Goal: Task Accomplishment & Management: Manage account settings

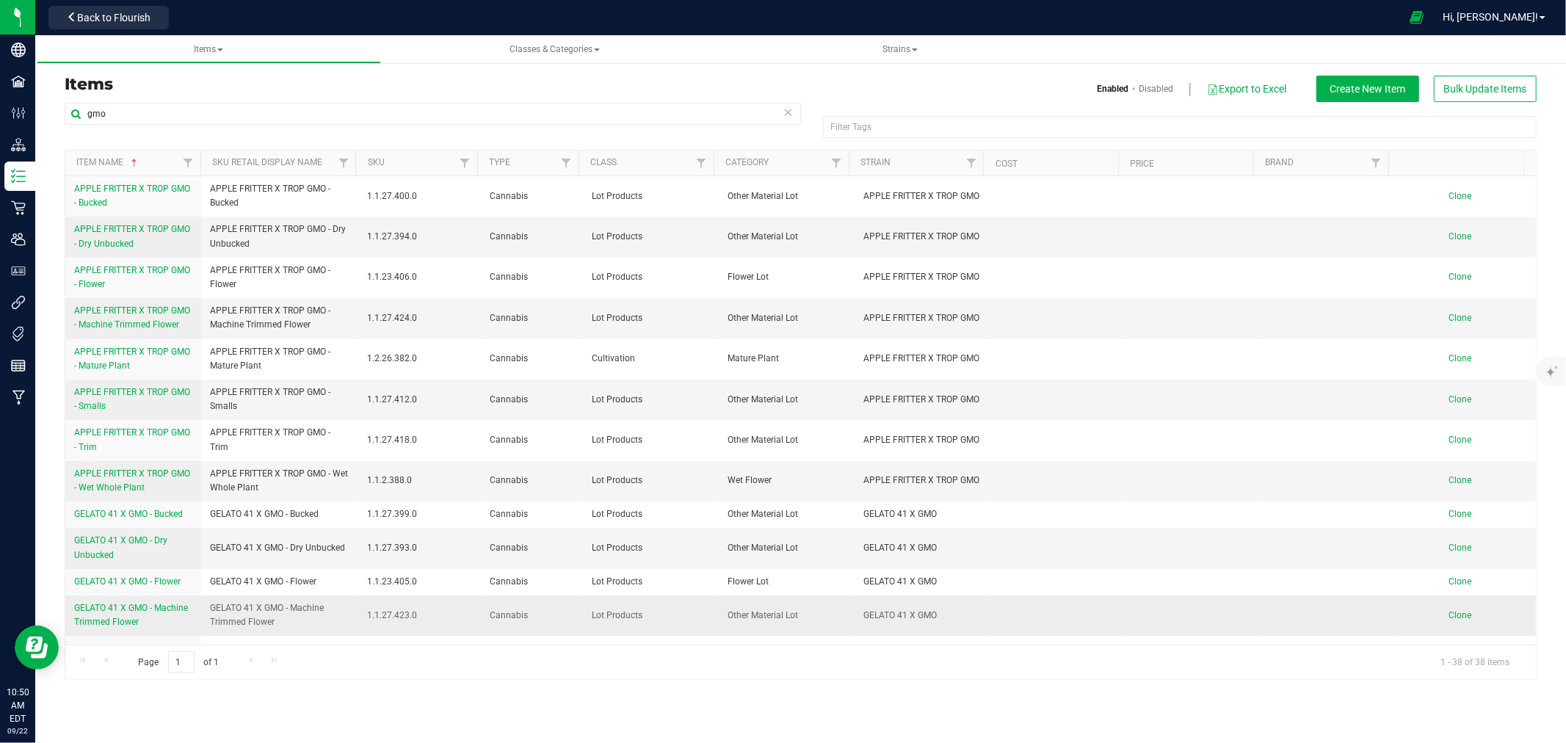
scroll to position [326, 0]
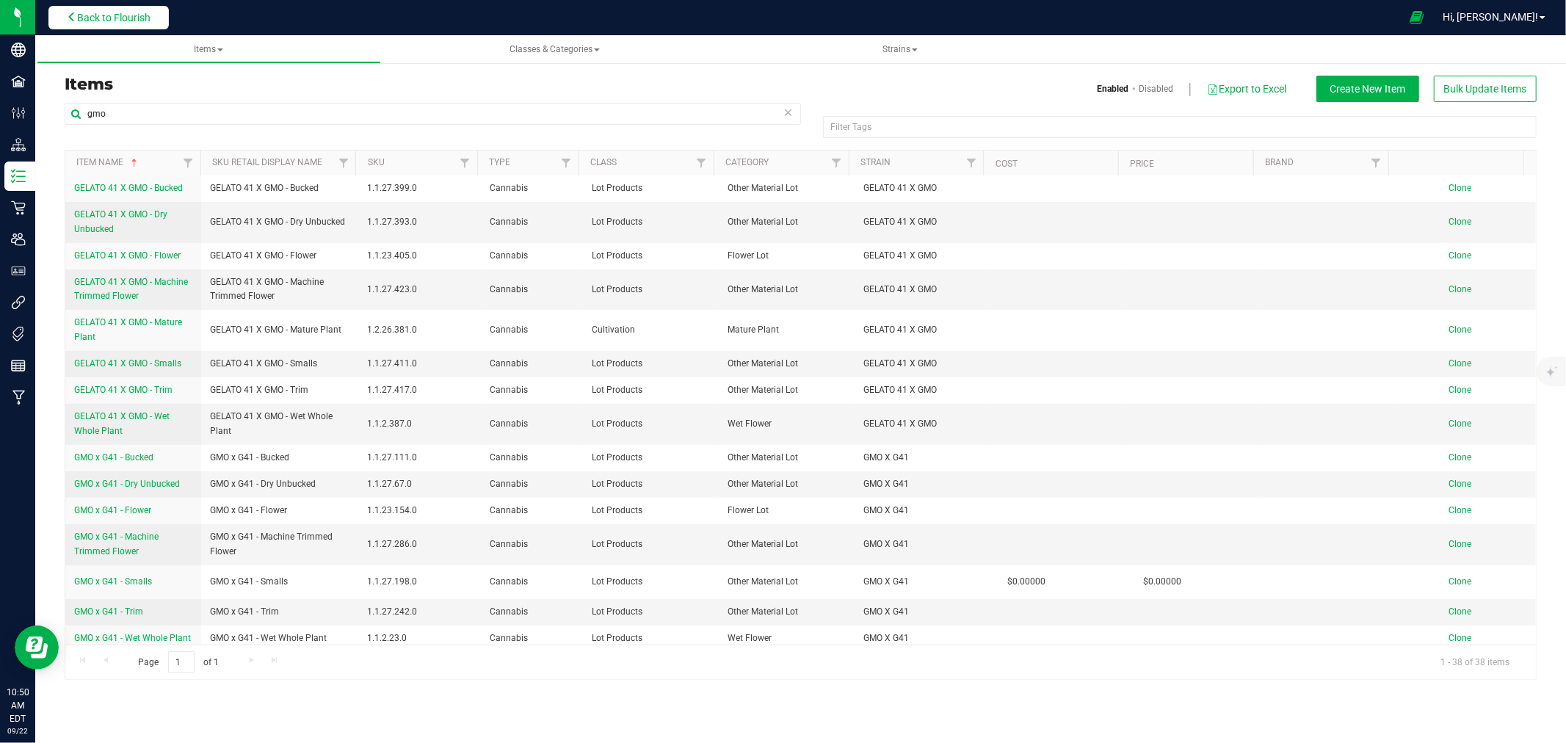
click at [97, 27] on button "Back to Flourish" at bounding box center [108, 18] width 120 height 24
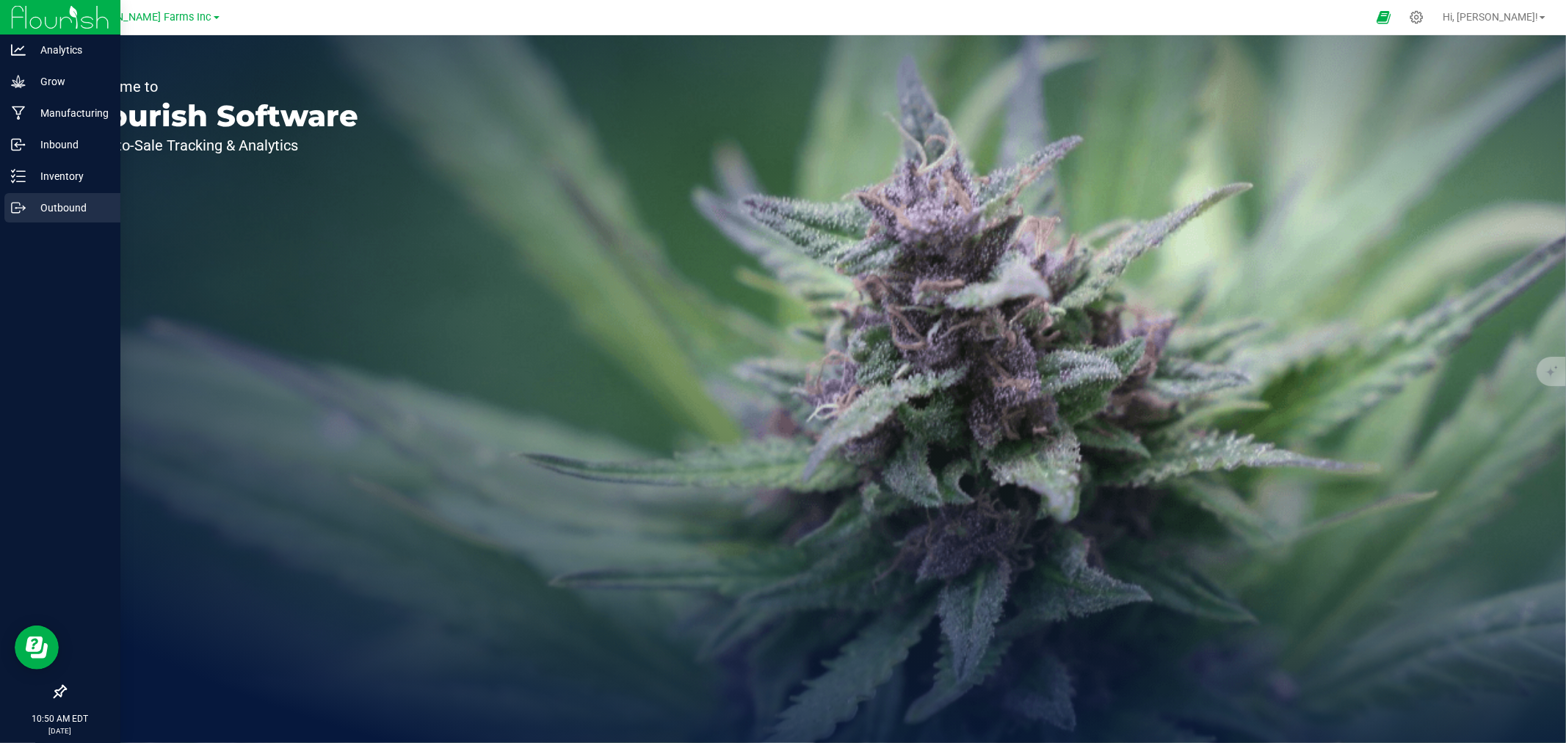
click at [39, 203] on p "Outbound" at bounding box center [70, 208] width 88 height 18
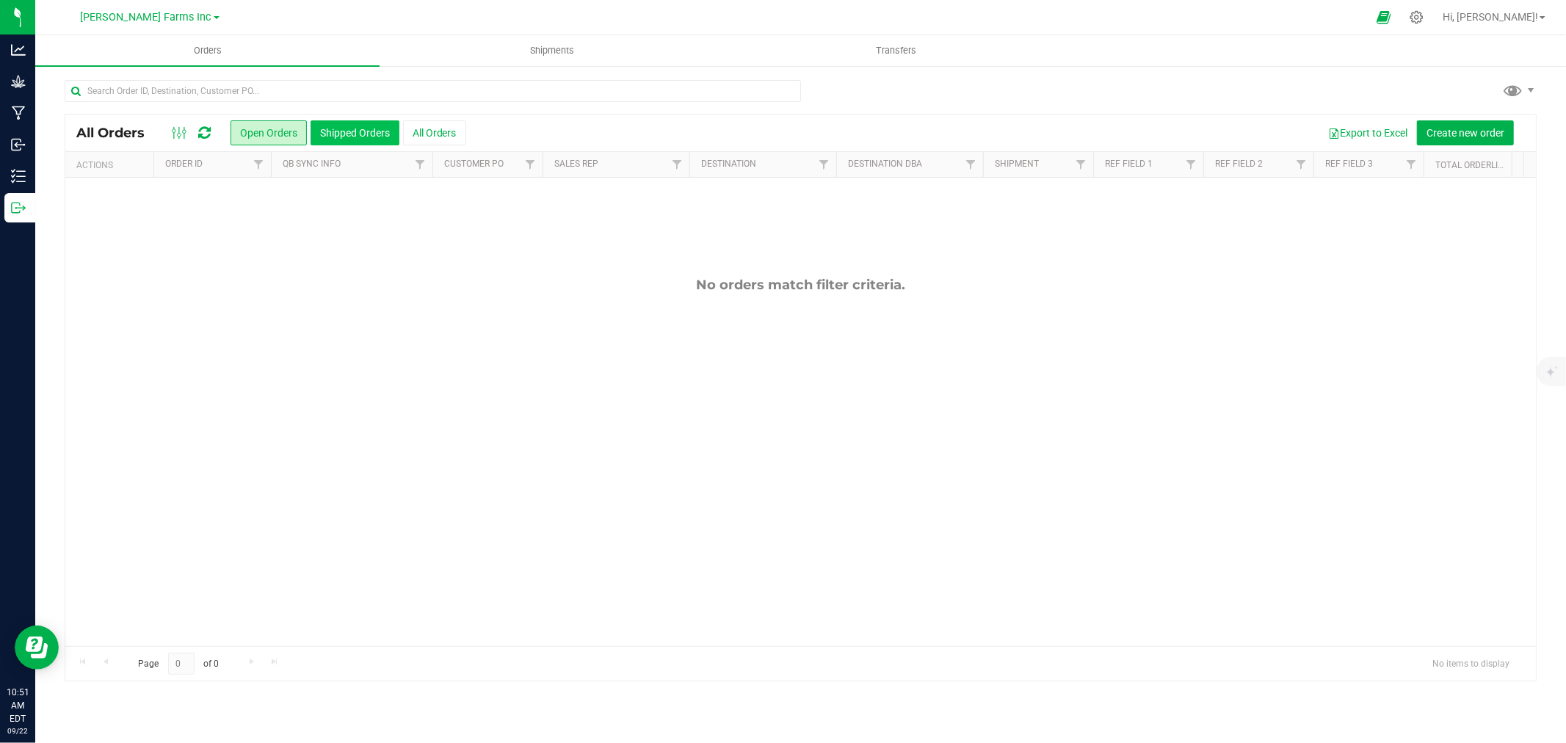
click at [363, 135] on button "Shipped Orders" at bounding box center [355, 132] width 89 height 25
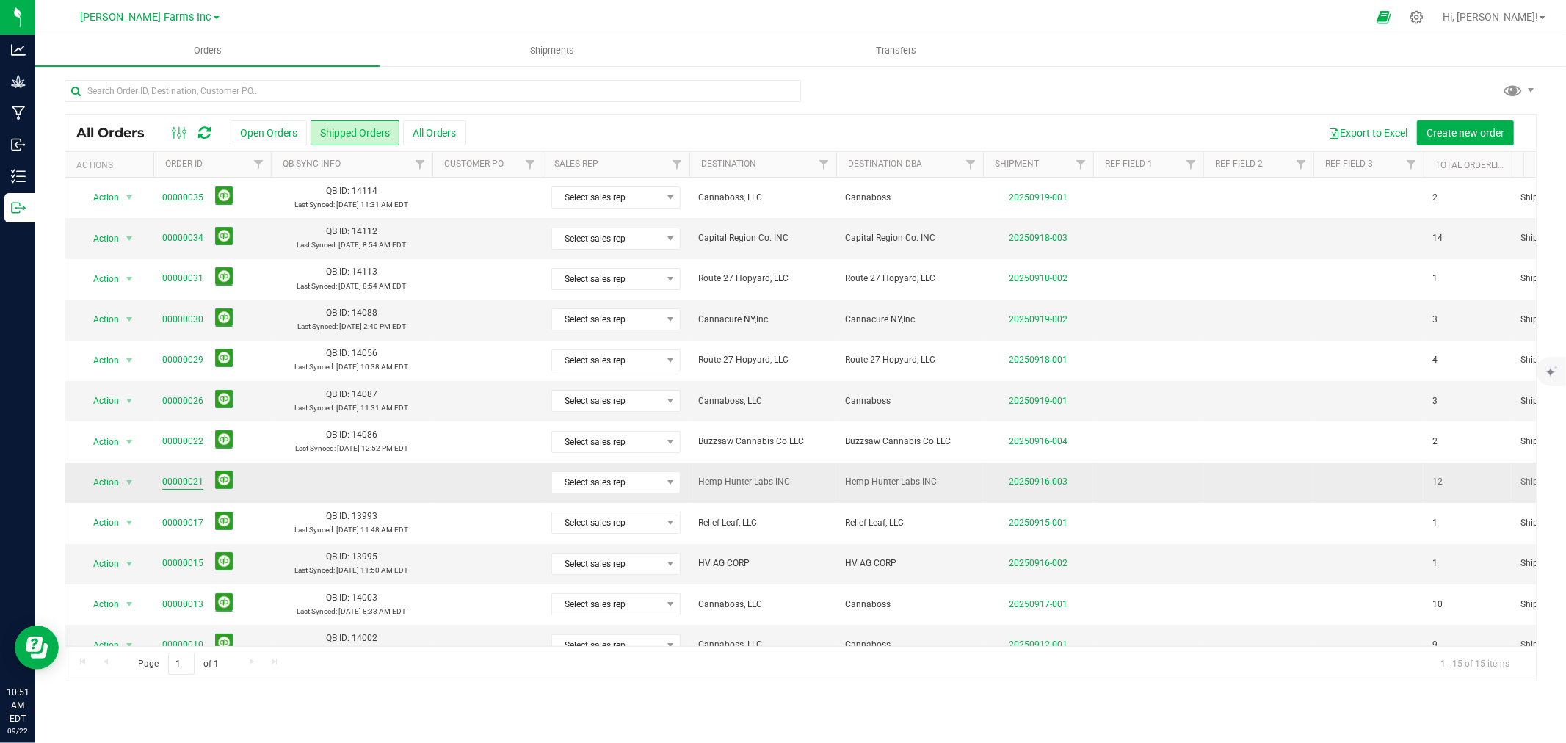
click at [172, 486] on link "00000021" at bounding box center [182, 482] width 41 height 14
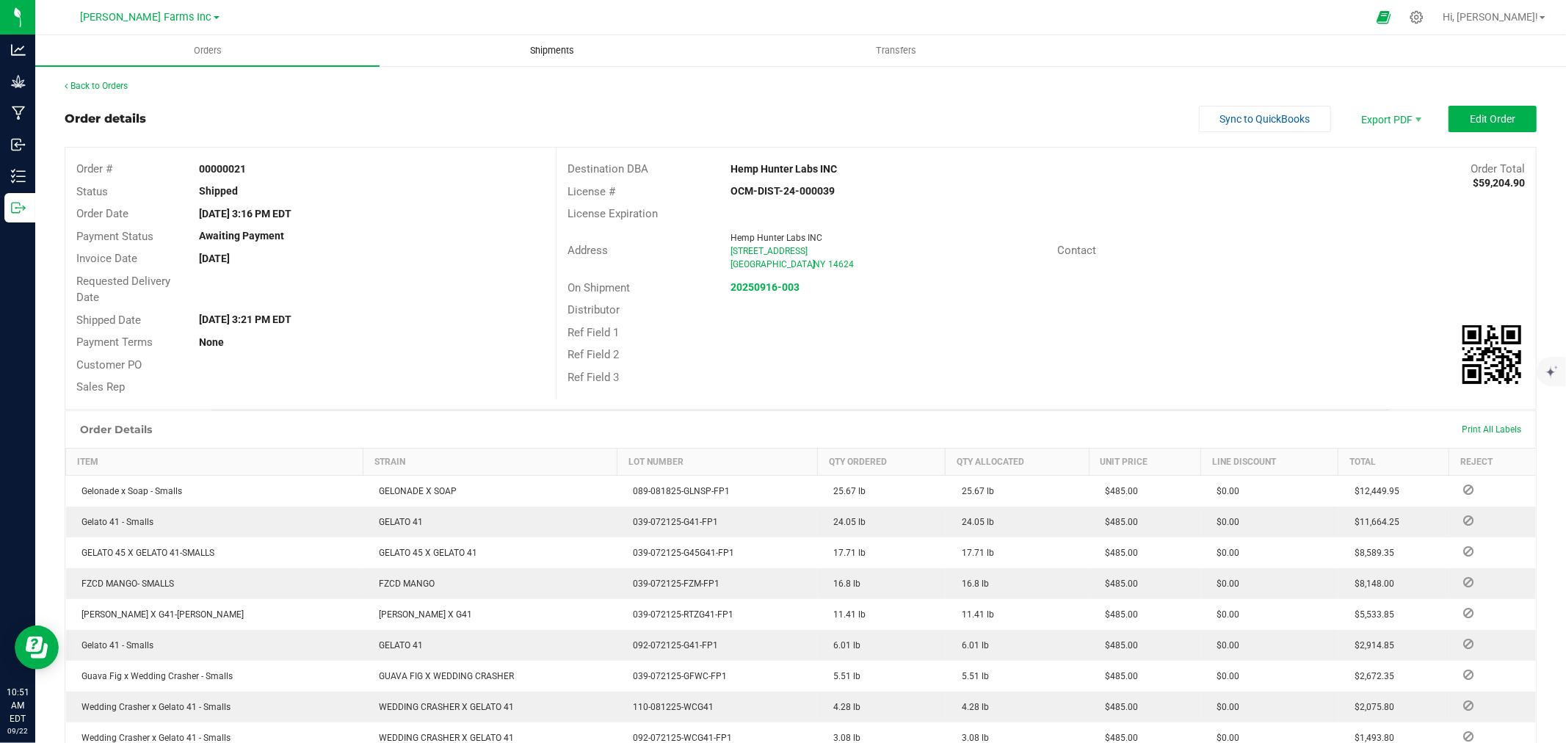
click at [549, 49] on span "Shipments" at bounding box center [552, 50] width 84 height 13
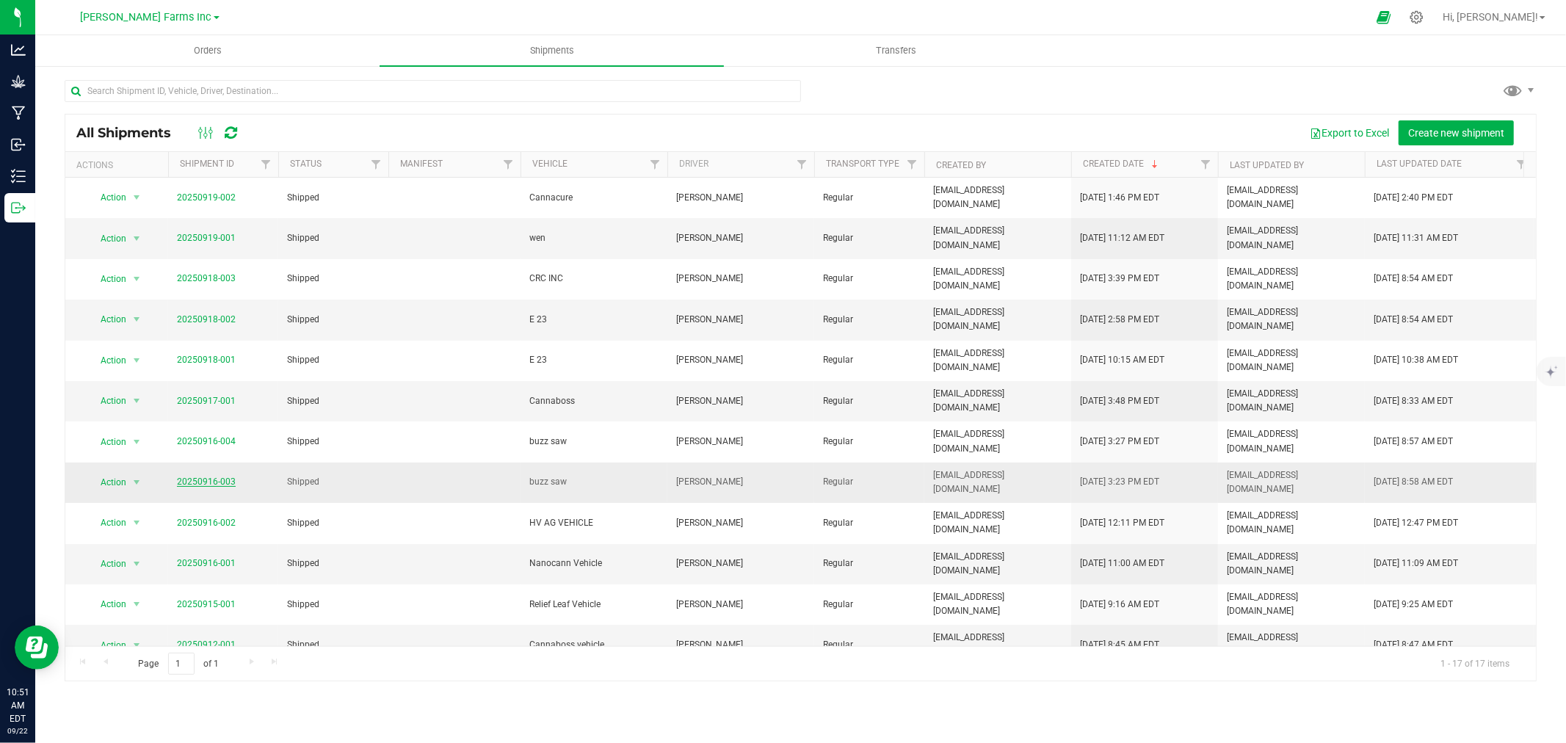
click at [207, 477] on link "20250916-003" at bounding box center [206, 482] width 59 height 10
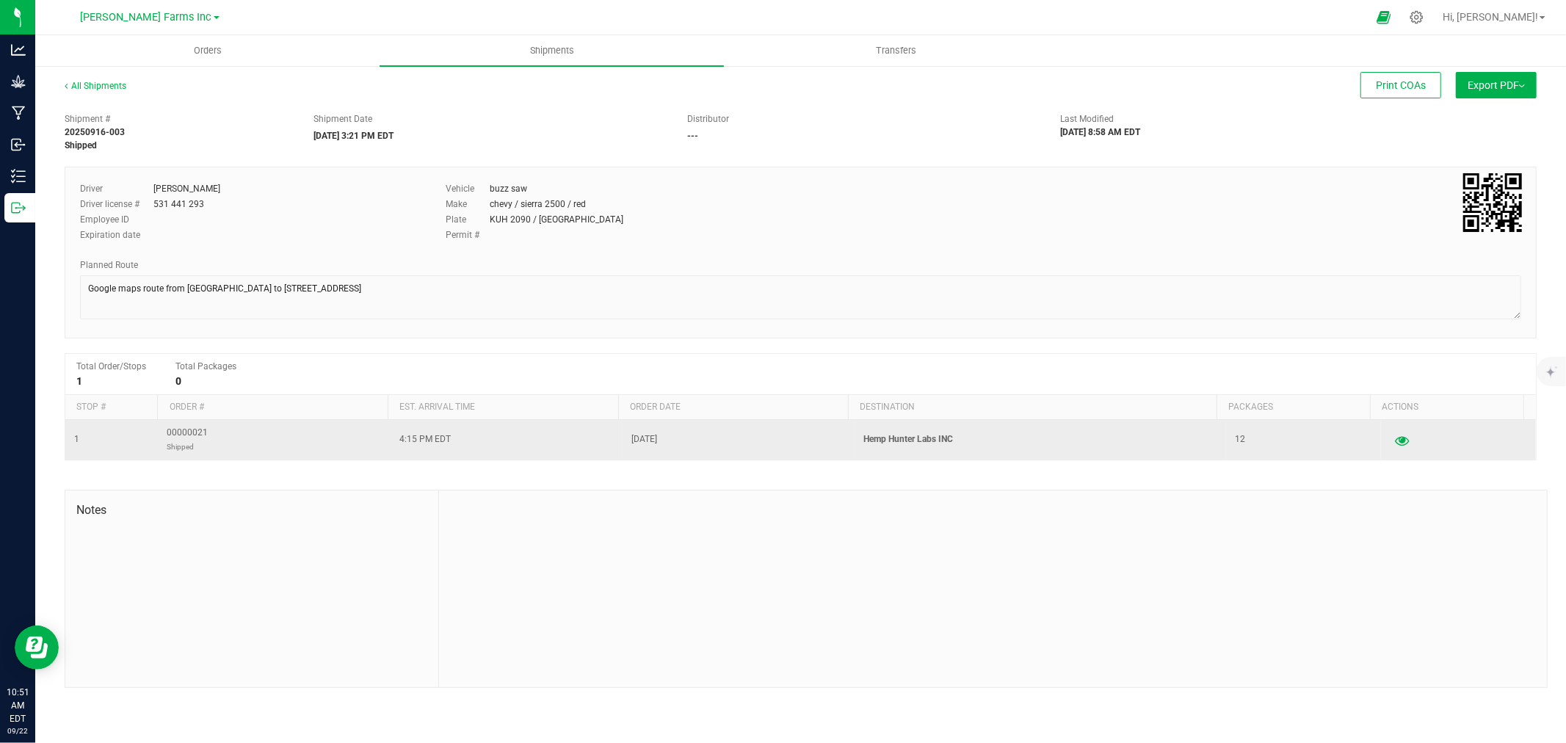
click at [1395, 443] on icon "button" at bounding box center [1402, 440] width 14 height 10
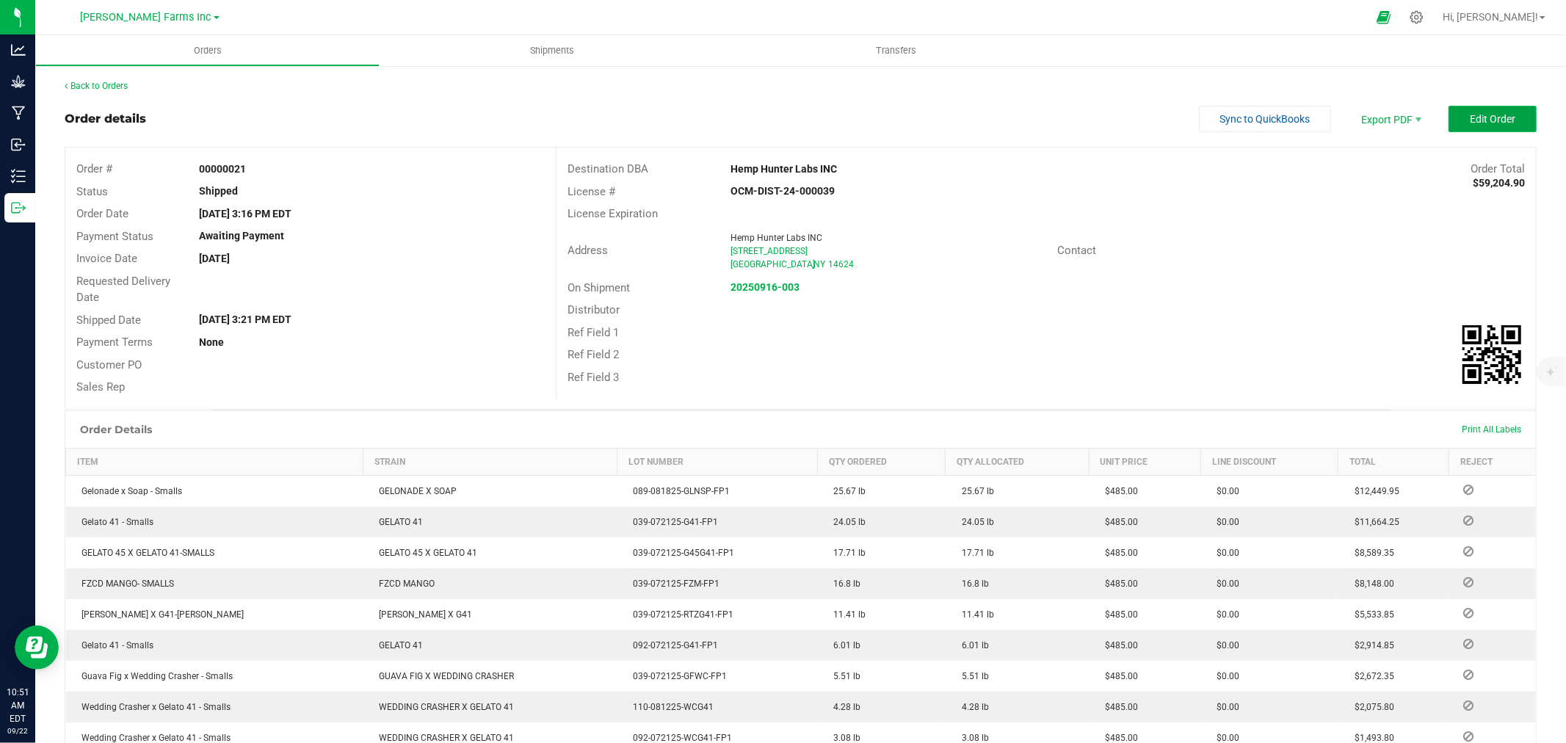
click at [1470, 121] on span "Edit Order" at bounding box center [1493, 119] width 46 height 12
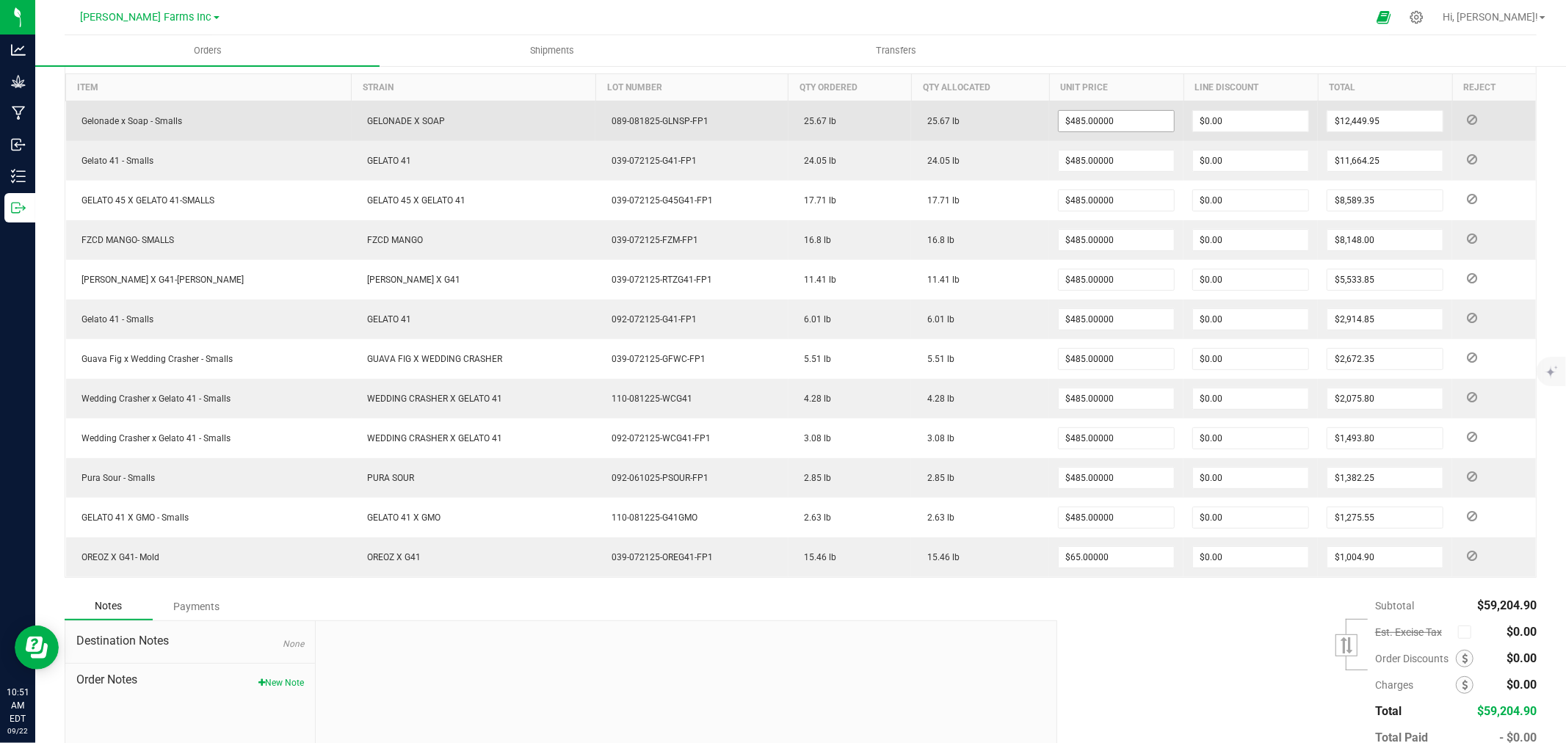
scroll to position [408, 0]
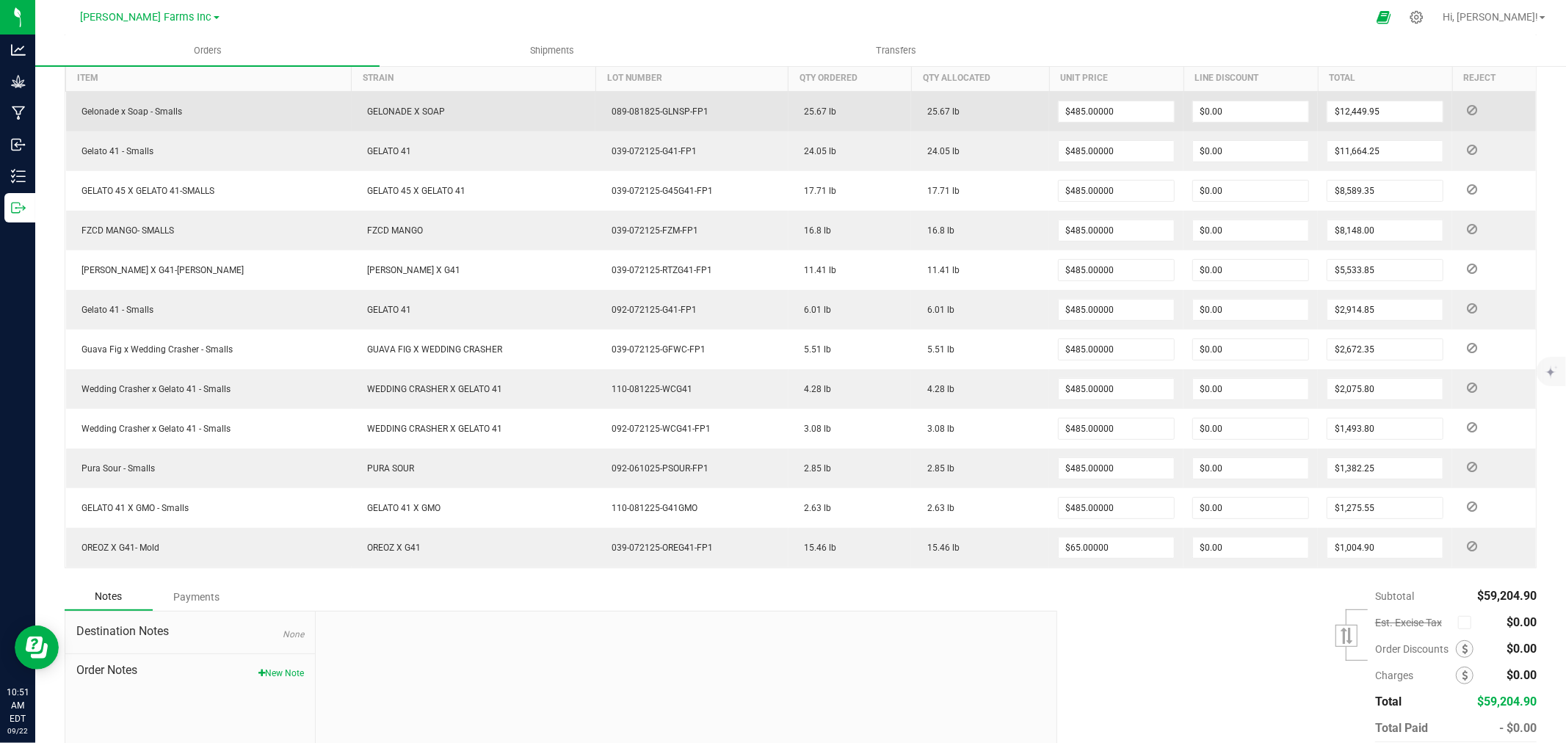
click at [1467, 112] on icon at bounding box center [1472, 110] width 10 height 9
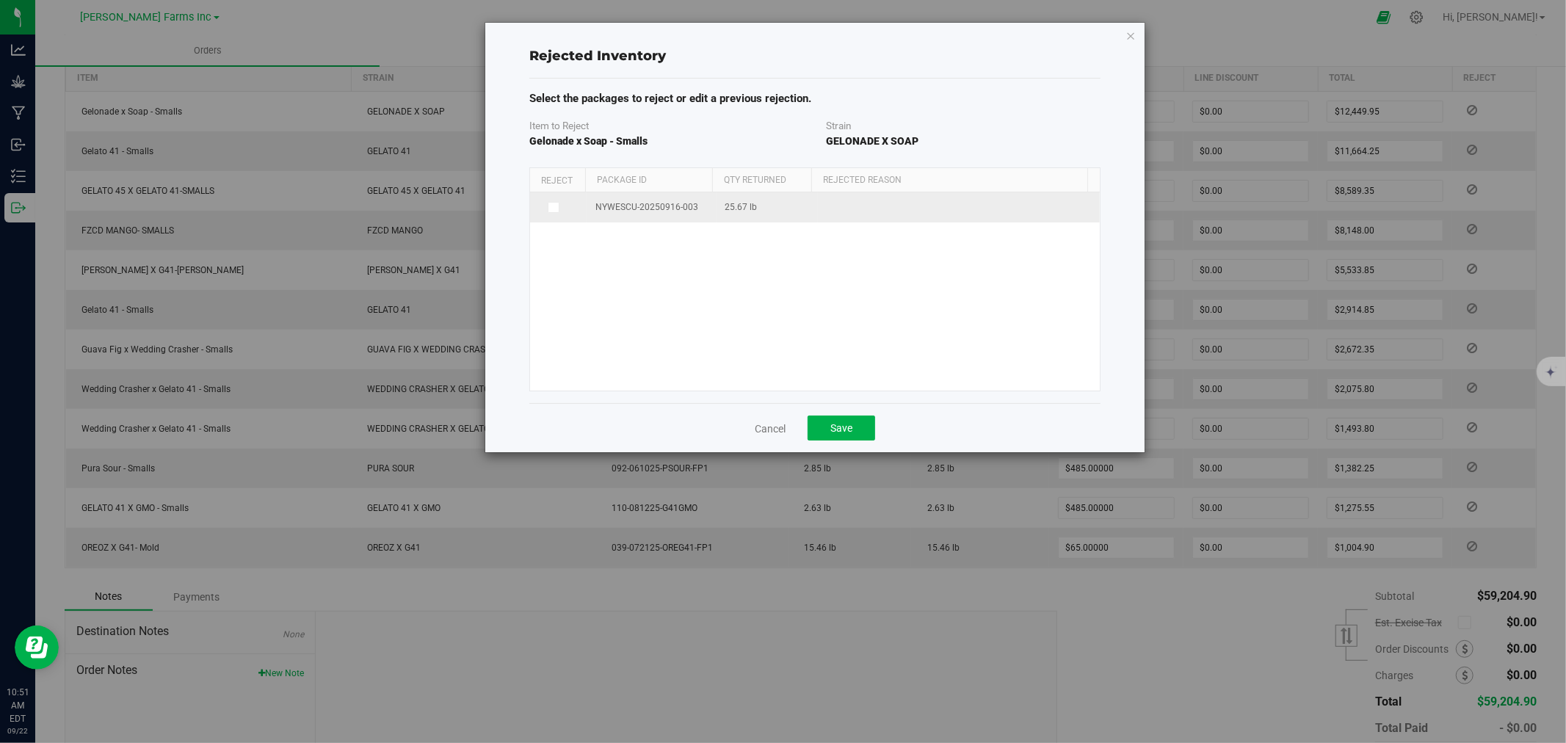
click at [552, 214] on td at bounding box center [558, 207] width 57 height 30
click at [558, 208] on span at bounding box center [554, 208] width 12 height 12
click at [0, 0] on input "checkbox" at bounding box center [0, 0] width 0 height 0
click at [923, 214] on span at bounding box center [950, 209] width 245 height 21
click at [765, 428] on link "Cancel" at bounding box center [770, 429] width 31 height 15
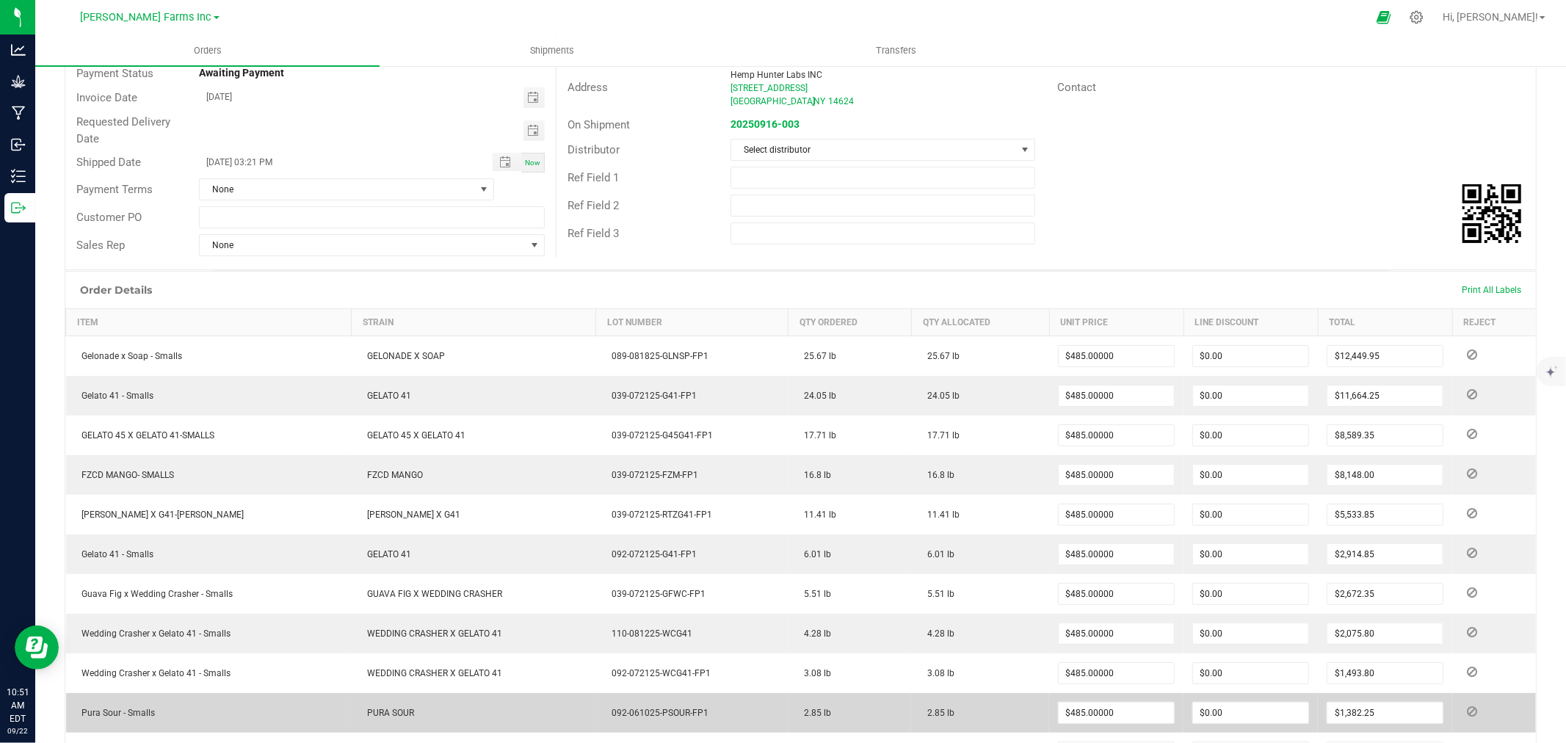
scroll to position [0, 0]
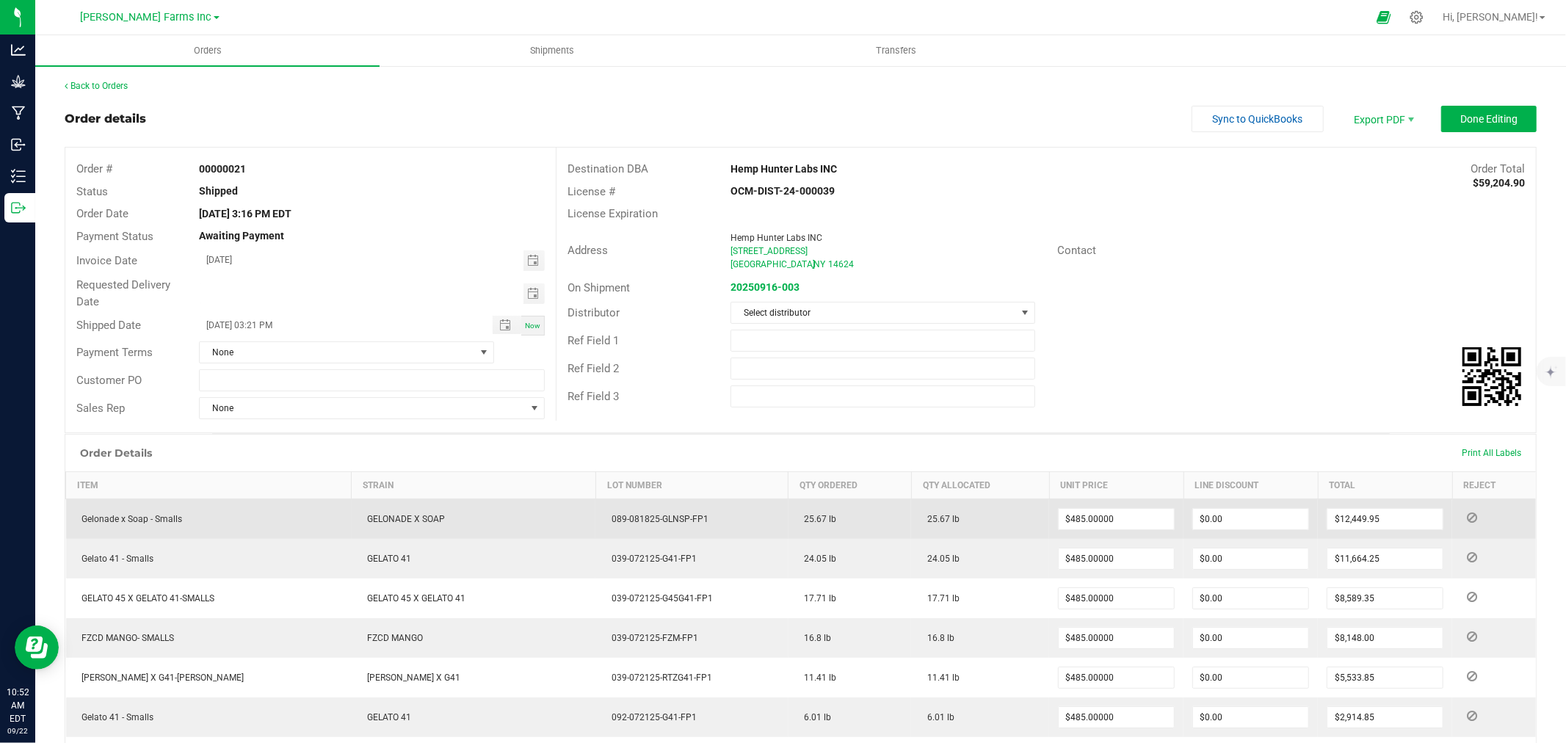
click at [1467, 518] on icon at bounding box center [1472, 517] width 10 height 9
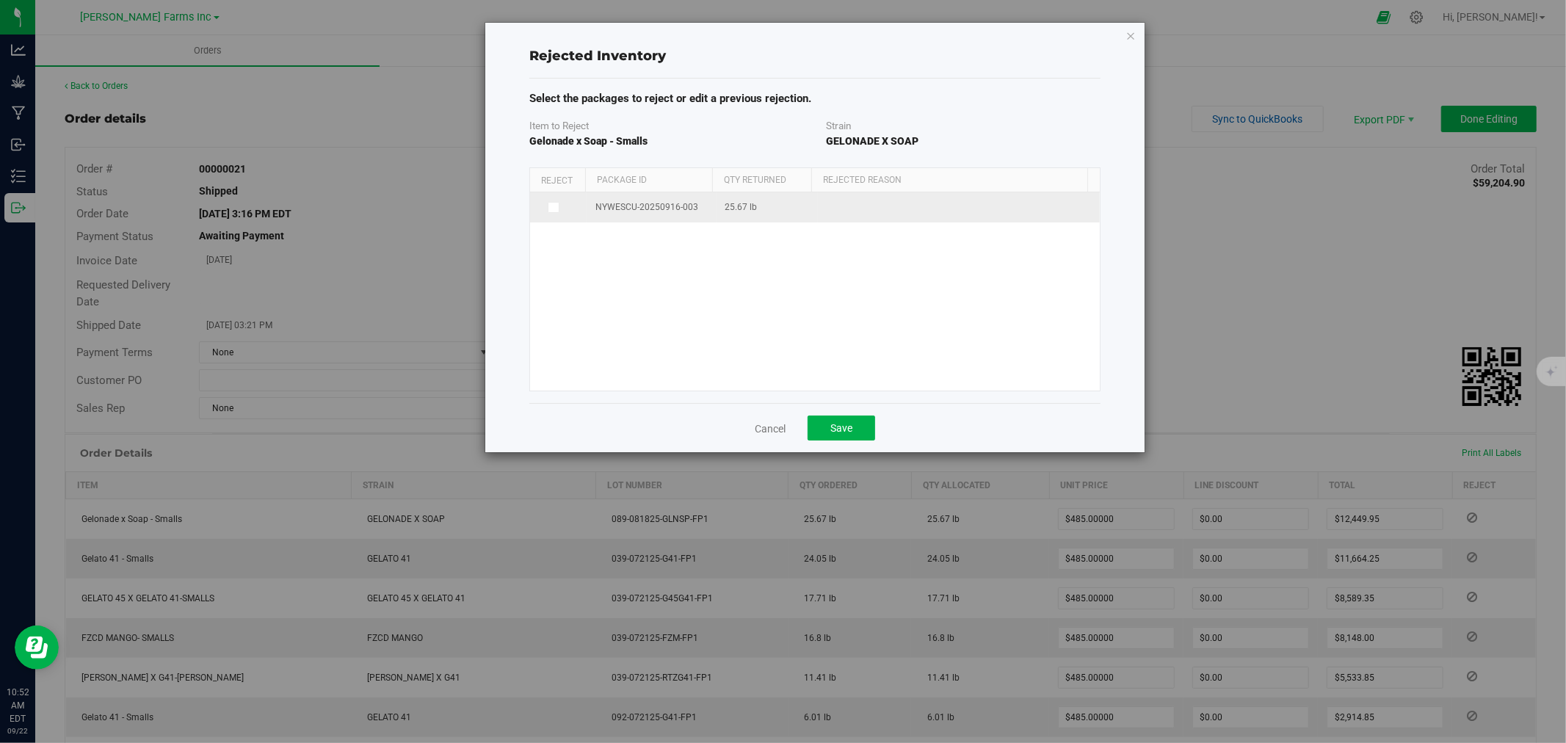
click at [558, 210] on span at bounding box center [554, 208] width 12 height 12
click at [0, 0] on input "checkbox" at bounding box center [0, 0] width 0 height 0
click at [874, 222] on td "Defect Wrong Item Wrong Quantity" at bounding box center [959, 209] width 282 height 35
click at [1049, 208] on span at bounding box center [950, 209] width 245 height 21
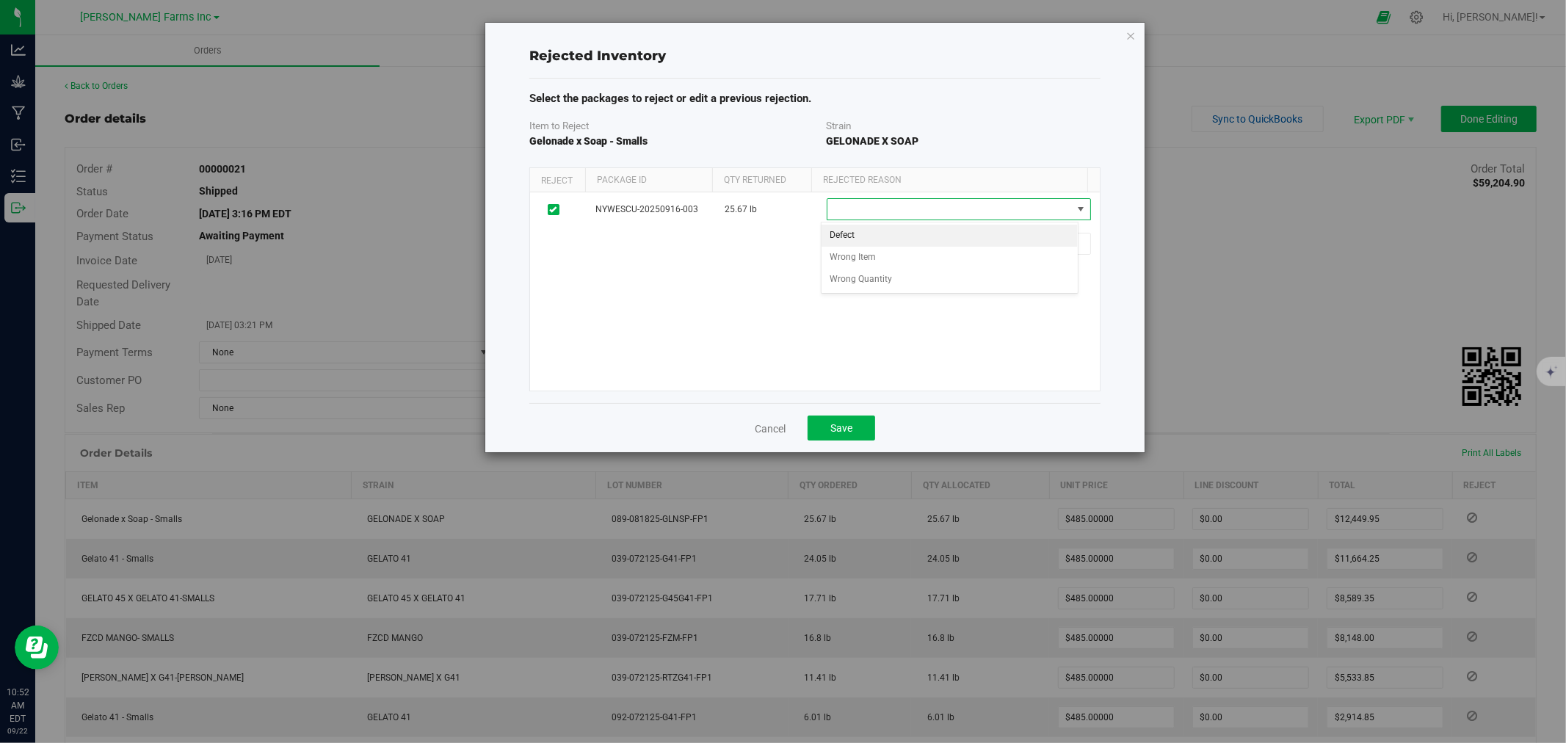
click at [878, 229] on li "Defect" at bounding box center [950, 236] width 257 height 22
click at [847, 424] on span "Save" at bounding box center [842, 428] width 22 height 12
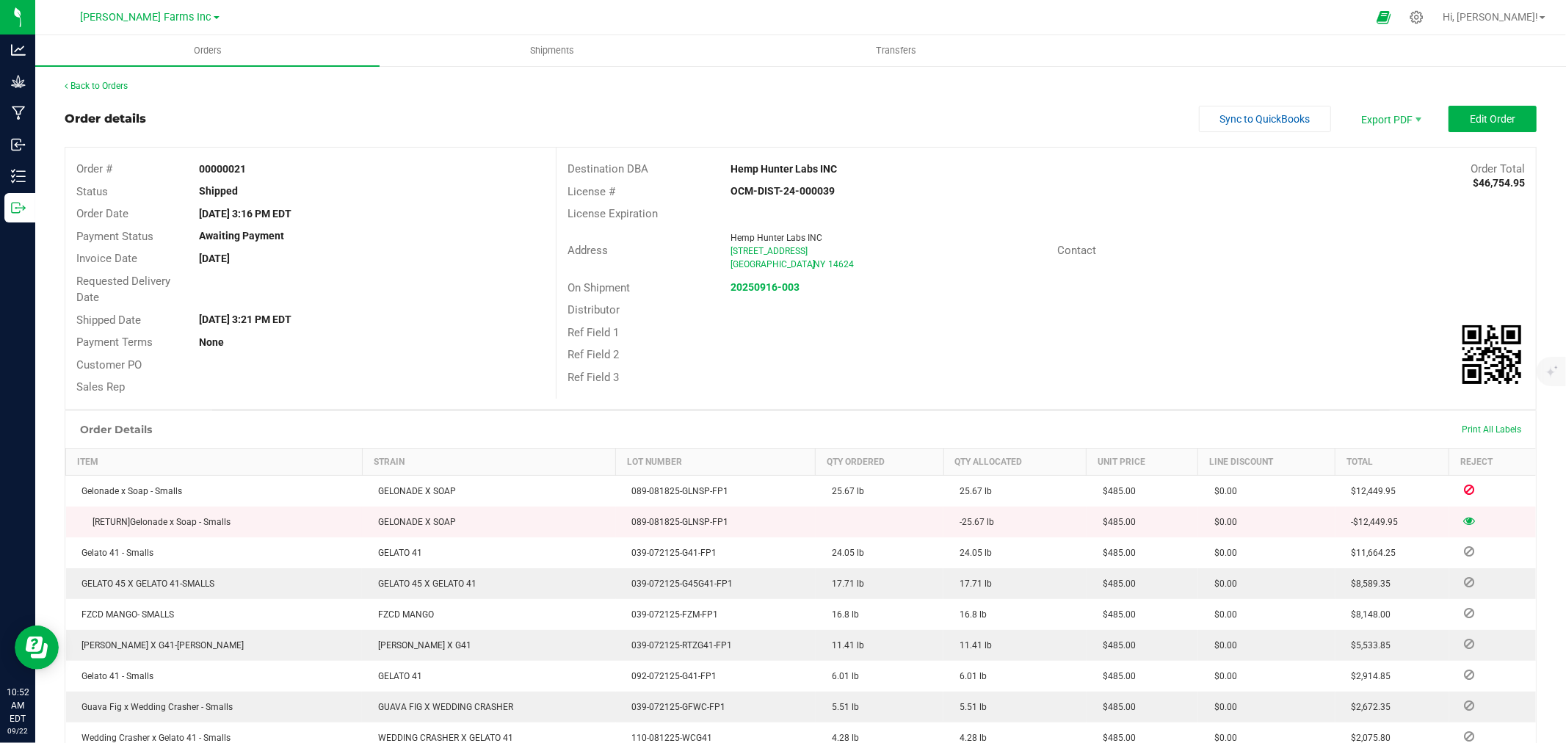
click at [1464, 523] on icon at bounding box center [1470, 520] width 12 height 9
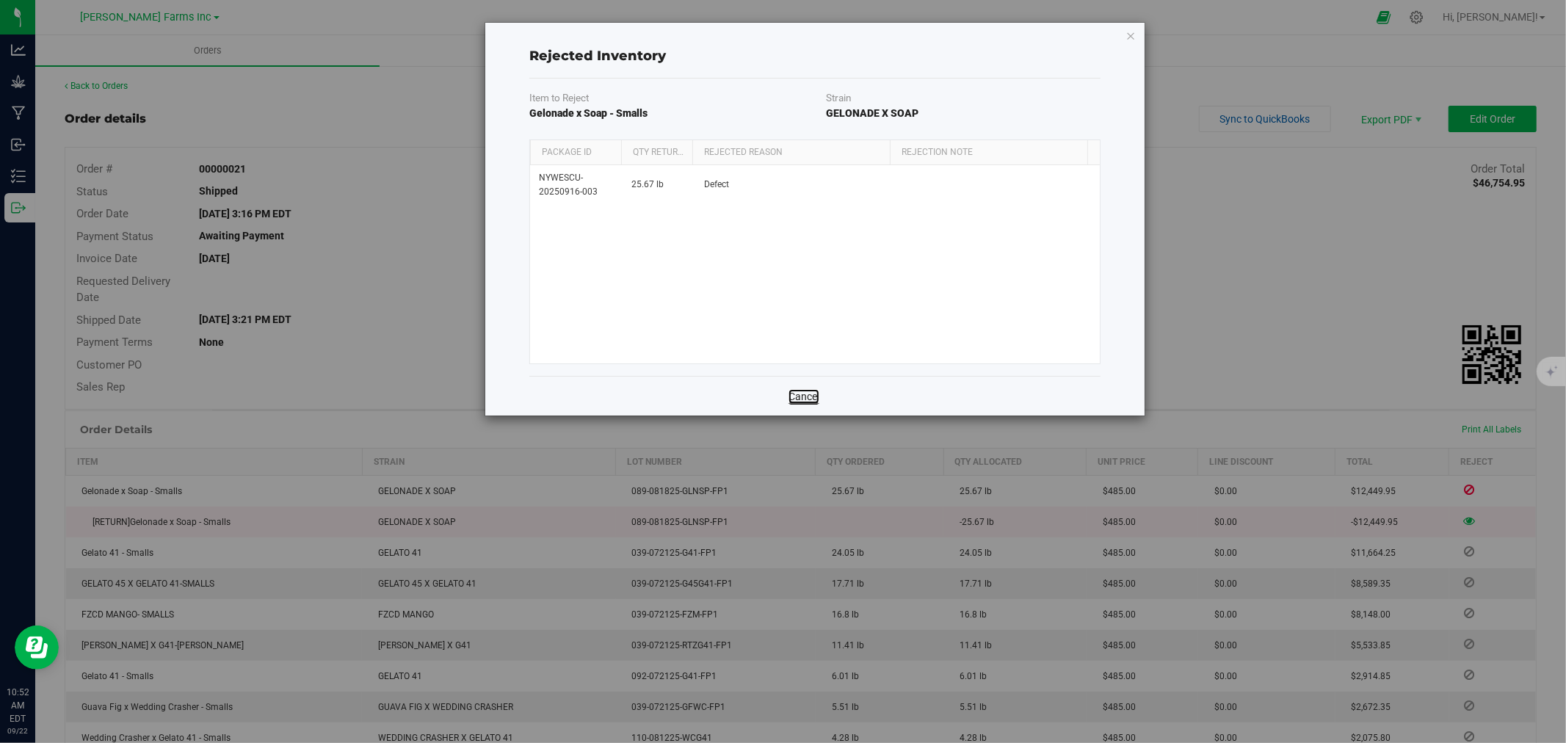
click at [798, 394] on link "Cancel" at bounding box center [804, 396] width 31 height 15
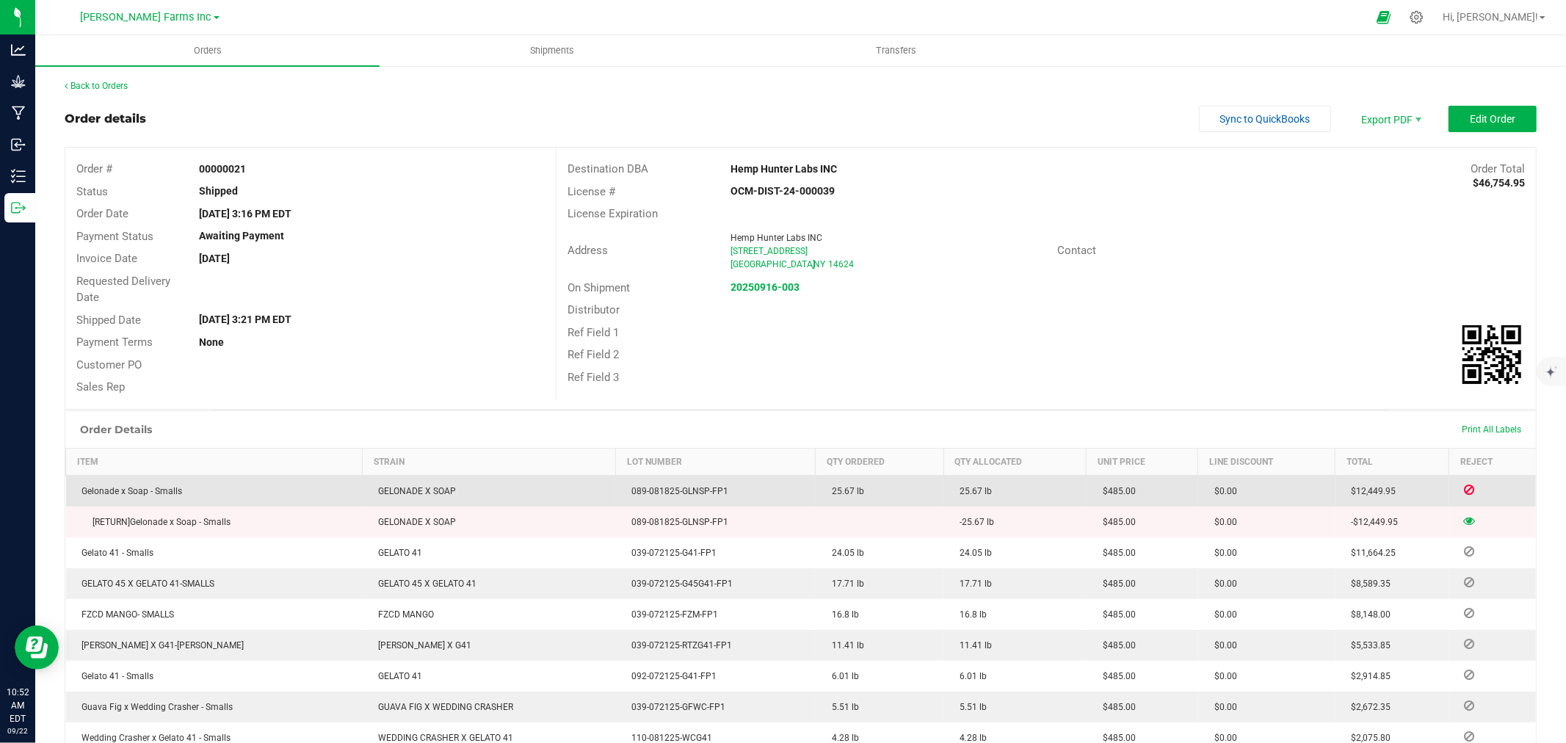
click at [1464, 486] on icon at bounding box center [1469, 489] width 10 height 9
click at [1464, 494] on icon at bounding box center [1469, 489] width 10 height 9
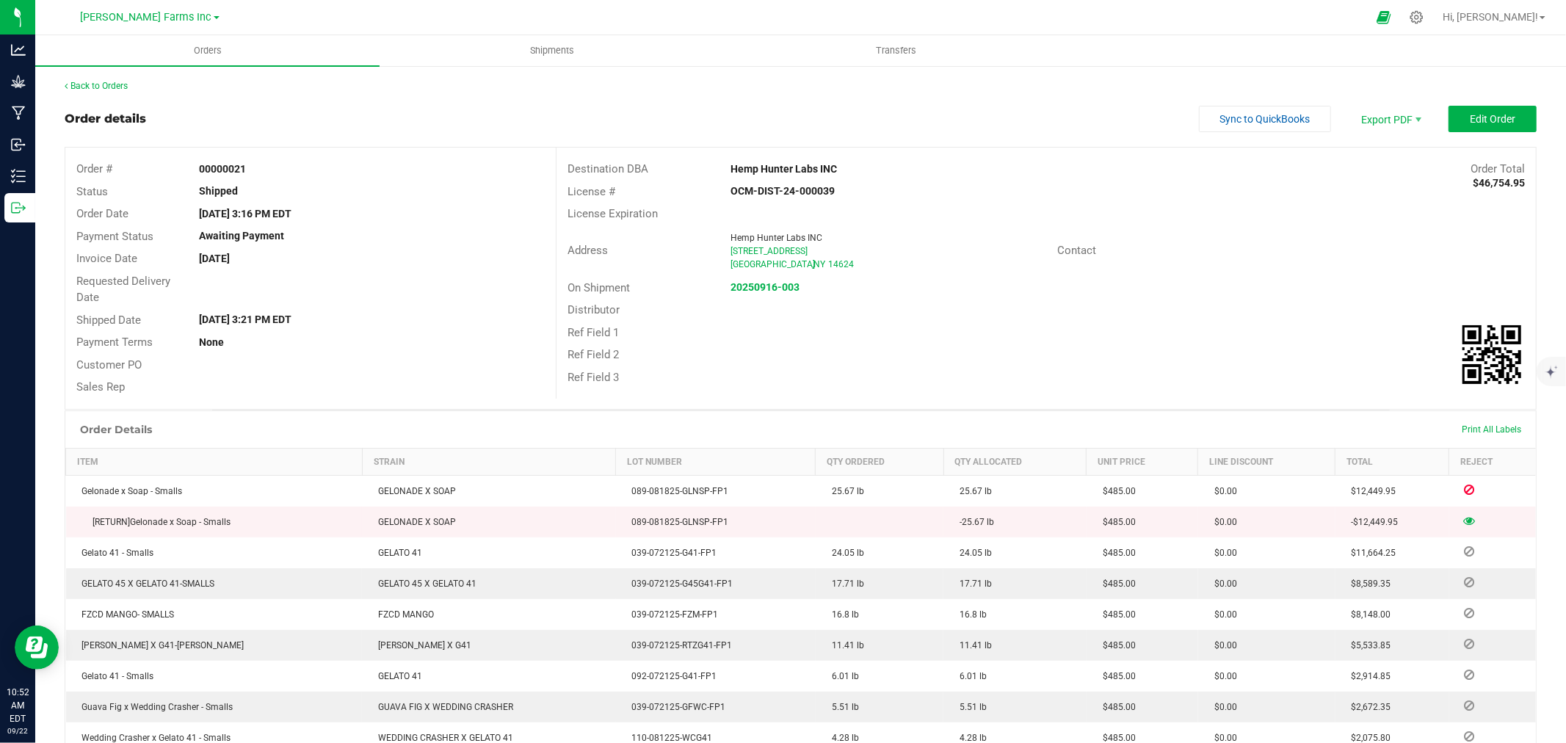
click at [1448, 99] on div "Back to Orders Order details Sync to QuickBooks Export PDF Edit Order Order # 0…" at bounding box center [801, 598] width 1472 height 1039
click at [1449, 111] on button "Edit Order" at bounding box center [1493, 119] width 88 height 26
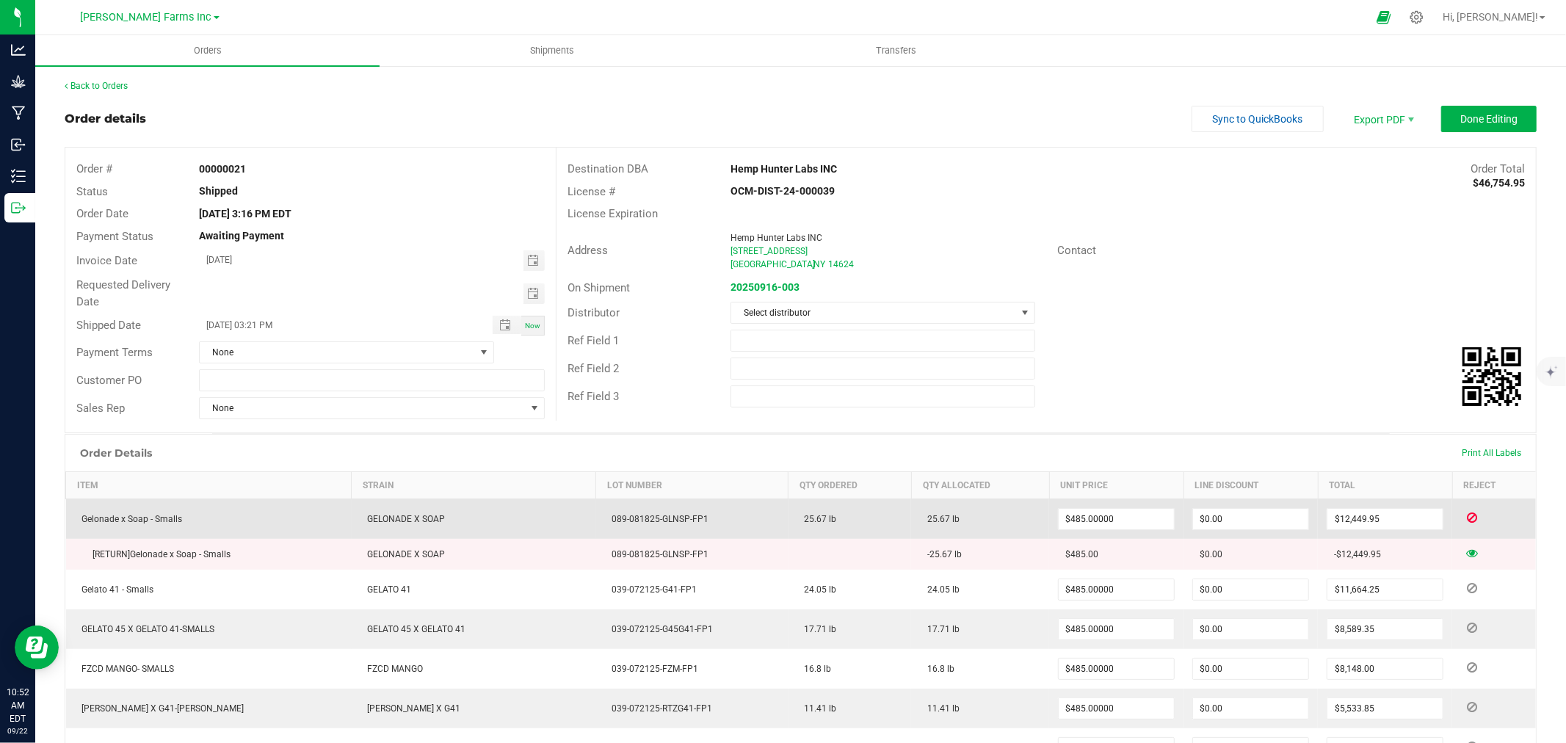
click at [1467, 520] on icon at bounding box center [1472, 517] width 10 height 9
click at [1467, 517] on icon at bounding box center [1472, 517] width 10 height 9
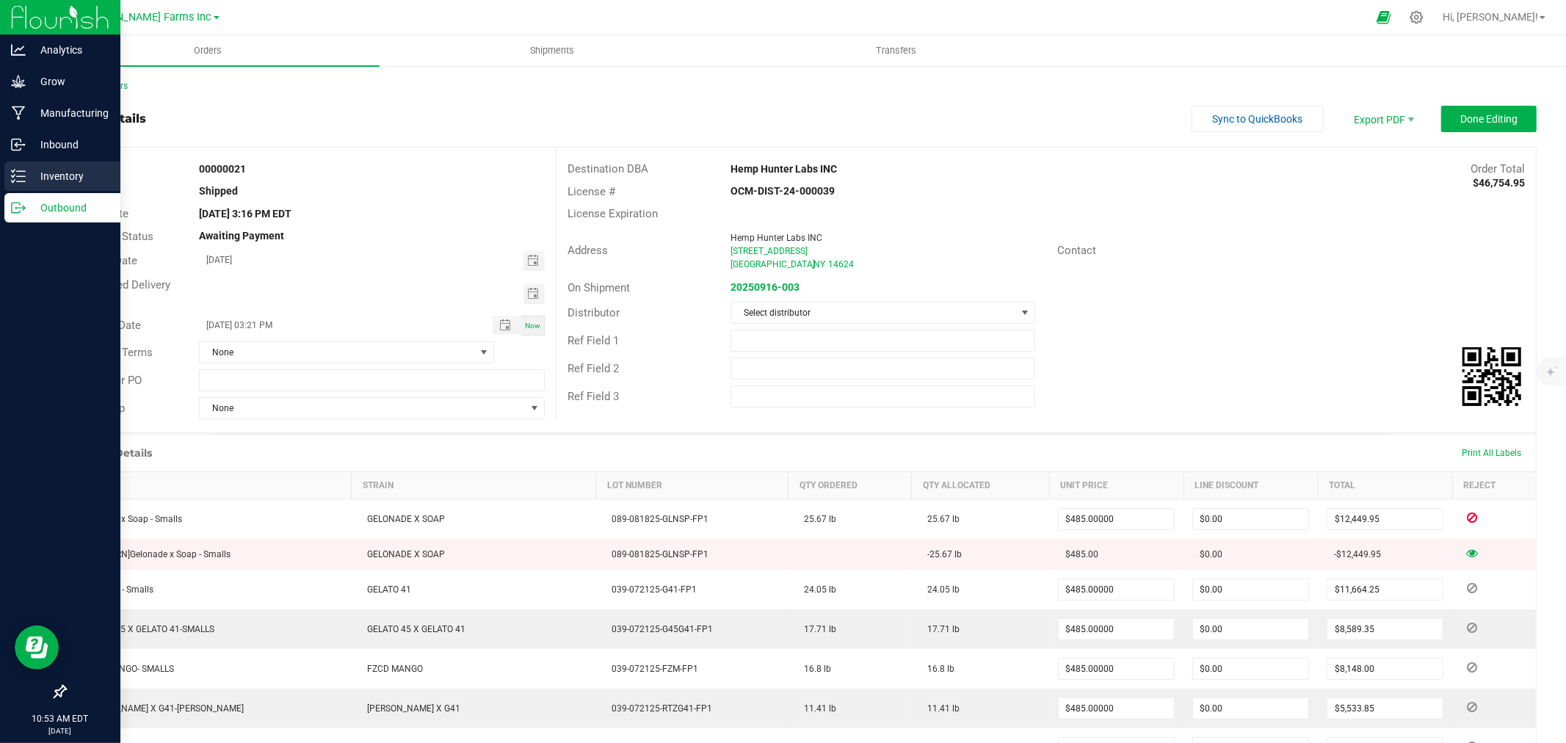
click at [61, 171] on p "Inventory" at bounding box center [70, 176] width 88 height 18
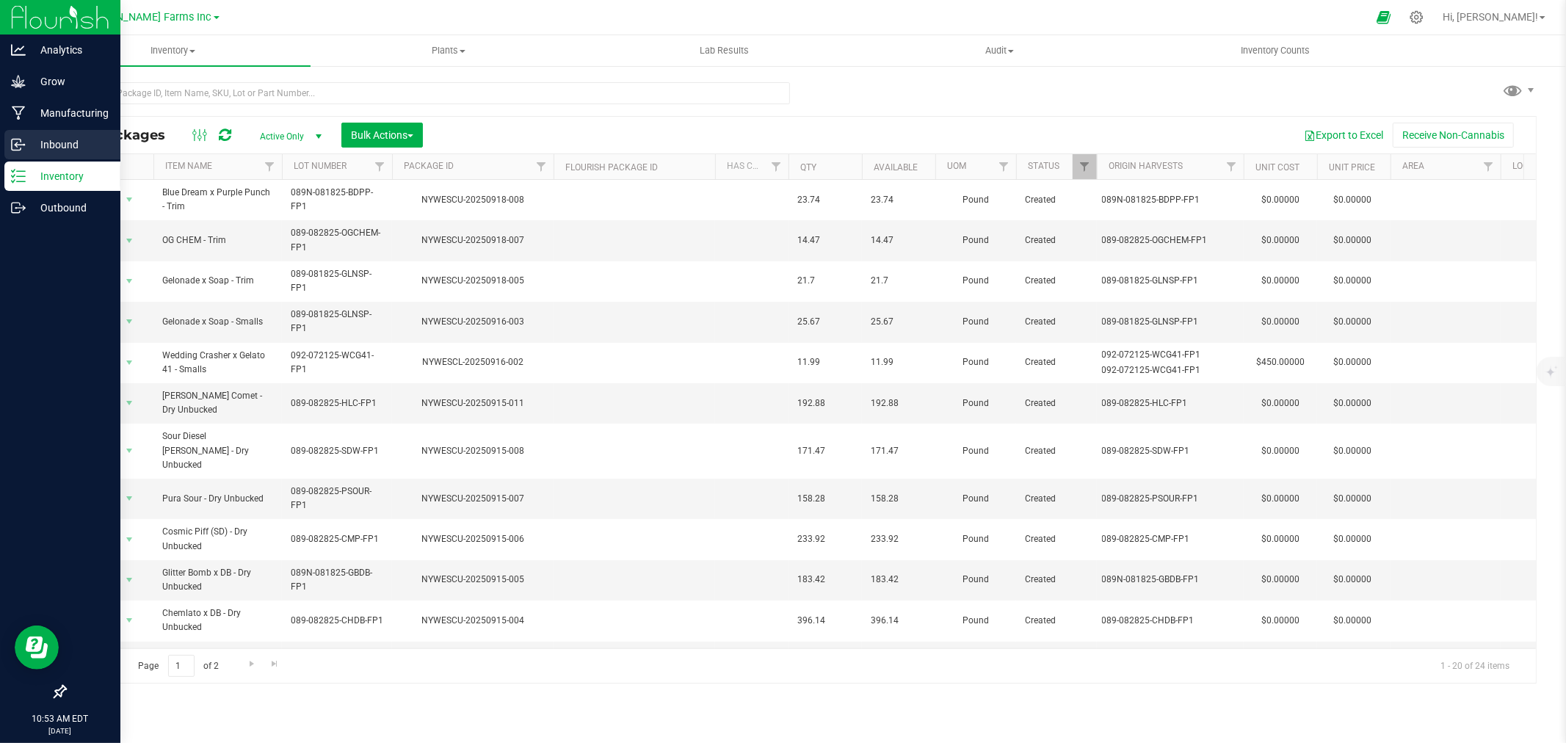
click at [40, 148] on p "Inbound" at bounding box center [70, 145] width 88 height 18
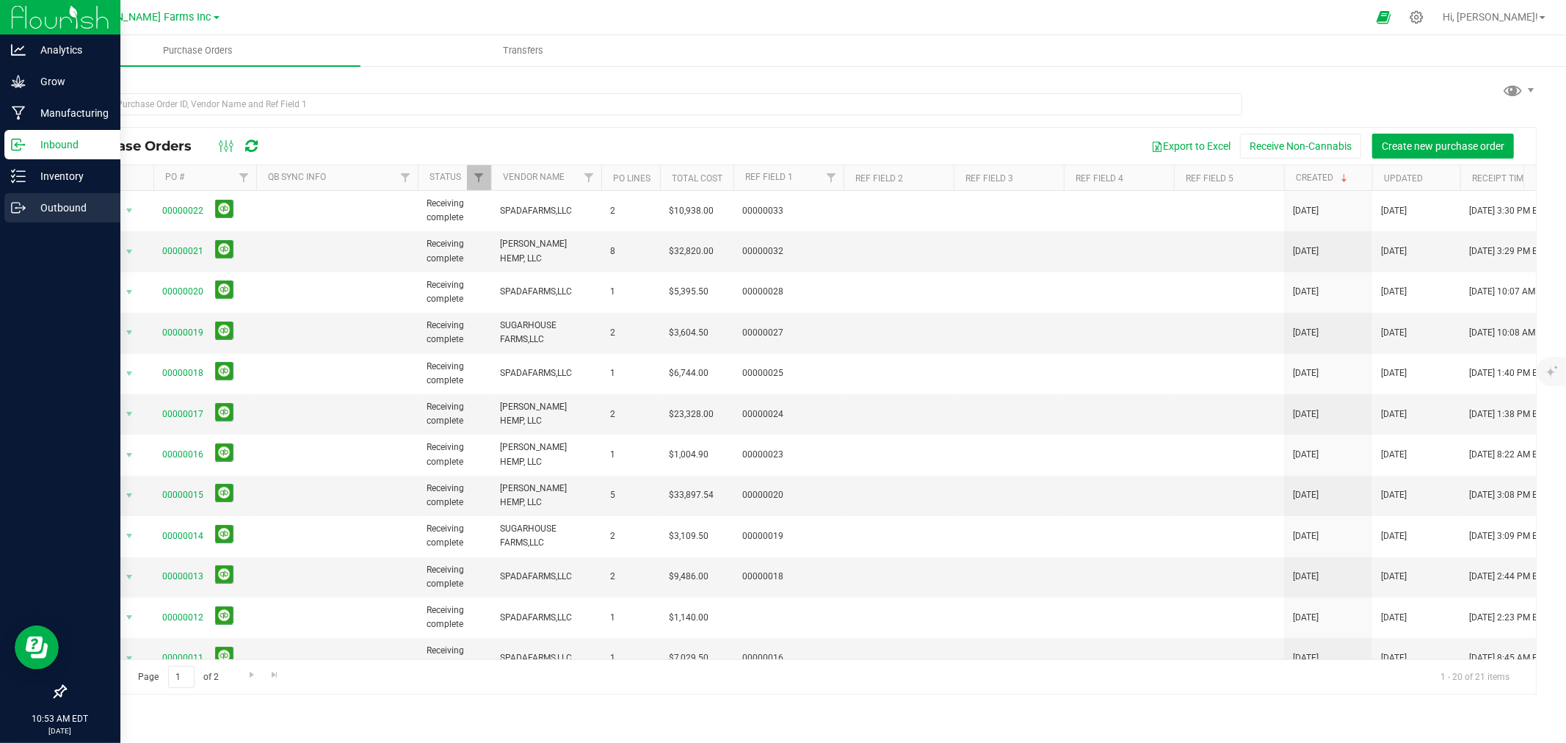
click at [55, 208] on p "Outbound" at bounding box center [70, 208] width 88 height 18
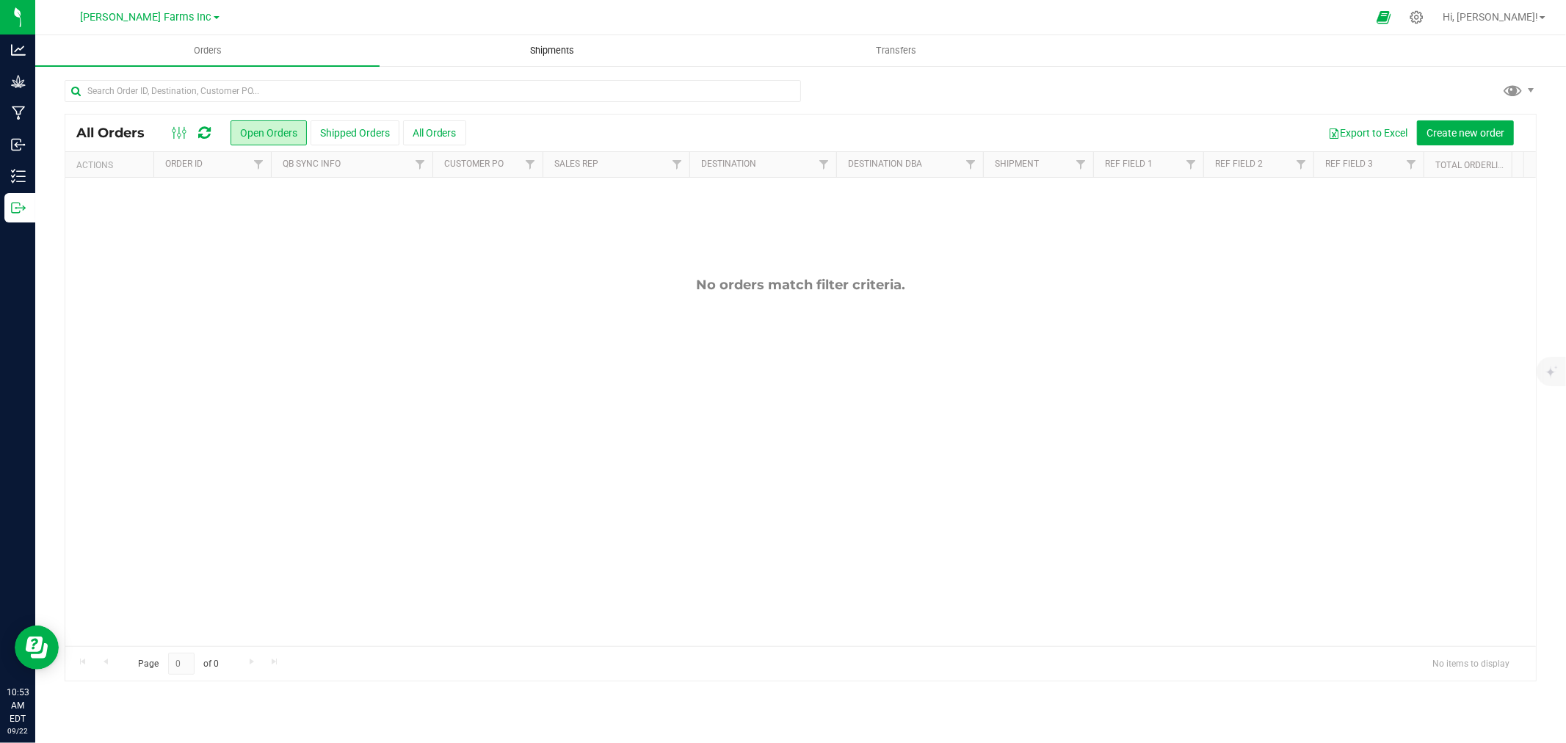
click at [559, 49] on span "Shipments" at bounding box center [552, 50] width 84 height 13
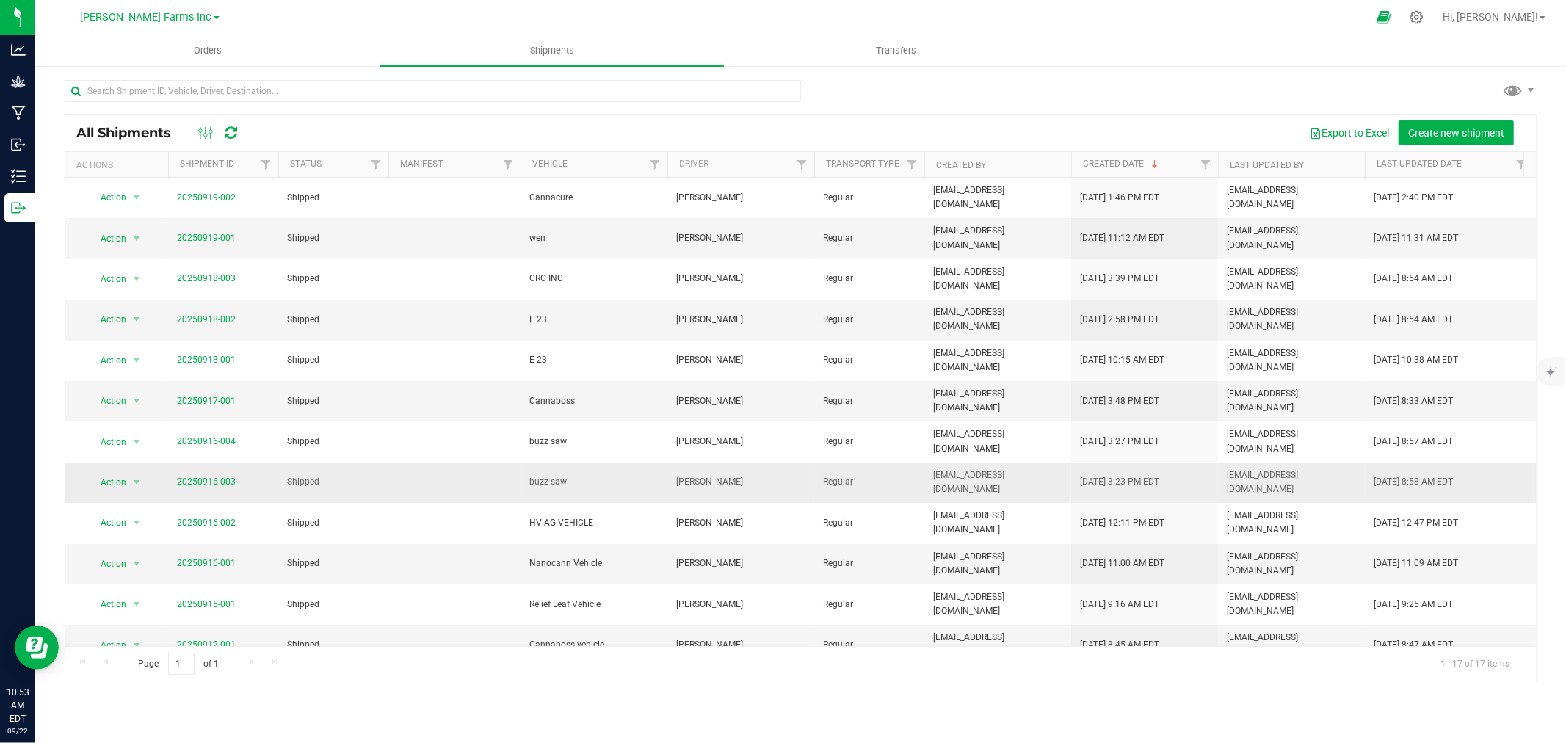
click at [195, 475] on span "20250916-003" at bounding box center [206, 482] width 59 height 14
click at [197, 477] on link "20250916-003" at bounding box center [206, 482] width 59 height 10
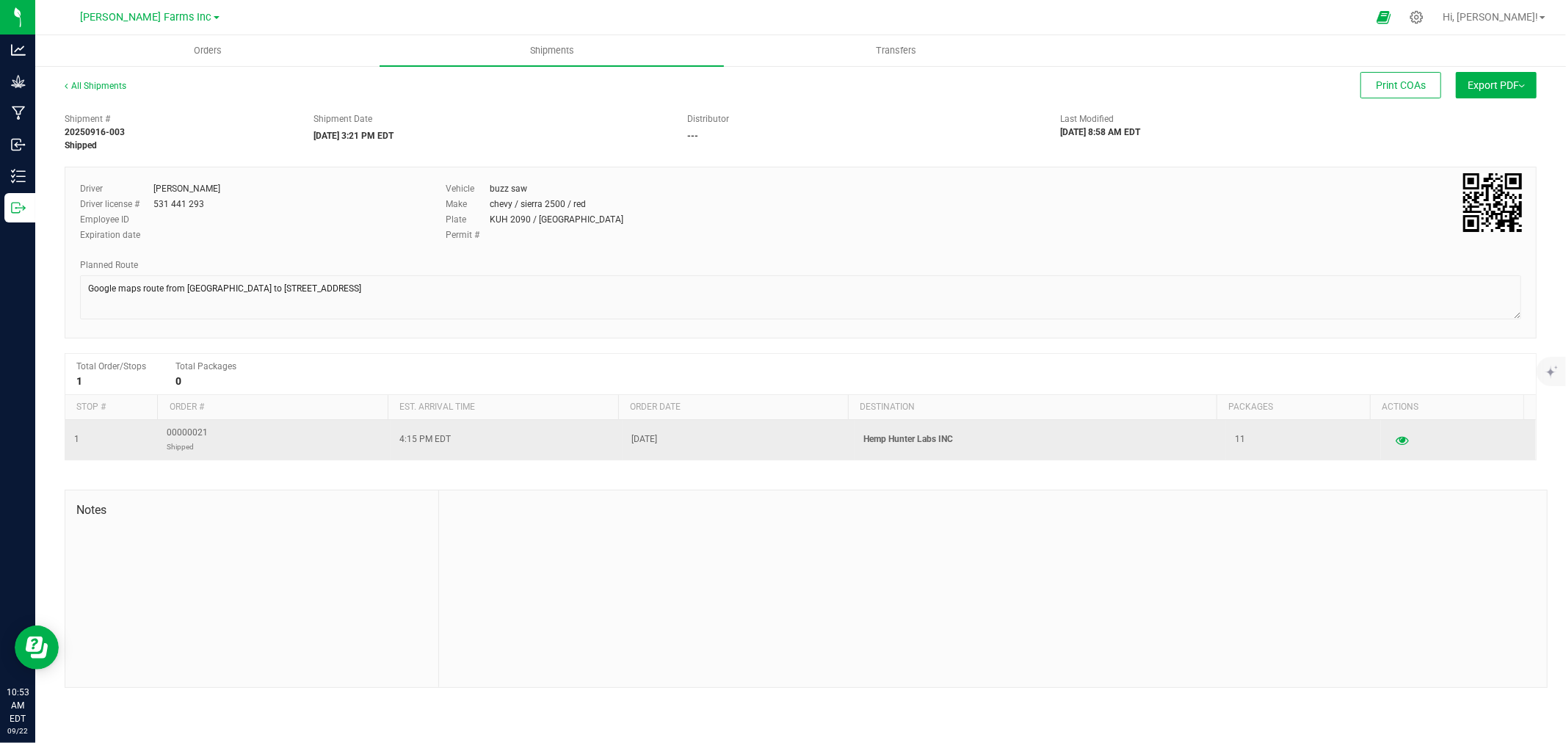
click at [1381, 438] on td at bounding box center [1458, 440] width 155 height 40
click at [1395, 444] on icon "button" at bounding box center [1402, 440] width 14 height 10
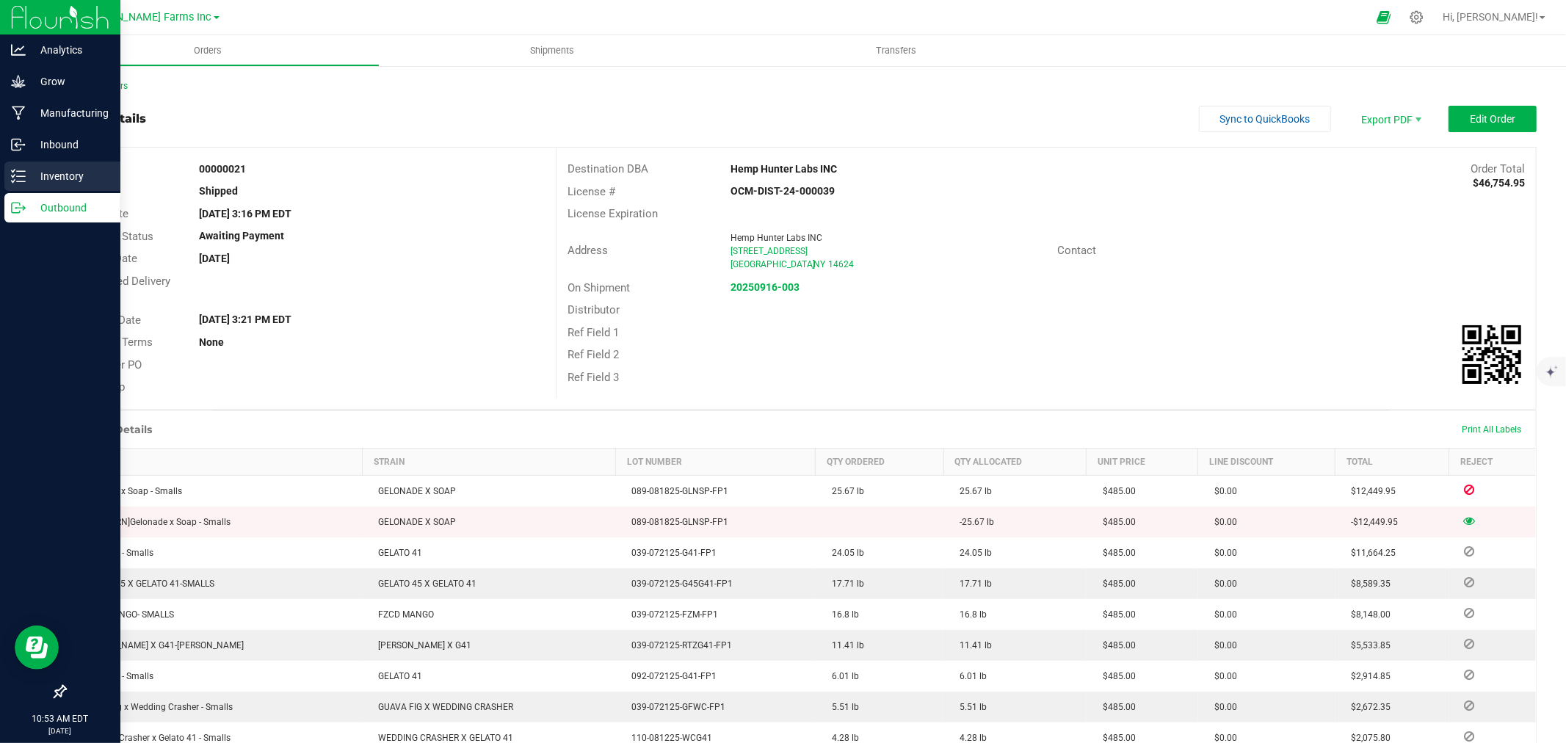
click at [34, 170] on p "Inventory" at bounding box center [70, 176] width 88 height 18
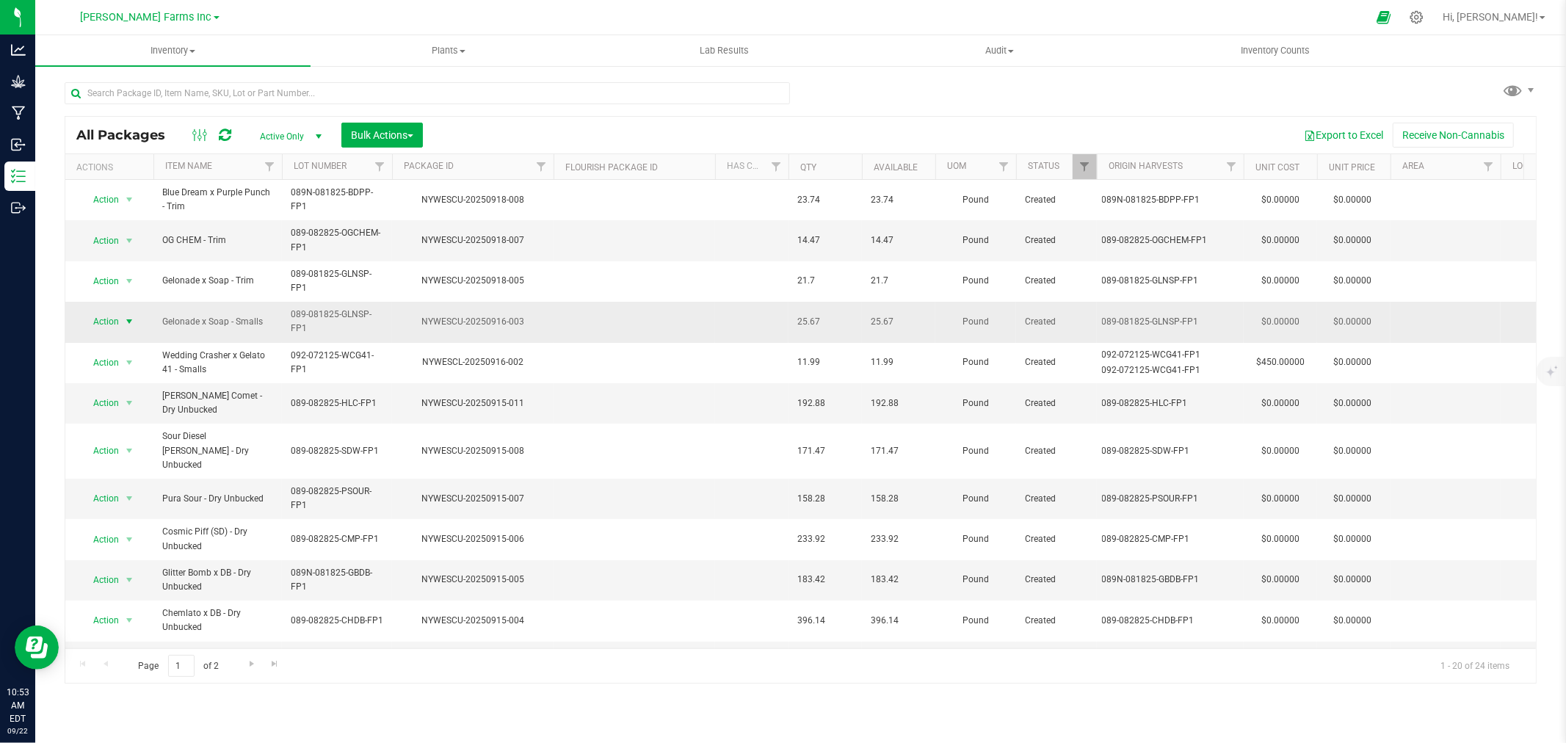
click at [114, 323] on span "Action" at bounding box center [100, 321] width 40 height 21
click at [869, 93] on div "All Packages Active Only Active Only Lab Samples Locked All Bulk Actions Add to…" at bounding box center [801, 375] width 1472 height 615
click at [372, 141] on button "Bulk Actions" at bounding box center [383, 135] width 82 height 25
click at [386, 189] on span "Add to outbound order" at bounding box center [400, 195] width 100 height 12
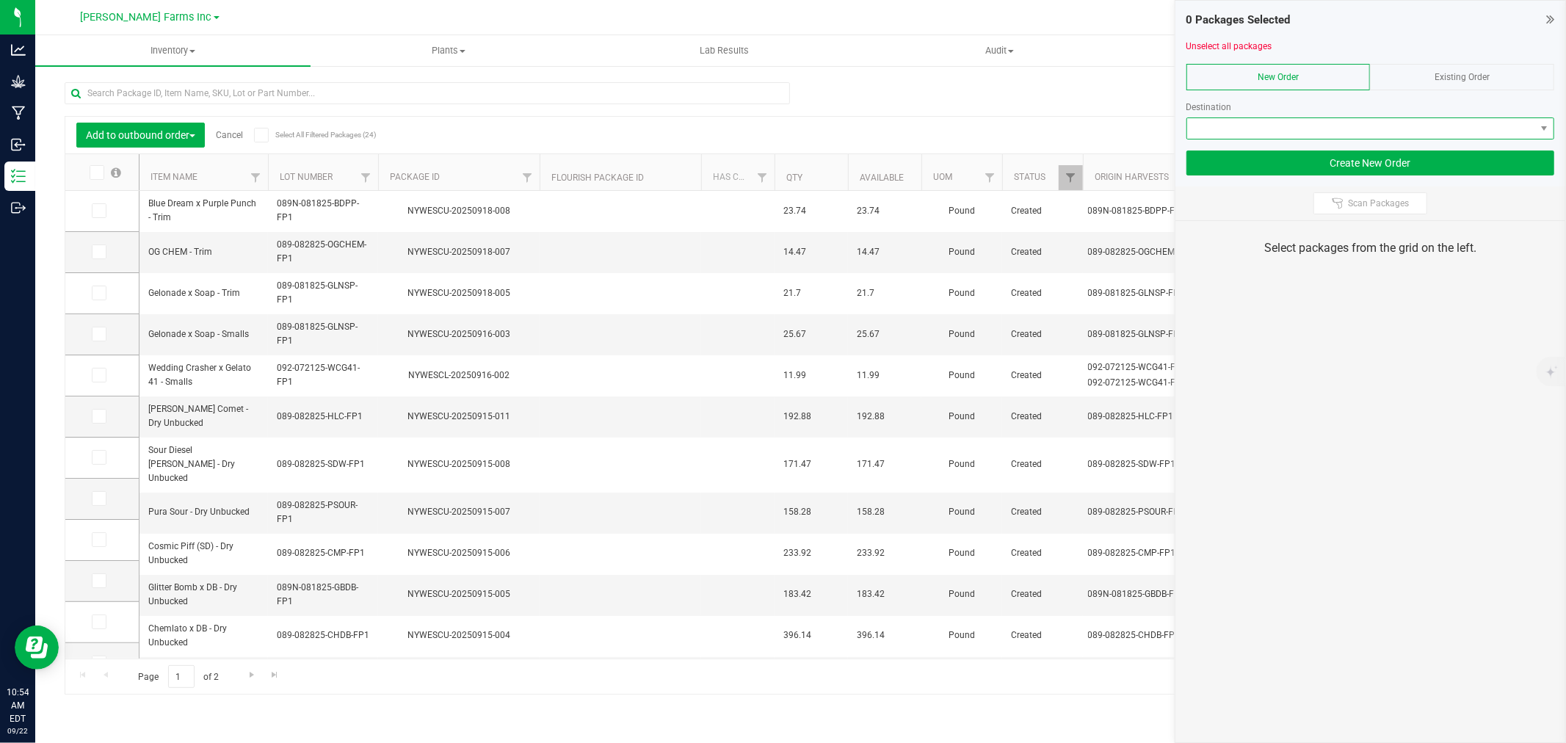
click at [1441, 134] on span at bounding box center [1362, 128] width 348 height 21
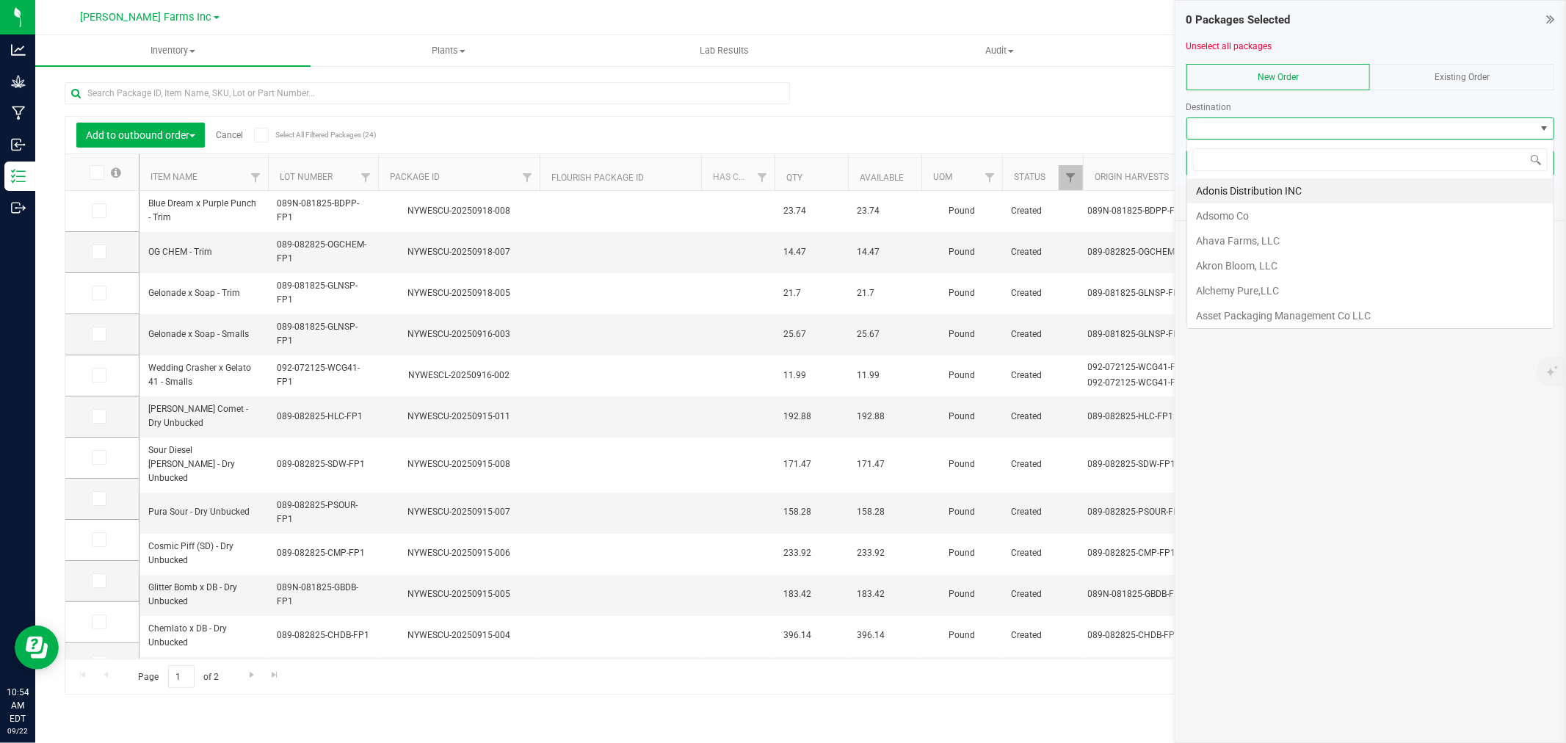
scroll to position [22, 368]
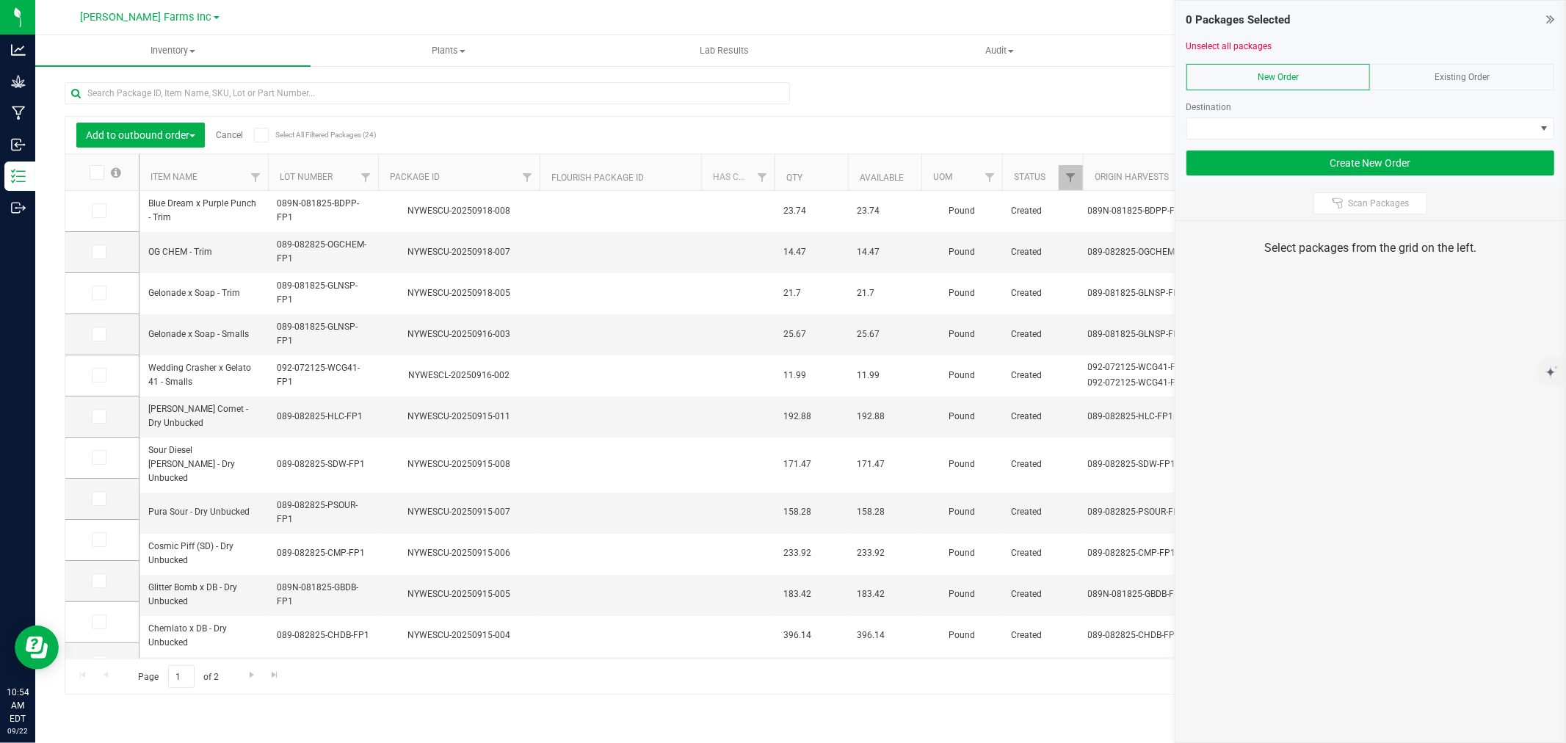
click at [1457, 83] on div "Existing Order" at bounding box center [1462, 77] width 184 height 26
click at [1423, 127] on span "NO DATA FOUND" at bounding box center [1362, 128] width 348 height 21
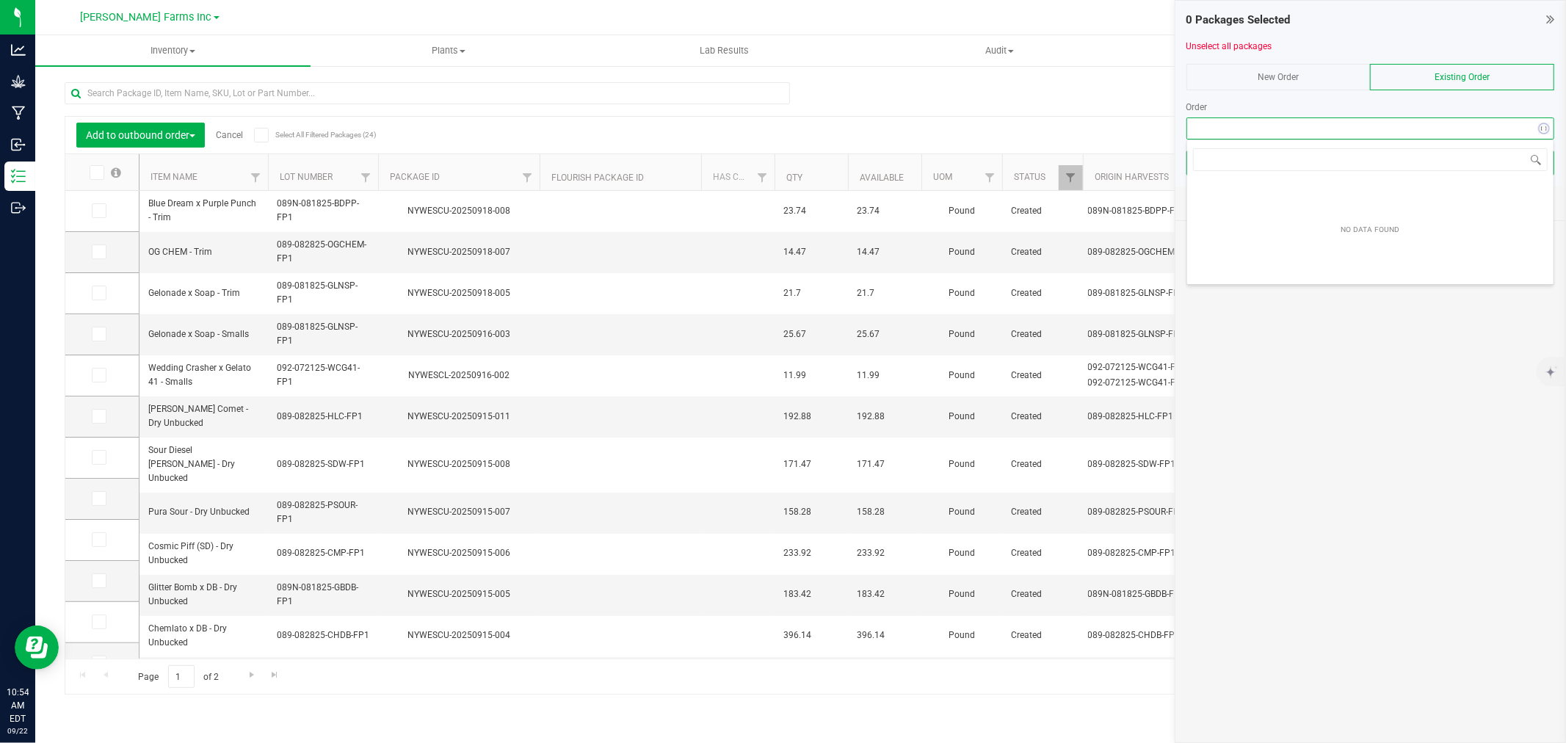
click at [1442, 78] on span "Existing Order" at bounding box center [1462, 77] width 55 height 10
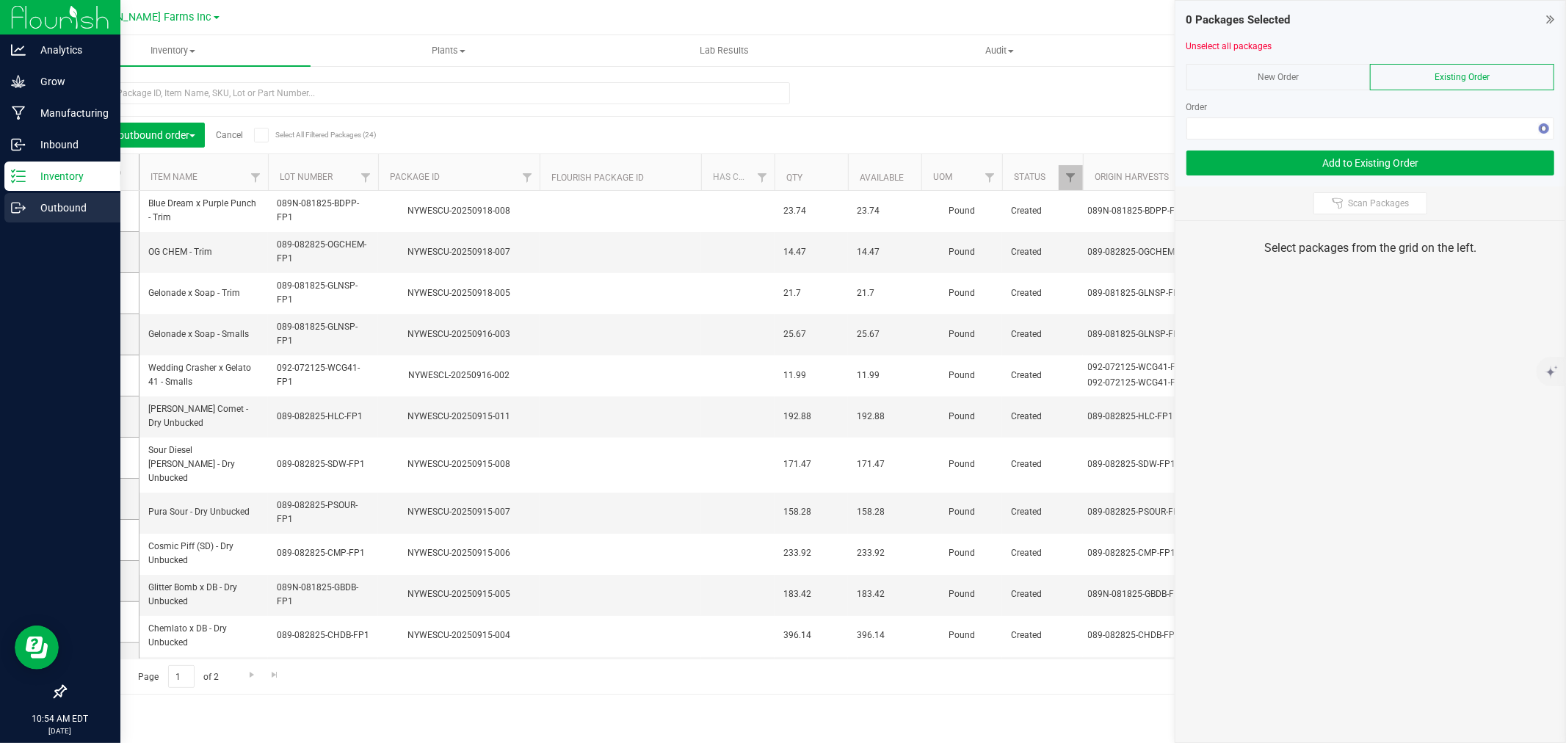
click at [63, 203] on p "Outbound" at bounding box center [70, 208] width 88 height 18
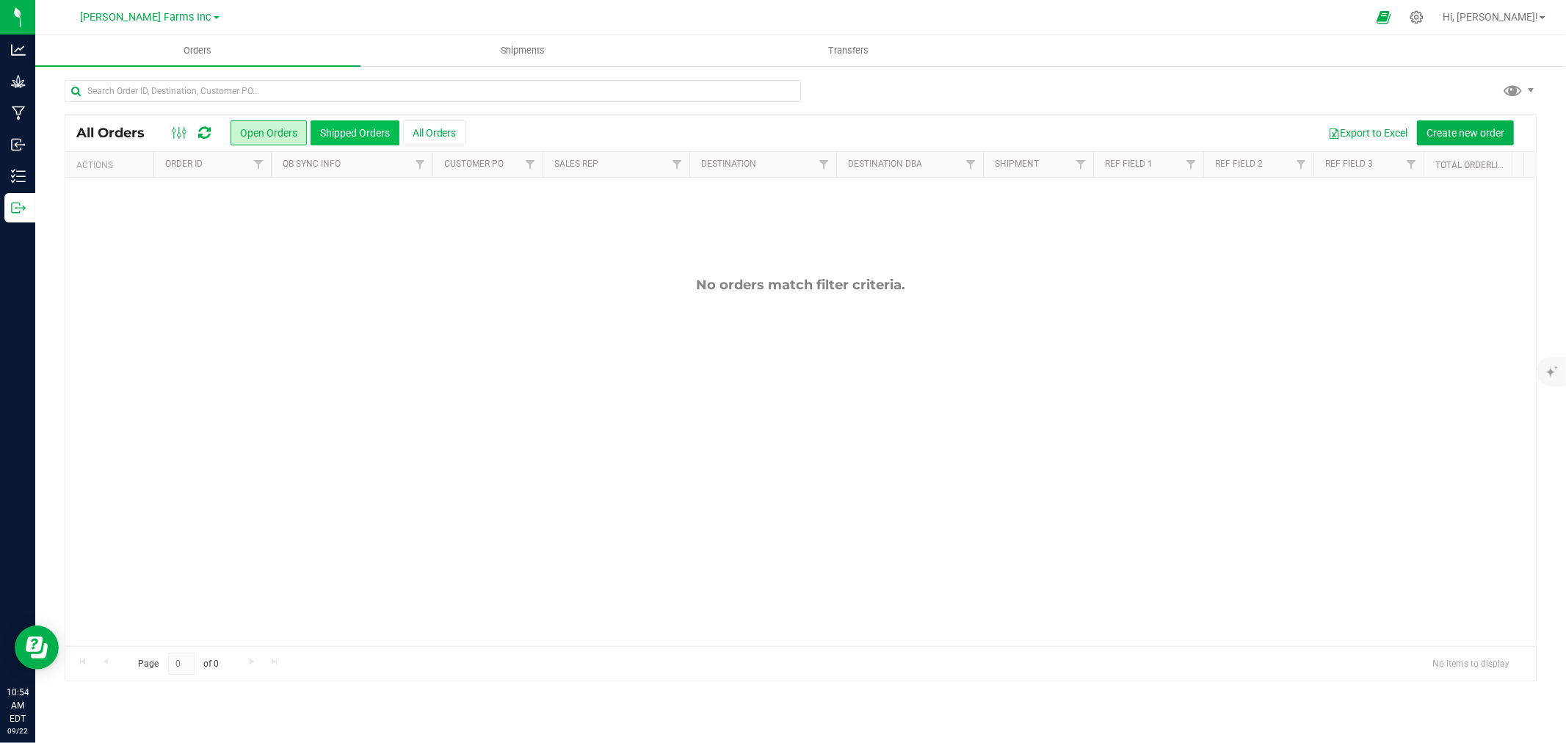
click at [369, 134] on button "Shipped Orders" at bounding box center [355, 132] width 89 height 25
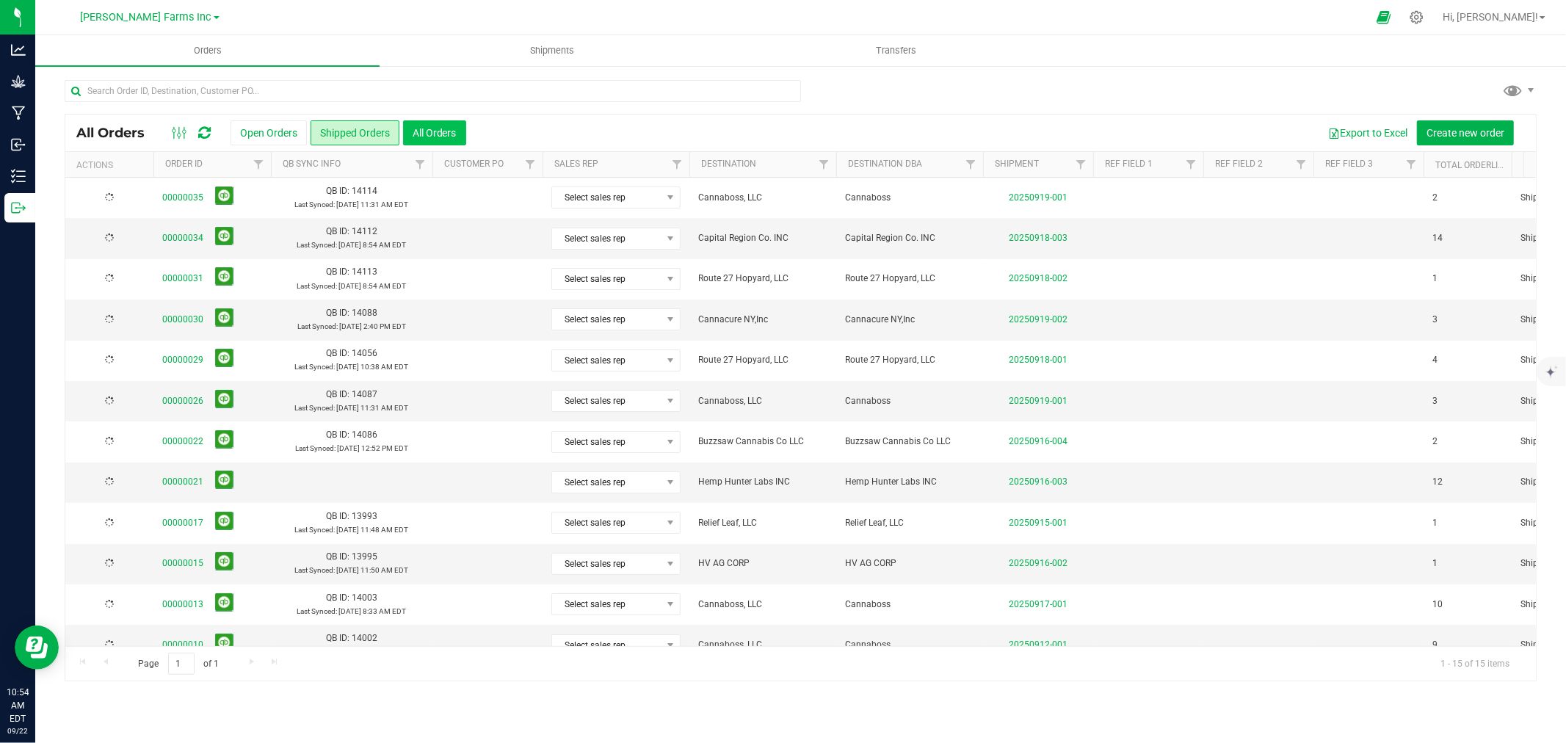
click at [441, 137] on button "All Orders" at bounding box center [434, 132] width 63 height 25
click at [172, 480] on link "00000021" at bounding box center [182, 482] width 41 height 14
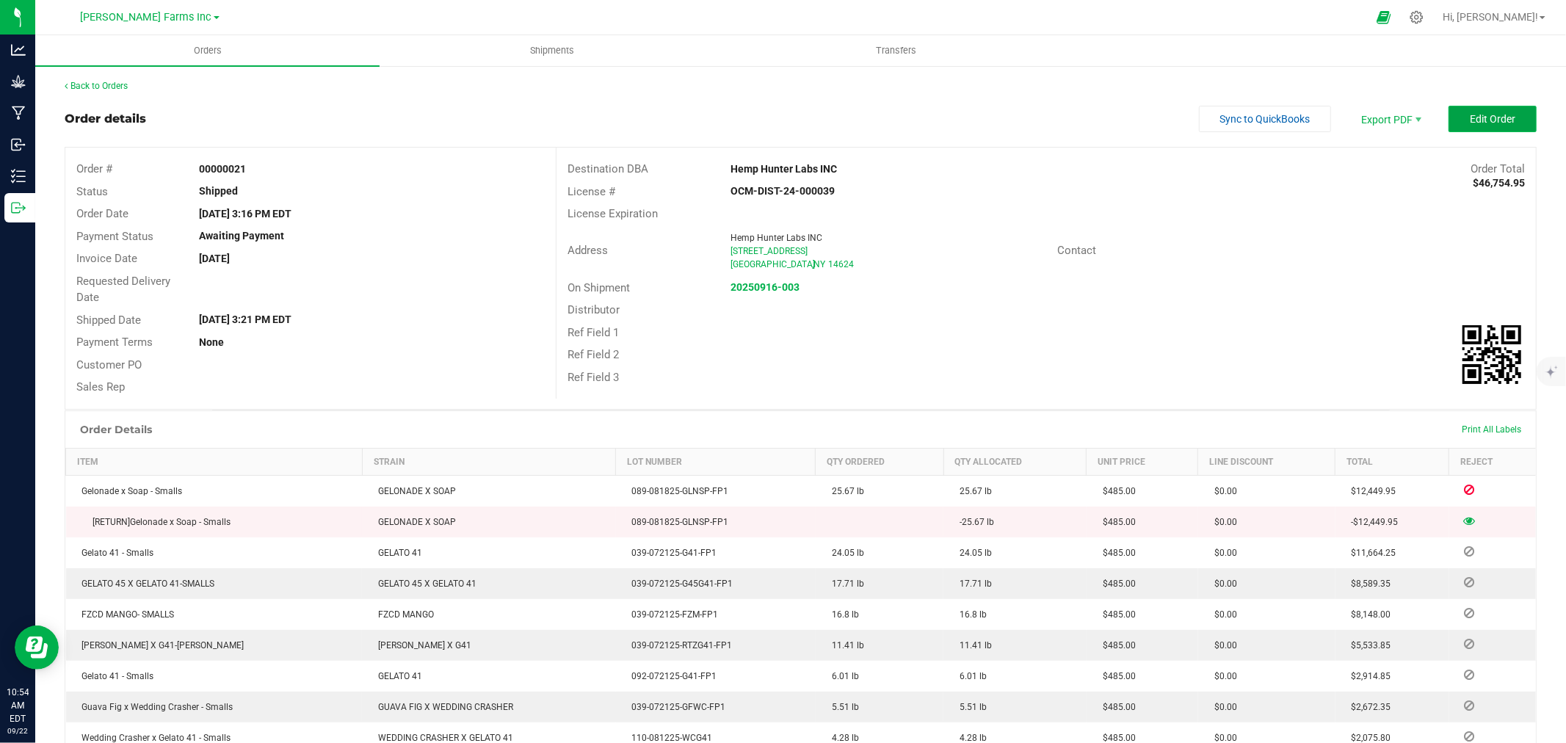
click at [1470, 119] on span "Edit Order" at bounding box center [1493, 119] width 46 height 12
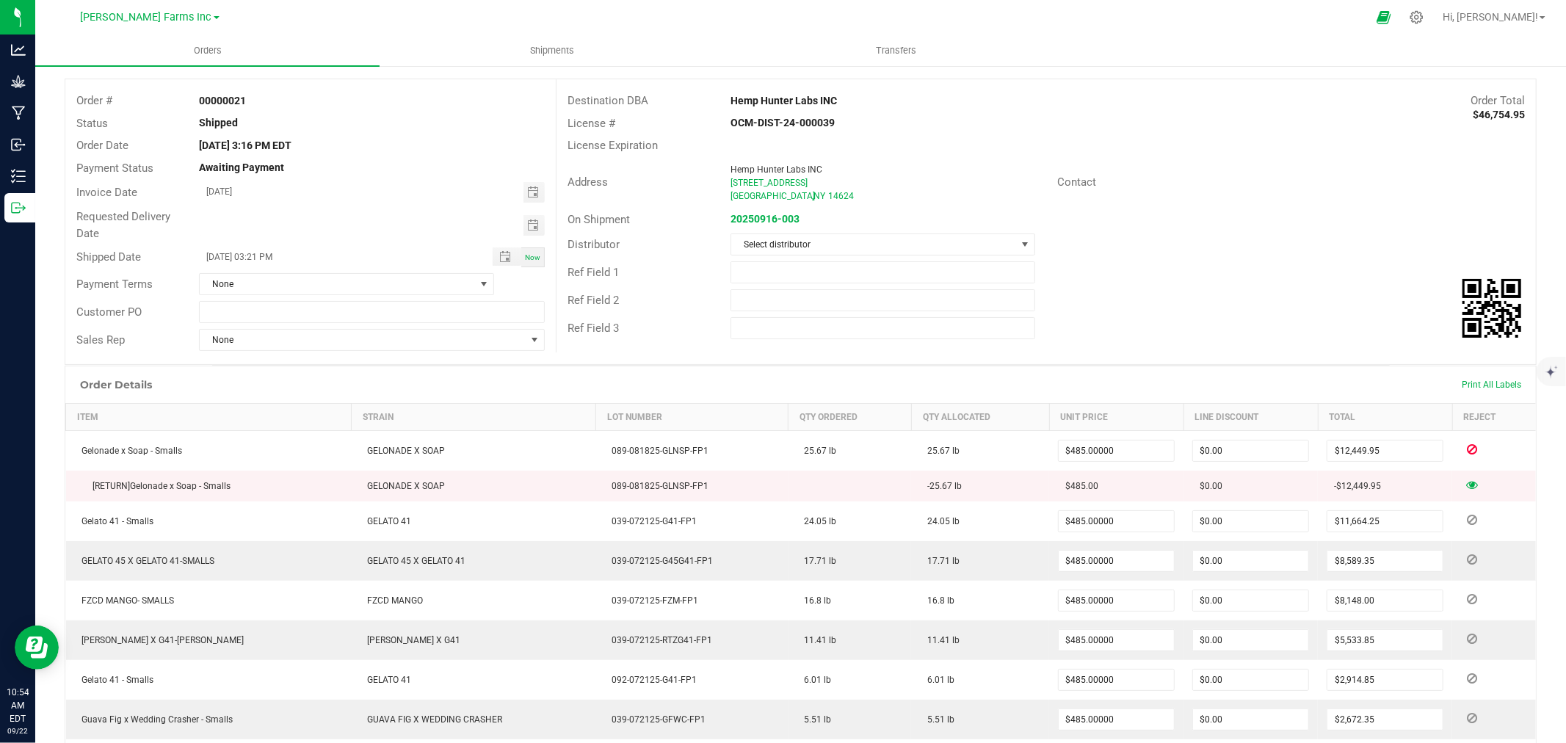
scroll to position [163, 0]
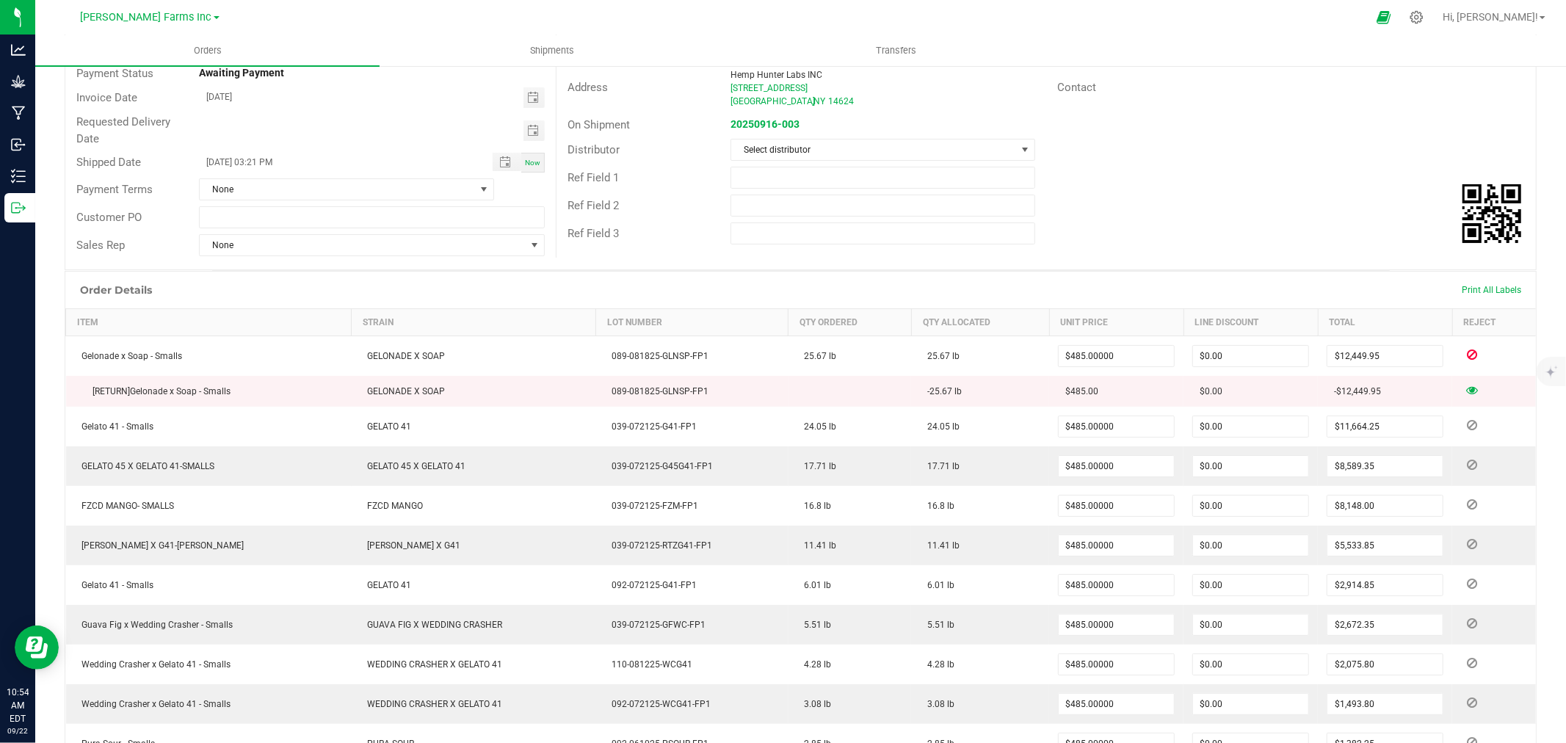
click at [1467, 390] on icon at bounding box center [1473, 390] width 12 height 9
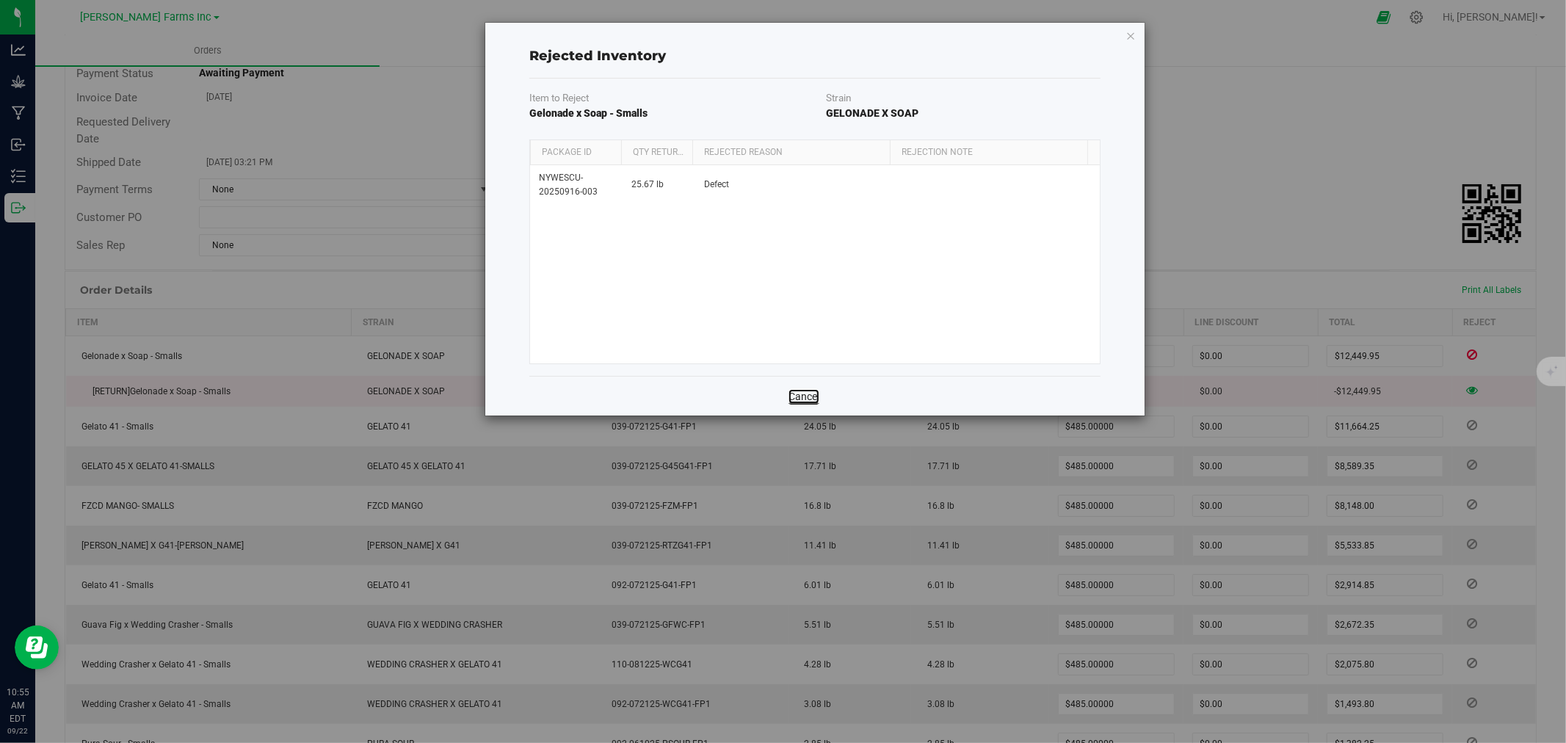
click at [810, 400] on link "Cancel" at bounding box center [804, 396] width 31 height 15
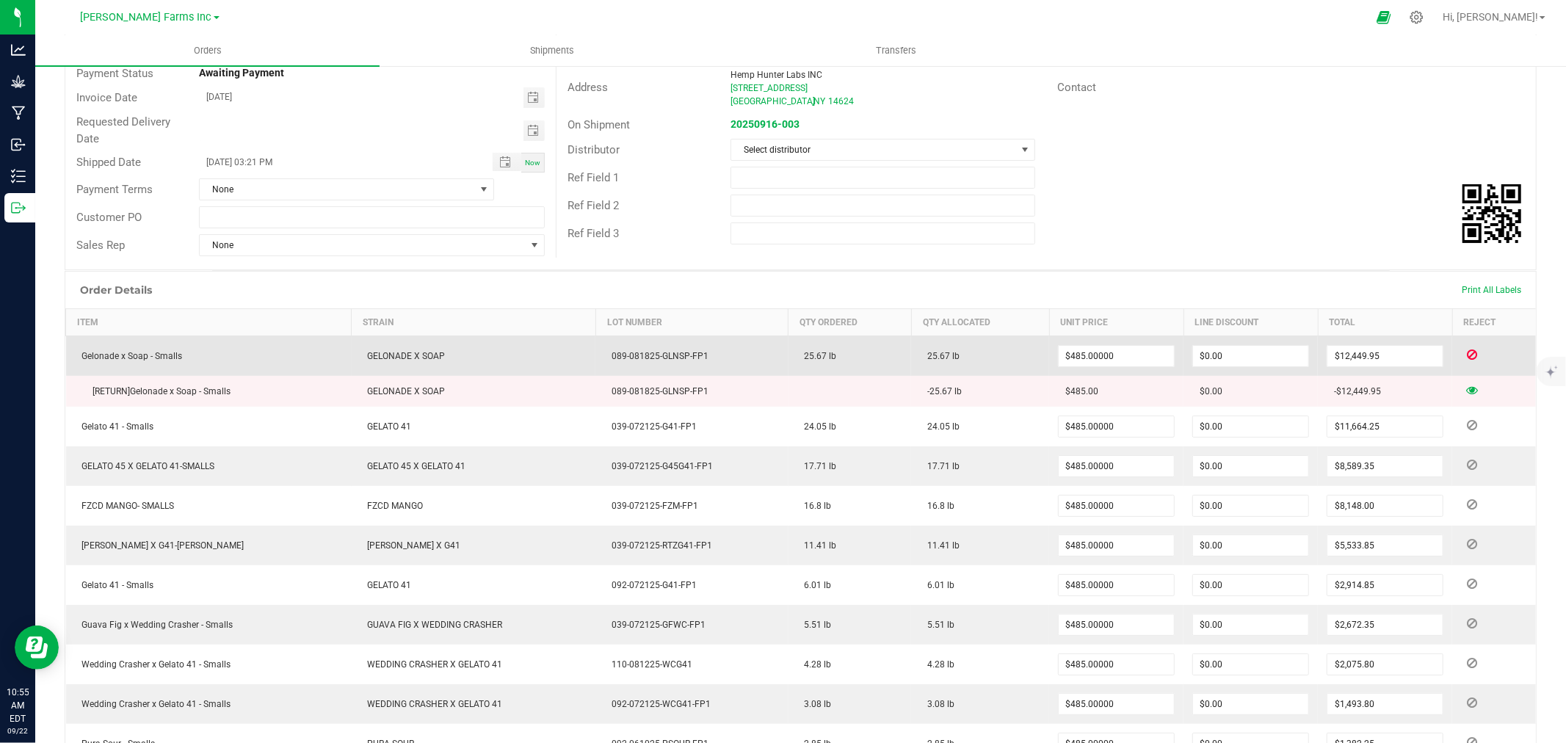
click at [1467, 358] on icon at bounding box center [1472, 354] width 10 height 9
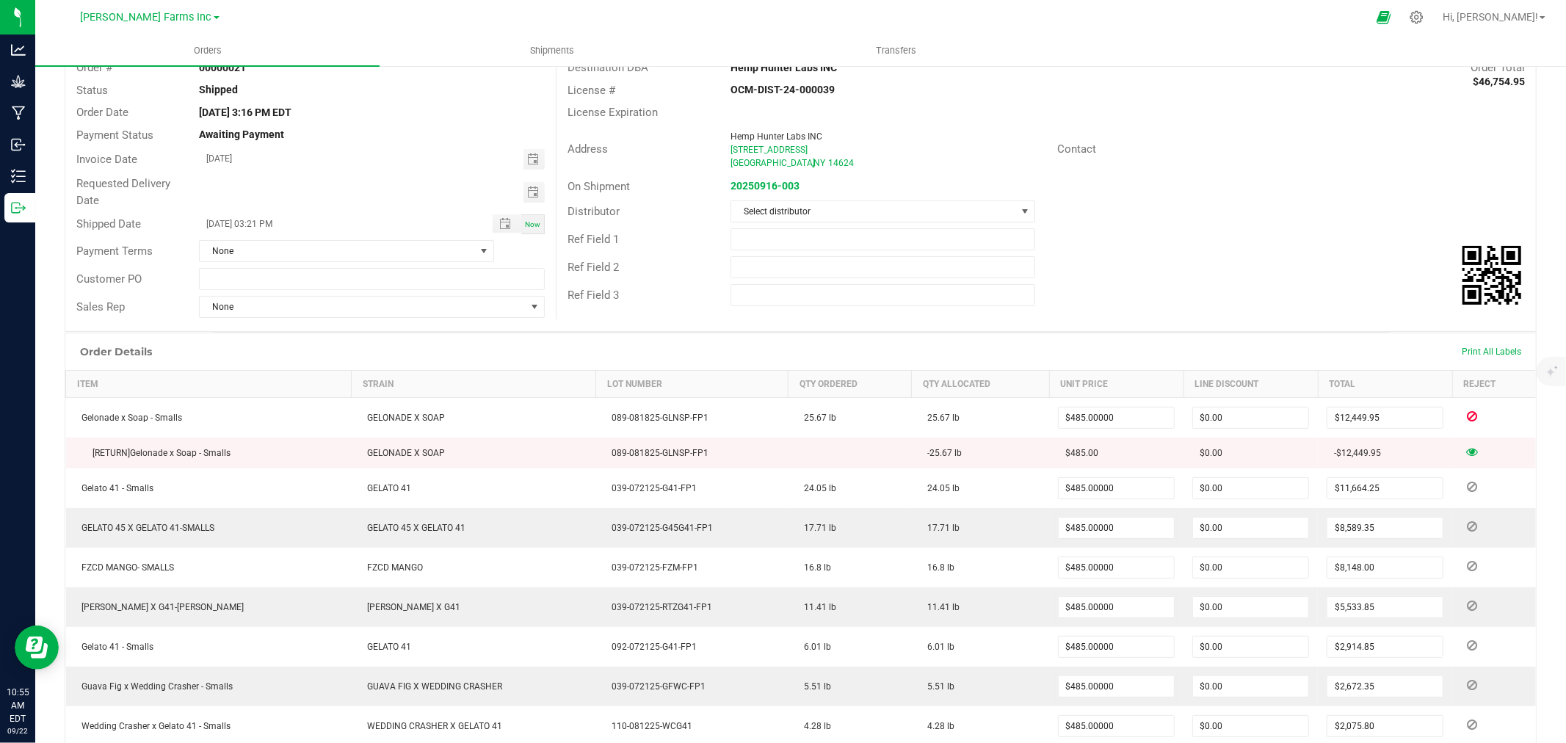
scroll to position [0, 0]
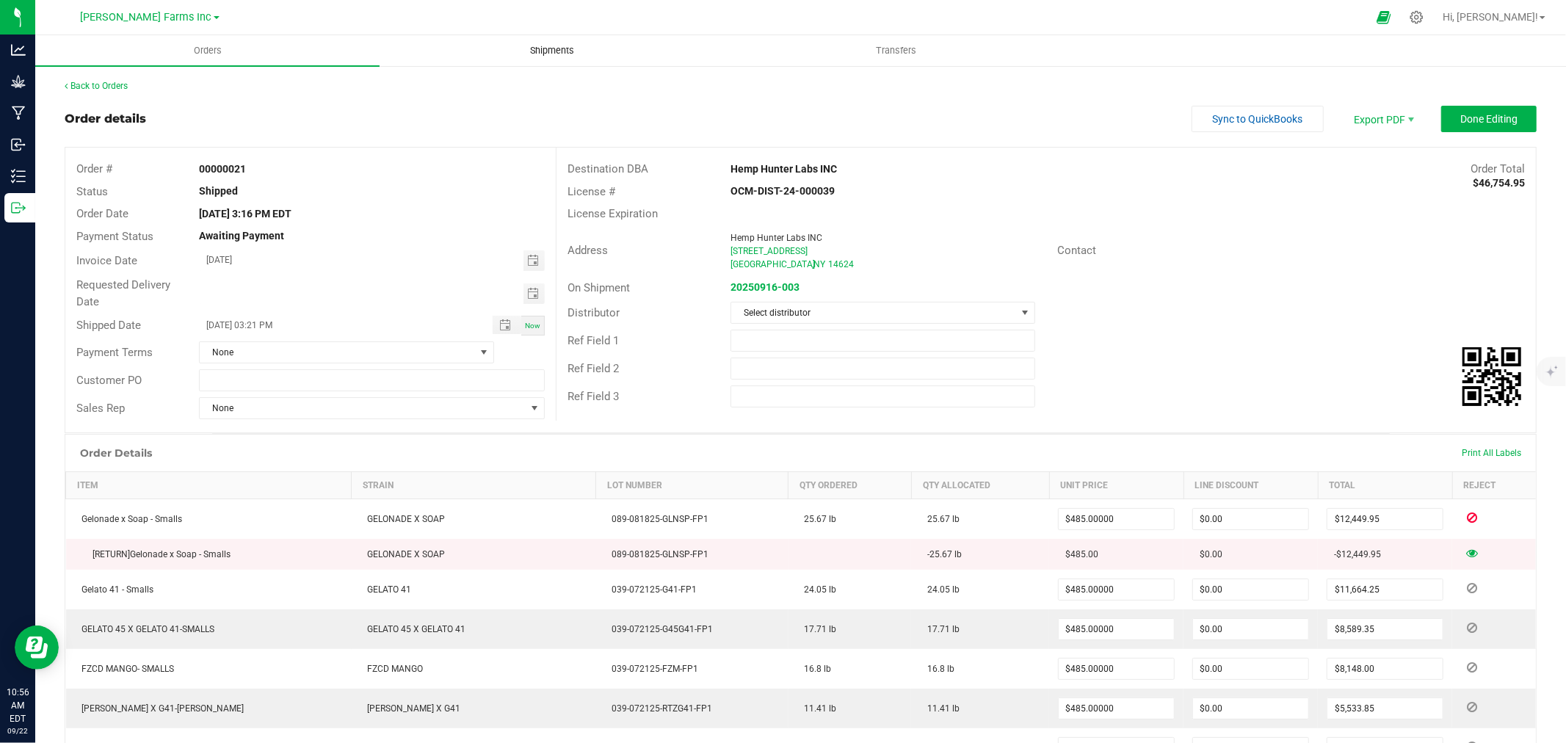
click at [539, 48] on span "Shipments" at bounding box center [552, 50] width 84 height 13
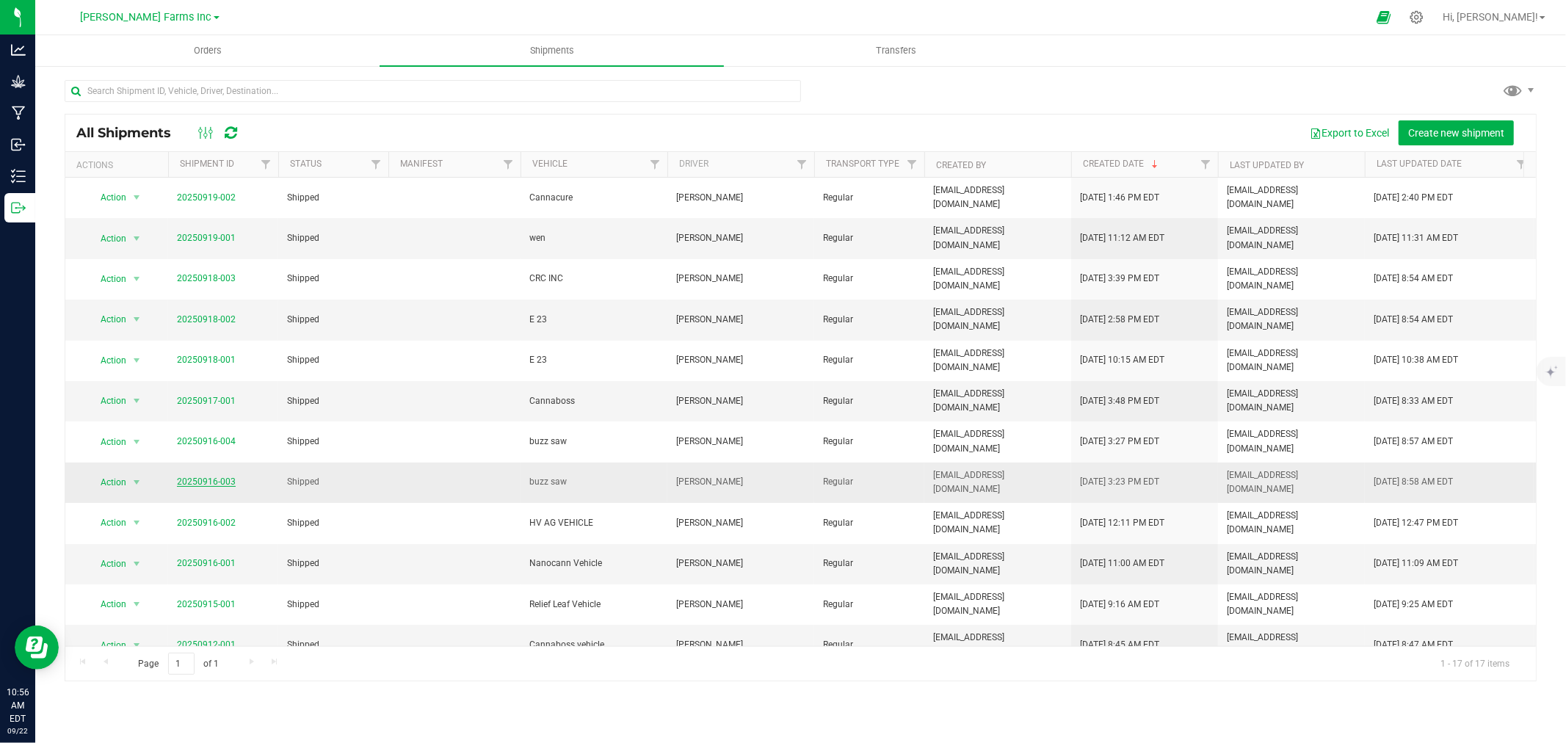
click at [204, 477] on link "20250916-003" at bounding box center [206, 482] width 59 height 10
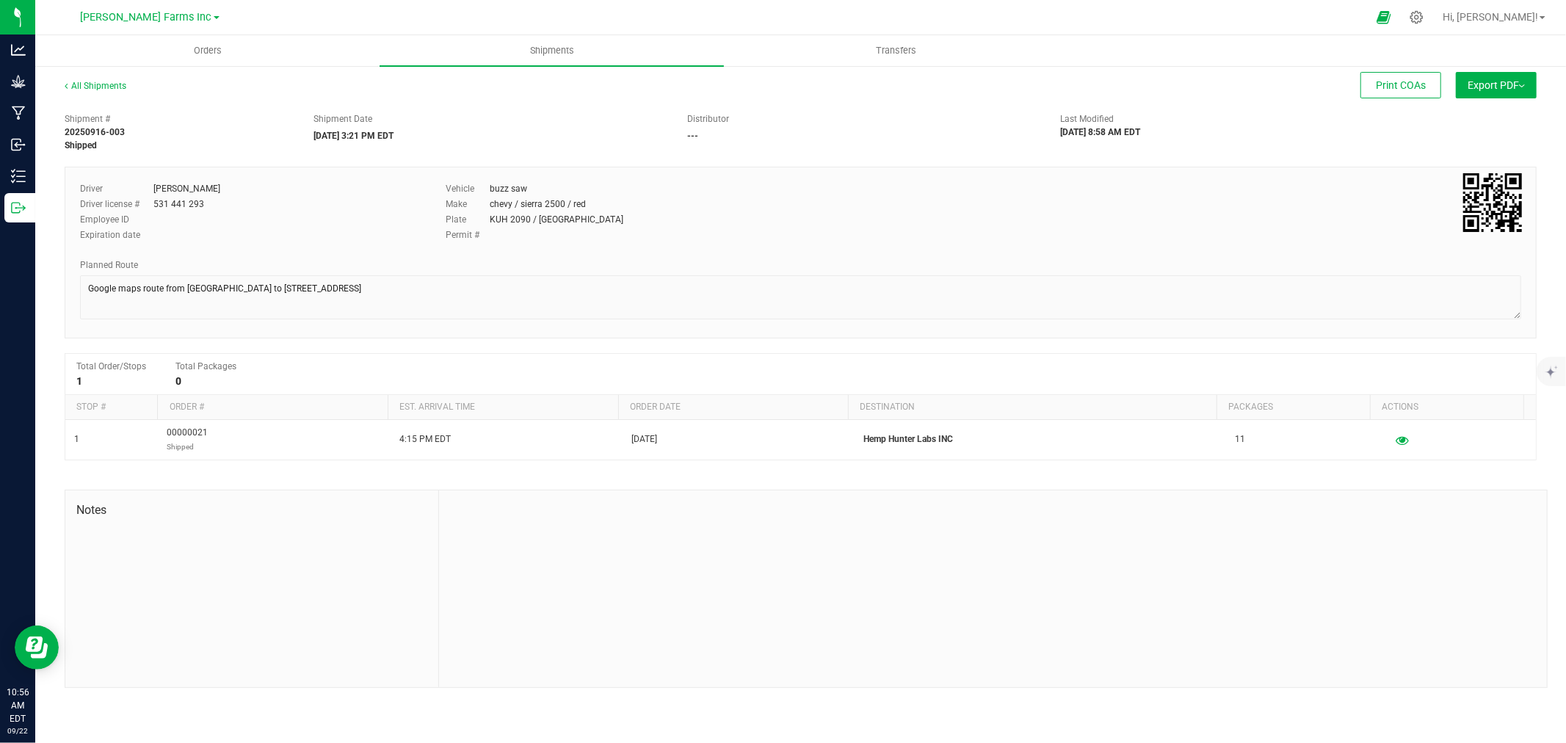
click at [1492, 90] on button "Export PDF" at bounding box center [1496, 85] width 81 height 26
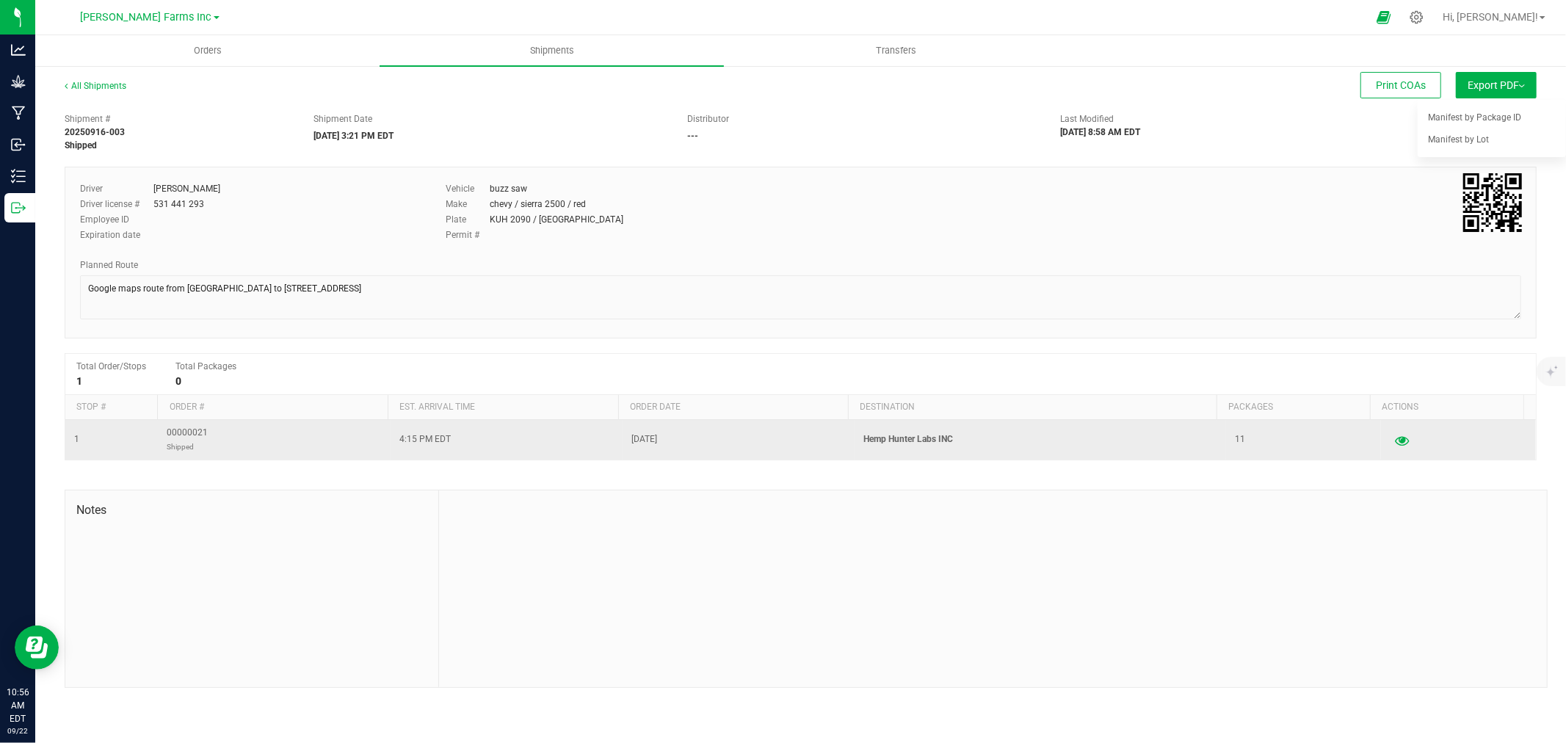
click at [1387, 452] on td at bounding box center [1458, 440] width 155 height 40
click at [1395, 444] on icon "button" at bounding box center [1402, 440] width 14 height 10
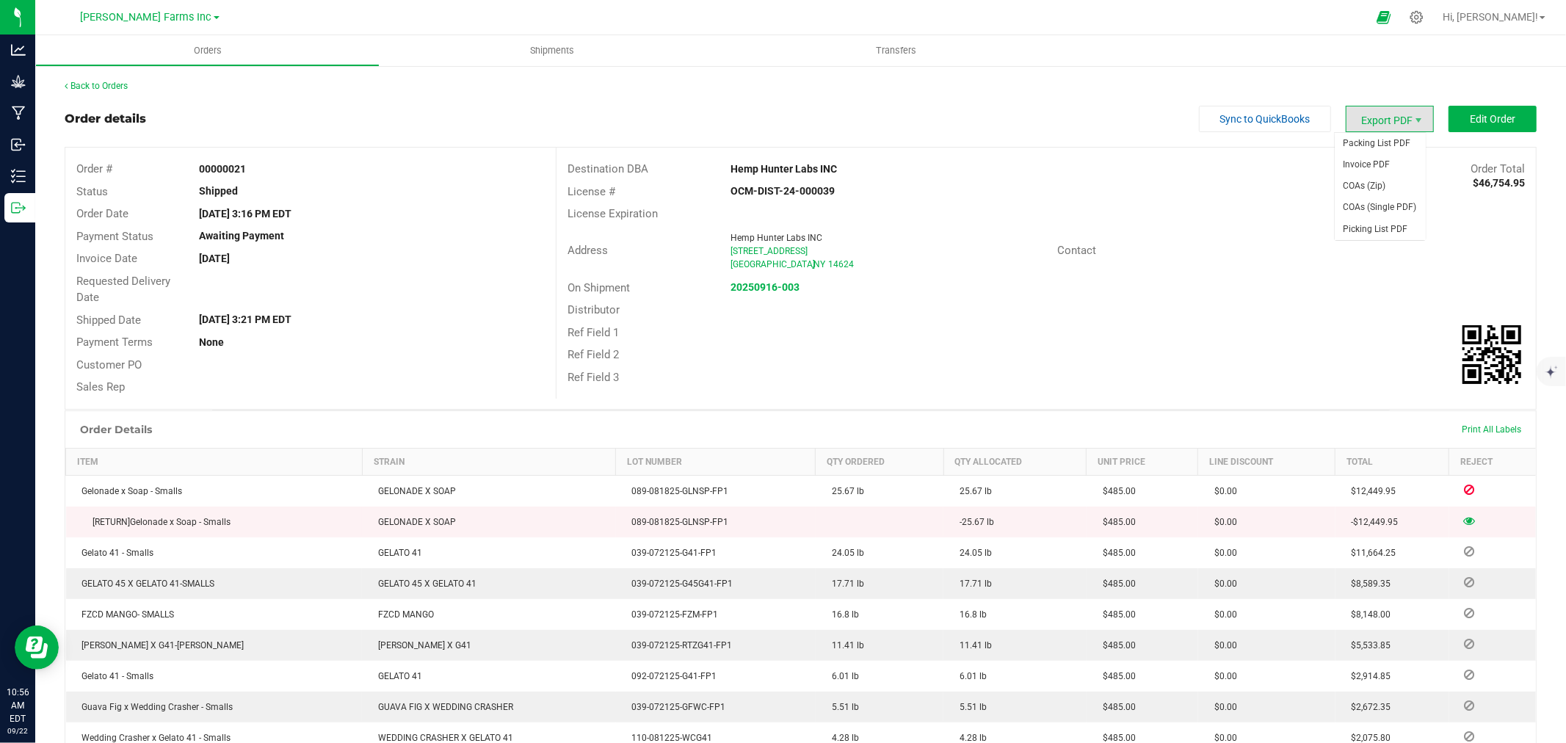
click at [1377, 123] on span "Export PDF" at bounding box center [1390, 119] width 88 height 26
click at [1378, 167] on span "Invoice PDF" at bounding box center [1380, 164] width 91 height 21
click at [1498, 111] on button "Edit Order" at bounding box center [1493, 119] width 88 height 26
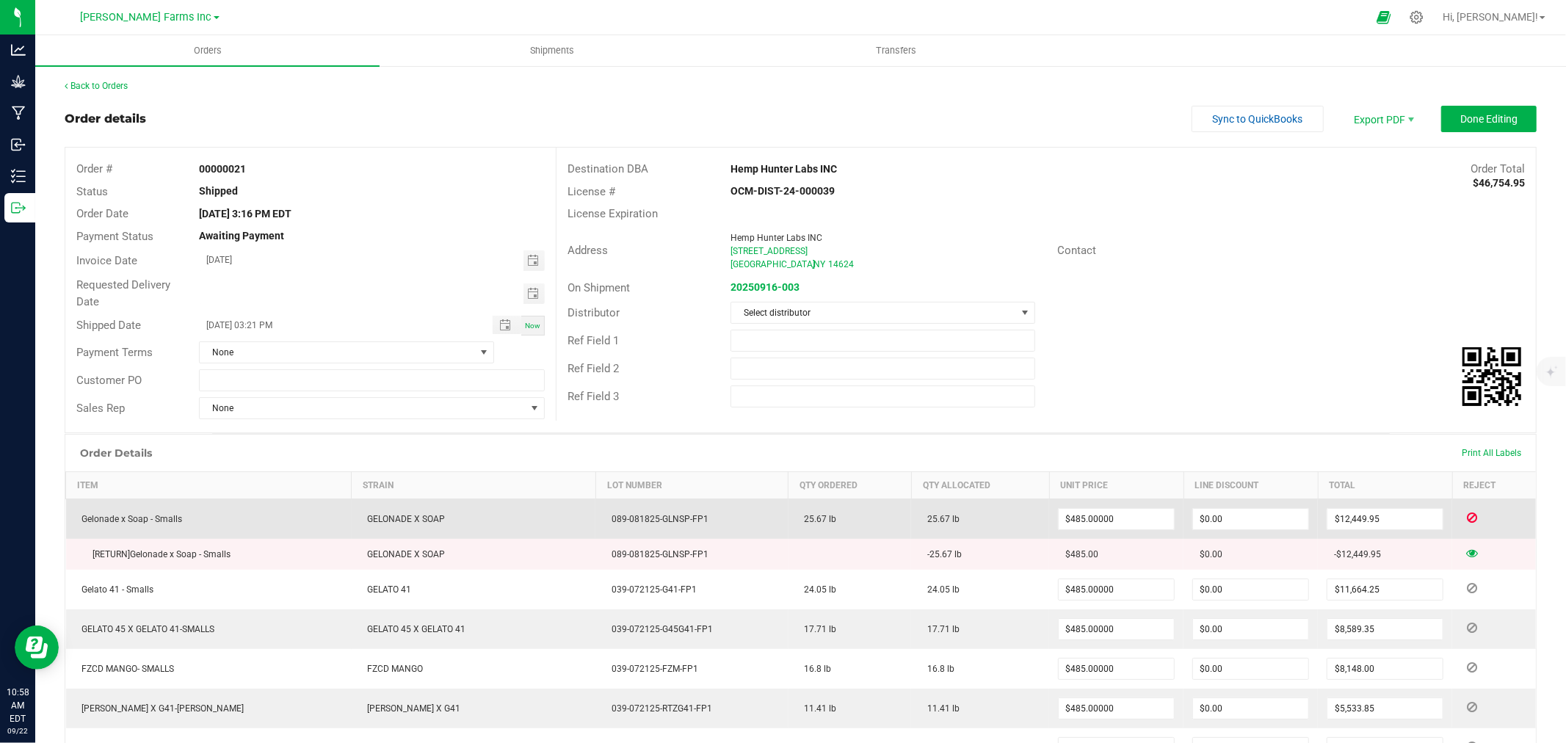
click at [1467, 516] on icon at bounding box center [1472, 517] width 10 height 9
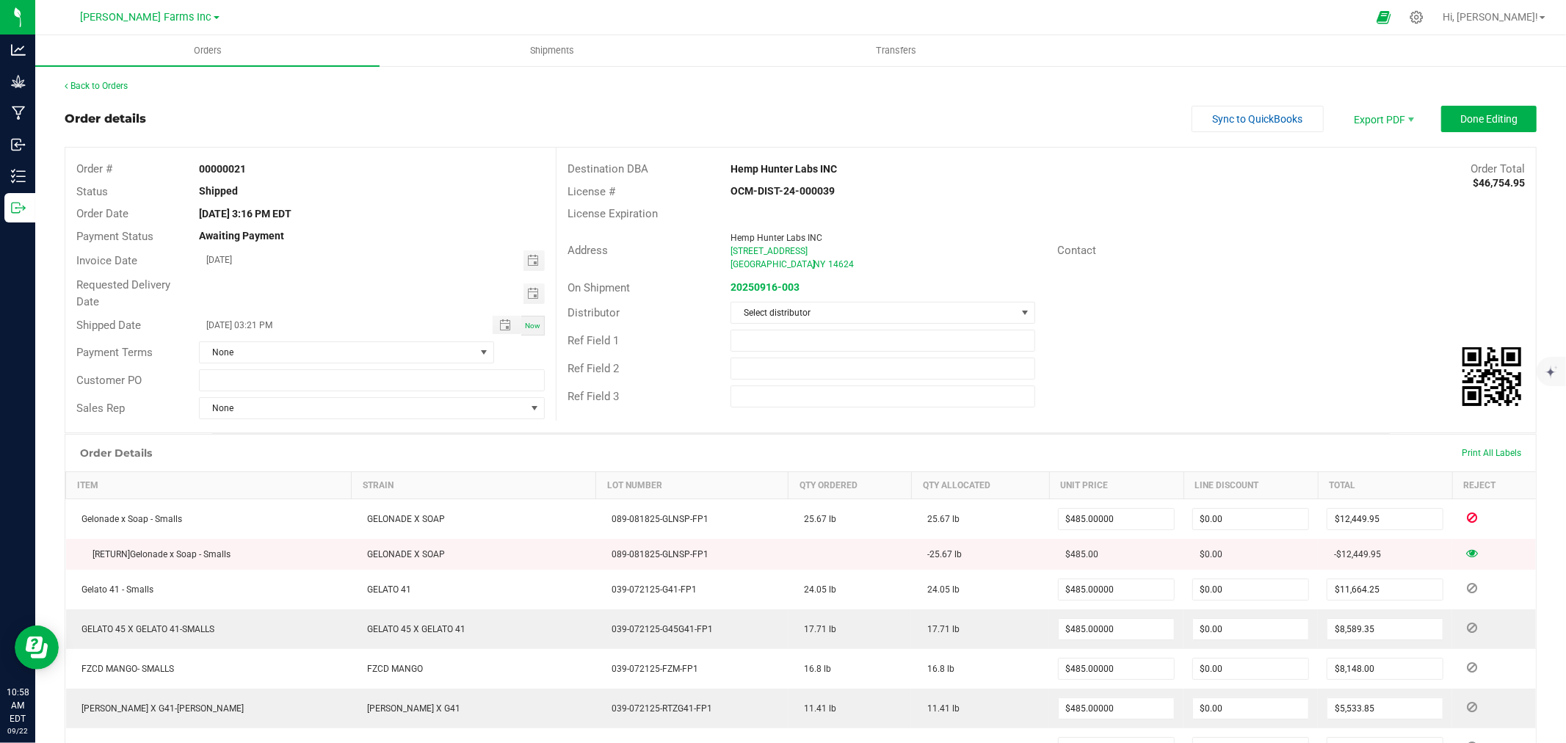
drag, startPoint x: 1470, startPoint y: 518, endPoint x: 1144, endPoint y: 342, distance: 370.4
click at [1144, 342] on div "Ref Field 1" at bounding box center [1047, 341] width 980 height 28
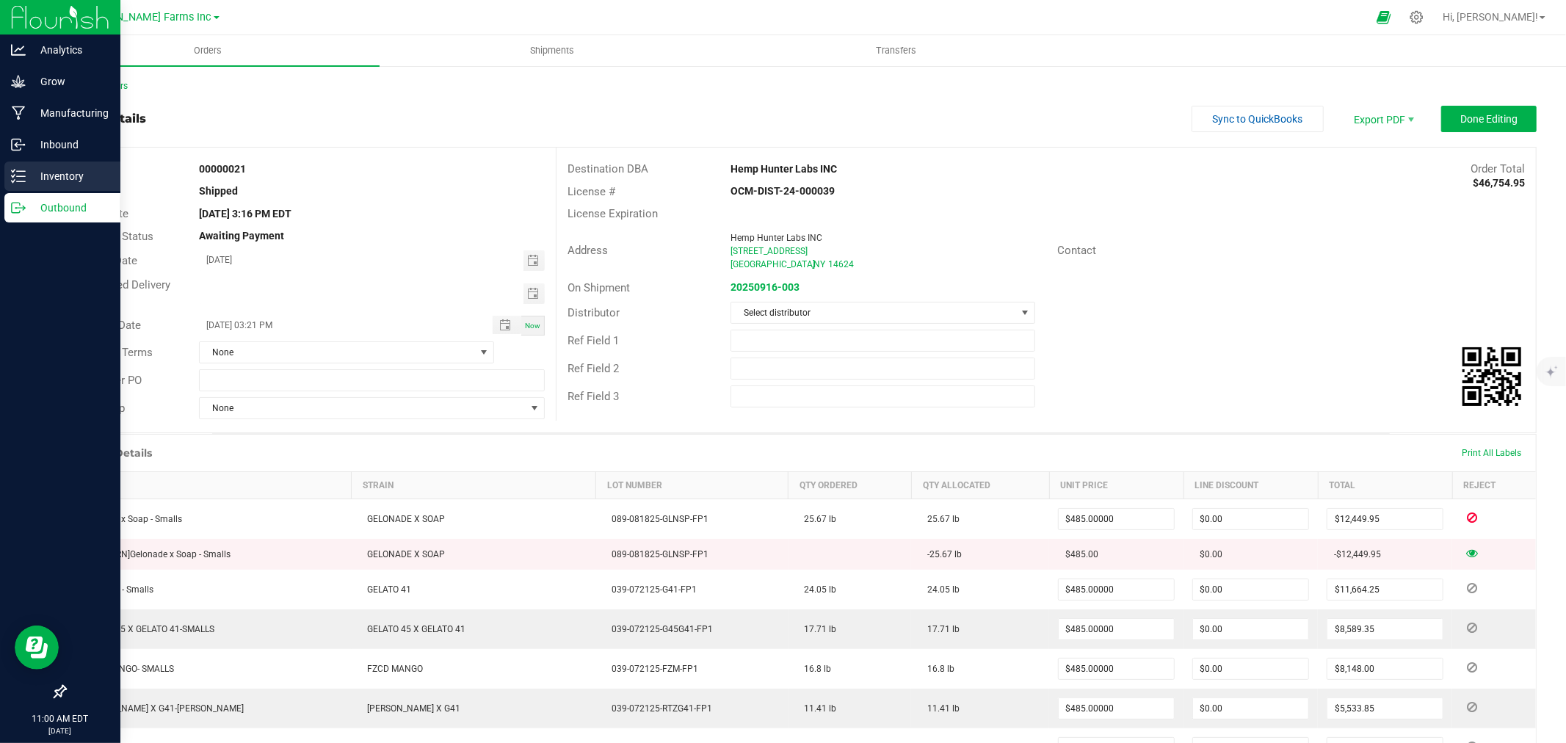
click at [43, 175] on p "Inventory" at bounding box center [70, 176] width 88 height 18
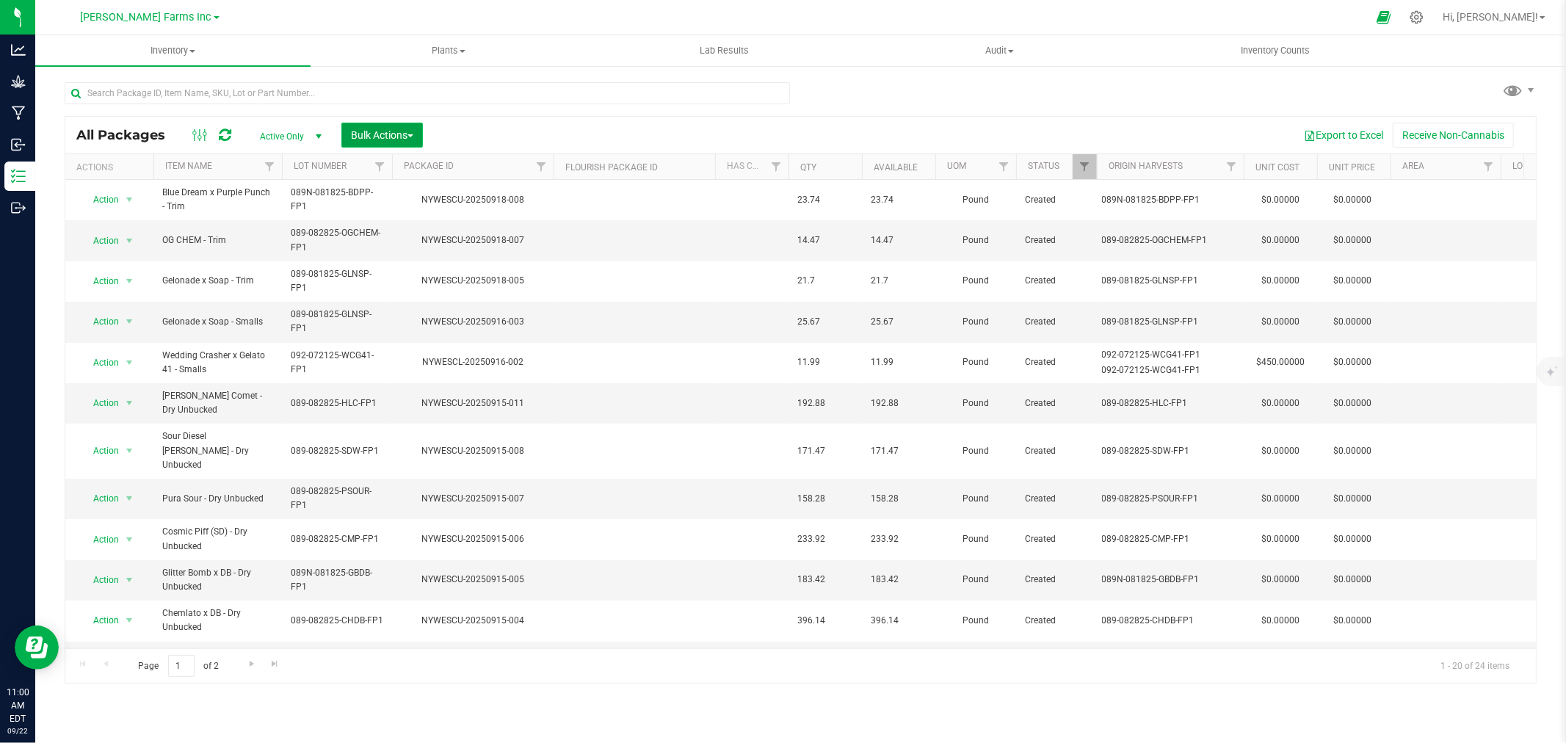
click at [358, 138] on span "Bulk Actions" at bounding box center [382, 135] width 62 height 12
click at [483, 479] on td "NYWESCU-20250915-007" at bounding box center [473, 499] width 162 height 40
click at [90, 332] on span "Action" at bounding box center [100, 321] width 40 height 21
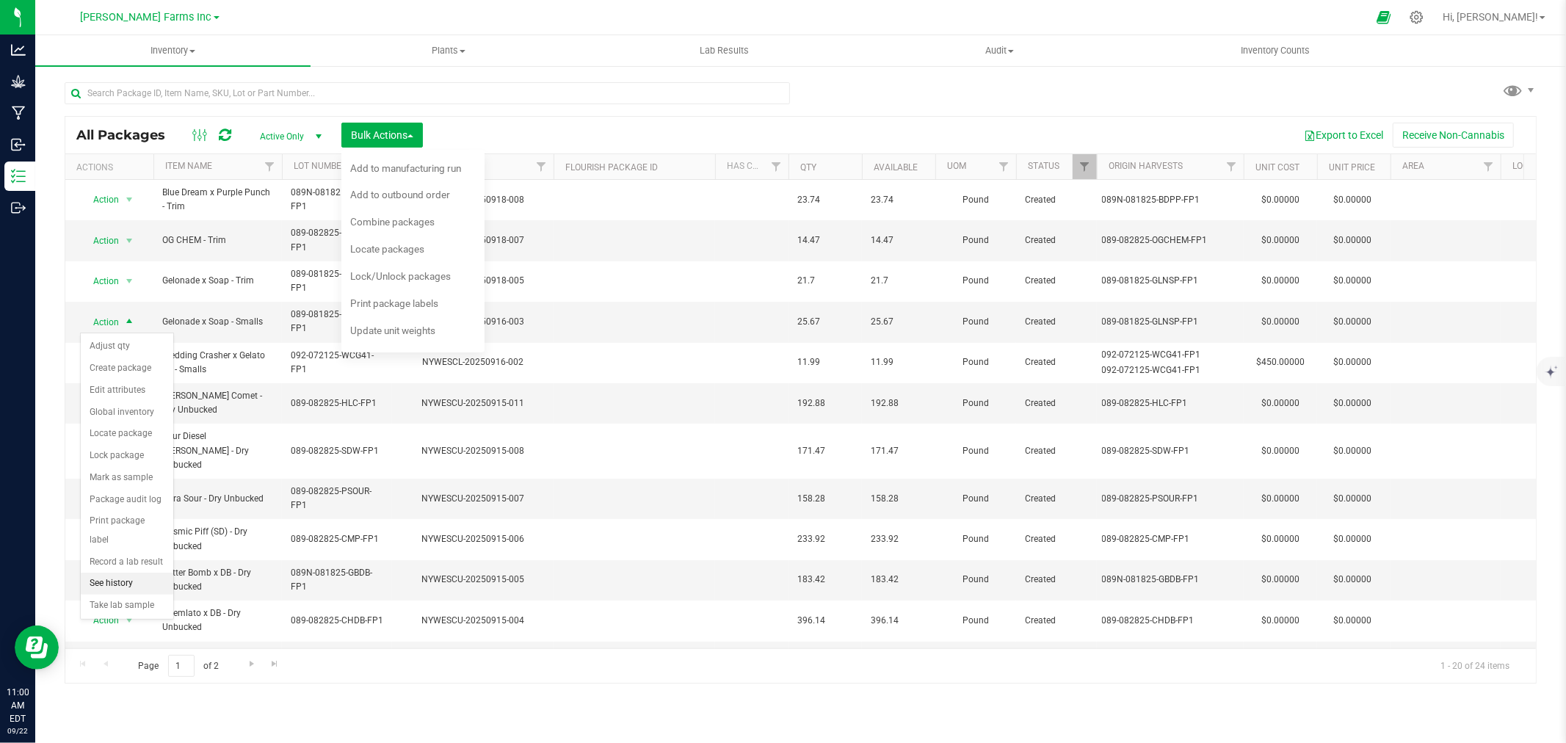
click at [131, 581] on li "See history" at bounding box center [127, 584] width 93 height 22
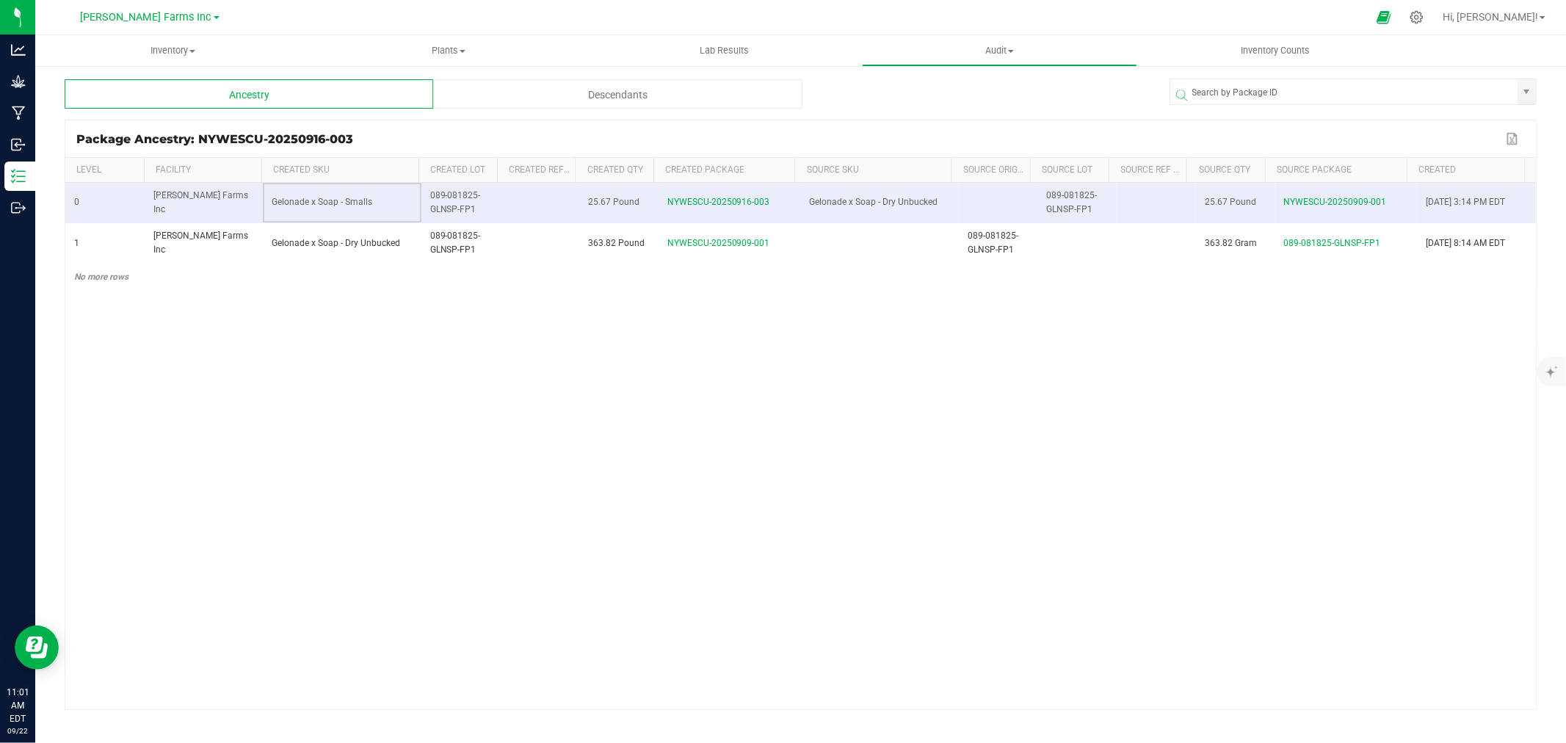
click at [318, 209] on td "Gelonade x Soap - Smalls" at bounding box center [342, 203] width 158 height 40
click at [203, 215] on td "[PERSON_NAME] Farms Inc" at bounding box center [204, 203] width 119 height 40
click at [234, 342] on div "0 [PERSON_NAME] Farms Inc Gelonade x Soap - Smalls 089-081825-GLNSP-FP1 25.67 P…" at bounding box center [800, 446] width 1471 height 527
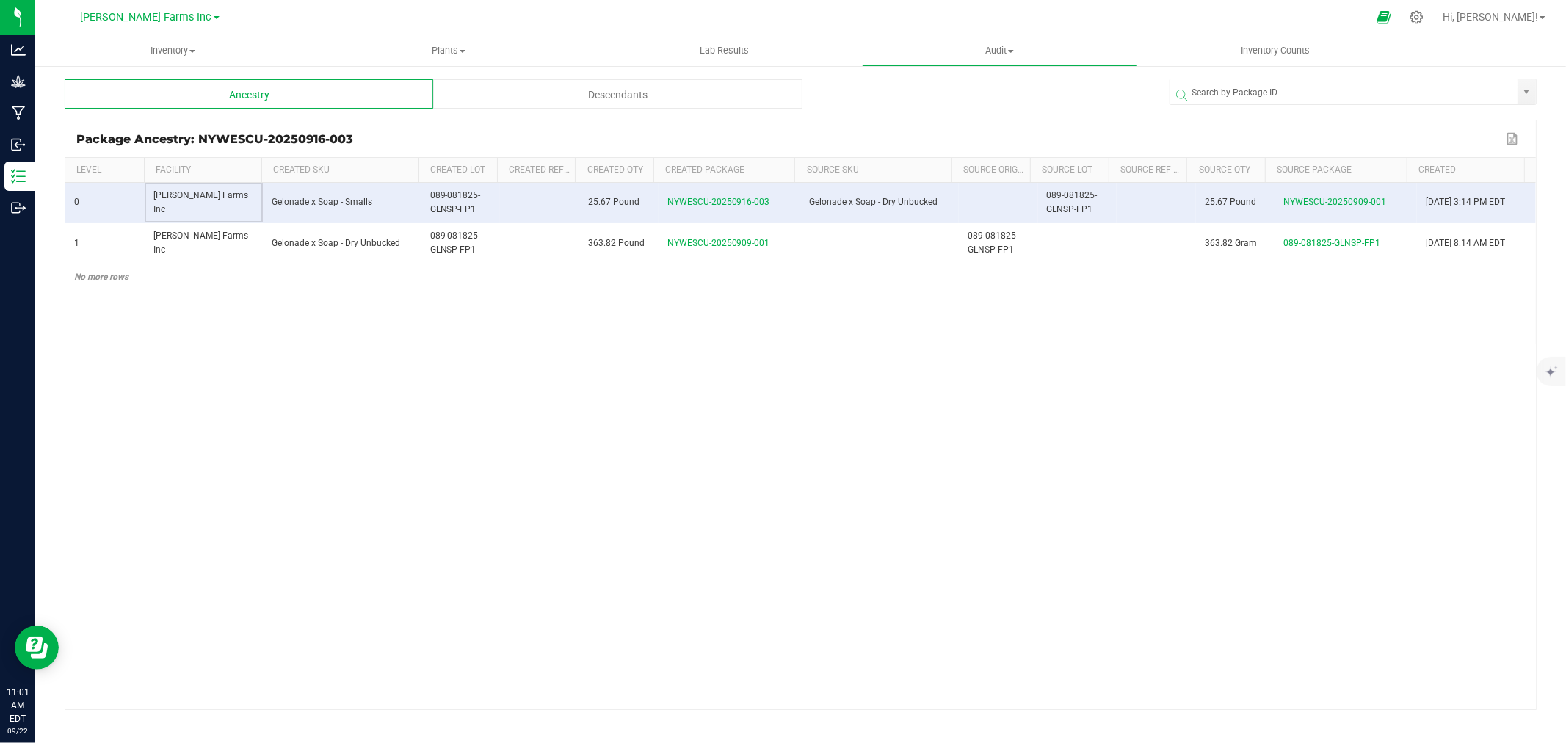
click at [536, 100] on div "Descendants" at bounding box center [617, 93] width 369 height 29
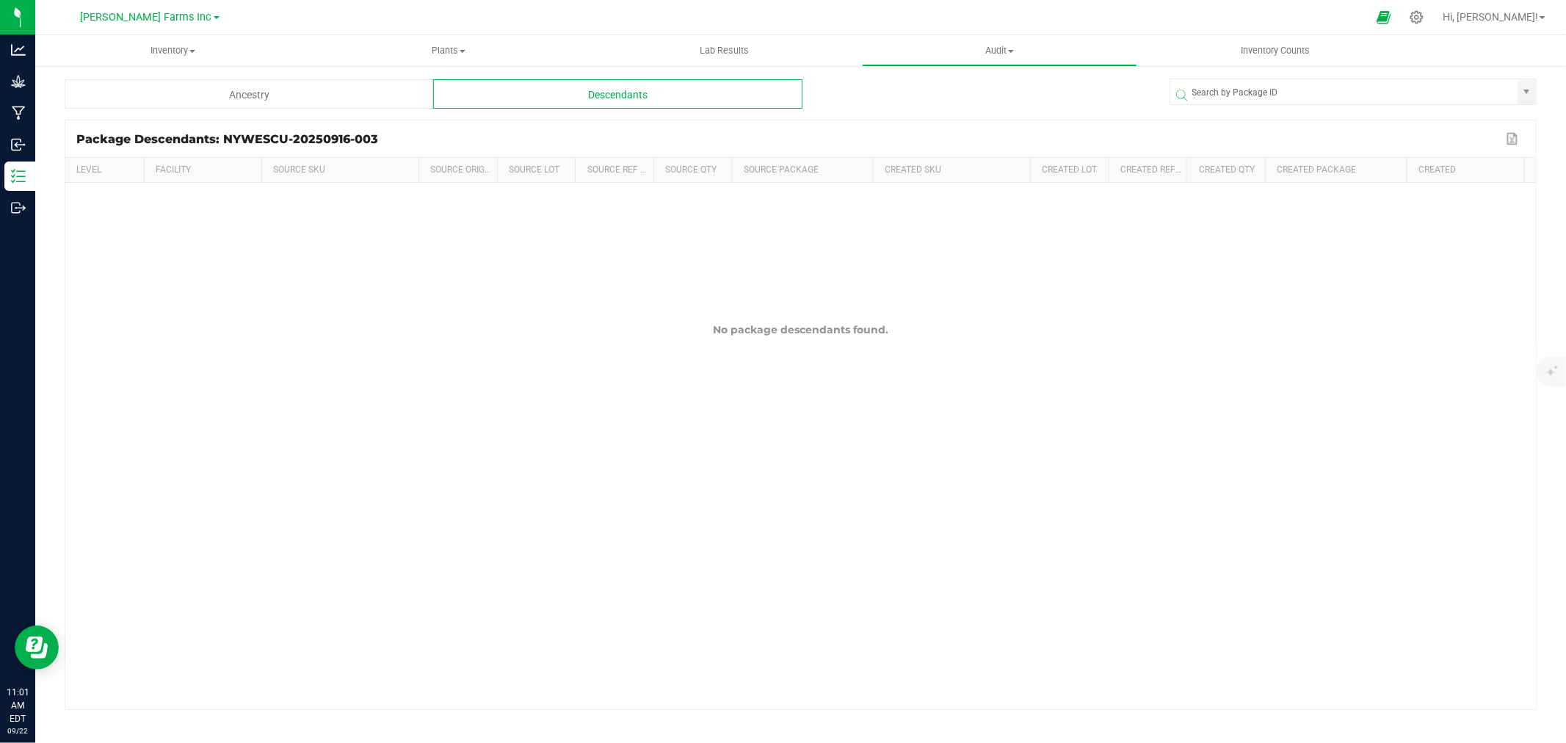
click at [349, 100] on div "Ancestry" at bounding box center [249, 93] width 369 height 29
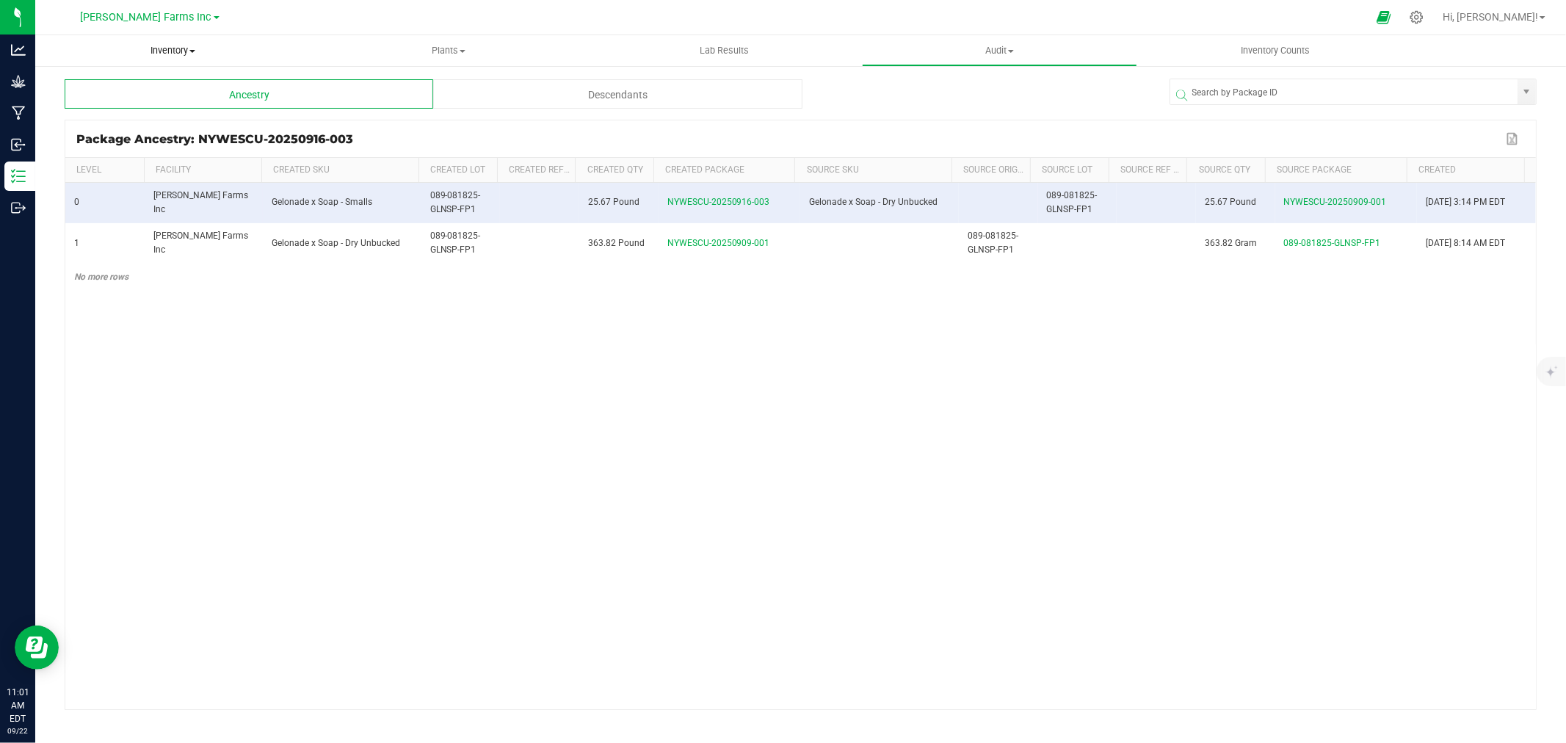
click at [177, 56] on span "Inventory" at bounding box center [172, 50] width 275 height 13
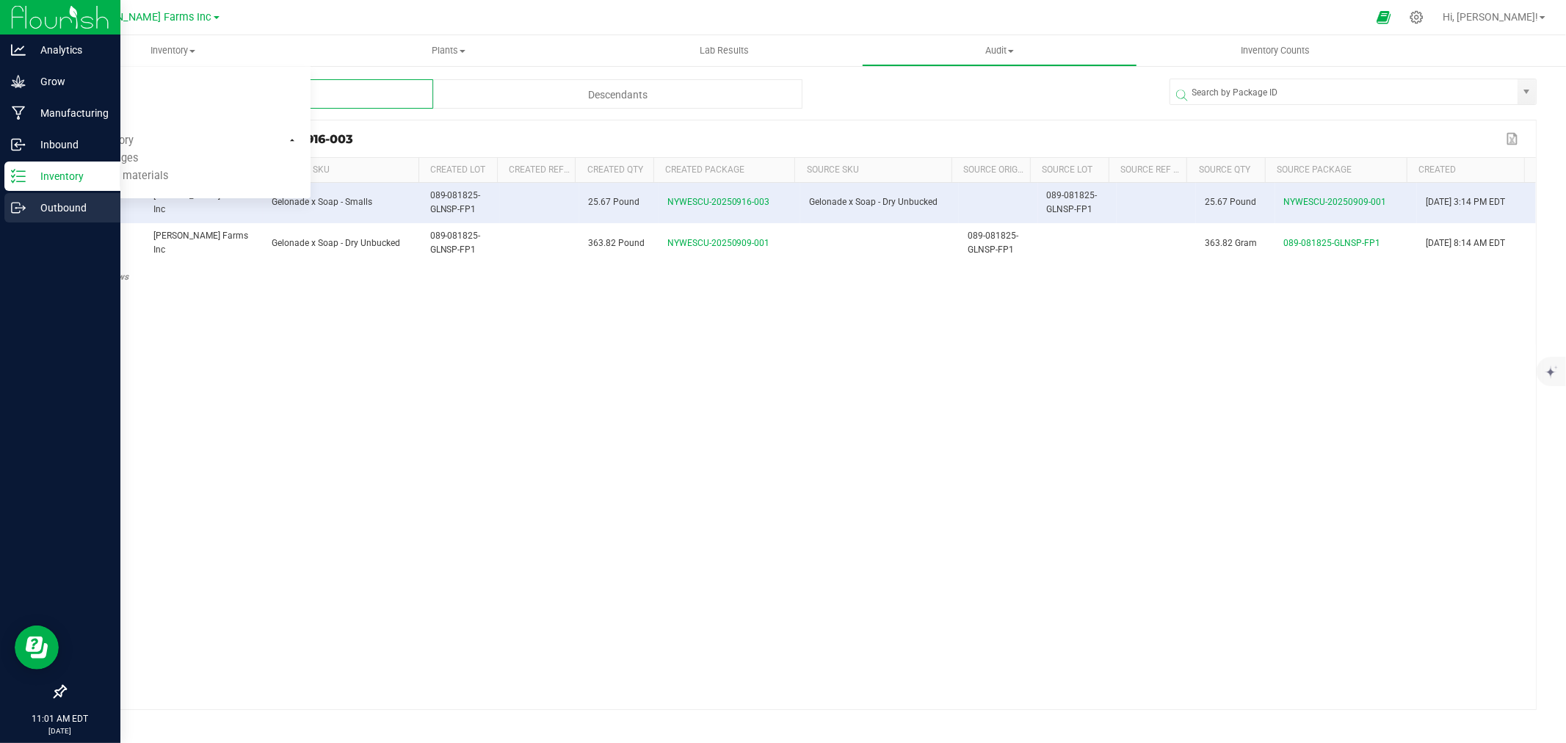
click at [67, 199] on p "Outbound" at bounding box center [70, 208] width 88 height 18
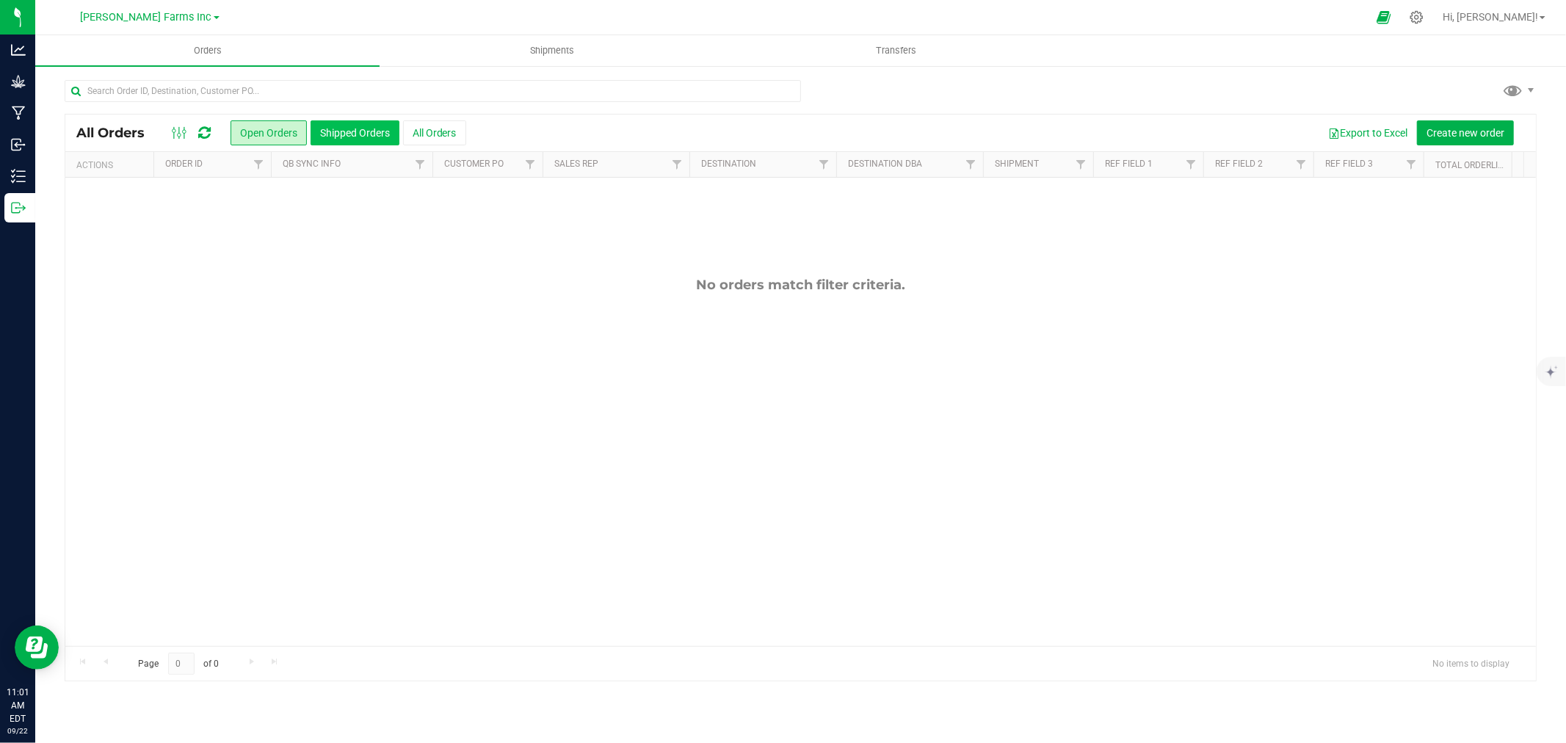
click at [360, 126] on button "Shipped Orders" at bounding box center [355, 132] width 89 height 25
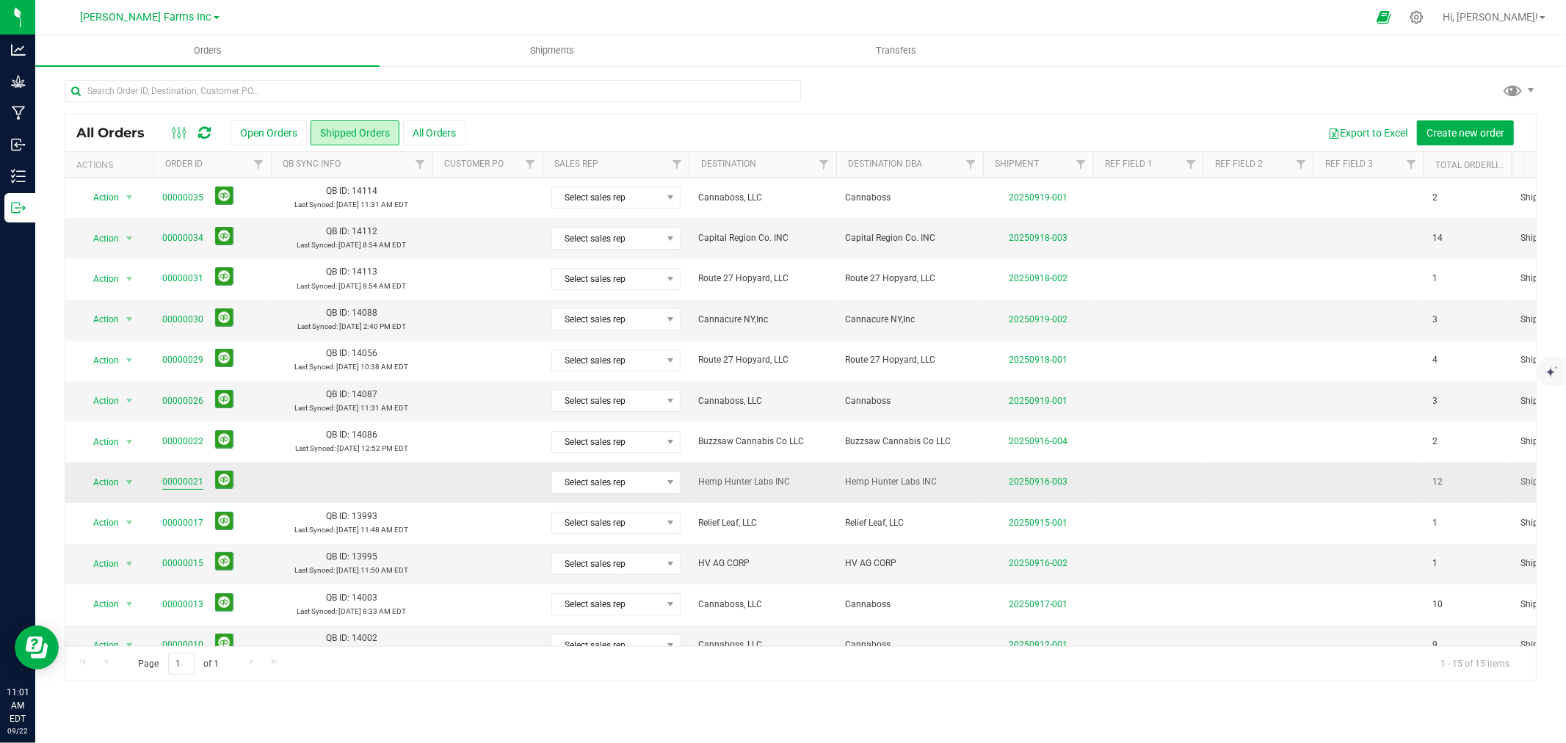
click at [184, 481] on link "00000021" at bounding box center [182, 482] width 41 height 14
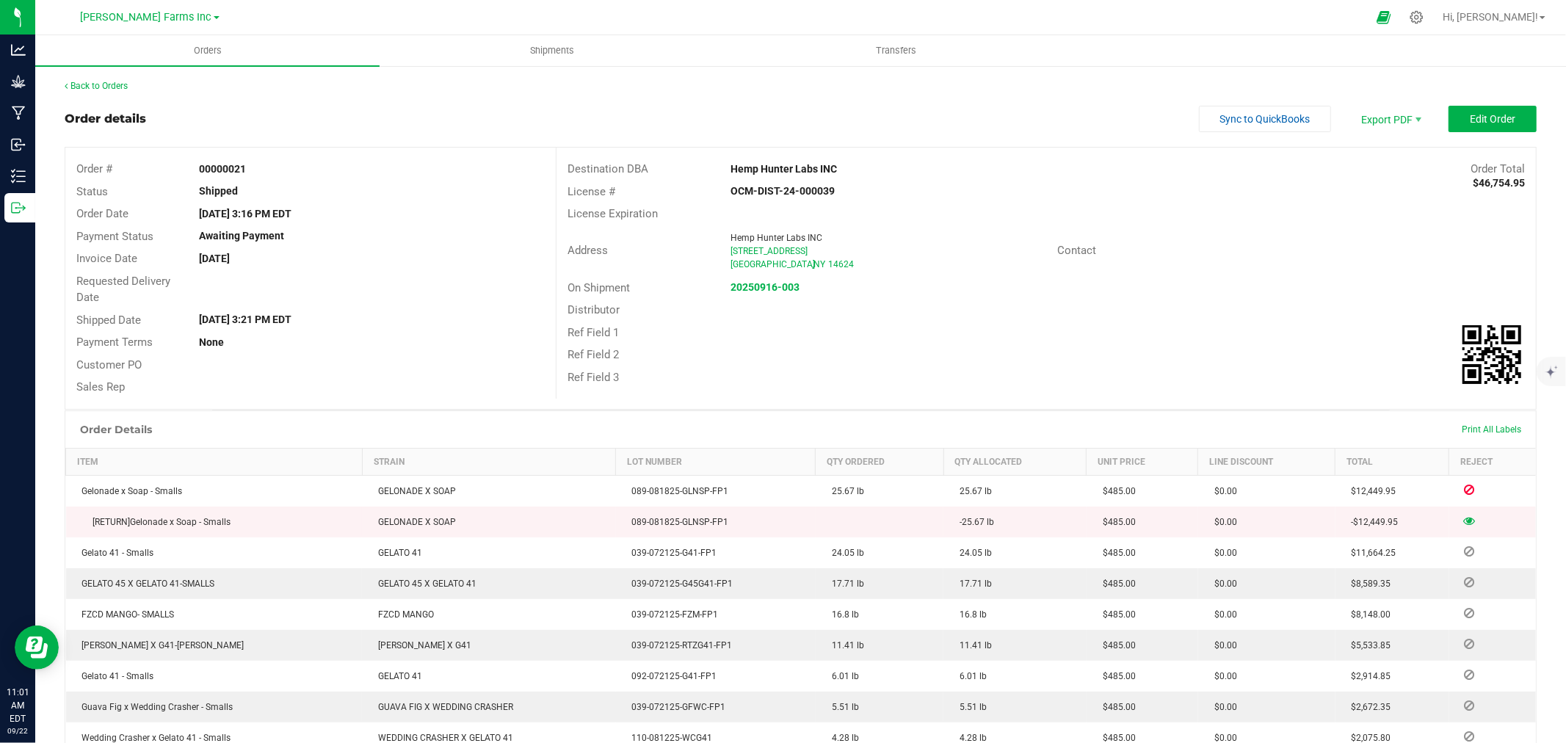
click at [1428, 518] on td "-$12,449.95" at bounding box center [1393, 522] width 114 height 31
click at [1489, 113] on span "Edit Order" at bounding box center [1493, 119] width 46 height 12
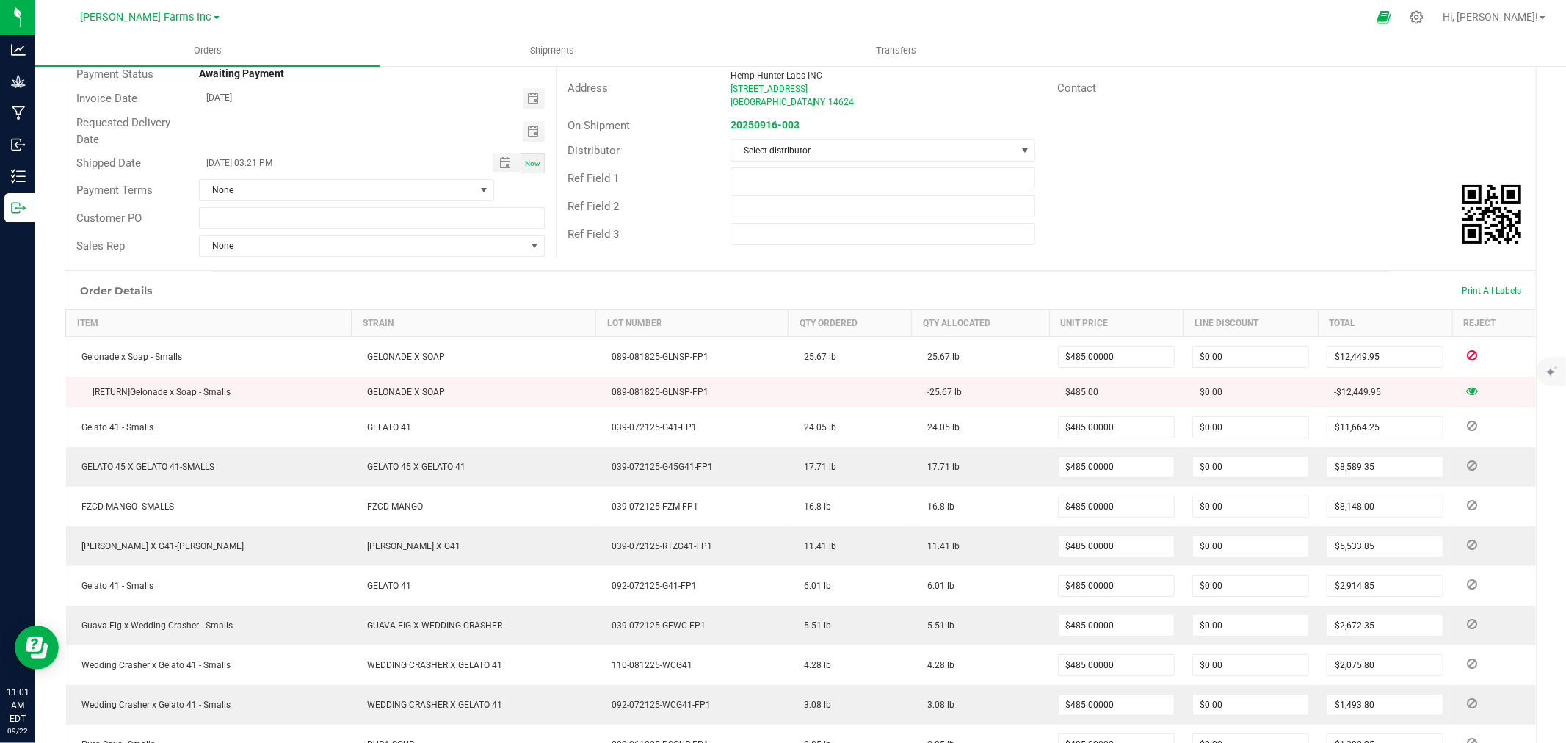
scroll to position [163, 0]
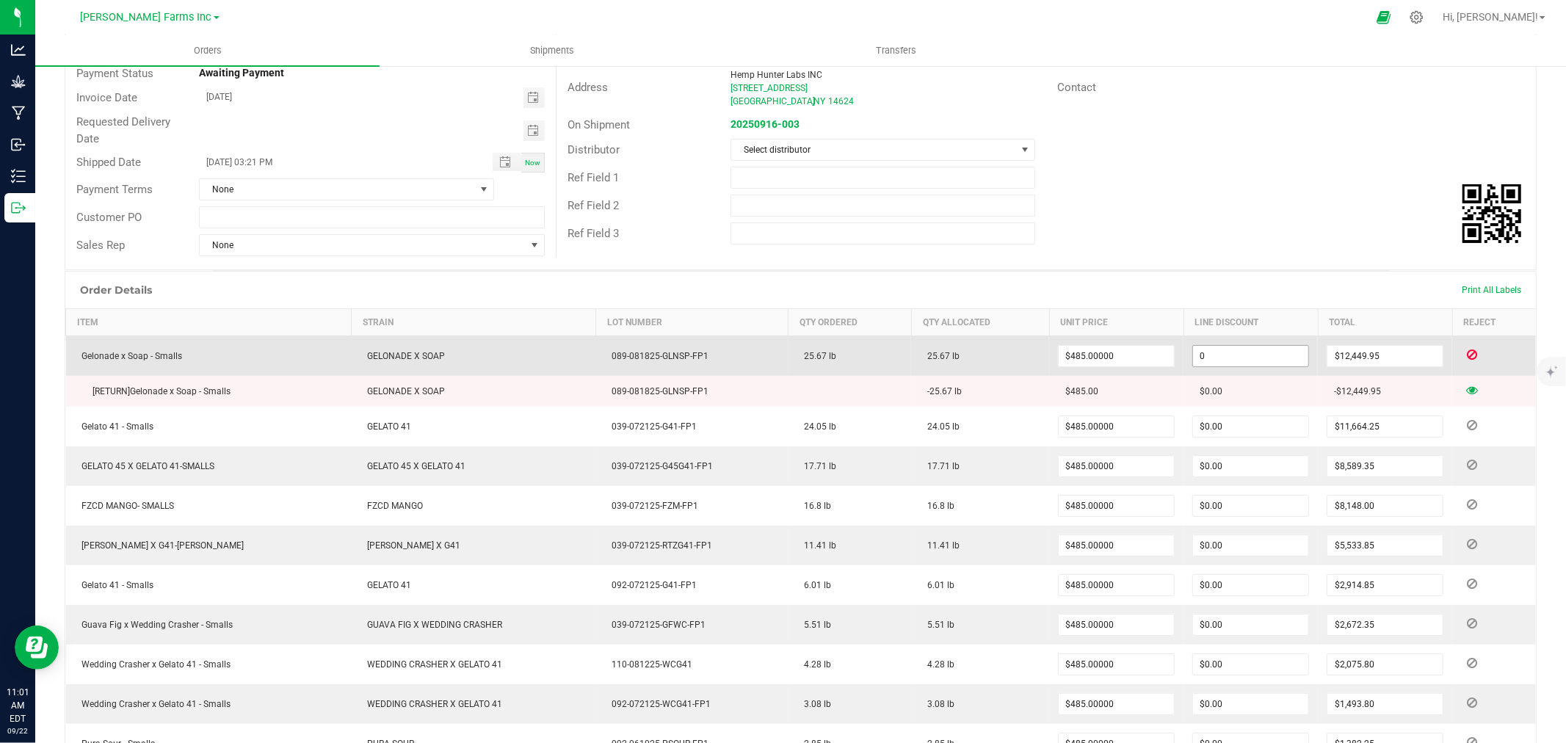
click at [1234, 358] on input "0" at bounding box center [1250, 356] width 115 height 21
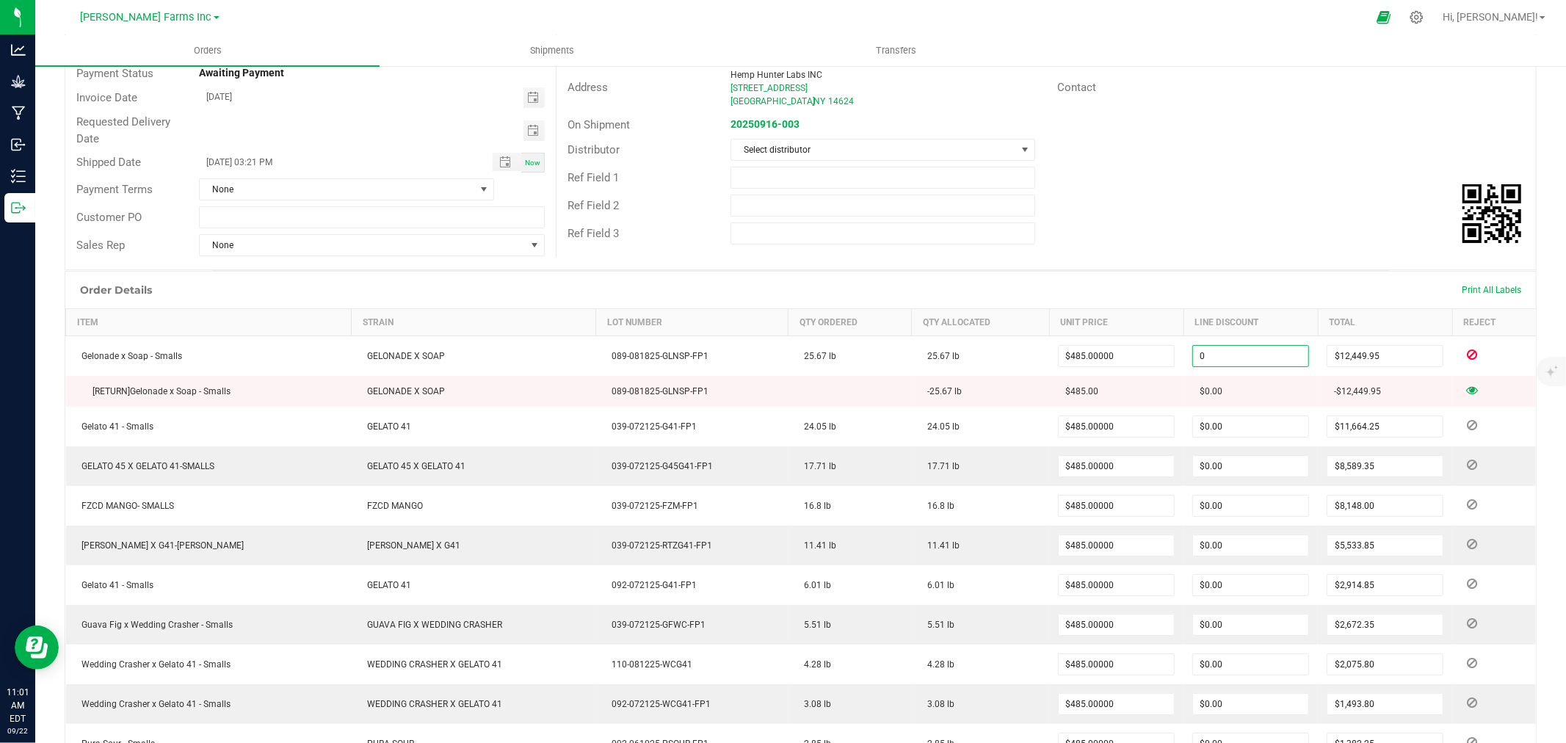
type input "$0.00"
click at [1332, 393] on span "-$12,449.95" at bounding box center [1354, 391] width 54 height 10
click at [1390, 385] on td "-$12,449.95" at bounding box center [1385, 391] width 134 height 31
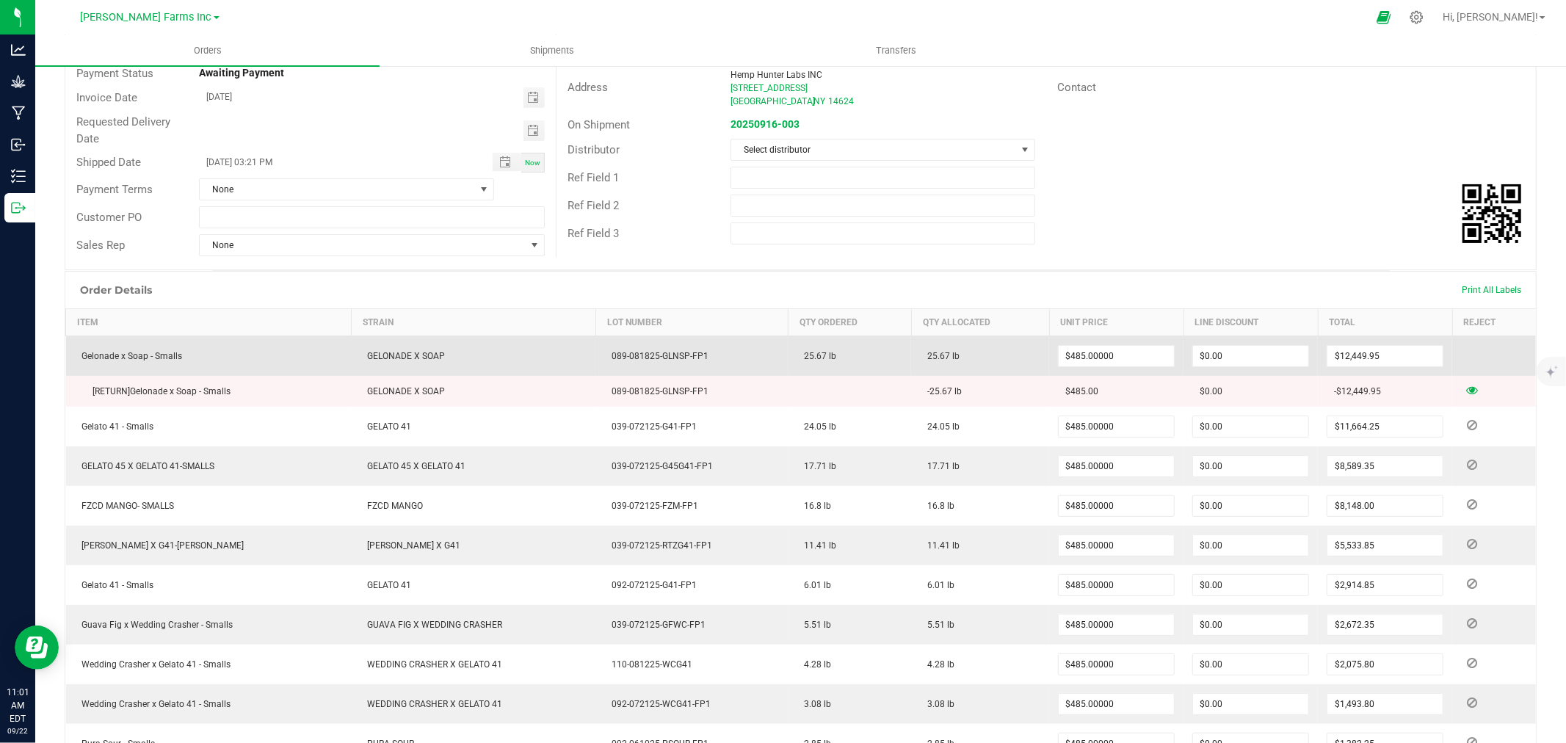
click at [1465, 362] on td at bounding box center [1495, 356] width 84 height 40
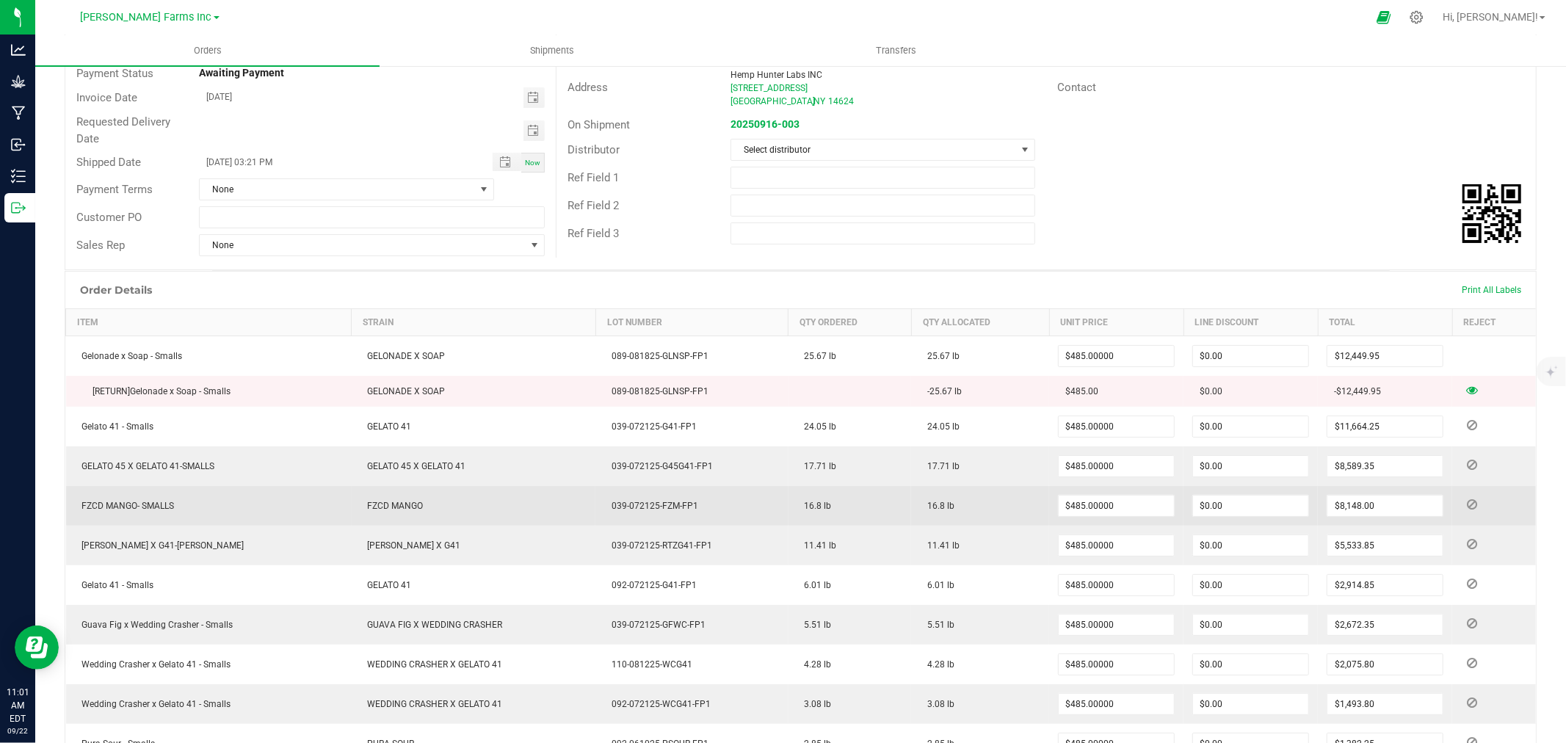
click at [1230, 489] on td "$0.00" at bounding box center [1251, 506] width 134 height 40
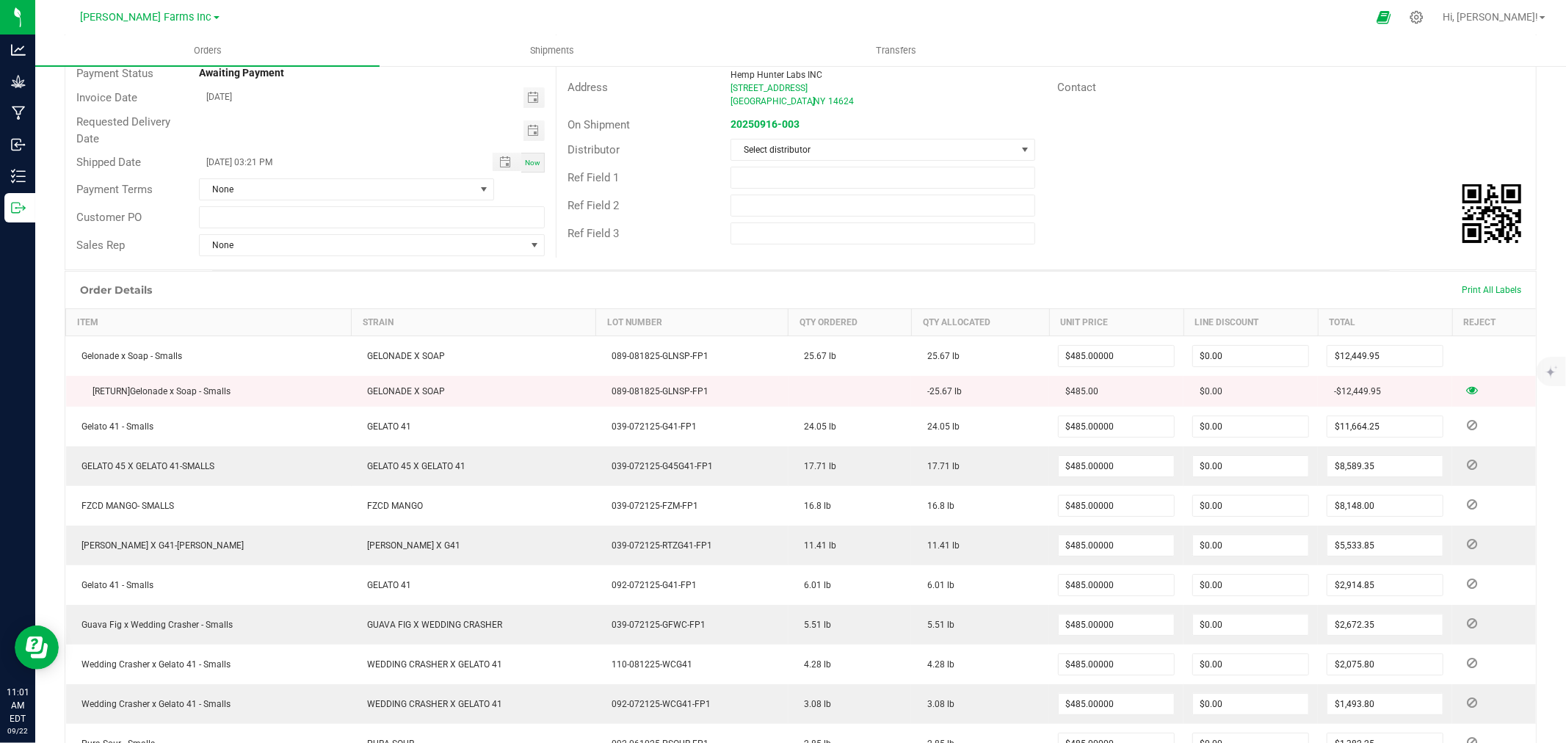
drag, startPoint x: 294, startPoint y: 383, endPoint x: 1171, endPoint y: 172, distance: 902.0
click at [1171, 172] on div "Ref Field 1" at bounding box center [1047, 178] width 980 height 28
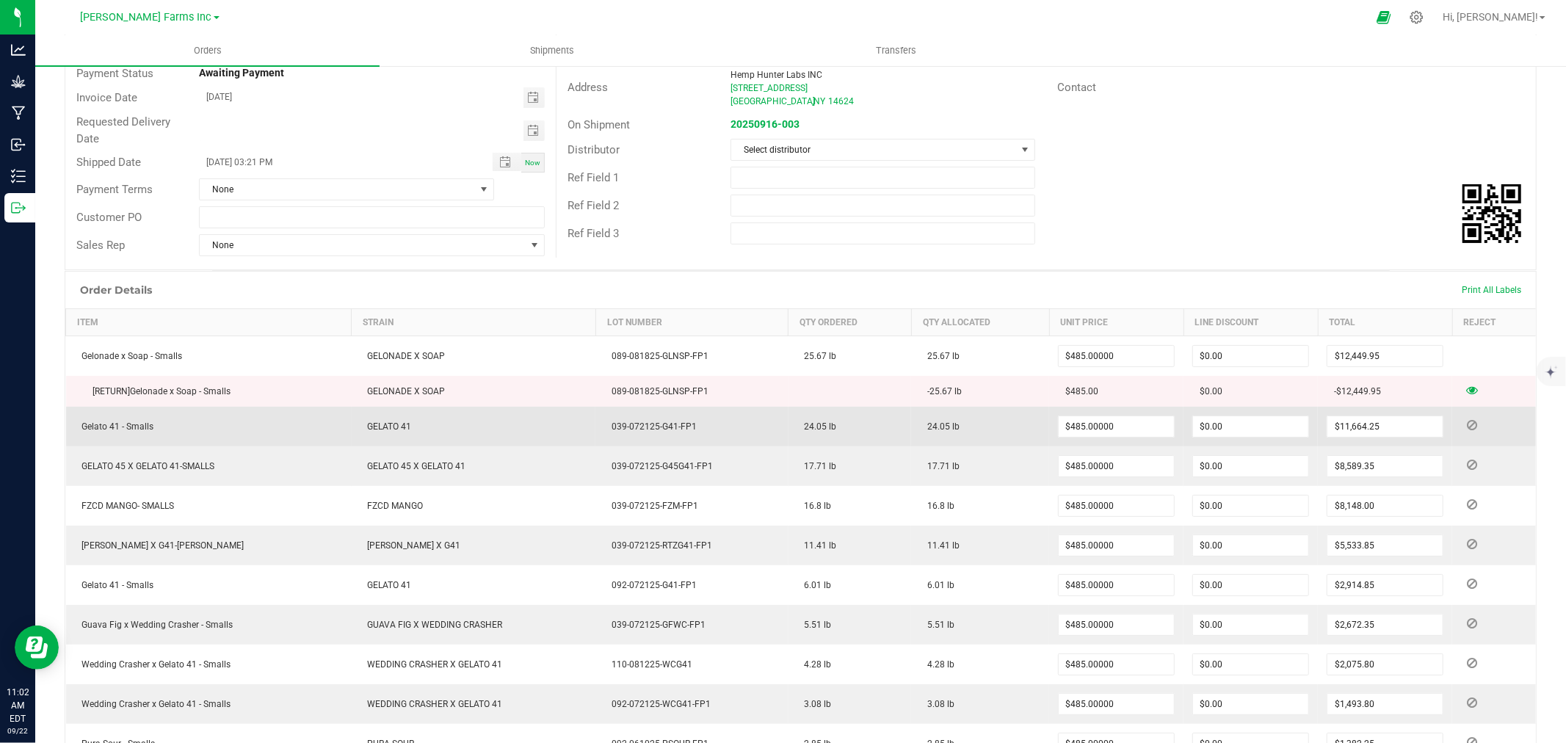
click at [1467, 424] on icon at bounding box center [1472, 425] width 10 height 9
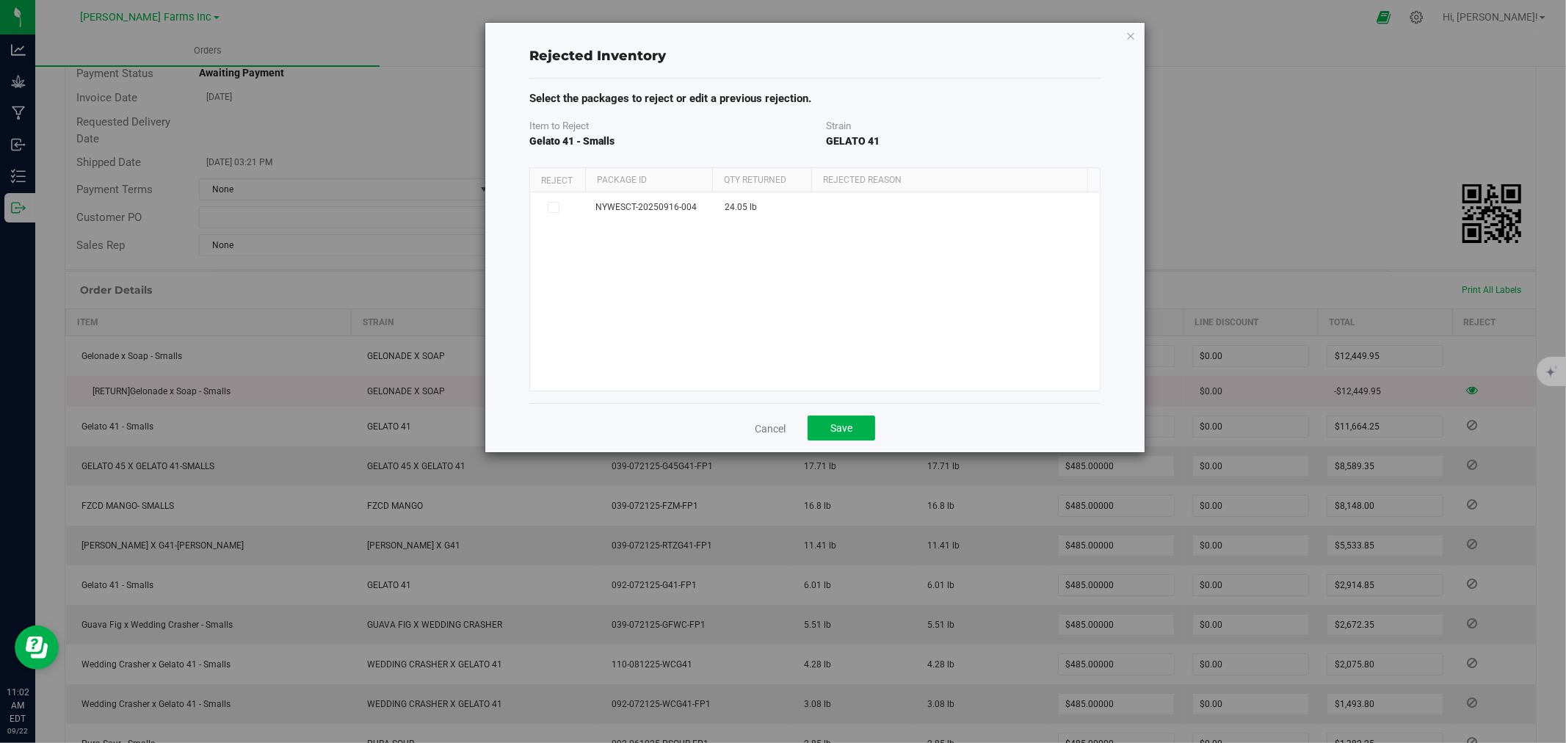
click at [1124, 35] on div "Rejected Inventory Select the packages to reject or edit a previous rejection. …" at bounding box center [815, 238] width 660 height 430
click at [1130, 32] on icon "button" at bounding box center [1131, 35] width 10 height 18
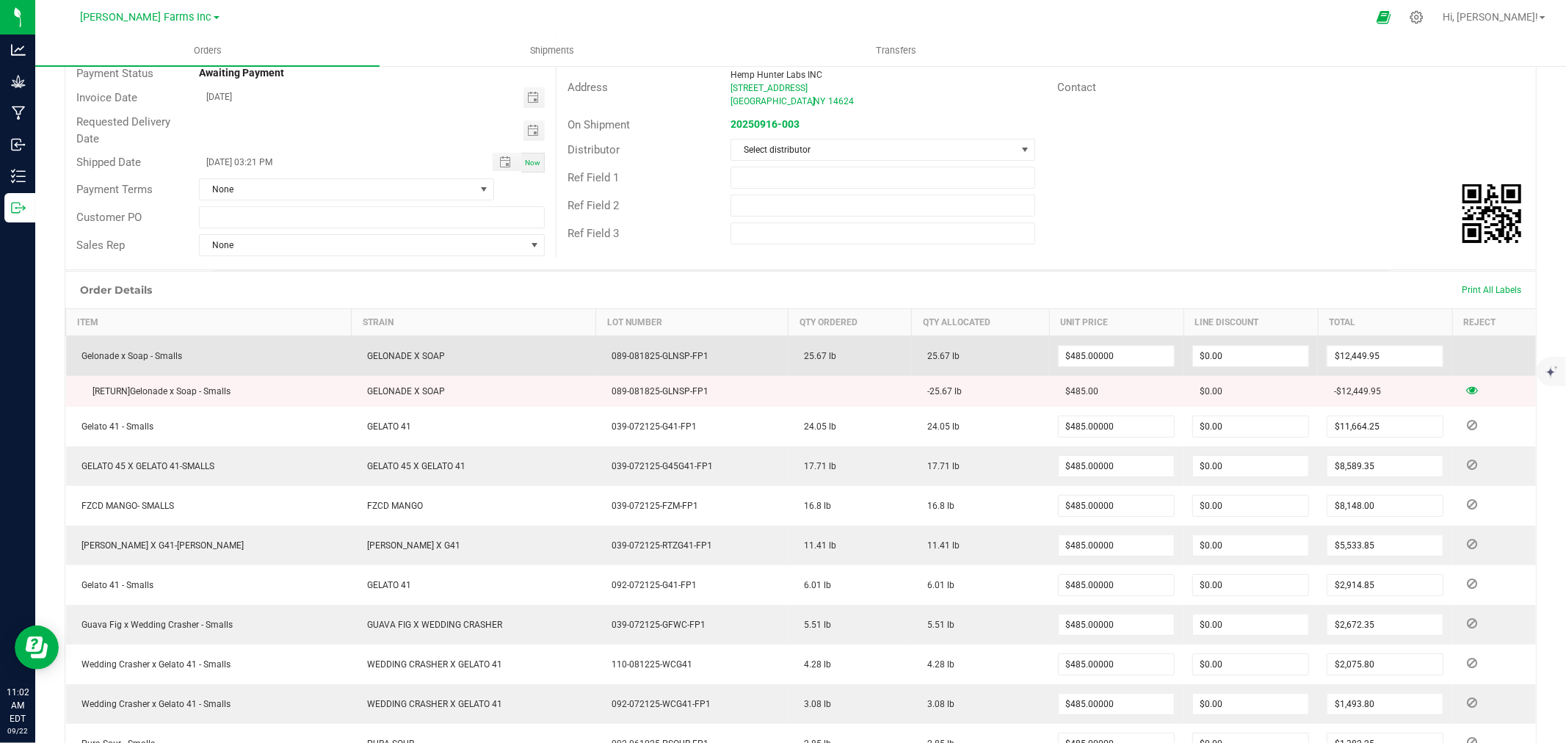
click at [1464, 355] on td at bounding box center [1495, 356] width 84 height 40
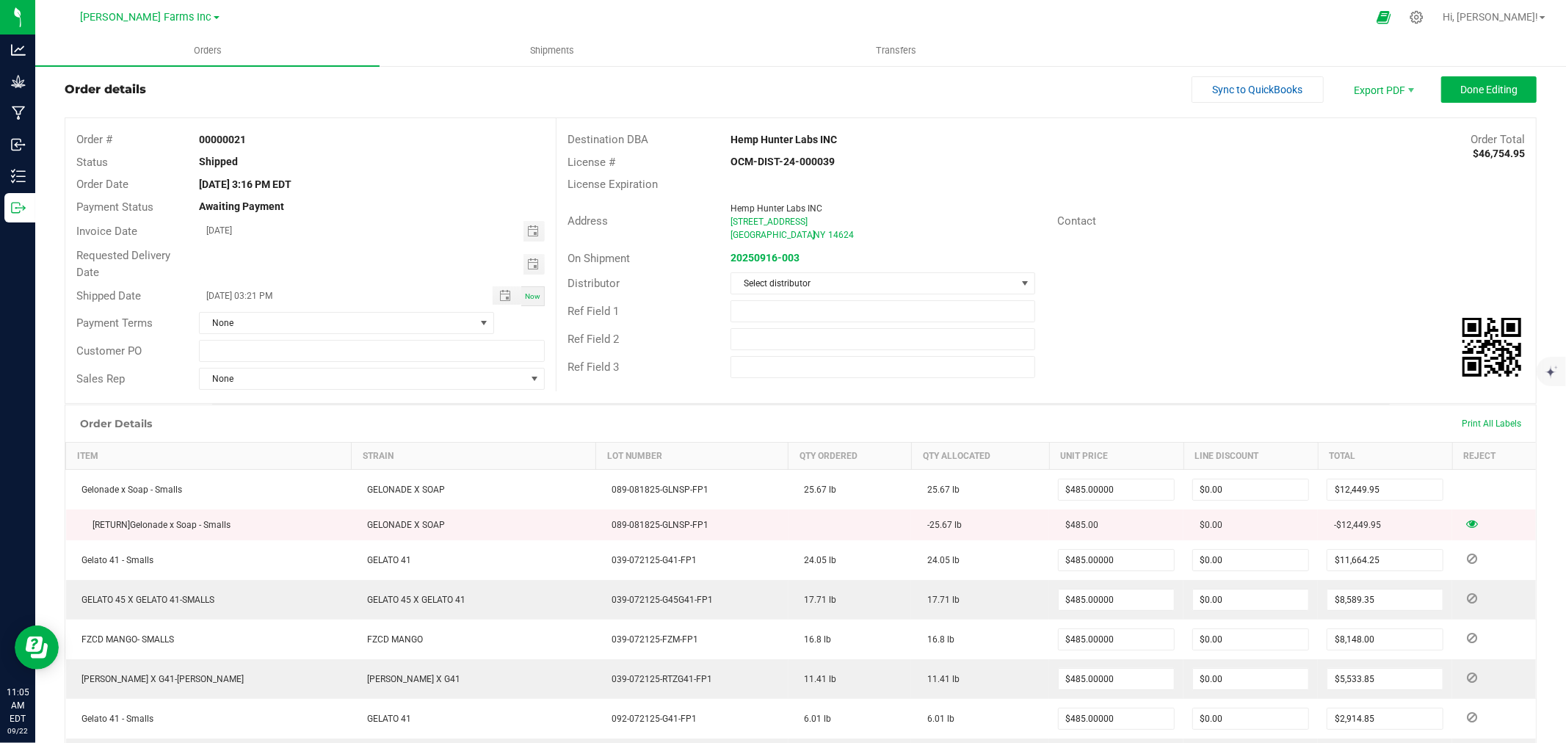
scroll to position [0, 0]
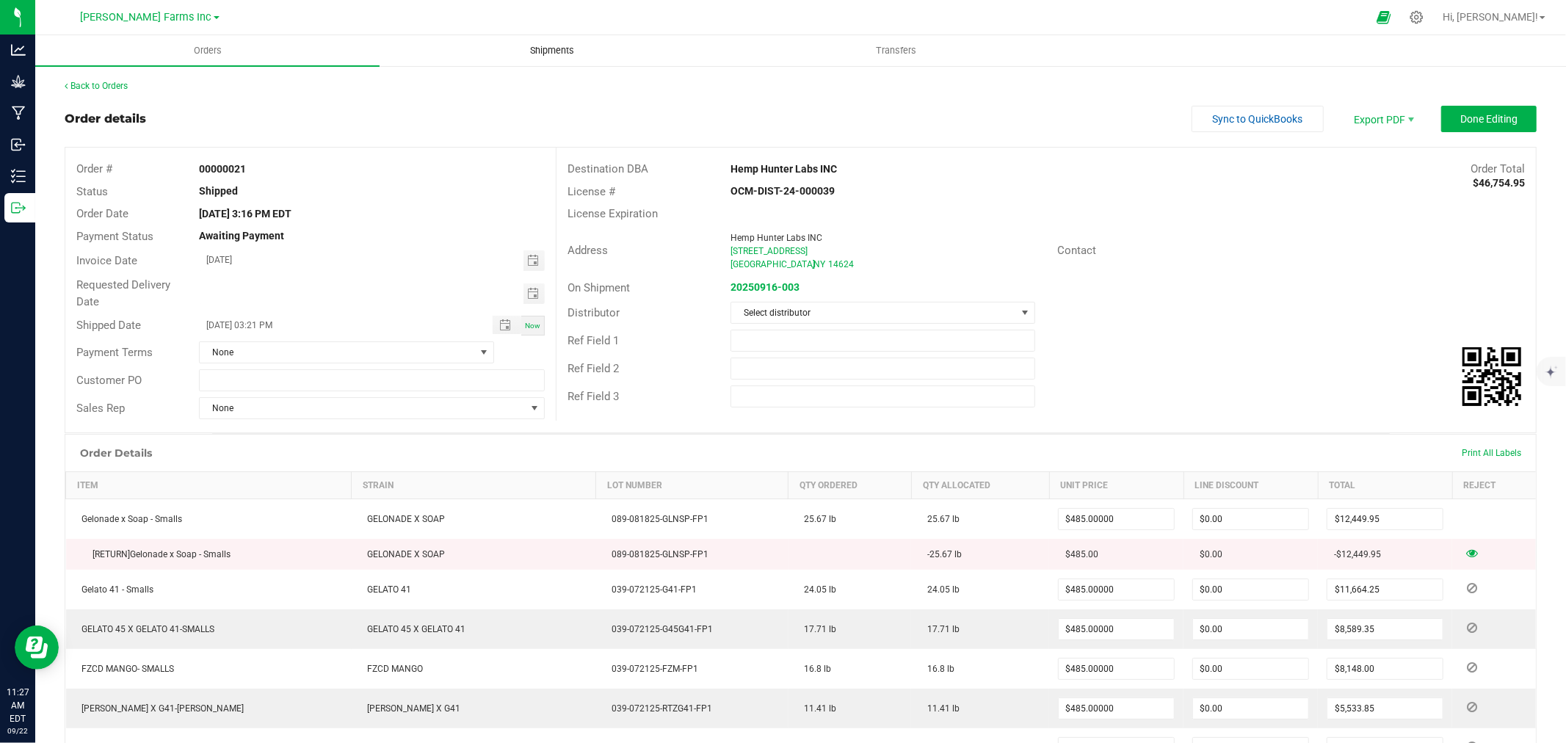
click at [544, 40] on uib-tab-heading "Shipments" at bounding box center [551, 50] width 343 height 29
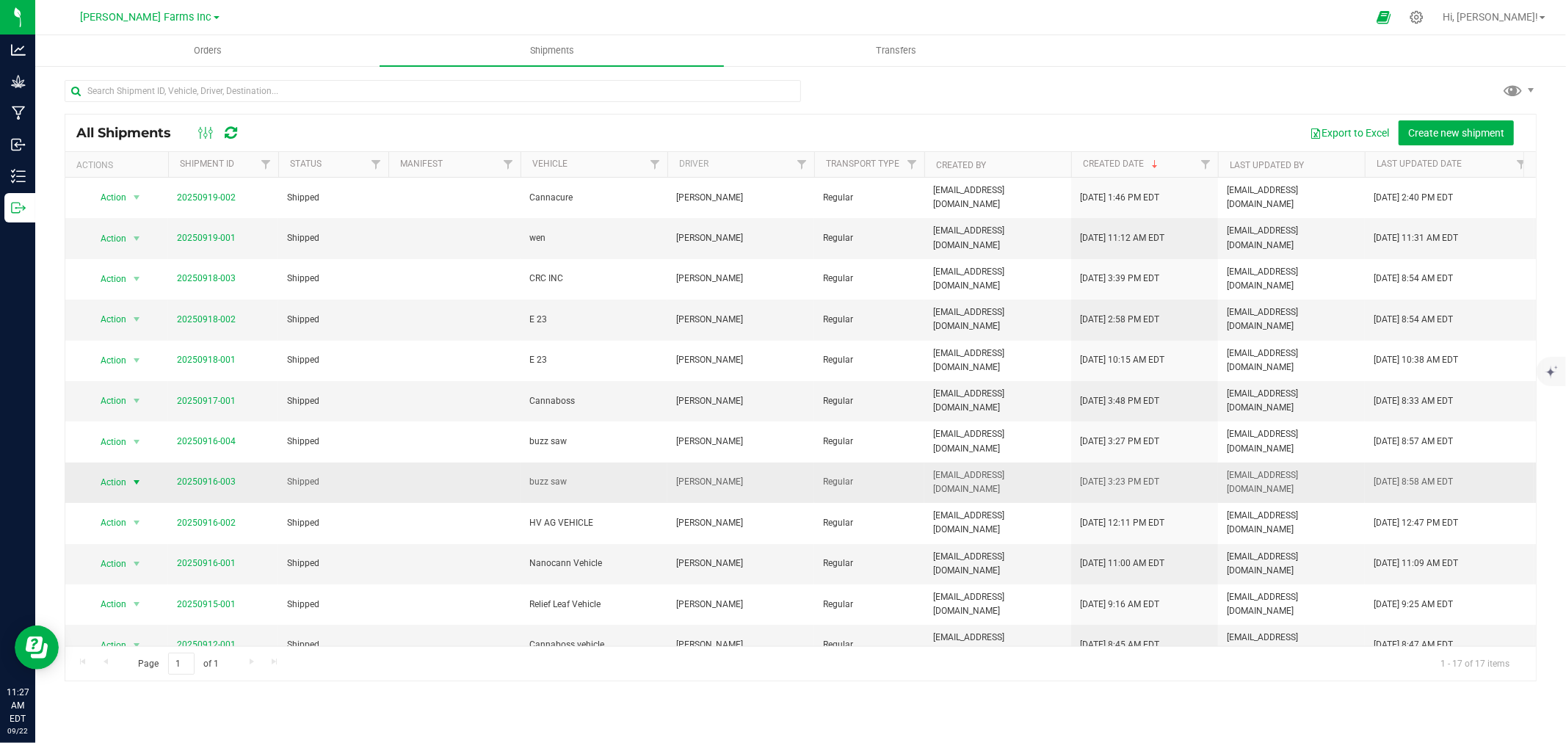
drag, startPoint x: 122, startPoint y: 419, endPoint x: 120, endPoint y: 427, distance: 8.4
click at [120, 472] on span "Action" at bounding box center [107, 482] width 40 height 21
click at [129, 466] on li "Manifest by package ID" at bounding box center [142, 481] width 109 height 40
click at [207, 57] on uib-tab-heading "Orders" at bounding box center [207, 50] width 344 height 31
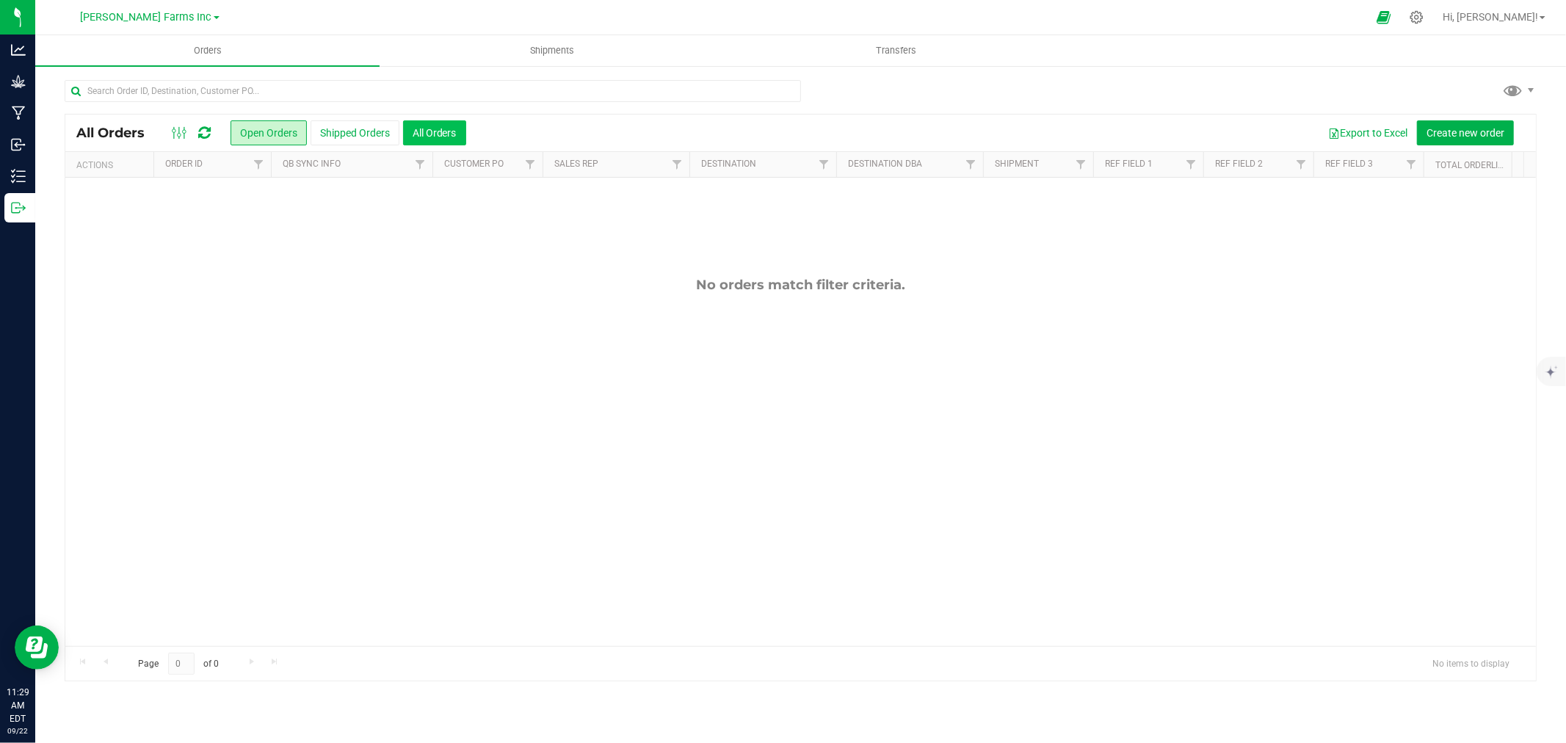
click at [422, 142] on button "All Orders" at bounding box center [434, 132] width 63 height 25
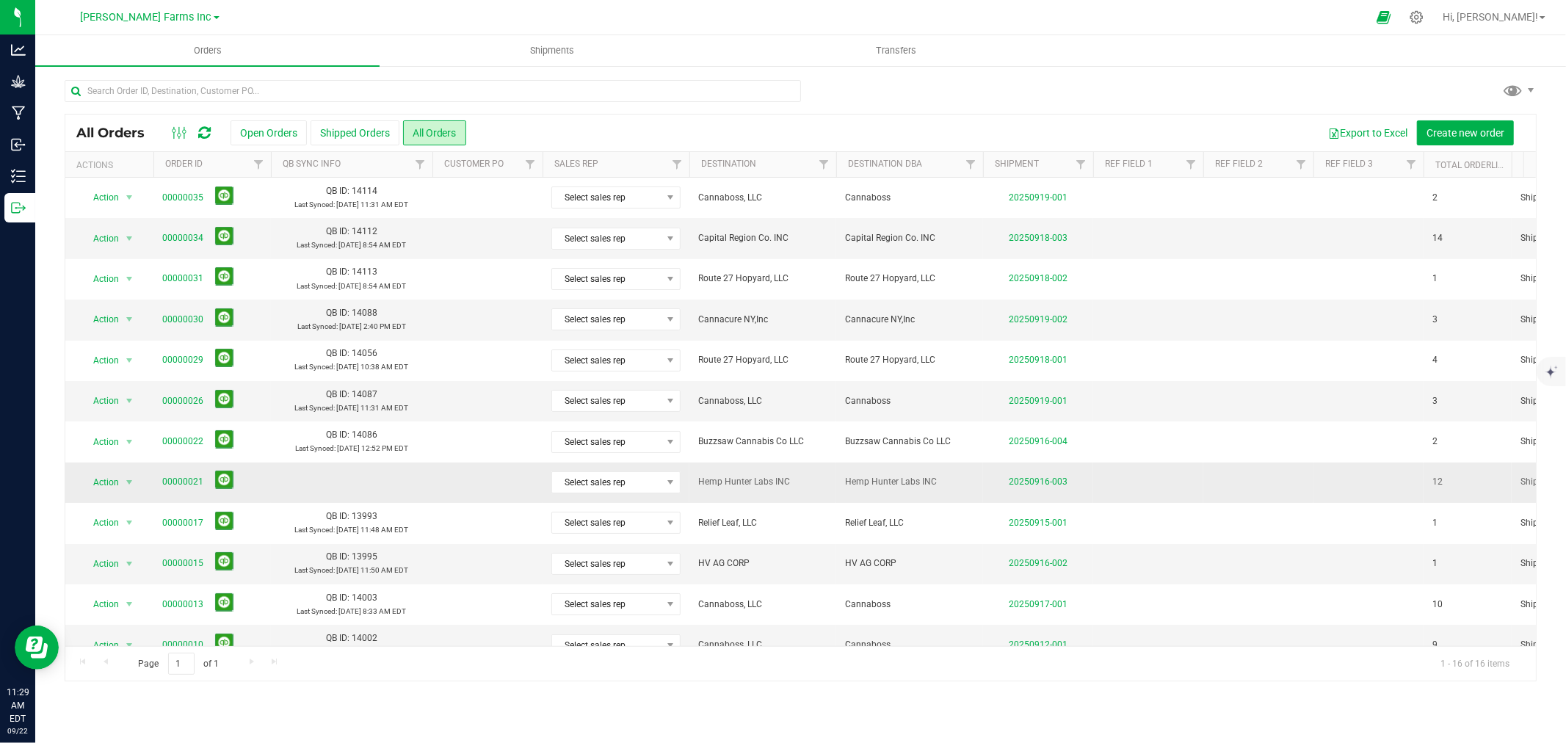
click at [1038, 474] on td "20250916-003" at bounding box center [1038, 483] width 110 height 40
click at [1038, 483] on link "20250916-003" at bounding box center [1038, 482] width 59 height 10
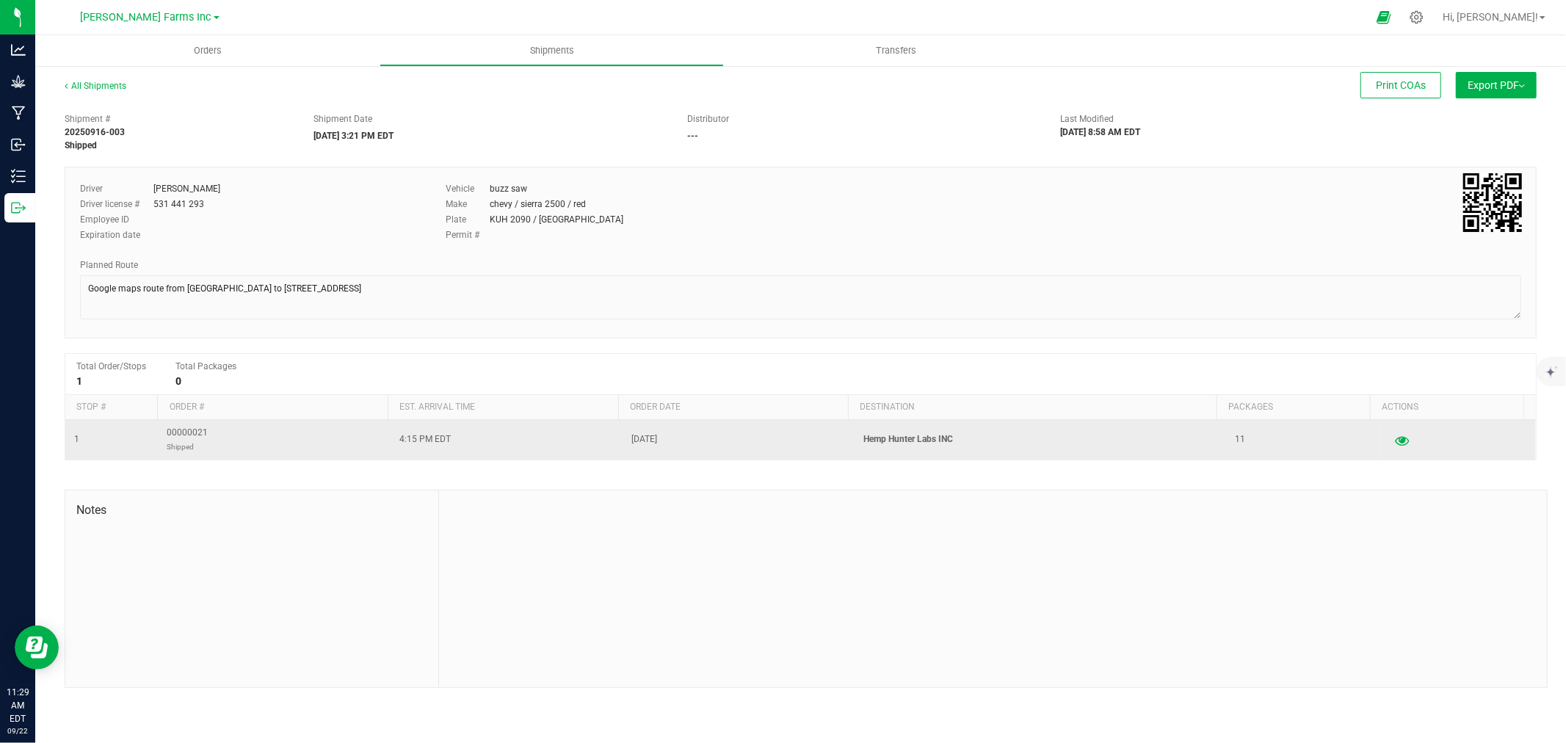
click at [1395, 445] on icon "button" at bounding box center [1402, 440] width 14 height 10
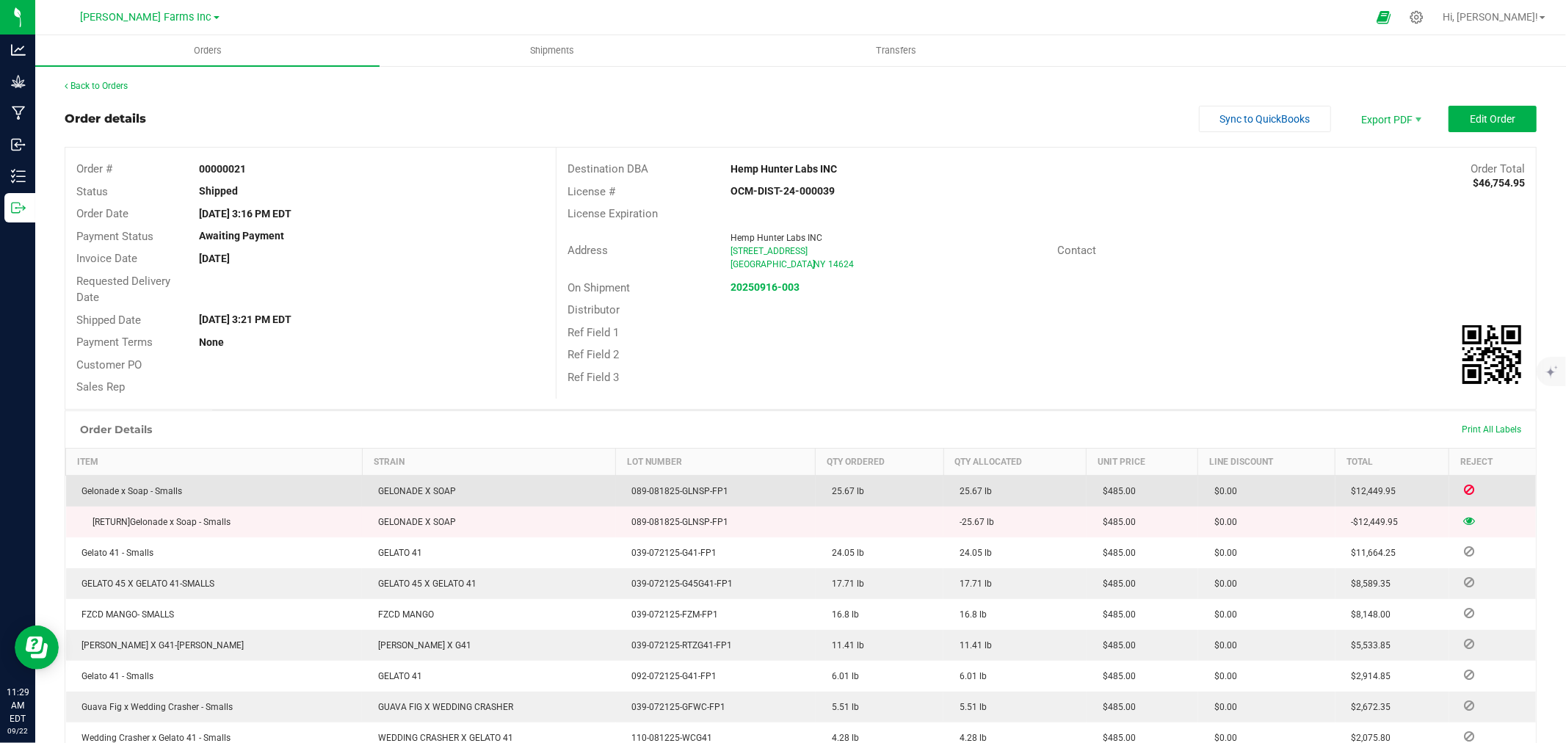
click at [1464, 487] on icon at bounding box center [1469, 489] width 10 height 9
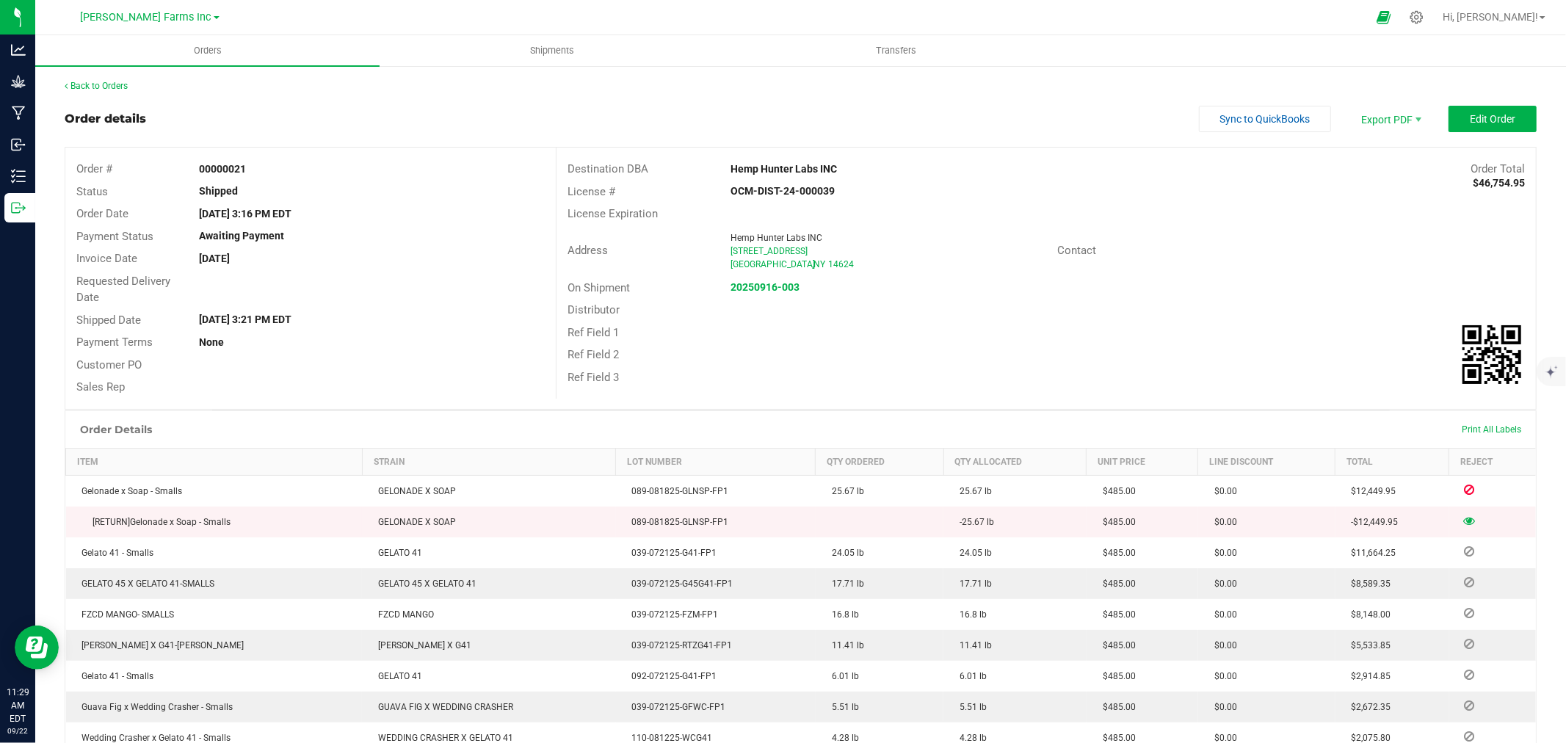
drag, startPoint x: 1455, startPoint y: 487, endPoint x: 1258, endPoint y: 323, distance: 256.0
click at [1258, 323] on div "Ref Field 1" at bounding box center [1047, 333] width 980 height 23
click at [1464, 516] on icon at bounding box center [1470, 520] width 12 height 9
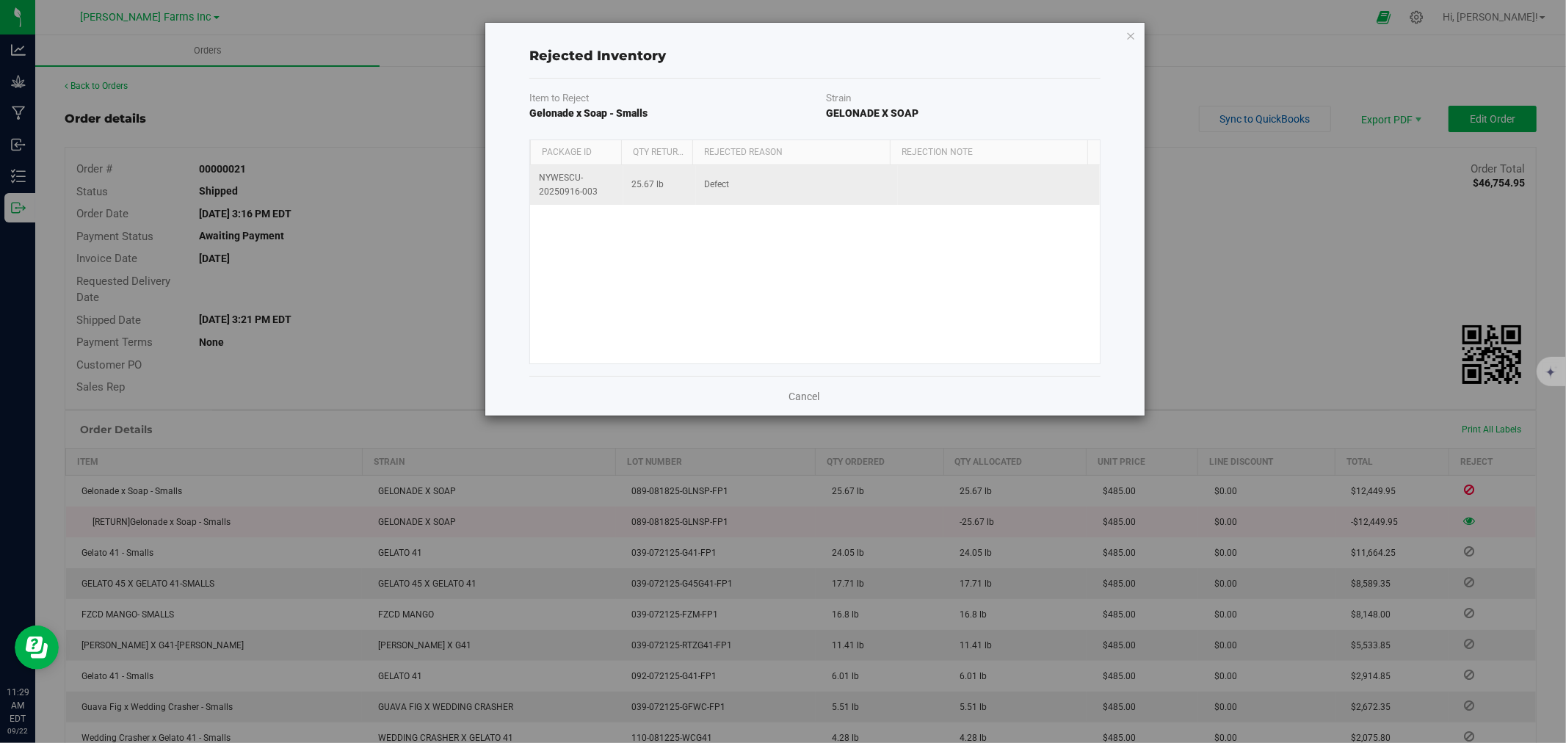
click at [742, 192] on td "Defect" at bounding box center [797, 185] width 202 height 40
click at [687, 188] on td "25.67 lb" at bounding box center [660, 185] width 73 height 40
click at [599, 184] on span "NYWESCU-20250916-003" at bounding box center [577, 185] width 76 height 28
click at [583, 182] on span "NYWESCU-20250916-003" at bounding box center [577, 185] width 76 height 28
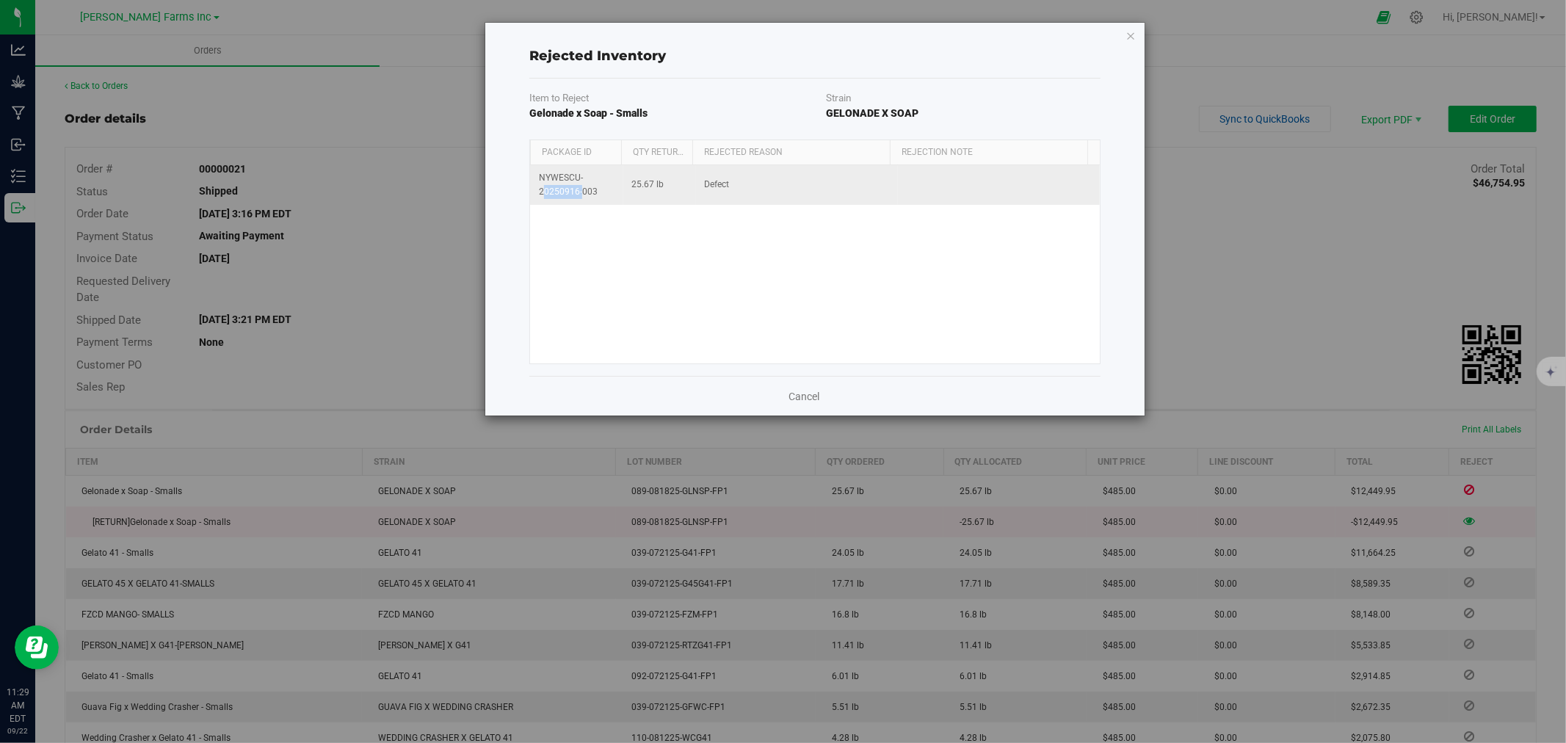
click at [583, 182] on span "NYWESCU-20250916-003" at bounding box center [577, 185] width 76 height 28
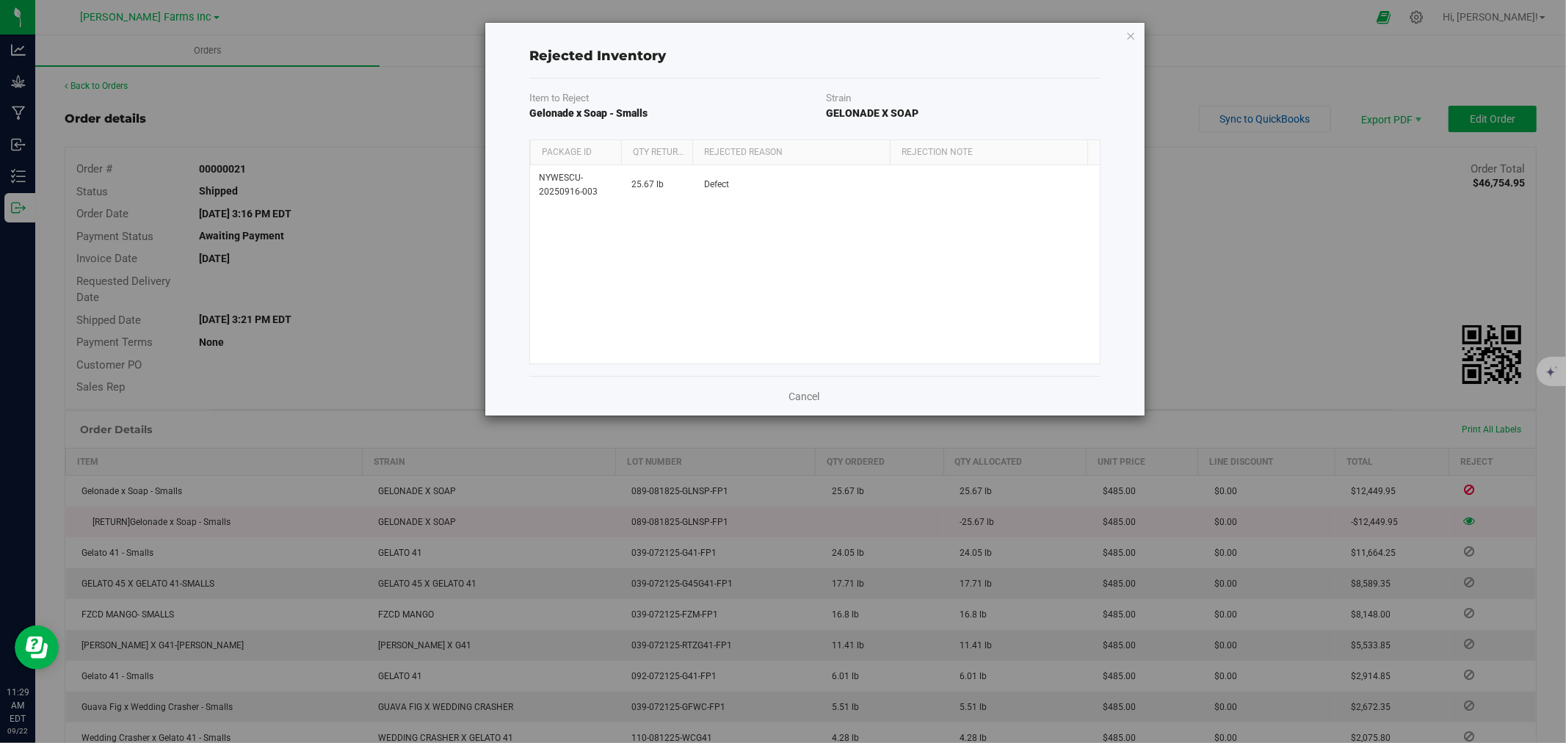
click at [881, 165] on th "Rejected Reason" at bounding box center [792, 152] width 198 height 25
click at [817, 400] on link "Cancel" at bounding box center [804, 396] width 31 height 15
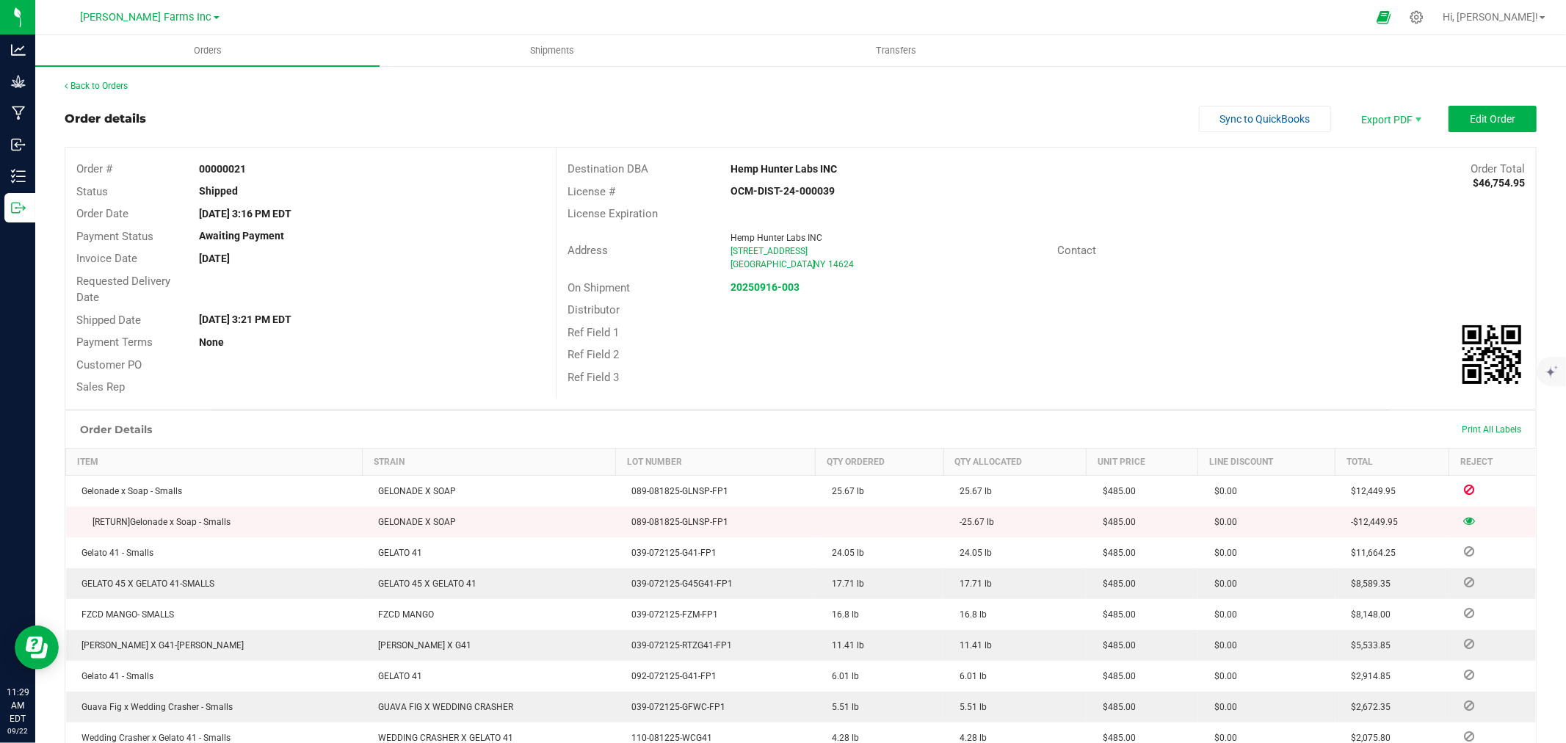
click at [1464, 518] on icon at bounding box center [1470, 520] width 12 height 9
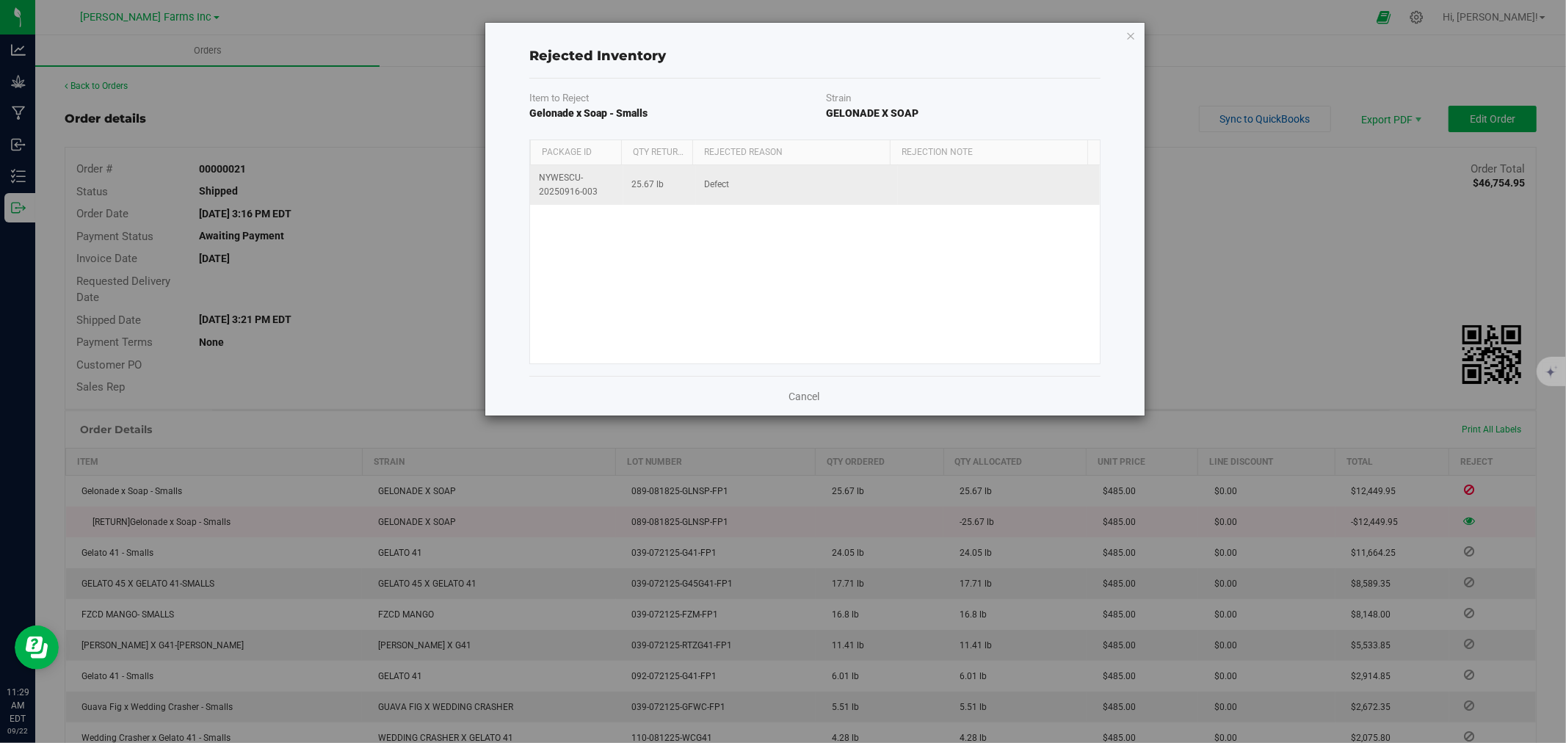
click at [581, 181] on span "NYWESCU-20250916-003" at bounding box center [577, 185] width 76 height 28
drag, startPoint x: 541, startPoint y: 178, endPoint x: 720, endPoint y: 192, distance: 179.7
click at [718, 192] on tr "NYWESCU-20250916-003 25.67 lb 25.67 lb Defect" at bounding box center [815, 185] width 570 height 40
click at [729, 192] on td "Defect" at bounding box center [797, 185] width 202 height 40
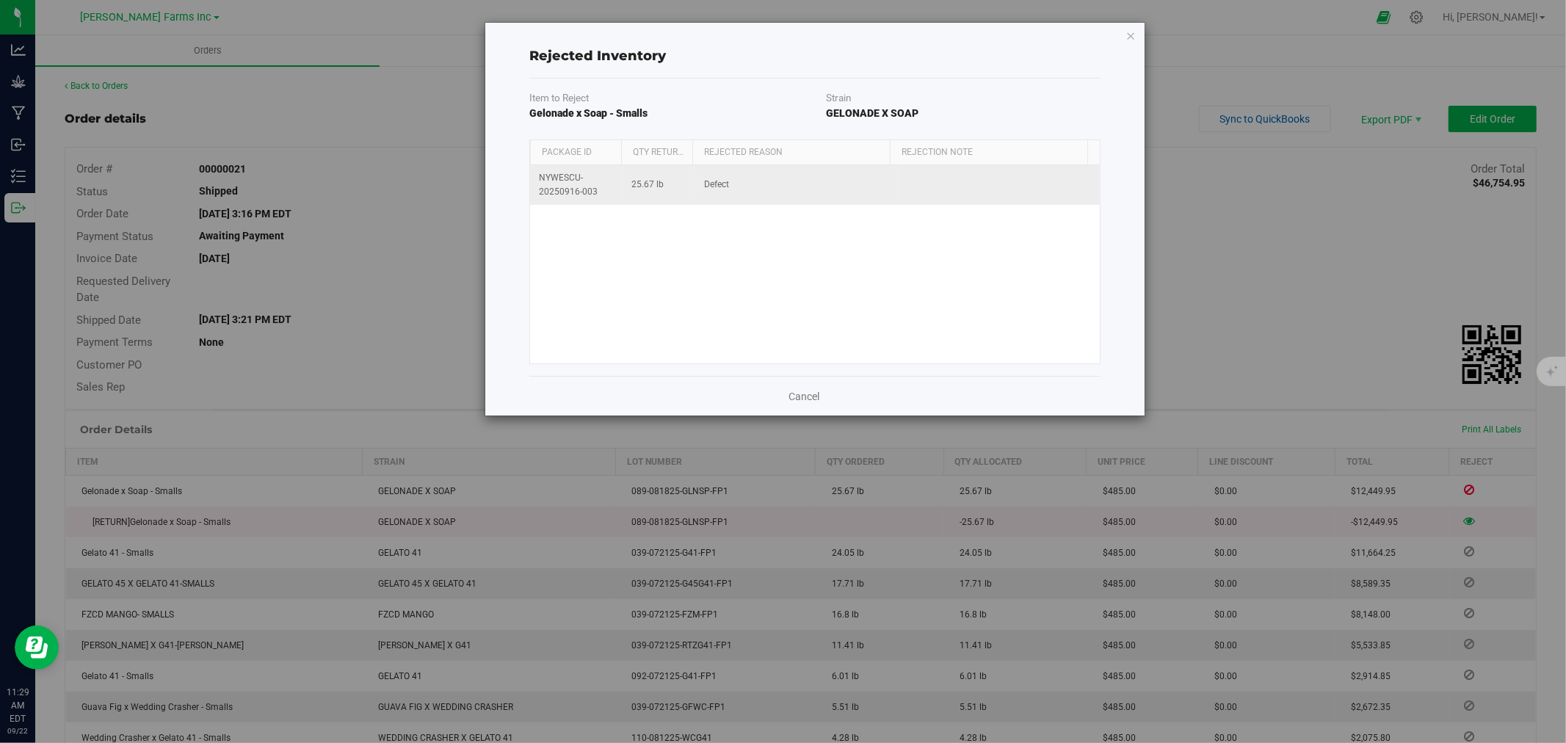
drag, startPoint x: 729, startPoint y: 192, endPoint x: 657, endPoint y: 192, distance: 72.7
drag, startPoint x: 657, startPoint y: 192, endPoint x: 557, endPoint y: 197, distance: 100.0
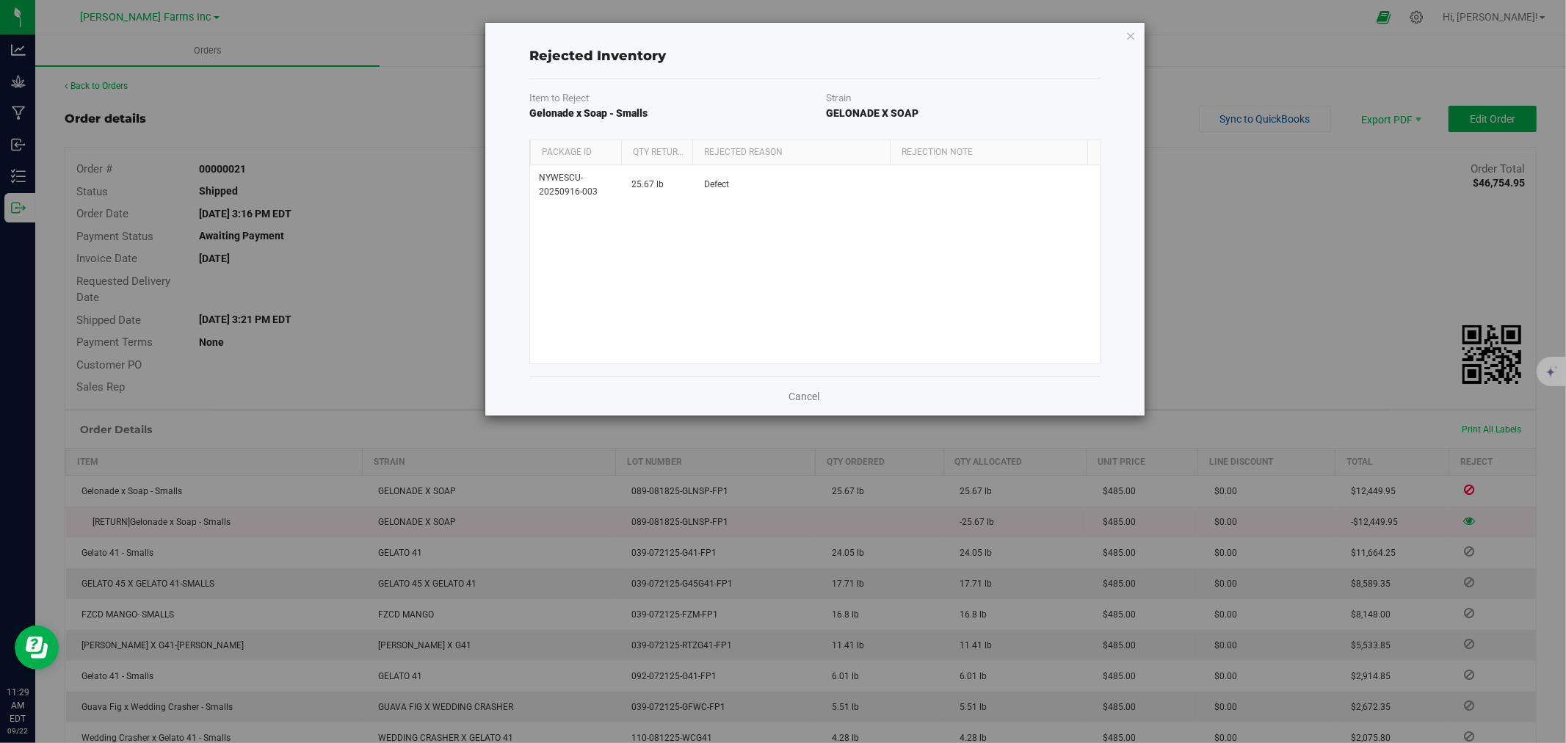
drag, startPoint x: 557, startPoint y: 197, endPoint x: 927, endPoint y: 272, distance: 377.8
click at [927, 272] on div "NYWESCU-20250916-003 25.67 lb 25.67 lb Defect" at bounding box center [815, 264] width 570 height 198
click at [803, 397] on link "Cancel" at bounding box center [804, 396] width 31 height 15
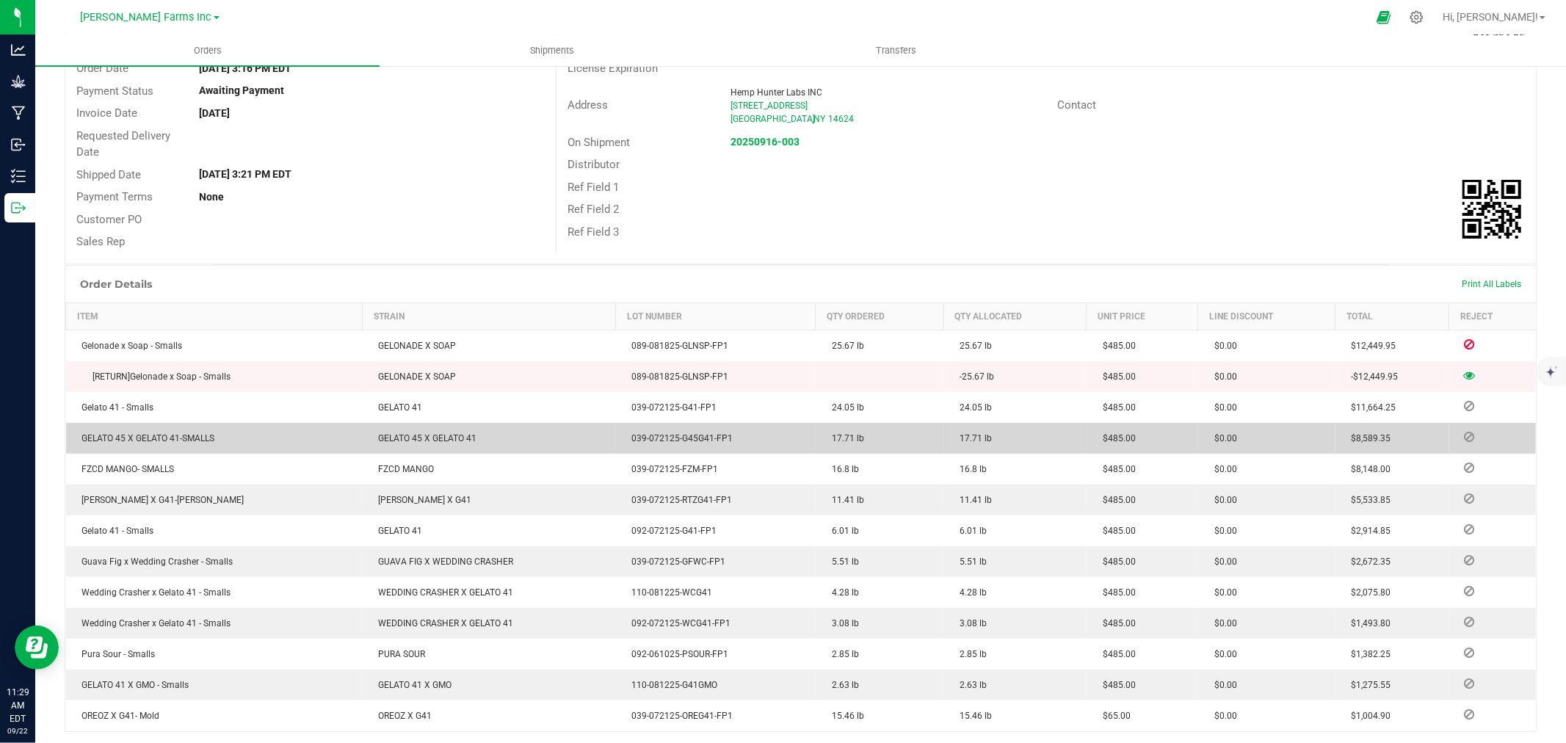
scroll to position [144, 0]
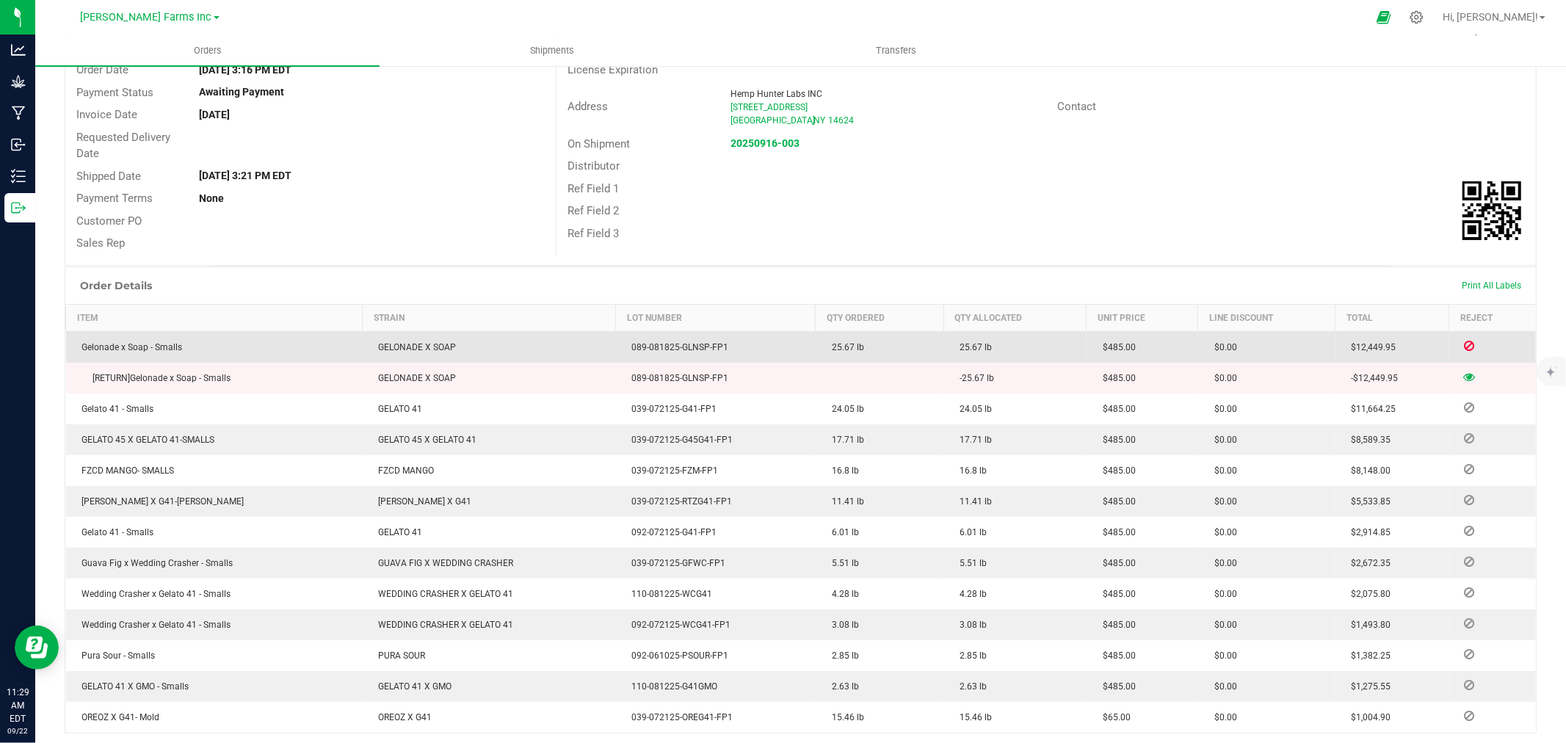
click at [1237, 336] on td "$0.00" at bounding box center [1267, 347] width 137 height 32
click at [1232, 339] on td "$0.00" at bounding box center [1267, 347] width 137 height 32
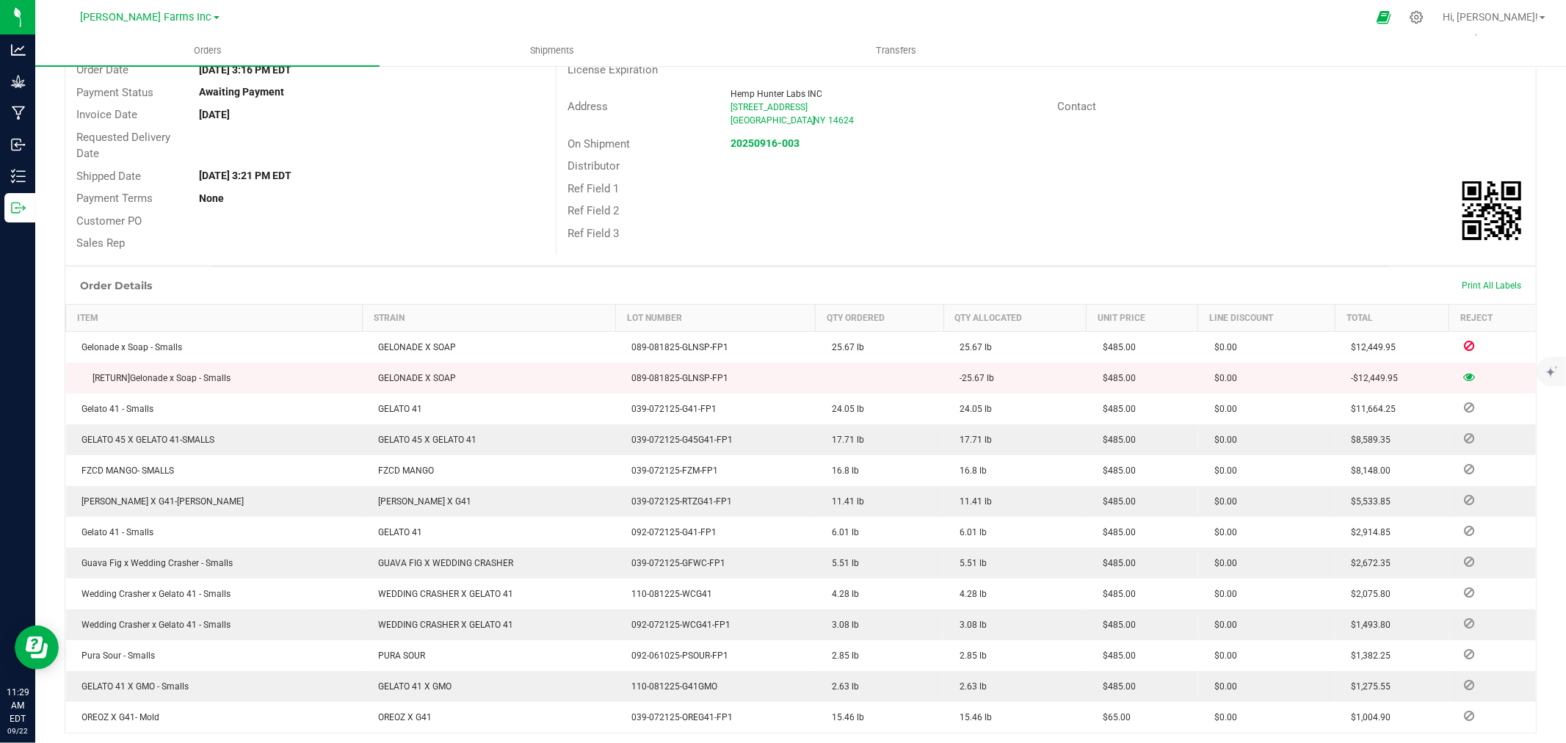
click at [1464, 372] on icon at bounding box center [1470, 376] width 12 height 9
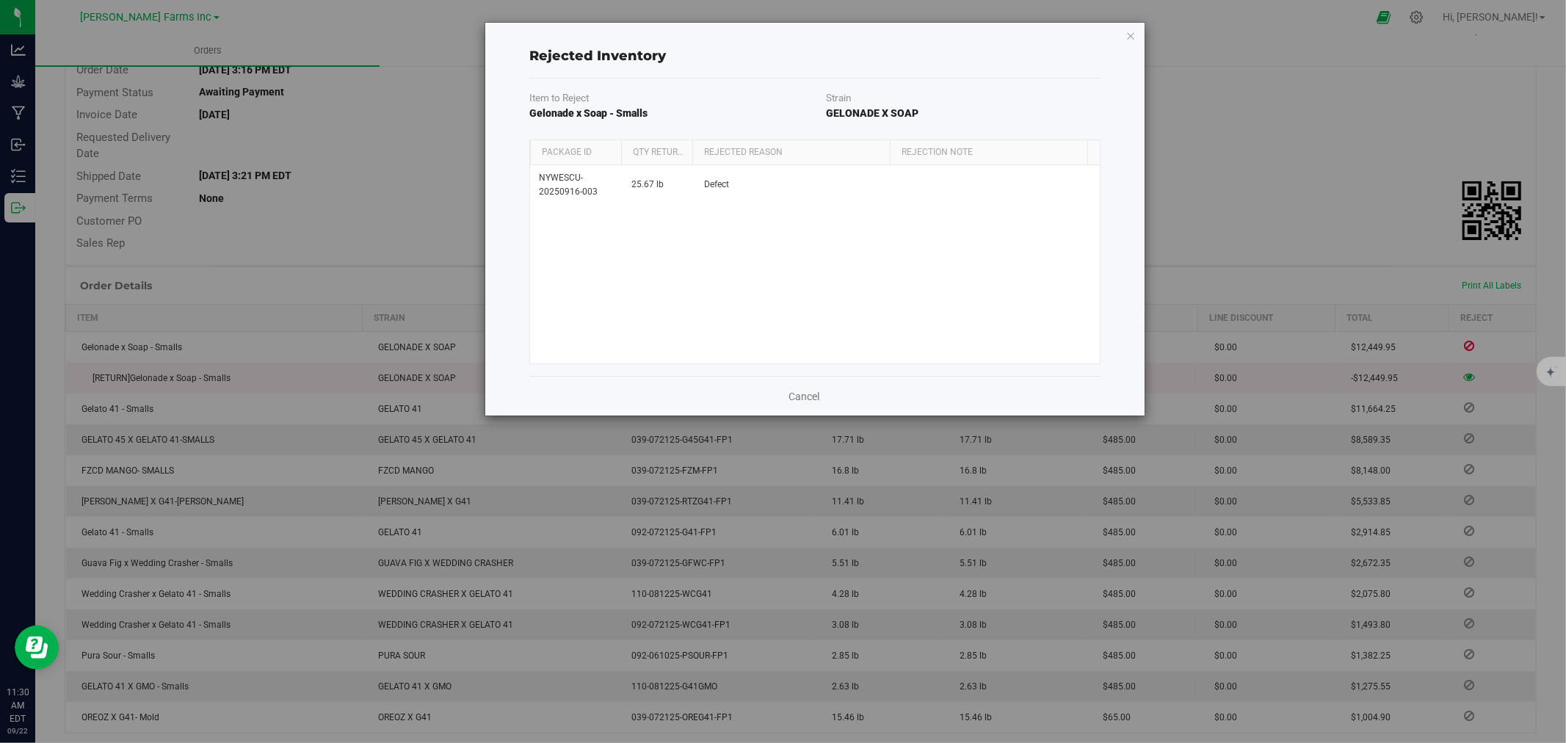
click at [795, 386] on div "Cancel" at bounding box center [815, 396] width 571 height 40
click at [802, 400] on link "Cancel" at bounding box center [804, 396] width 31 height 15
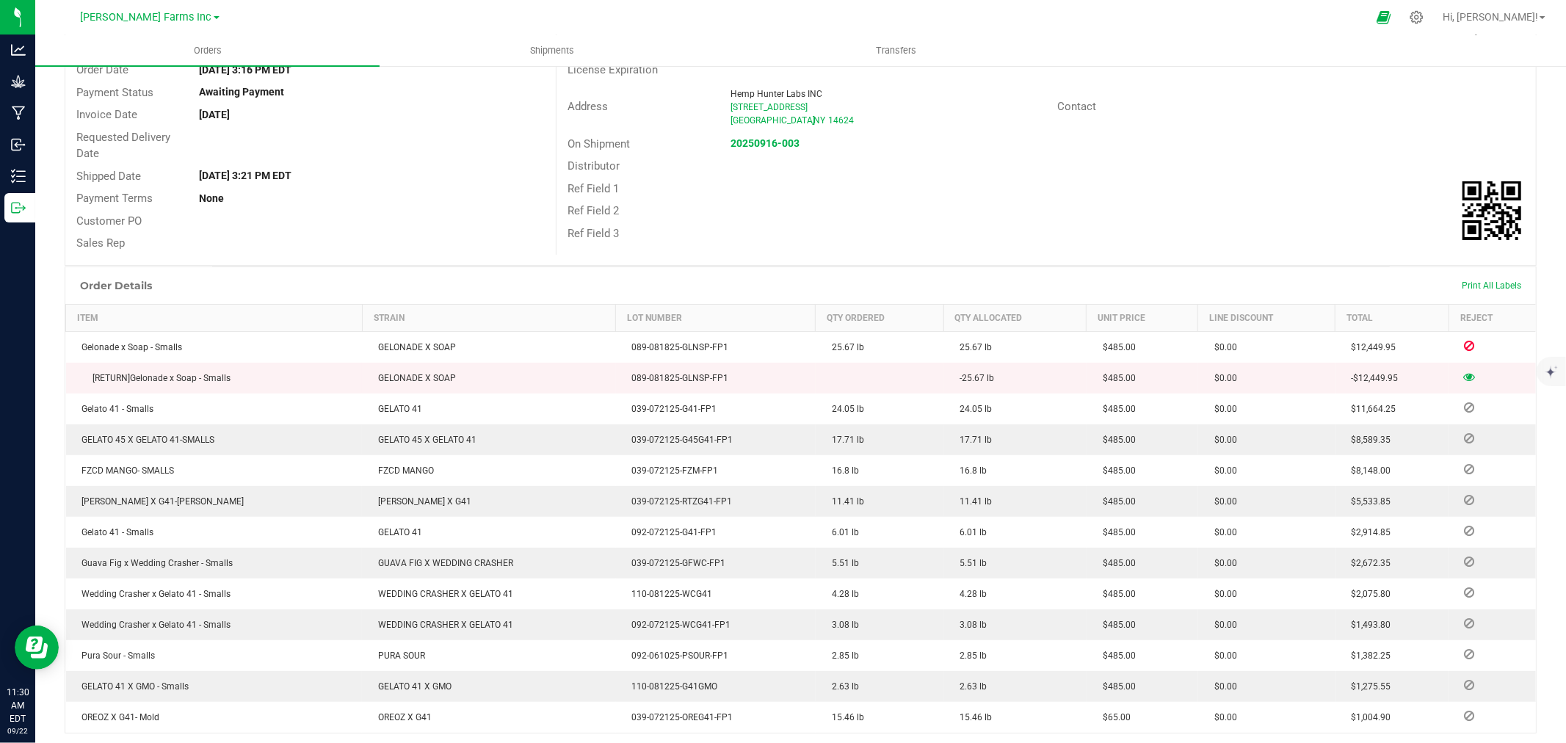
click at [201, 382] on span "[RETURN] Gelonade x Soap - Smalls" at bounding box center [153, 378] width 156 height 10
drag, startPoint x: 198, startPoint y: 377, endPoint x: 361, endPoint y: 370, distance: 162.4
click at [230, 370] on td "[RETURN] Gelonade x Soap - Smalls" at bounding box center [214, 378] width 297 height 31
drag, startPoint x: 397, startPoint y: 372, endPoint x: 619, endPoint y: 375, distance: 222.5
click at [424, 375] on span "GELONADE X SOAP" at bounding box center [413, 378] width 85 height 10
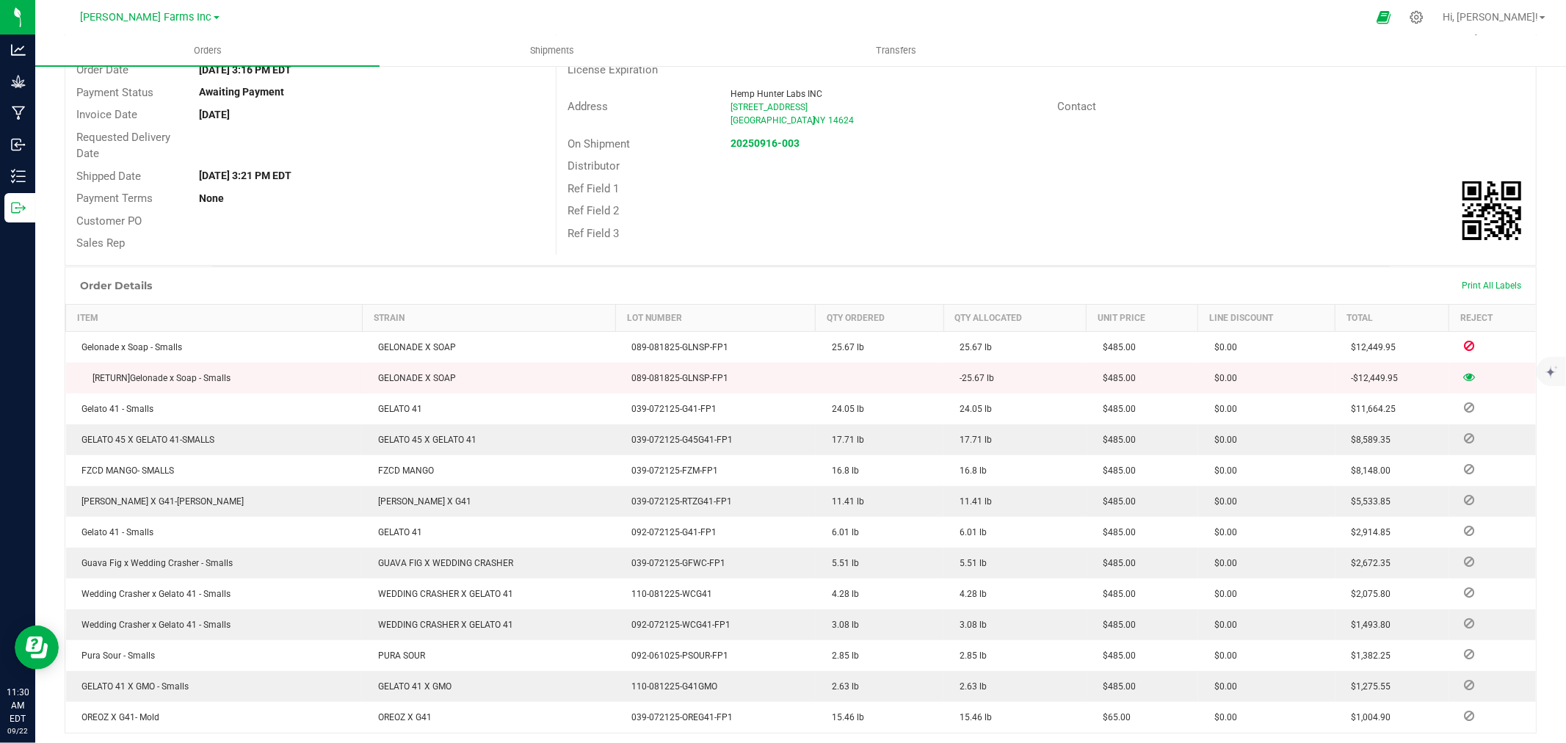
drag, startPoint x: 619, startPoint y: 375, endPoint x: 732, endPoint y: 369, distance: 113.3
click at [629, 373] on span "089-081825-GLNSP-FP1" at bounding box center [677, 378] width 104 height 10
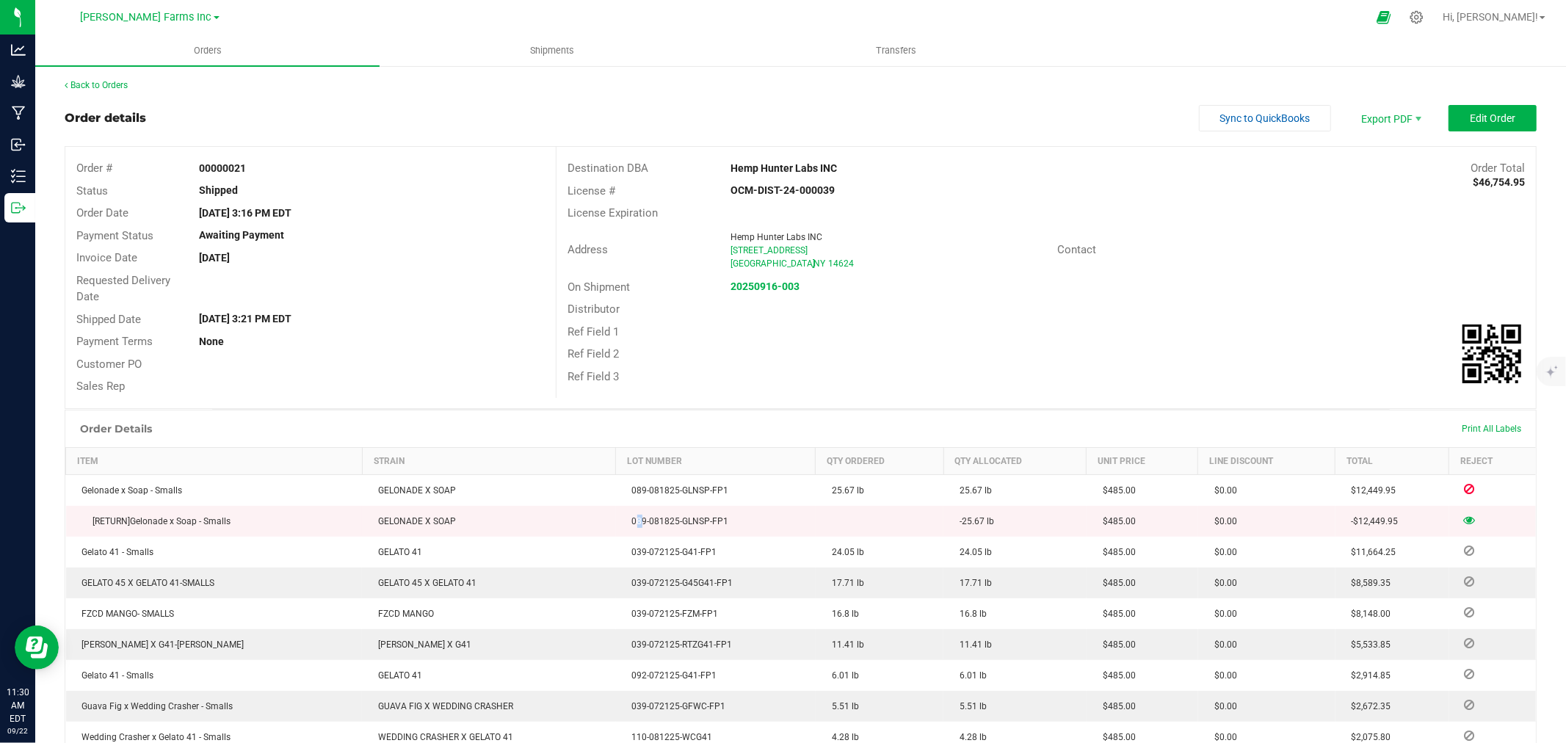
scroll to position [0, 0]
click at [1482, 126] on button "Edit Order" at bounding box center [1493, 119] width 88 height 26
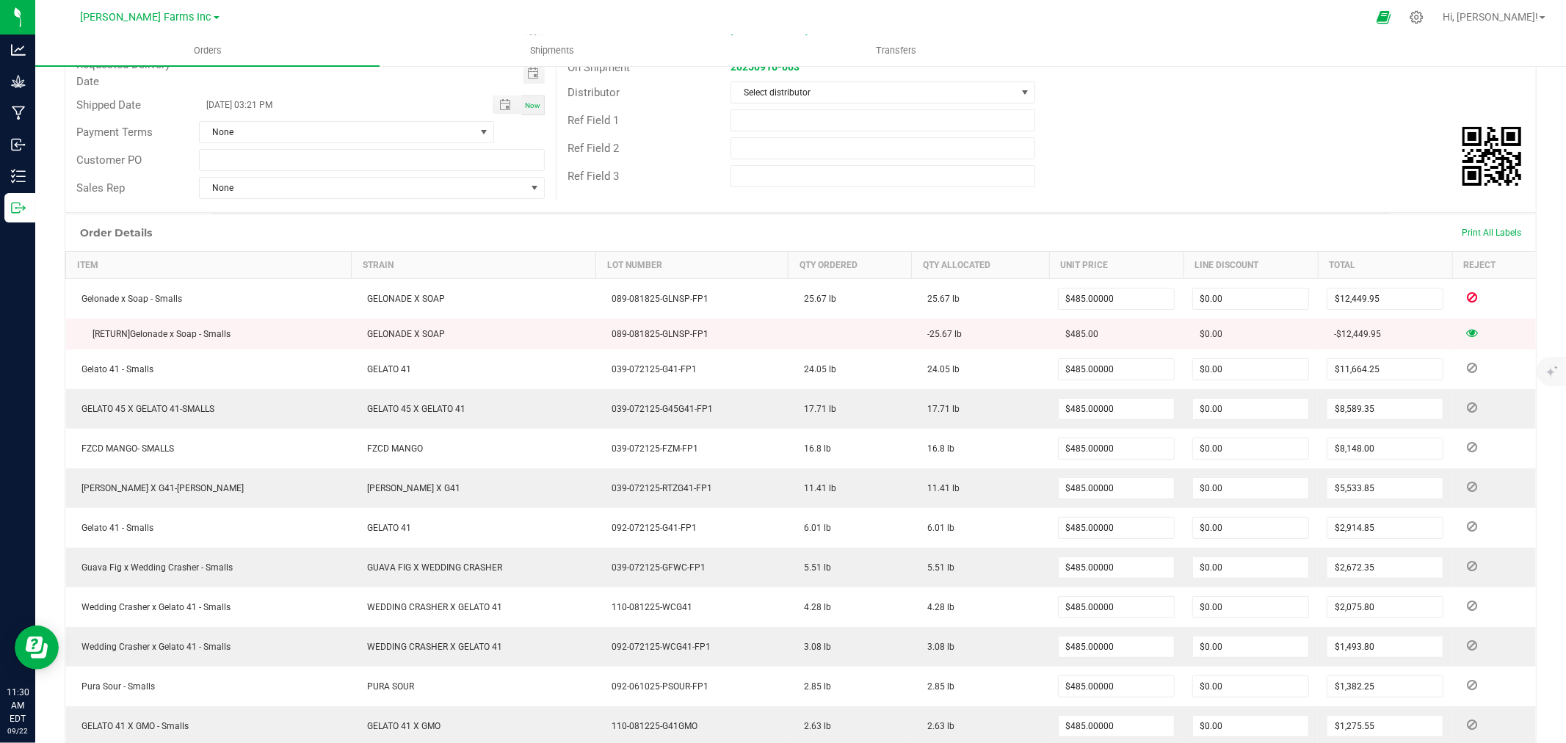
scroll to position [245, 0]
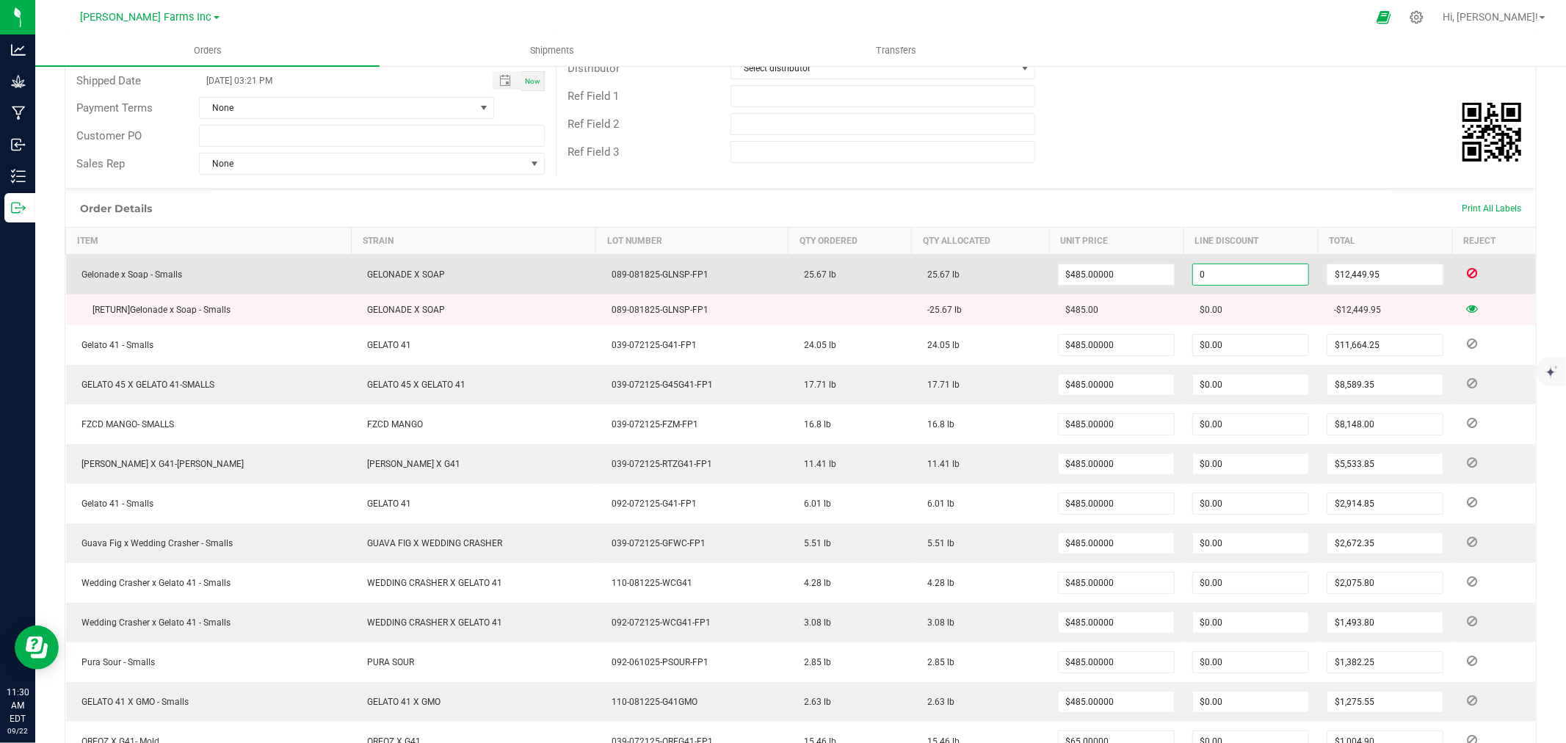
click at [1206, 274] on input "0" at bounding box center [1250, 274] width 115 height 21
type input "$0.00"
click at [1467, 273] on icon at bounding box center [1472, 273] width 10 height 9
click at [1461, 273] on icon at bounding box center [1465, 274] width 9 height 9
click at [1467, 282] on td at bounding box center [1495, 275] width 84 height 40
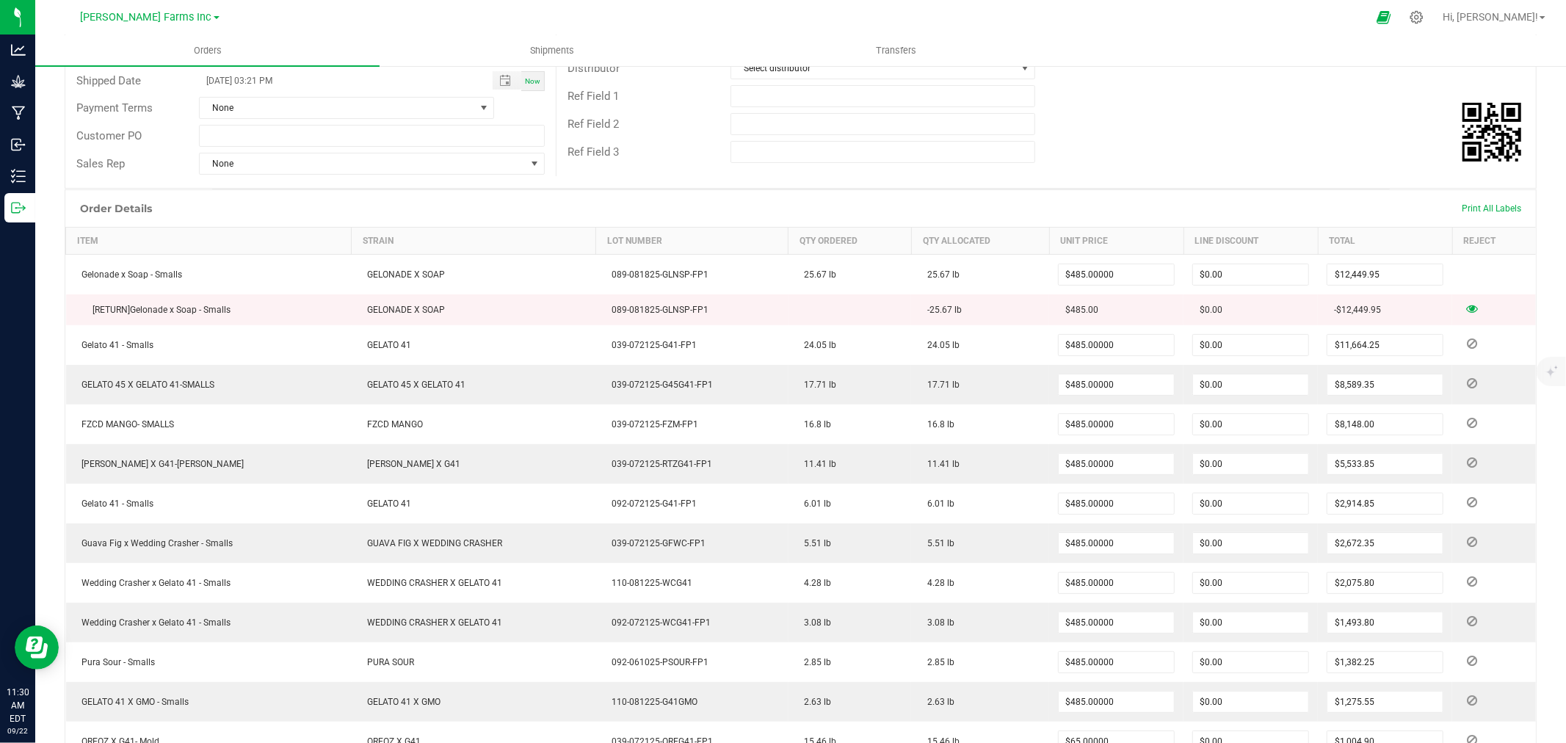
click at [1472, 238] on th "Reject" at bounding box center [1495, 241] width 84 height 27
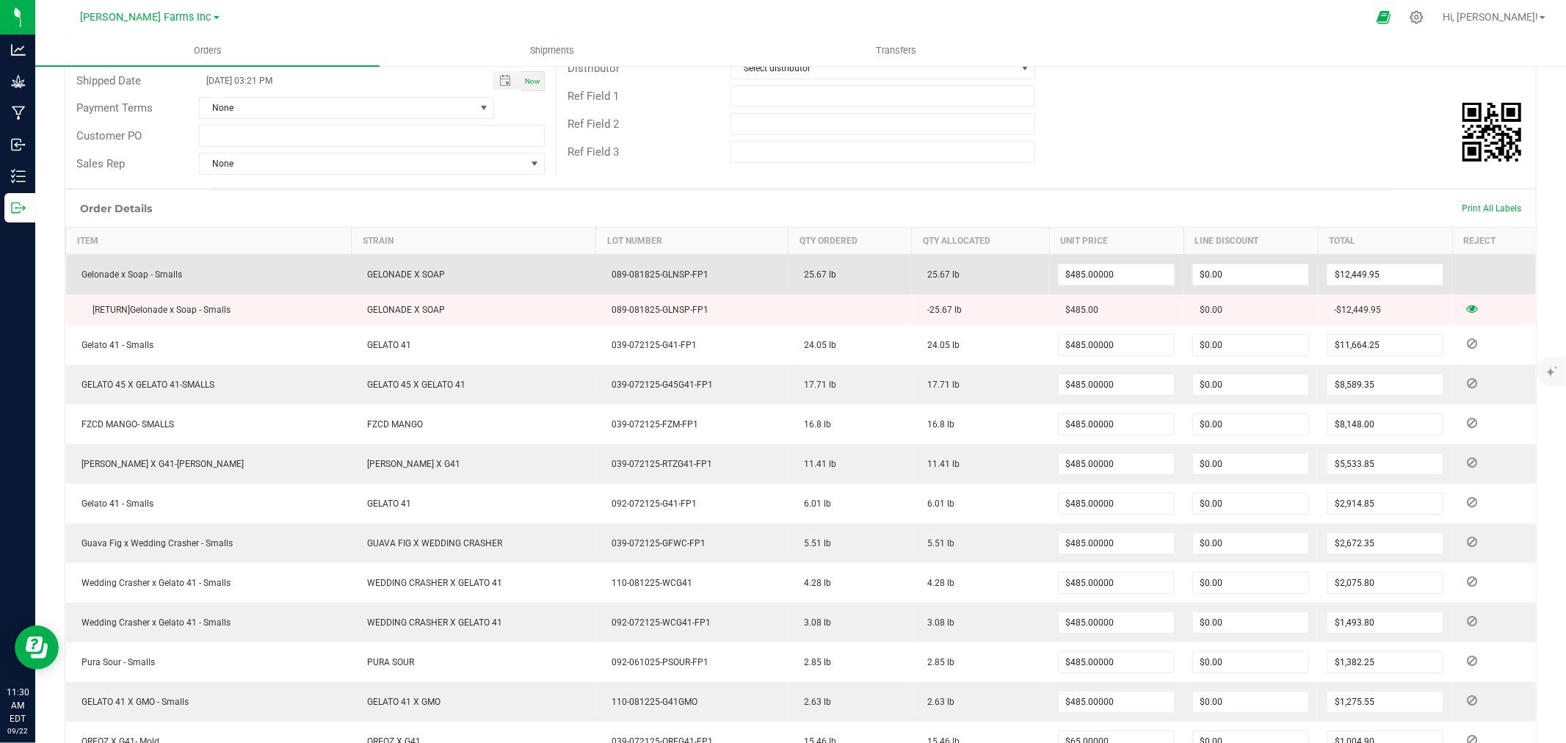
click at [1466, 278] on td at bounding box center [1495, 275] width 84 height 40
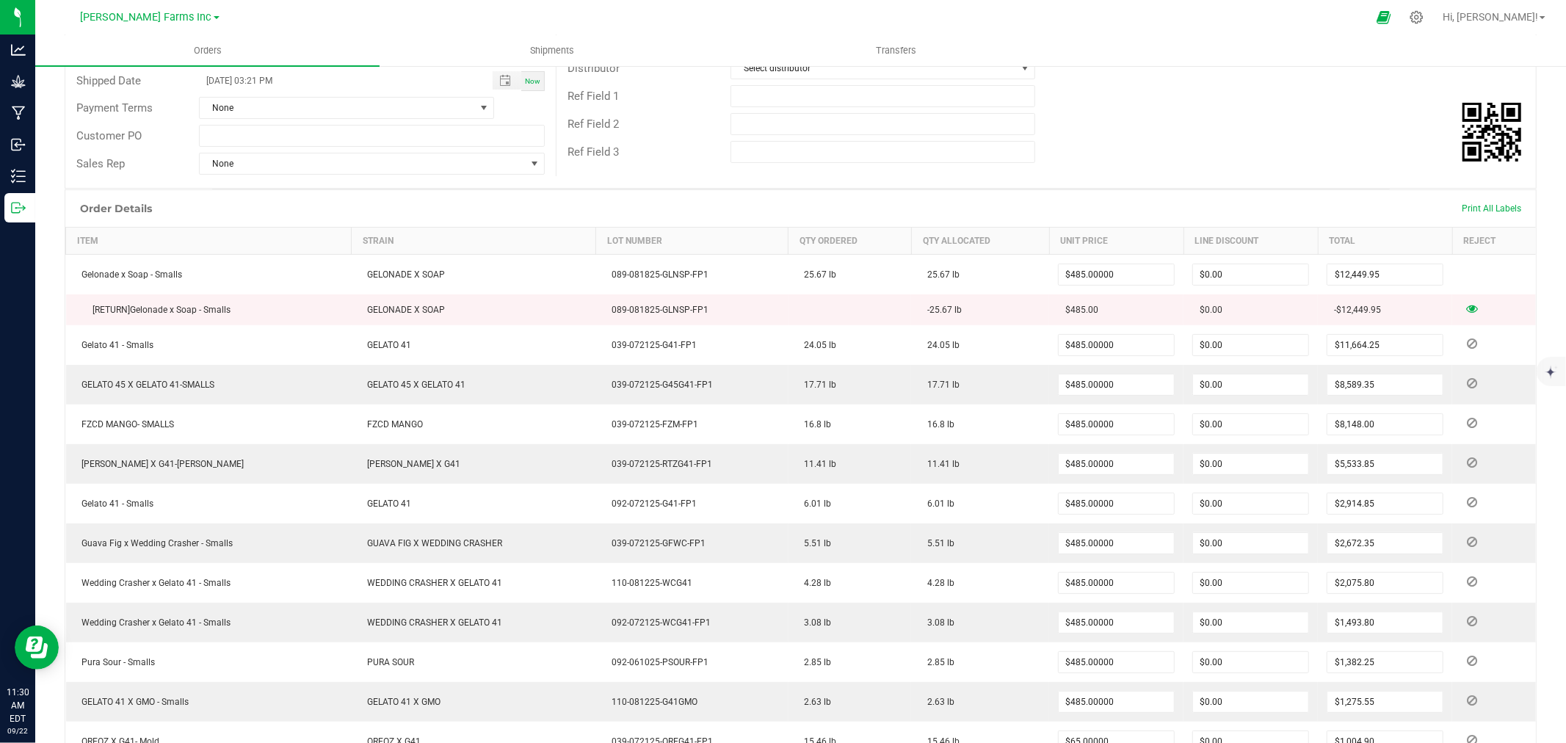
click at [1334, 316] on td "-$12,449.95" at bounding box center [1385, 309] width 134 height 31
click at [1467, 309] on icon at bounding box center [1473, 308] width 12 height 9
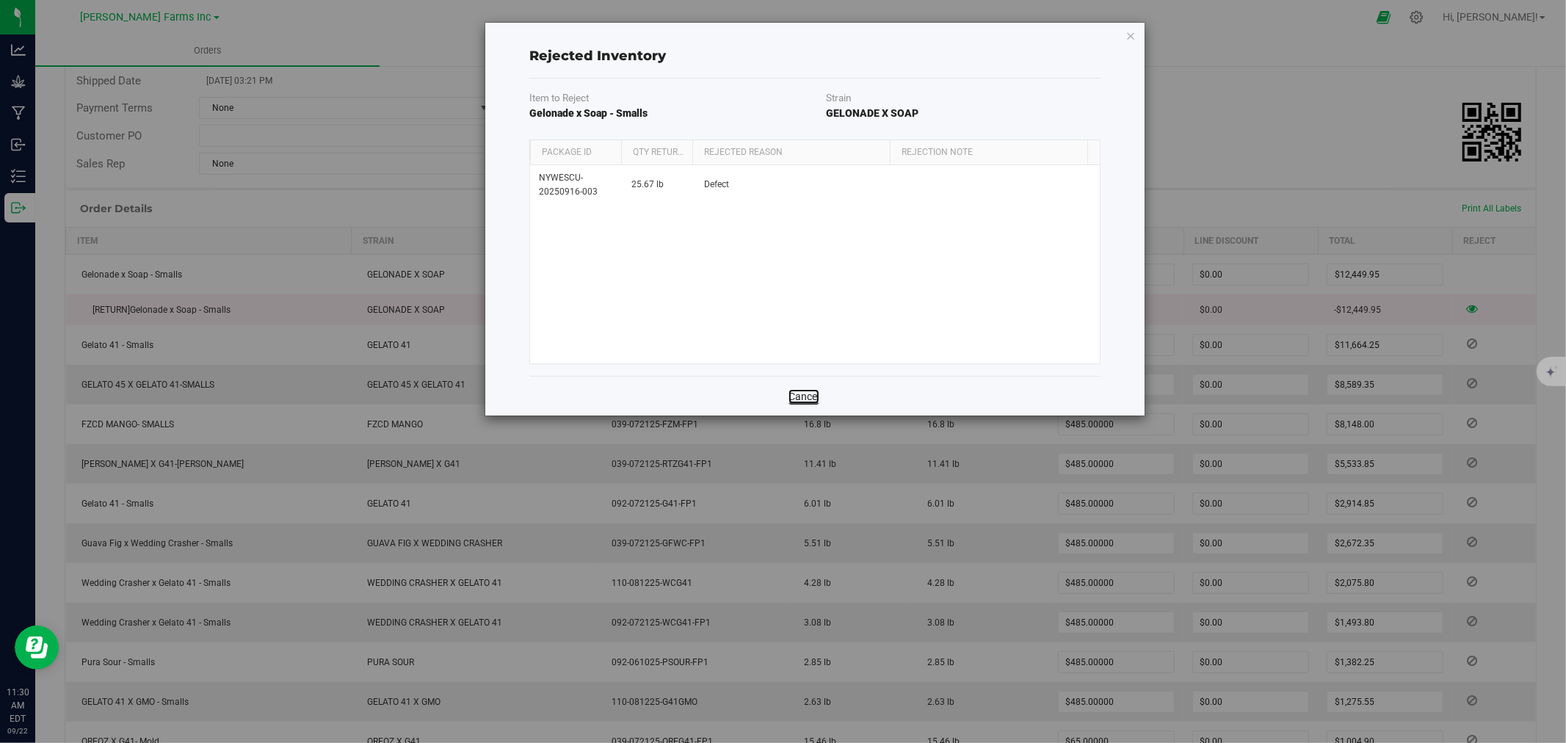
click at [801, 402] on link "Cancel" at bounding box center [804, 396] width 31 height 15
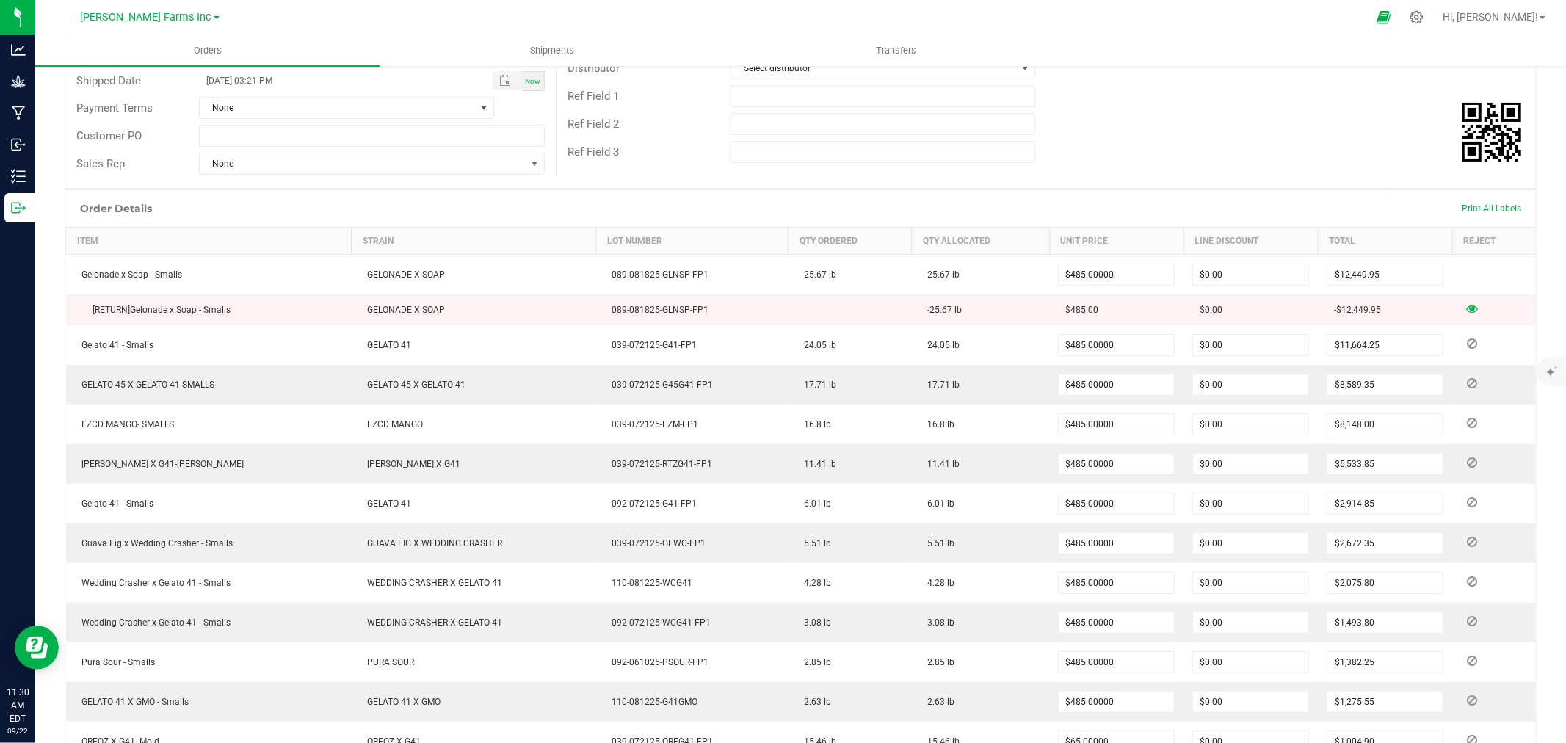
click at [264, 314] on td "[RETURN] Gelonade x Soap - Smalls" at bounding box center [209, 309] width 286 height 31
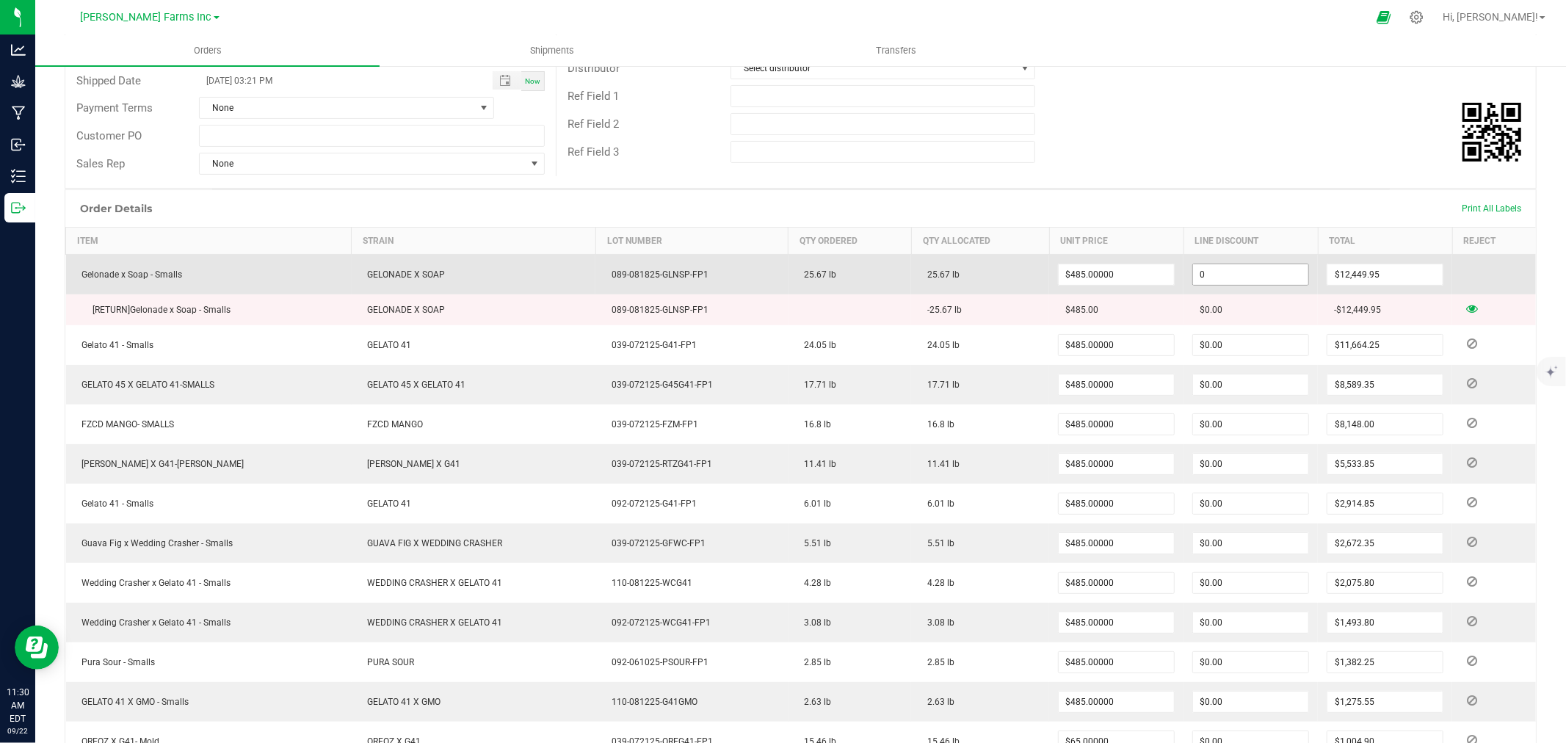
click at [1197, 272] on input "0" at bounding box center [1250, 274] width 115 height 21
type input "$0.00"
click at [1265, 285] on span "$0.00" at bounding box center [1251, 275] width 117 height 22
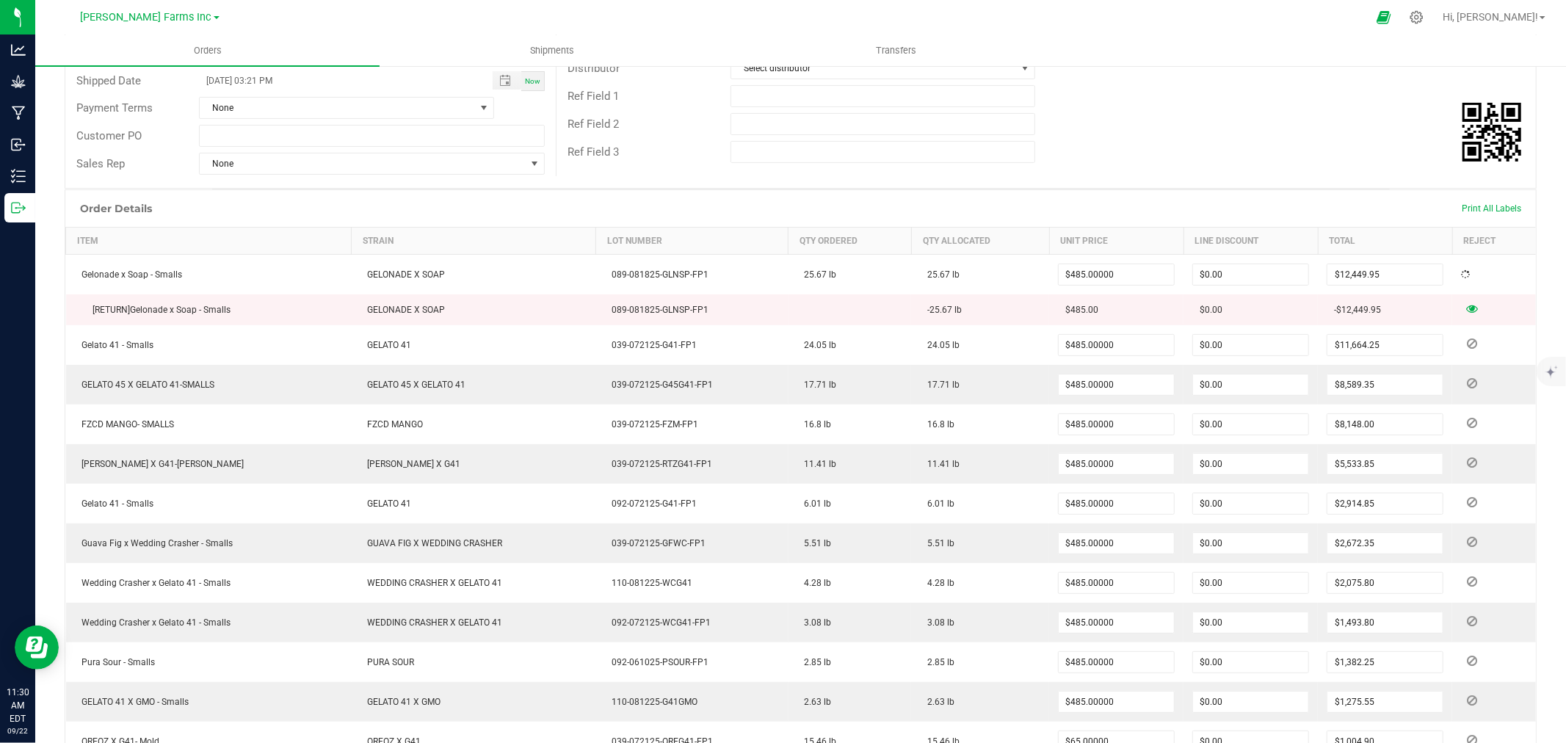
click at [1251, 301] on td "$0.00" at bounding box center [1251, 309] width 134 height 31
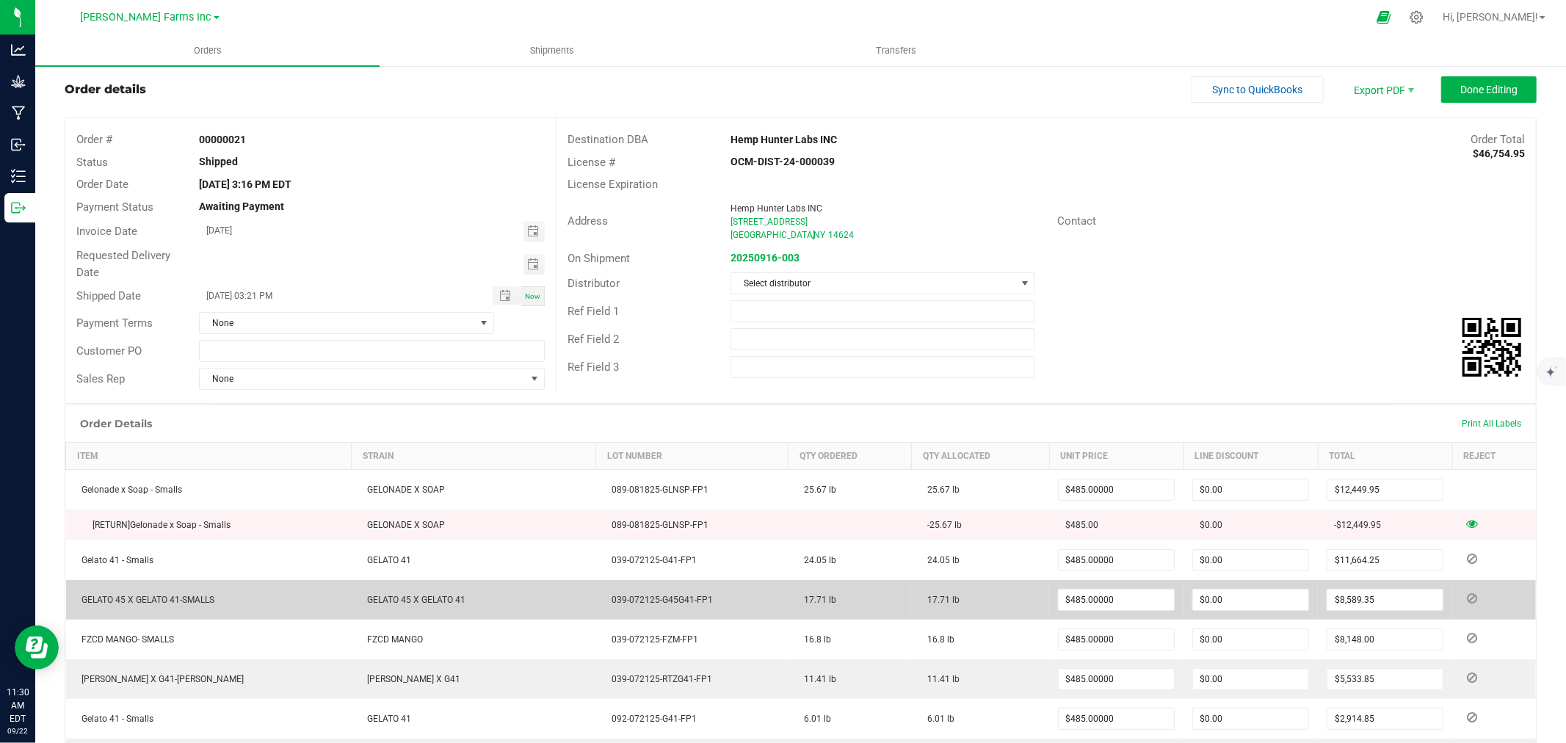
scroll to position [0, 0]
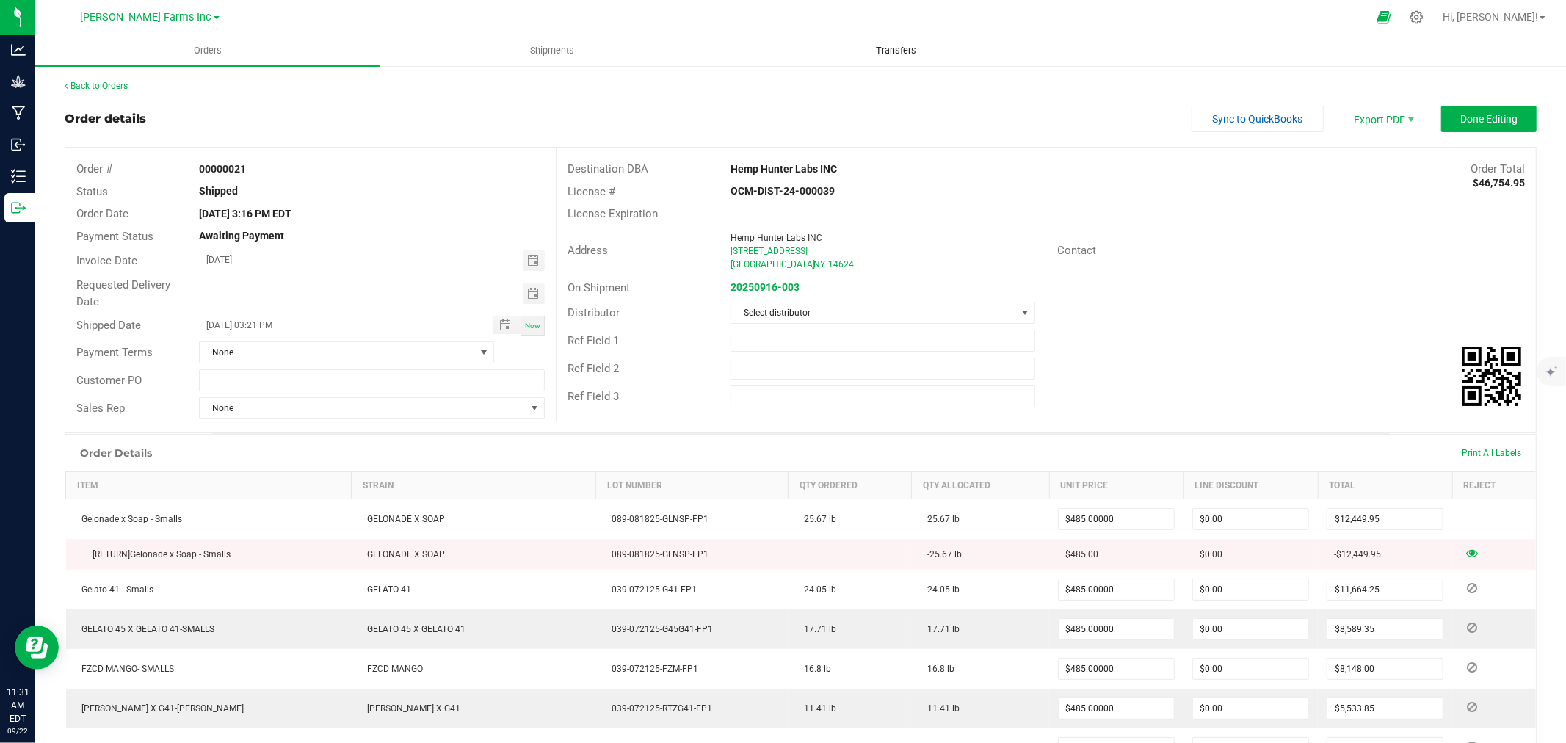
click at [880, 50] on span "Transfers" at bounding box center [896, 50] width 80 height 13
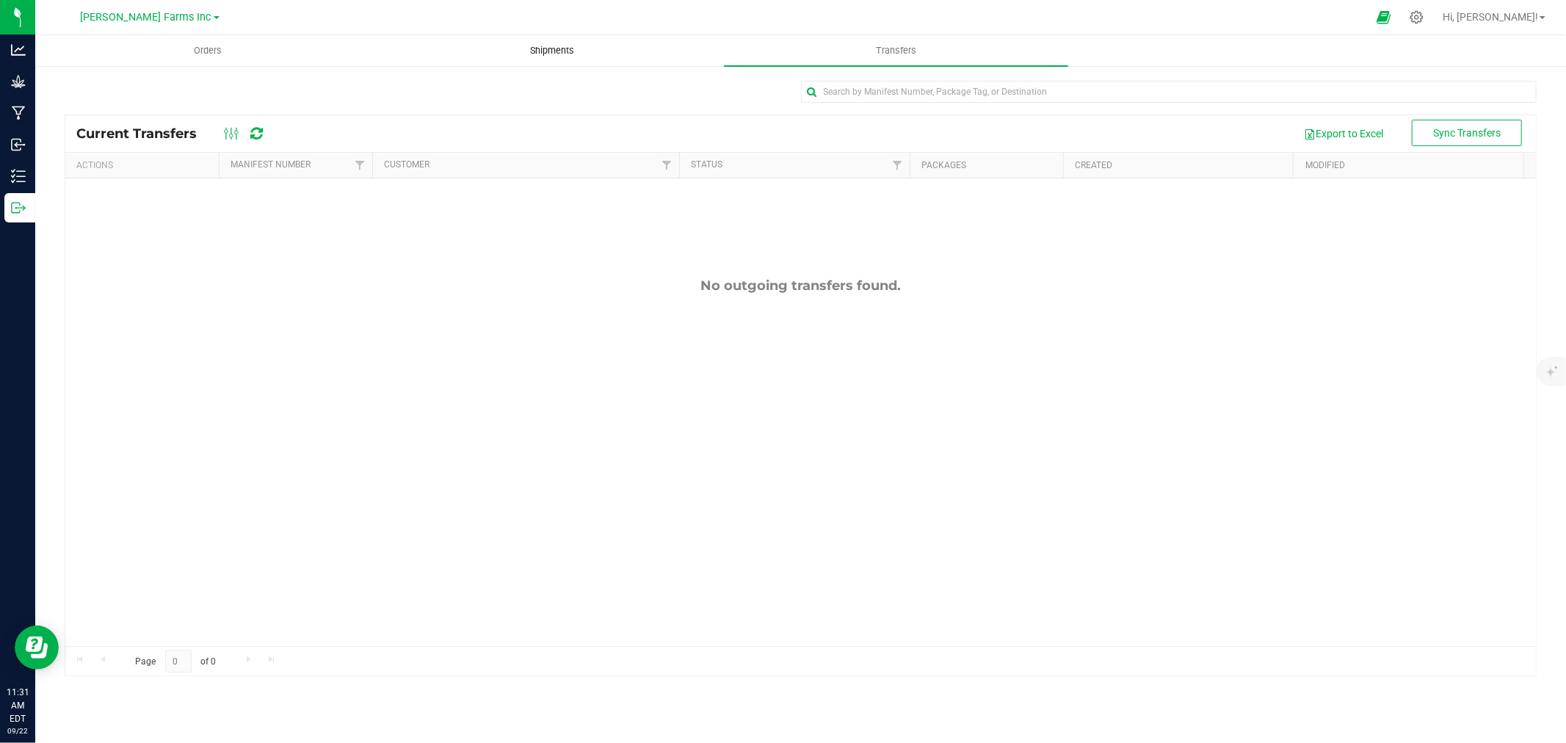
click at [532, 53] on span "Shipments" at bounding box center [552, 50] width 84 height 13
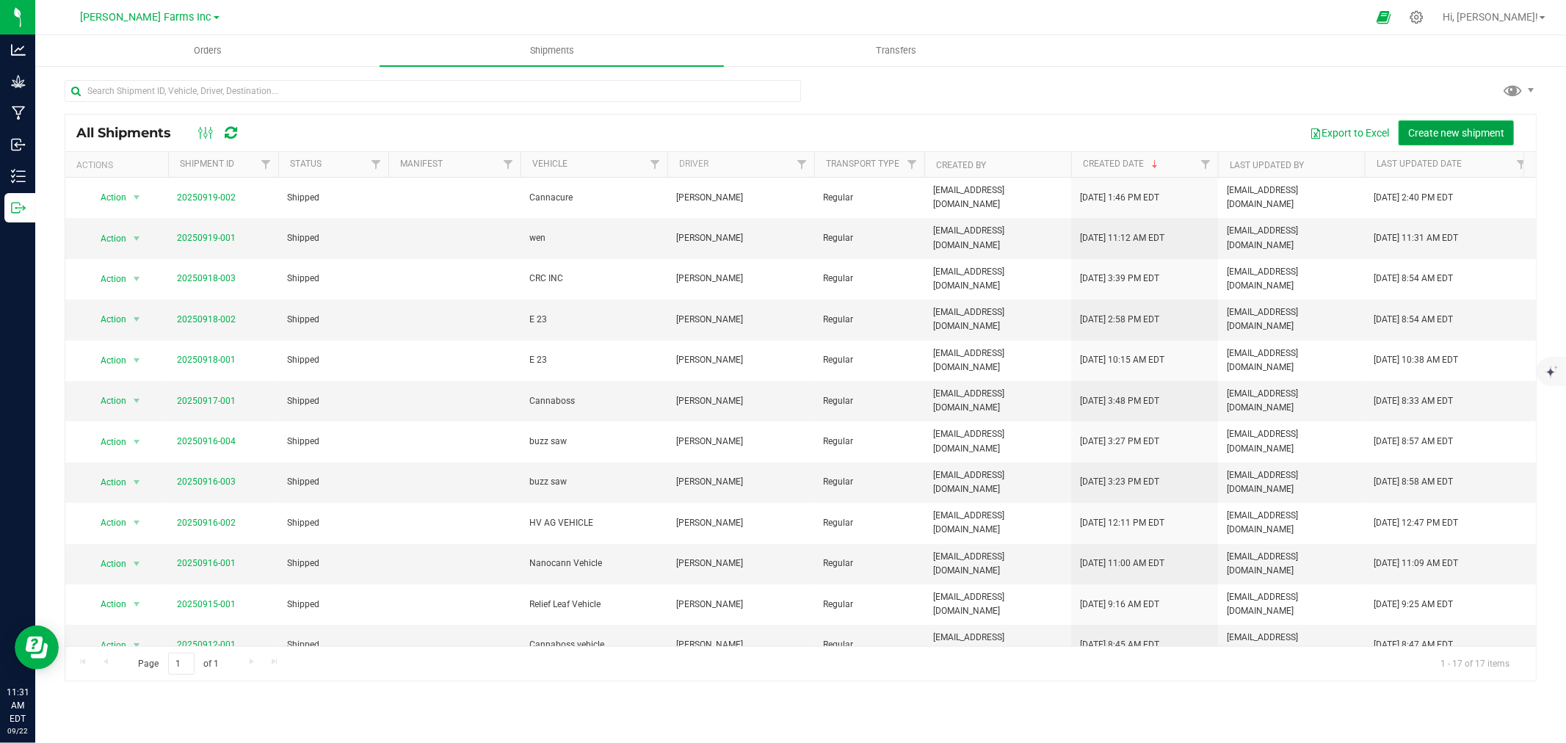
click at [1478, 129] on span "Create new shipment" at bounding box center [1457, 133] width 96 height 12
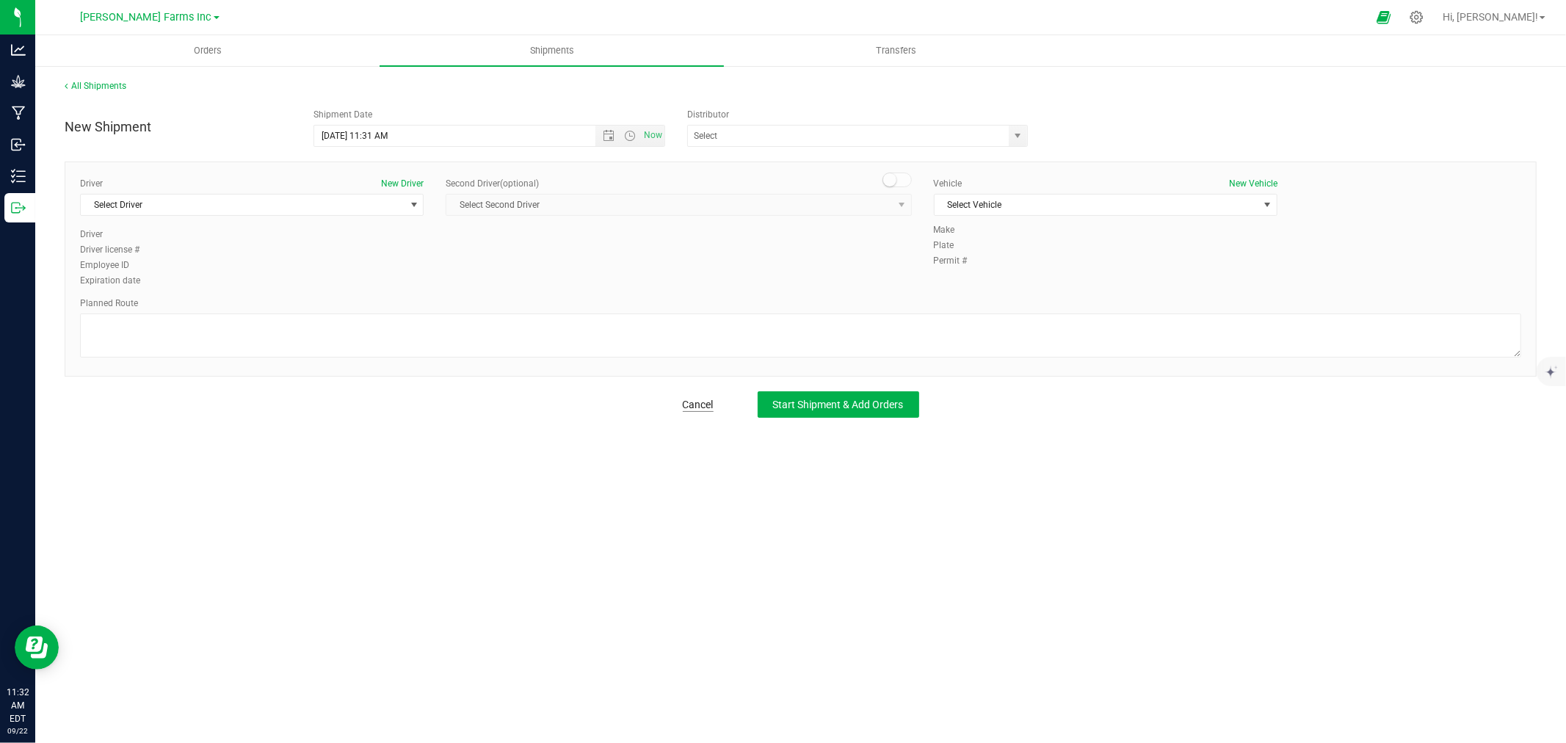
click at [698, 401] on link "Cancel" at bounding box center [698, 404] width 31 height 15
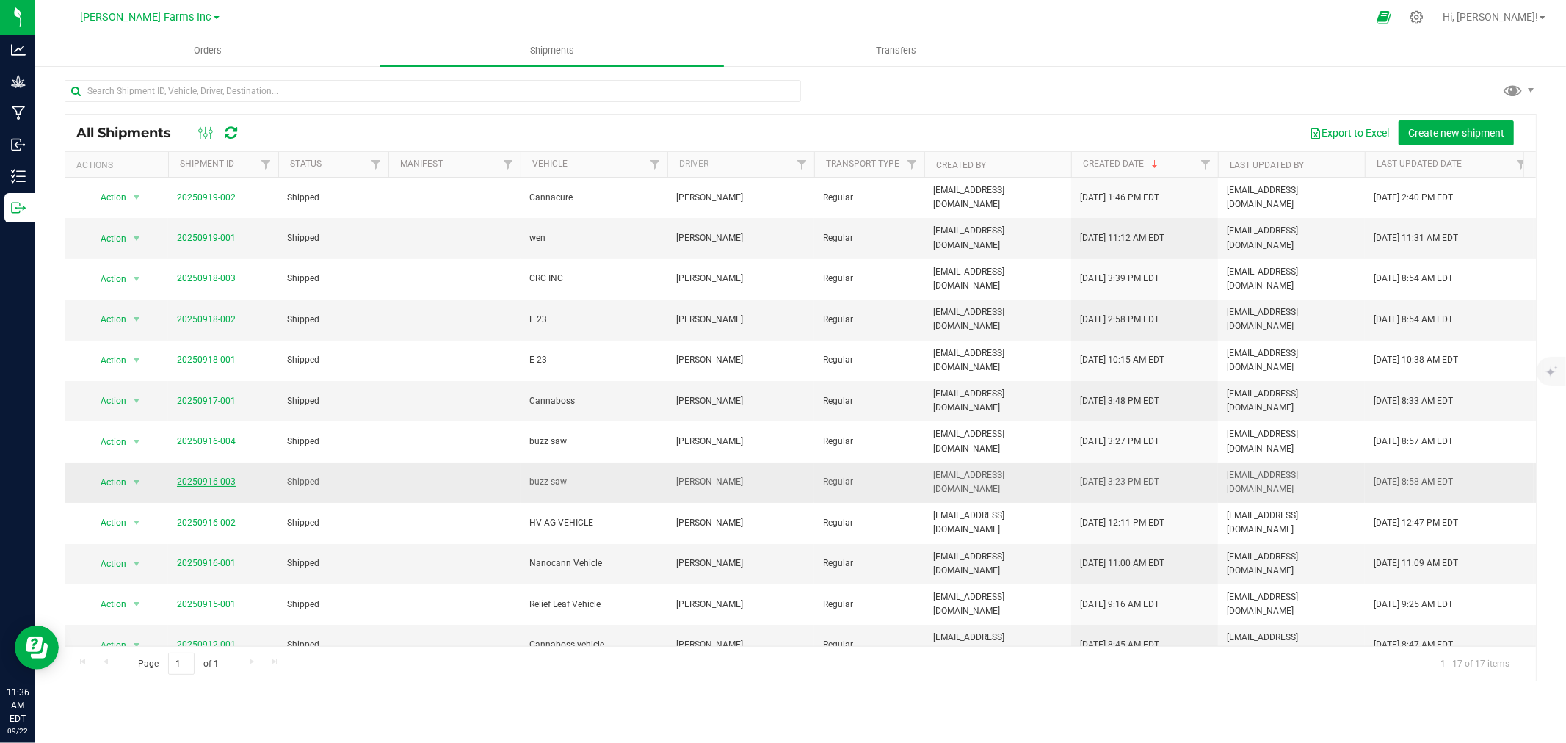
click at [206, 477] on link "20250916-003" at bounding box center [206, 482] width 59 height 10
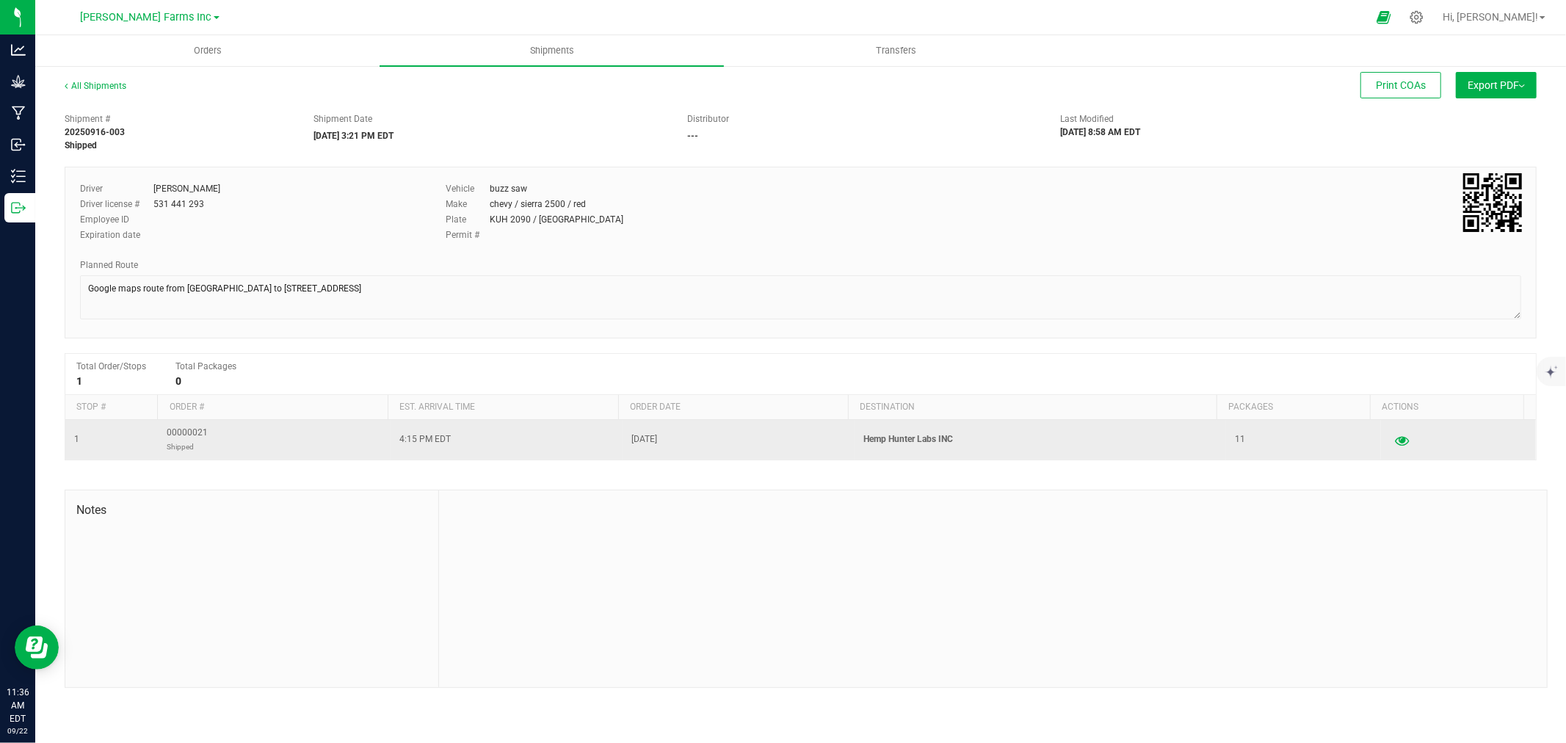
click at [1395, 439] on icon "button" at bounding box center [1402, 440] width 14 height 10
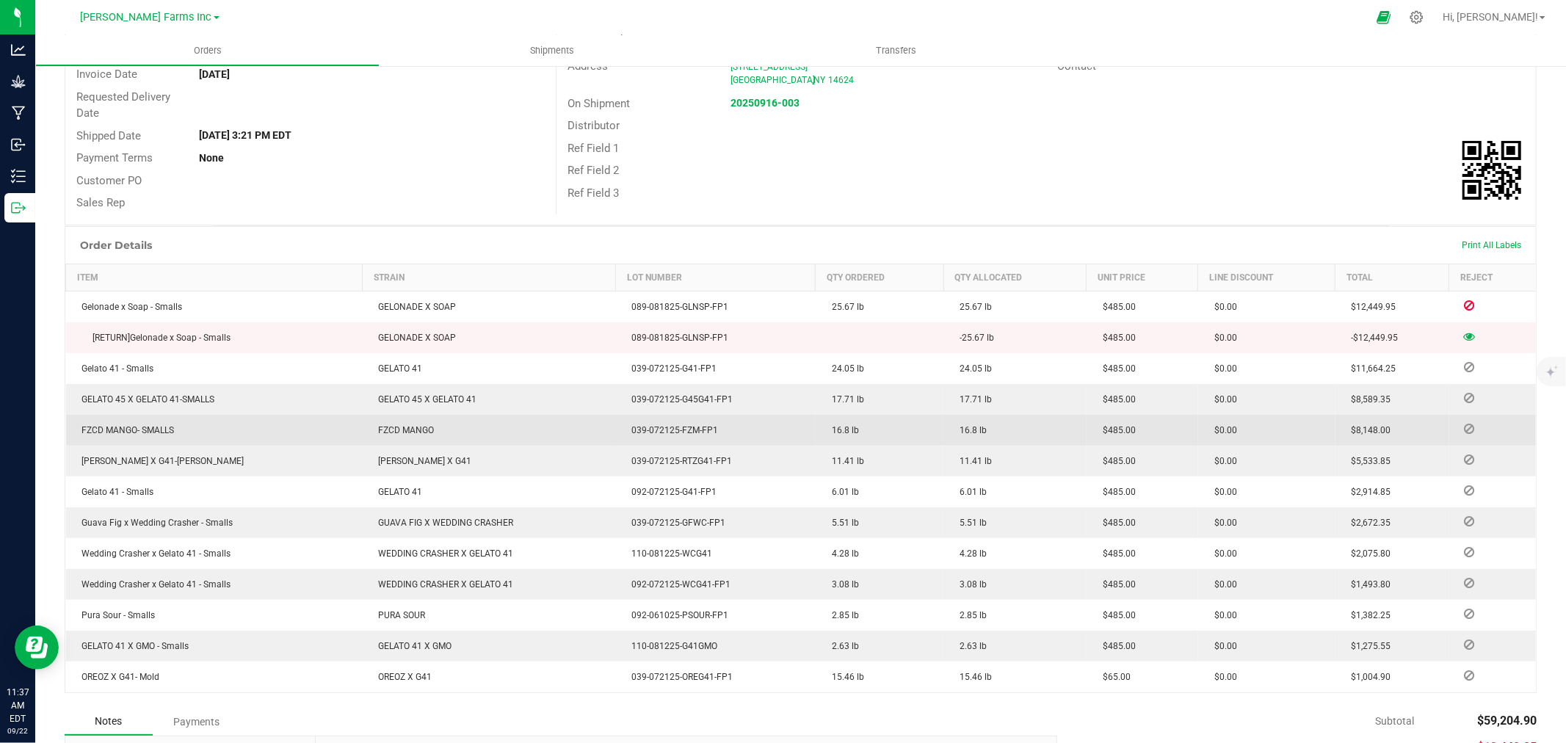
scroll to position [307, 0]
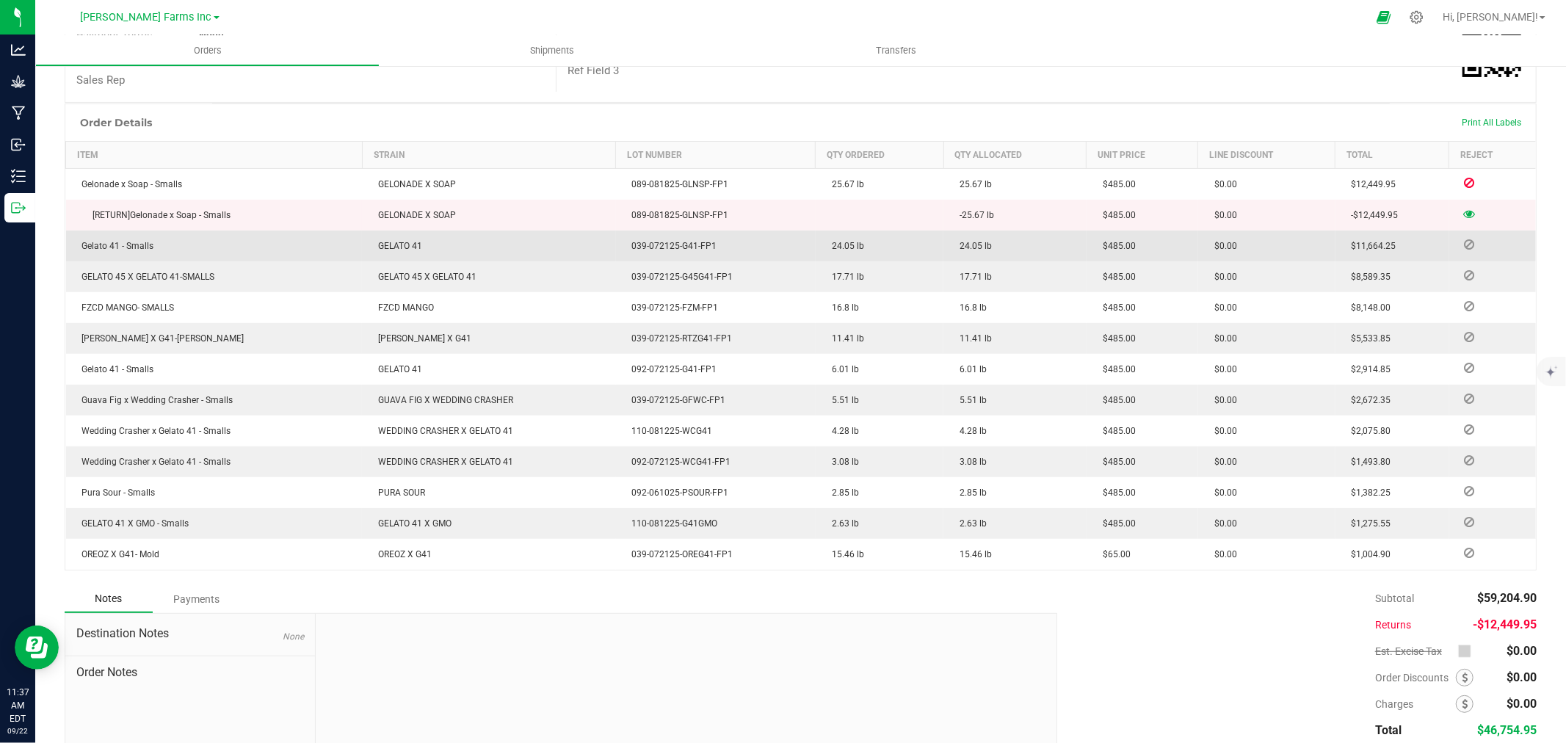
click at [1464, 245] on icon at bounding box center [1469, 244] width 10 height 9
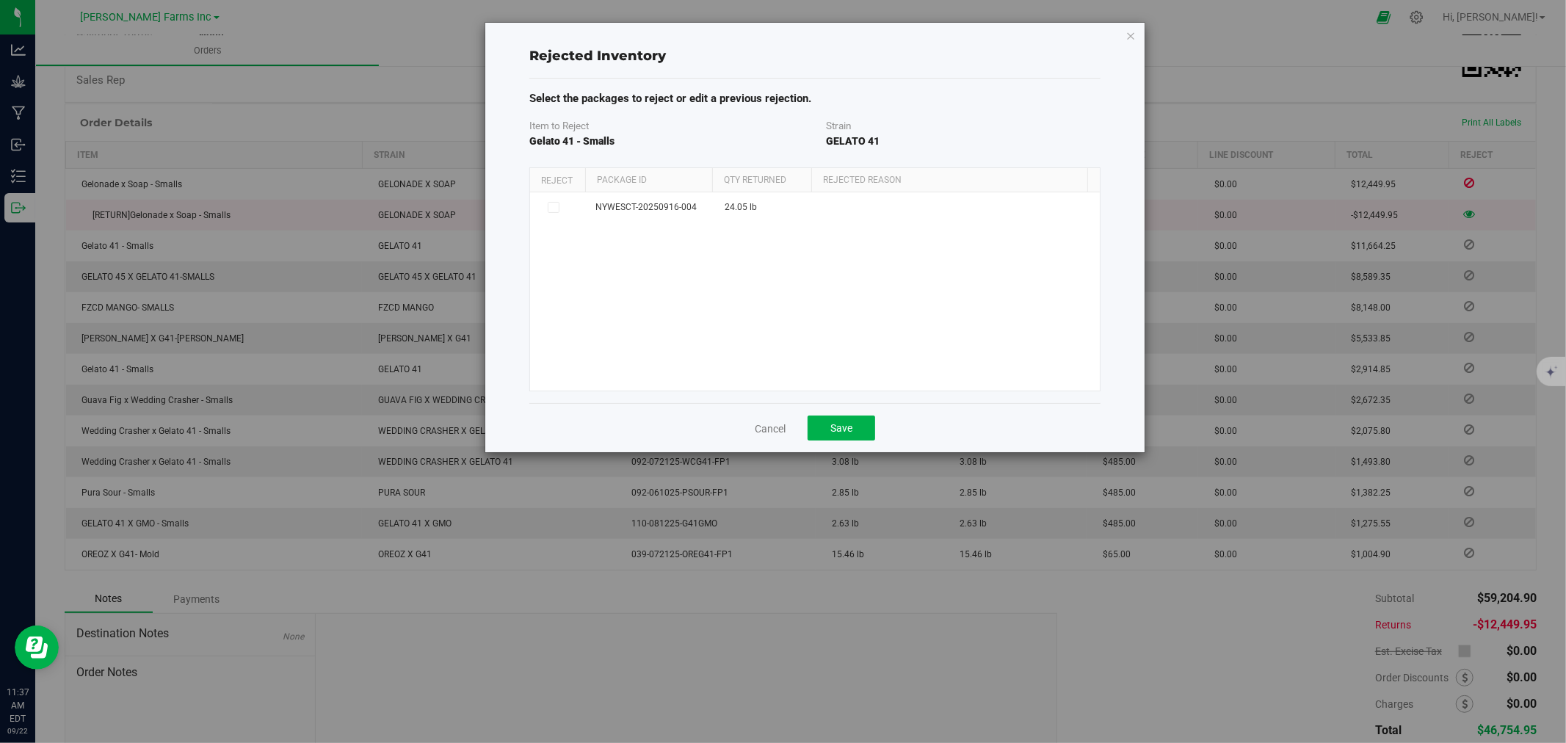
click at [755, 436] on cancel-button "Cancel" at bounding box center [770, 428] width 31 height 15
click at [762, 430] on link "Cancel" at bounding box center [770, 429] width 31 height 15
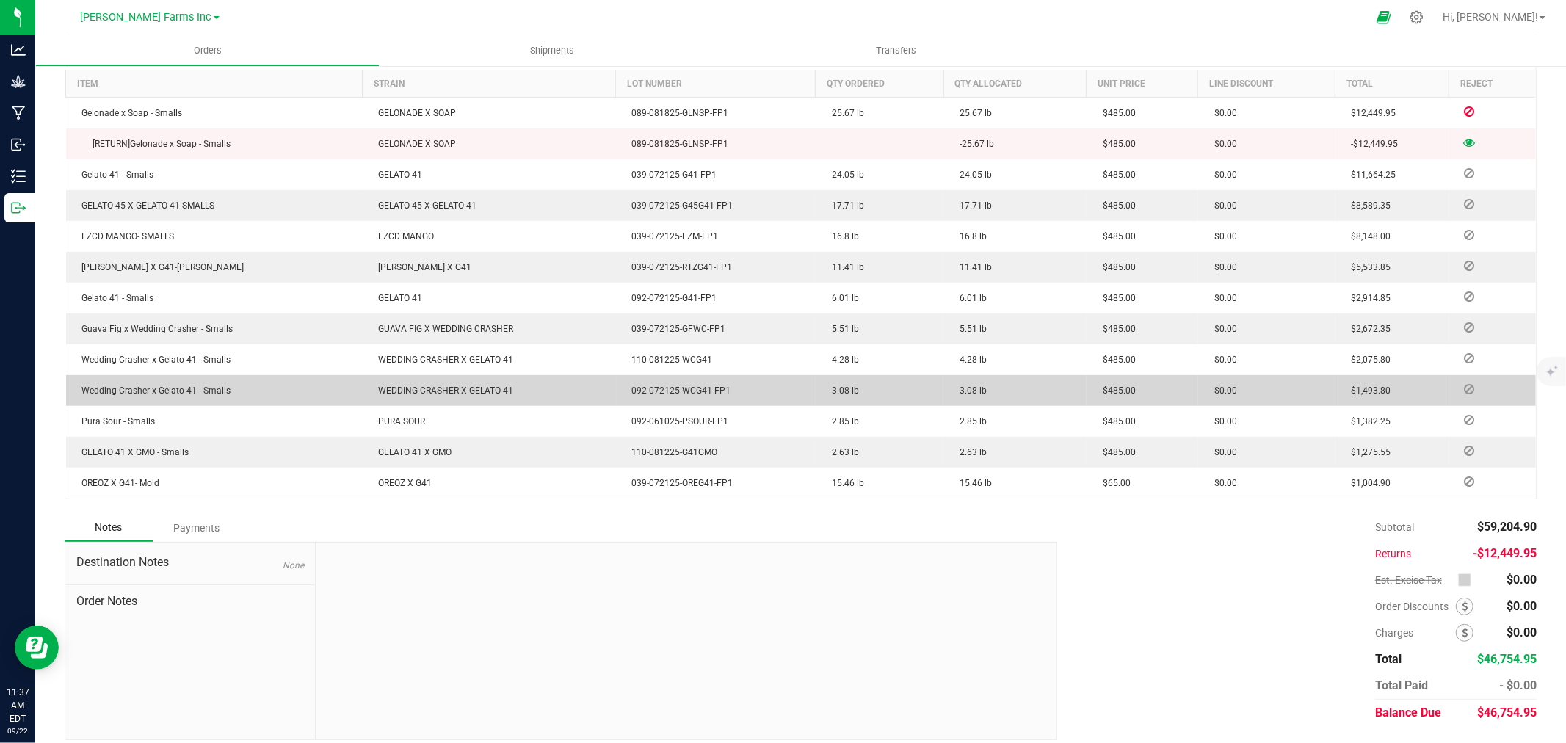
scroll to position [389, 0]
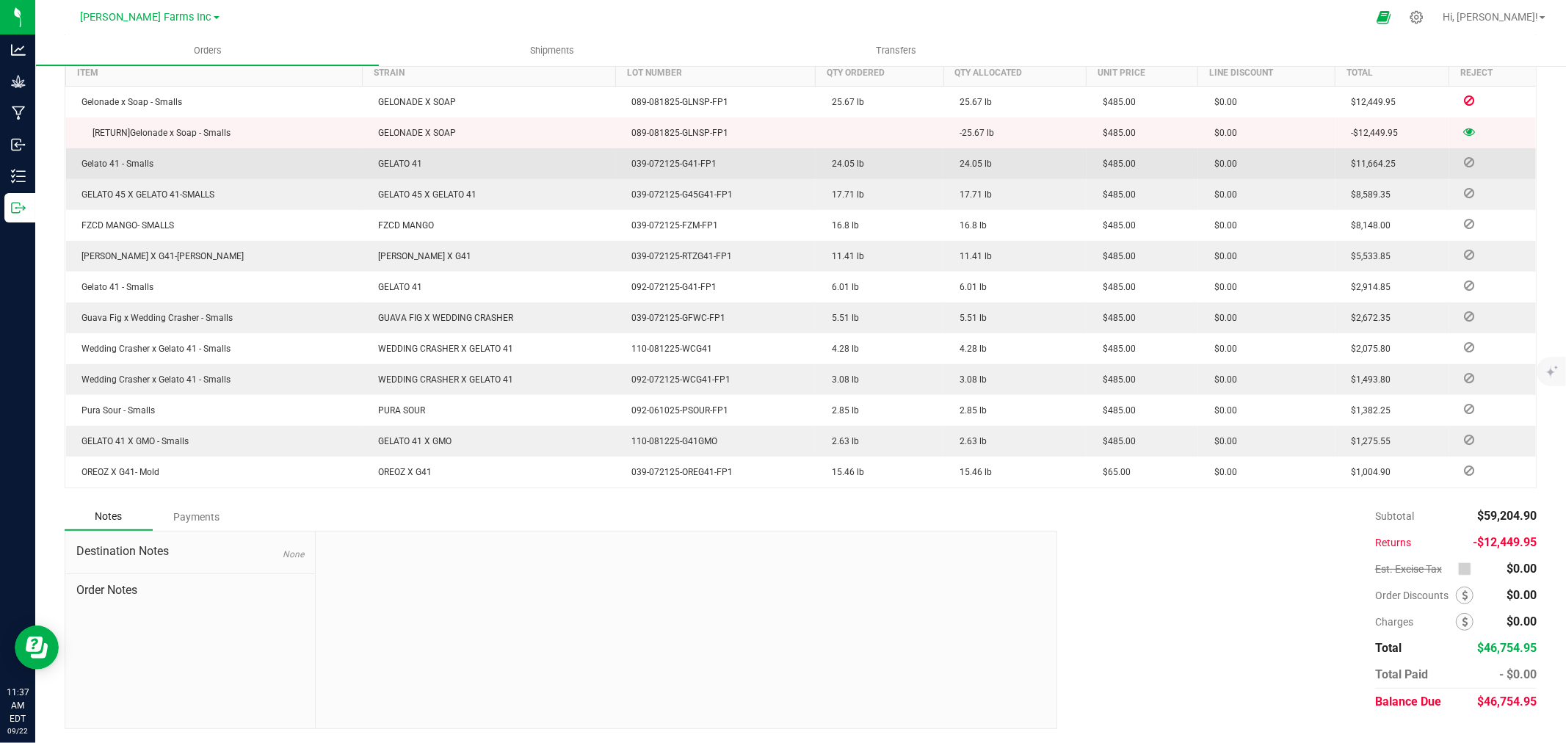
click at [1459, 166] on span at bounding box center [1470, 162] width 22 height 9
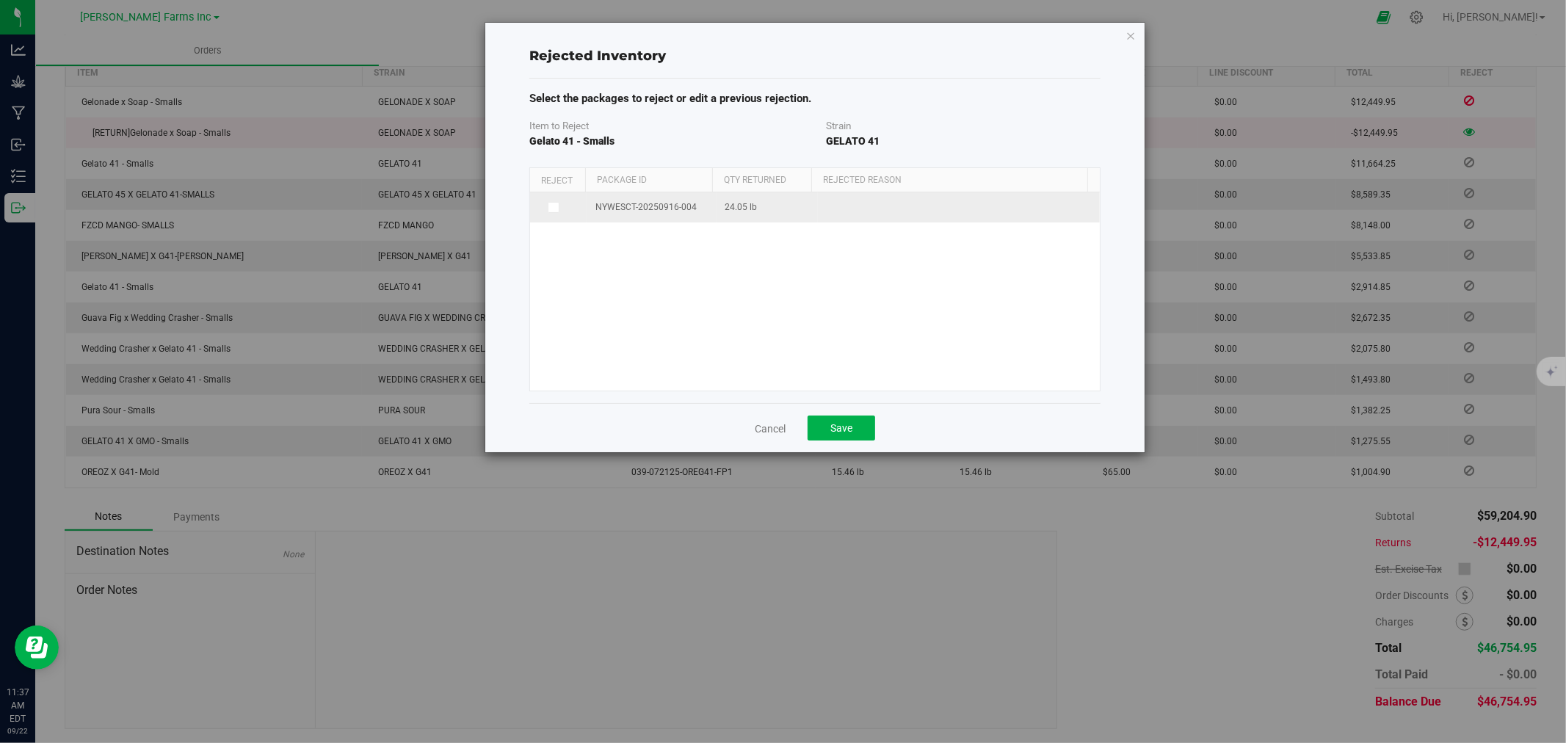
click at [548, 207] on span at bounding box center [554, 208] width 12 height 12
click at [0, 0] on input "checkbox" at bounding box center [0, 0] width 0 height 0
click at [889, 215] on span at bounding box center [950, 209] width 245 height 21
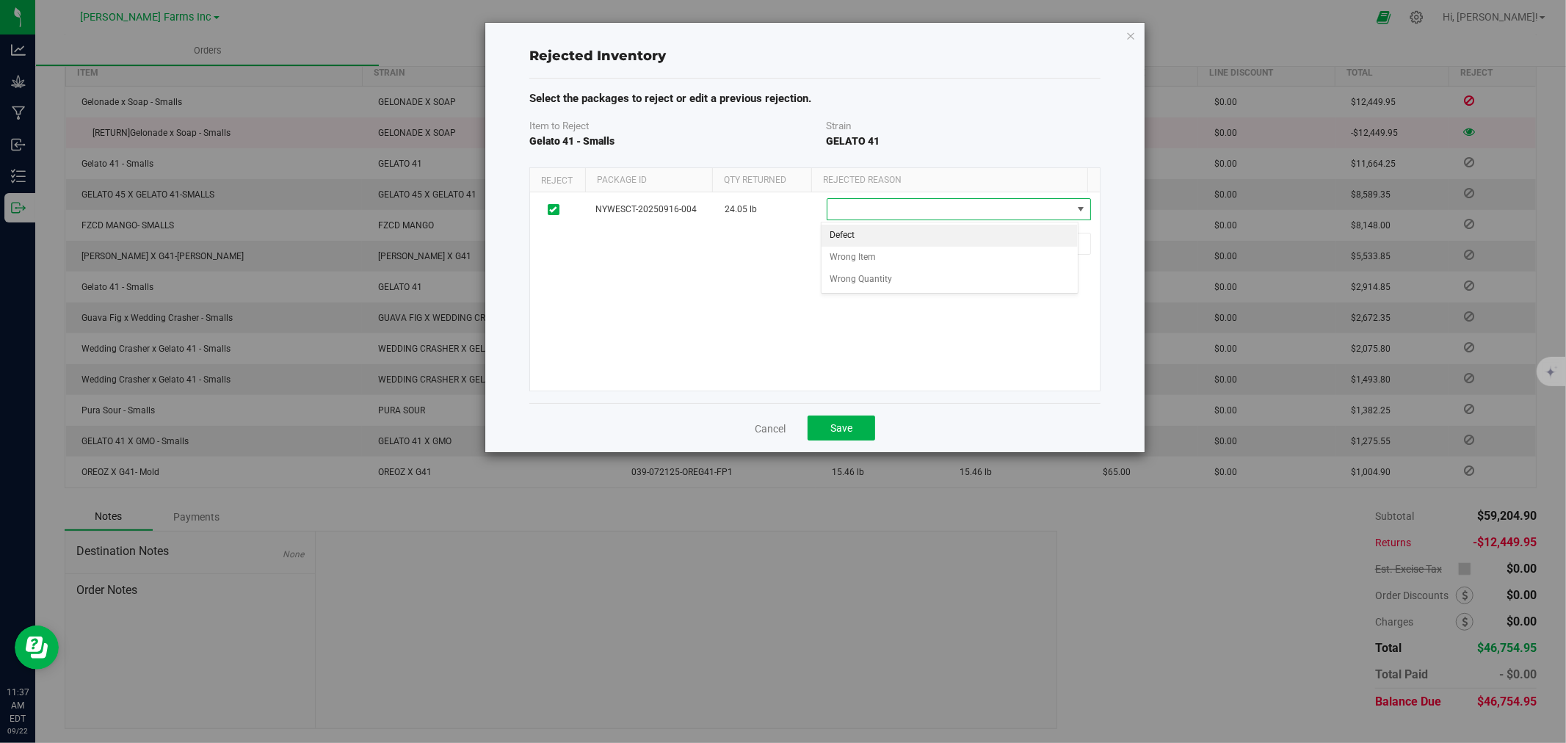
click at [891, 234] on li "Defect" at bounding box center [950, 236] width 257 height 22
click at [839, 438] on button "Save" at bounding box center [842, 428] width 68 height 25
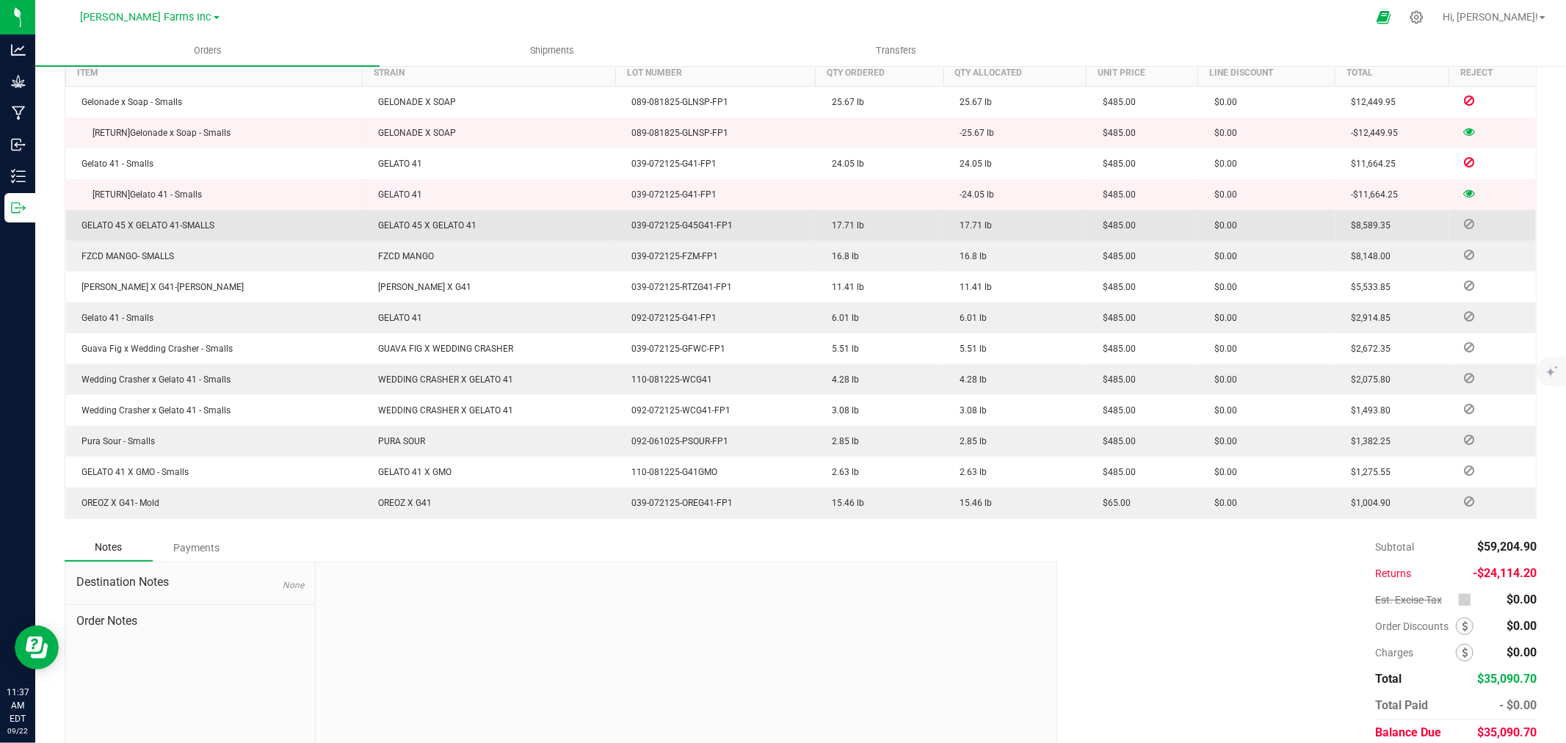
click at [1459, 225] on span at bounding box center [1470, 224] width 22 height 9
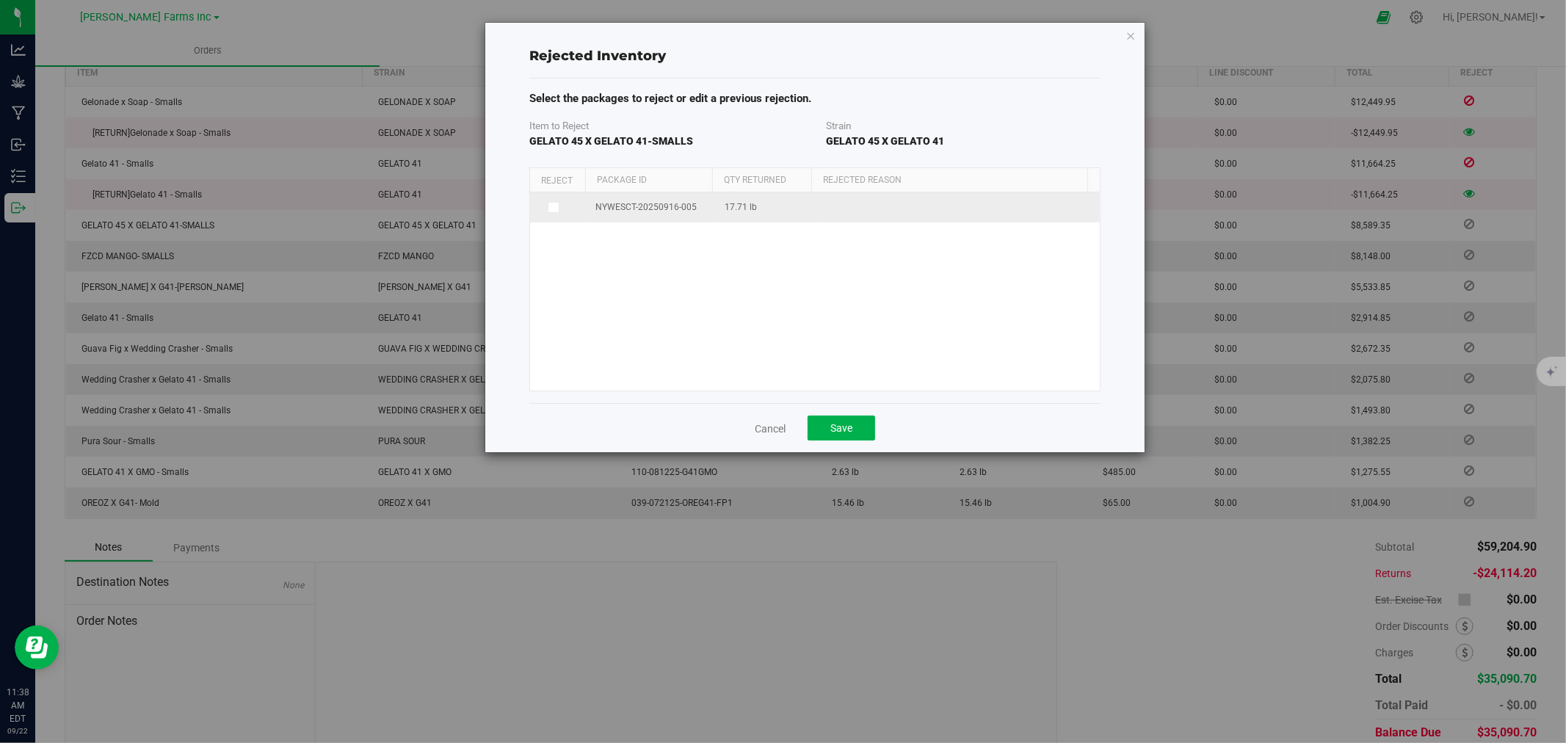
click at [558, 211] on span at bounding box center [554, 208] width 12 height 12
click at [0, 0] on input "checkbox" at bounding box center [0, 0] width 0 height 0
click at [965, 202] on span at bounding box center [950, 209] width 245 height 21
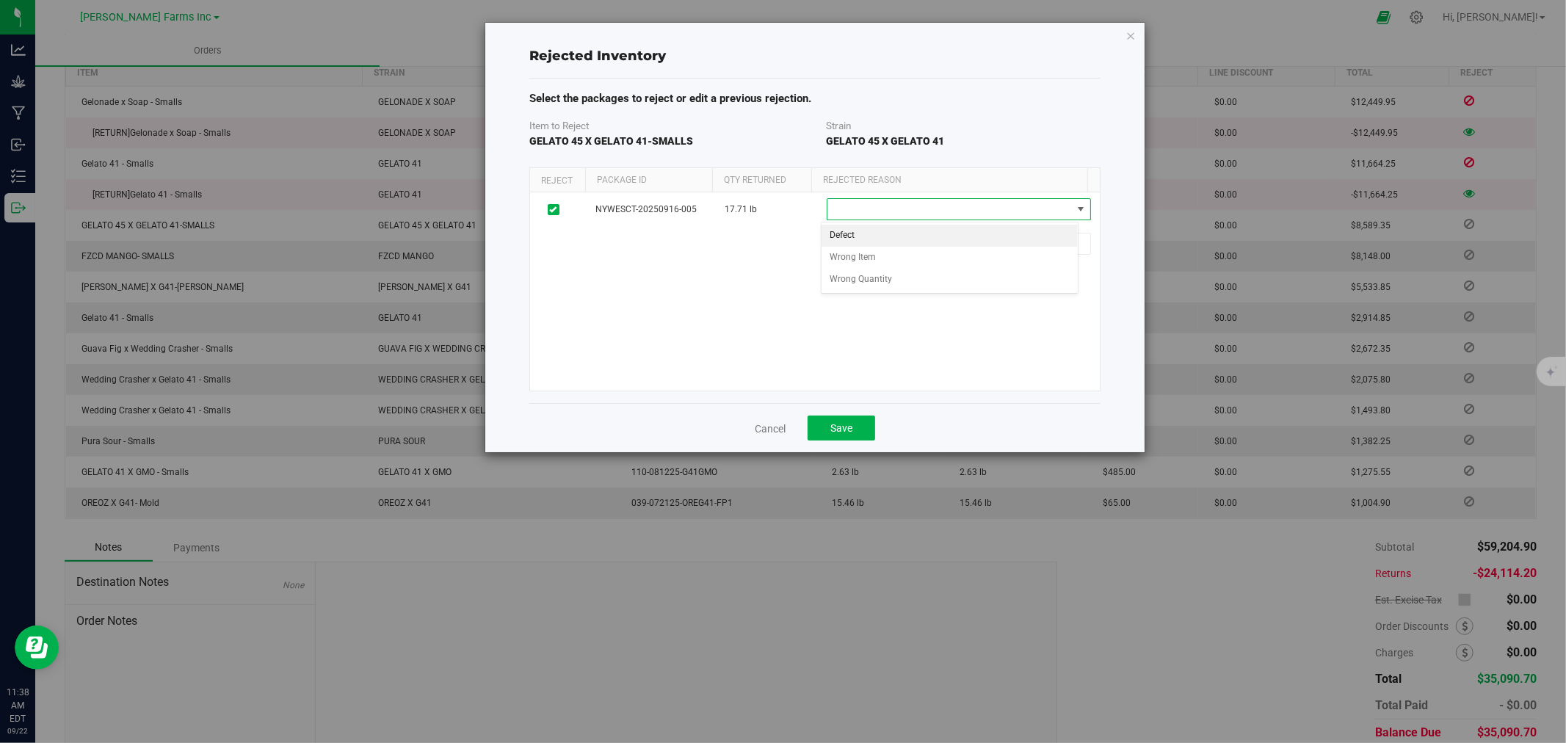
click at [908, 237] on li "Defect" at bounding box center [950, 236] width 257 height 22
click at [836, 432] on span "Save" at bounding box center [842, 428] width 22 height 12
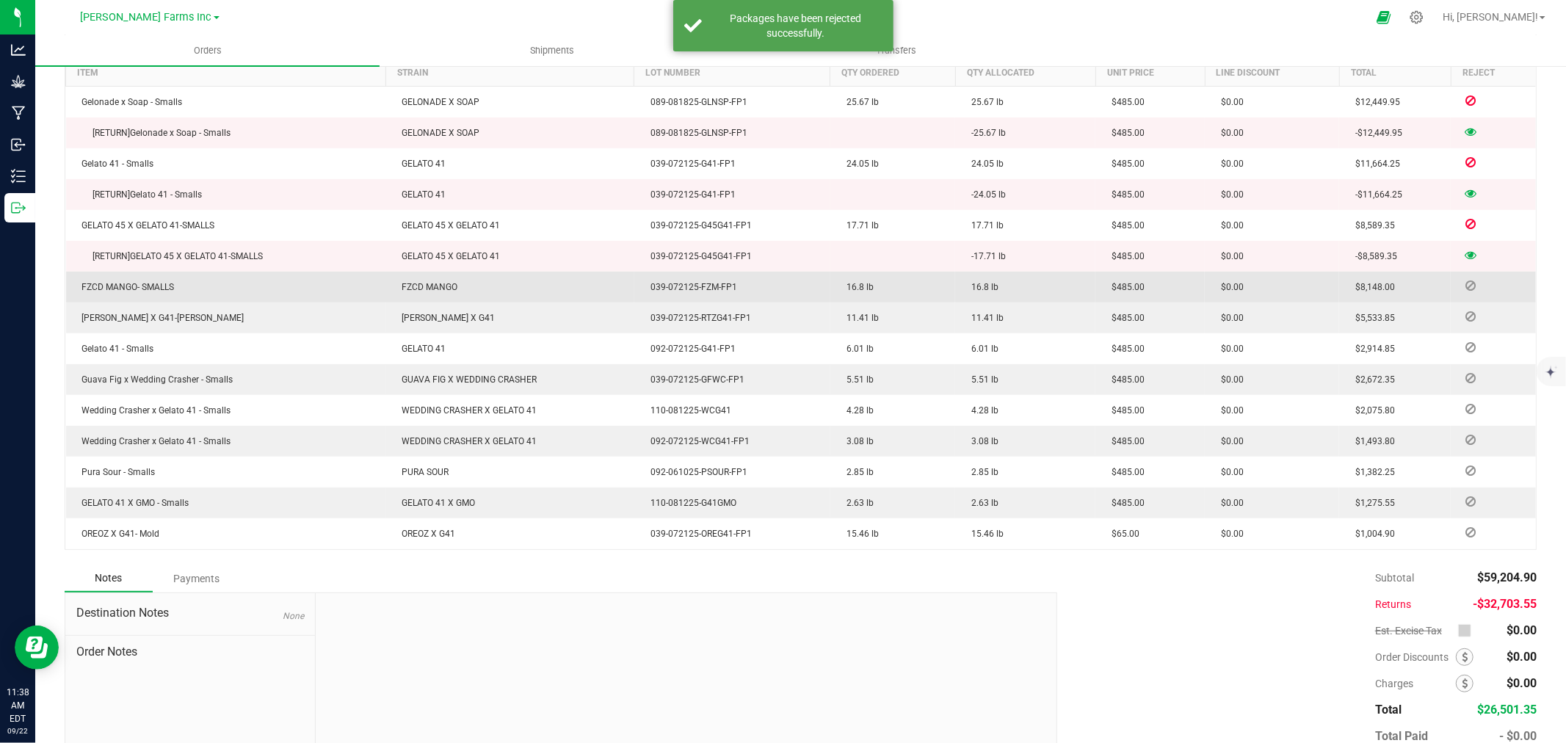
click at [1466, 287] on icon at bounding box center [1471, 285] width 10 height 9
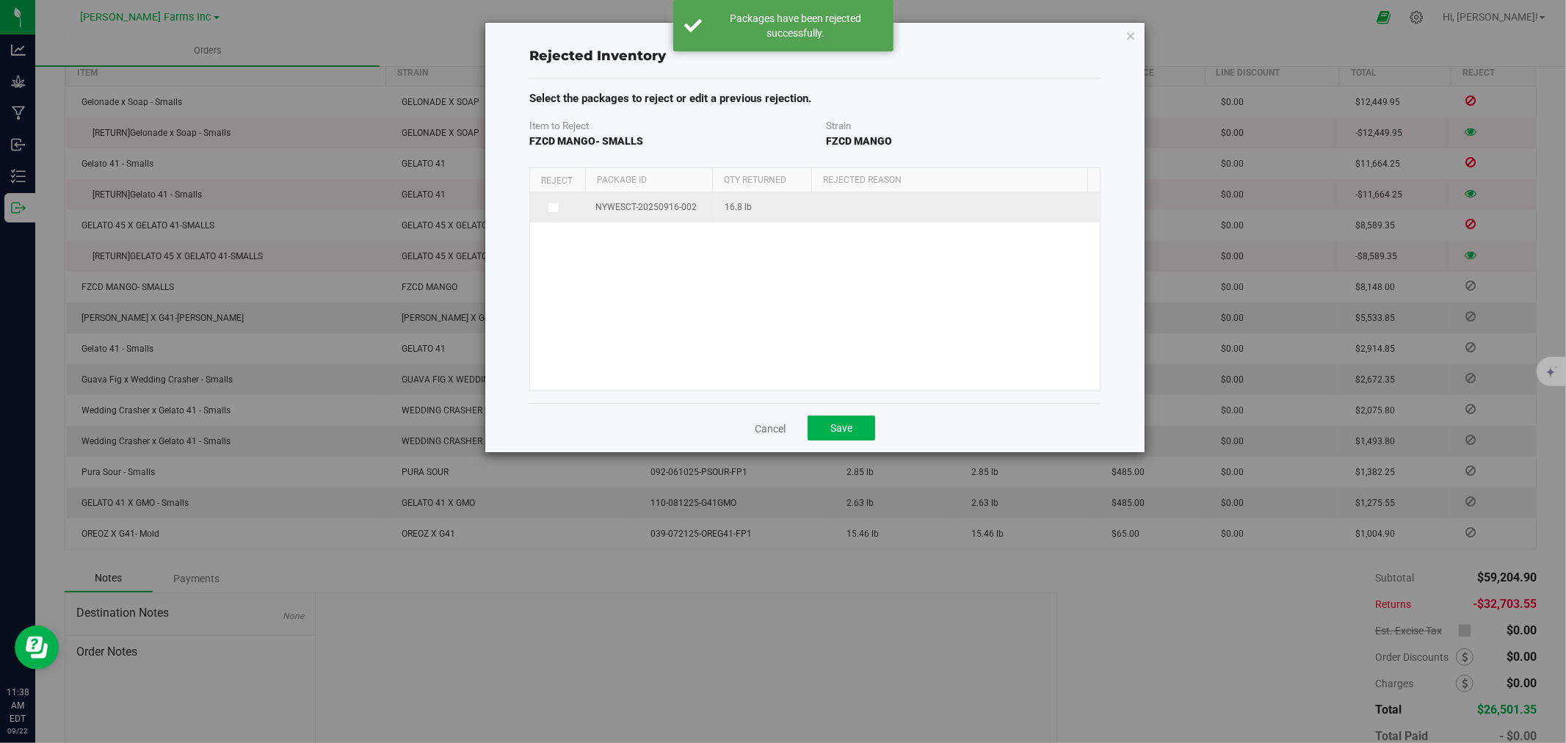
click at [549, 214] on td at bounding box center [558, 207] width 57 height 30
click at [554, 214] on span at bounding box center [554, 208] width 12 height 12
click at [0, 0] on input "checkbox" at bounding box center [0, 0] width 0 height 0
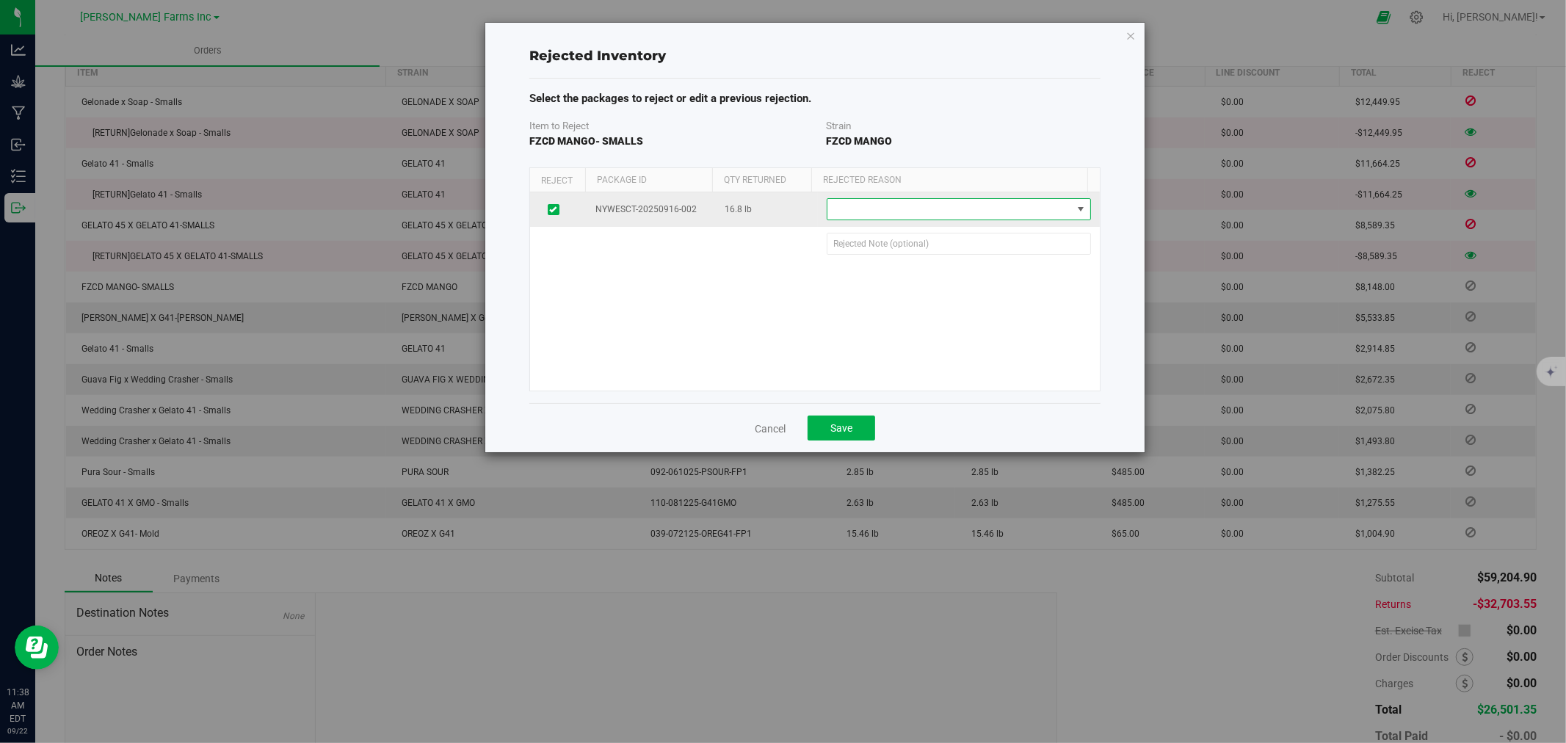
click at [911, 215] on span at bounding box center [950, 209] width 245 height 21
click at [916, 234] on li "Defect" at bounding box center [950, 236] width 257 height 22
click at [847, 423] on span "Save" at bounding box center [842, 428] width 22 height 12
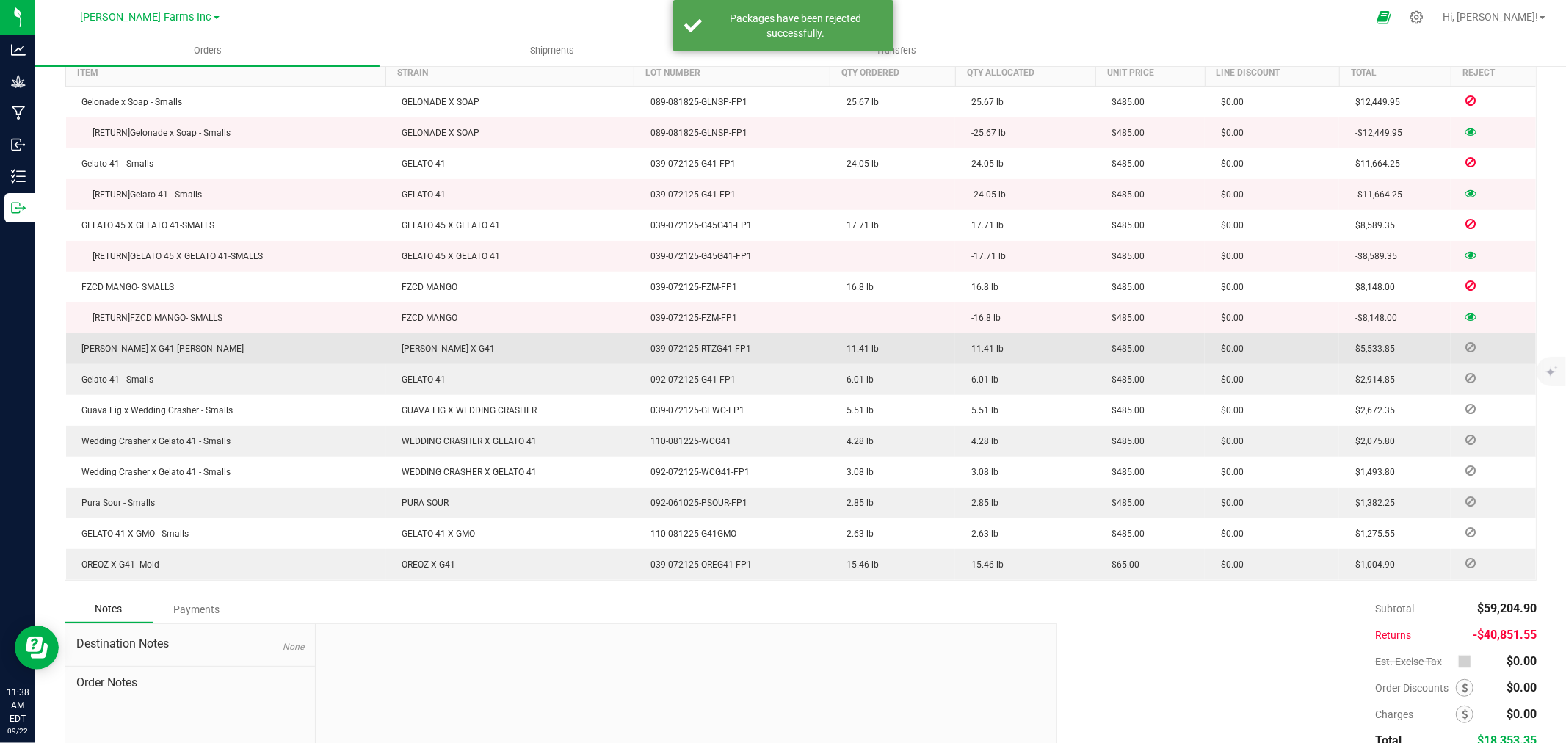
click at [1460, 348] on span at bounding box center [1471, 347] width 22 height 9
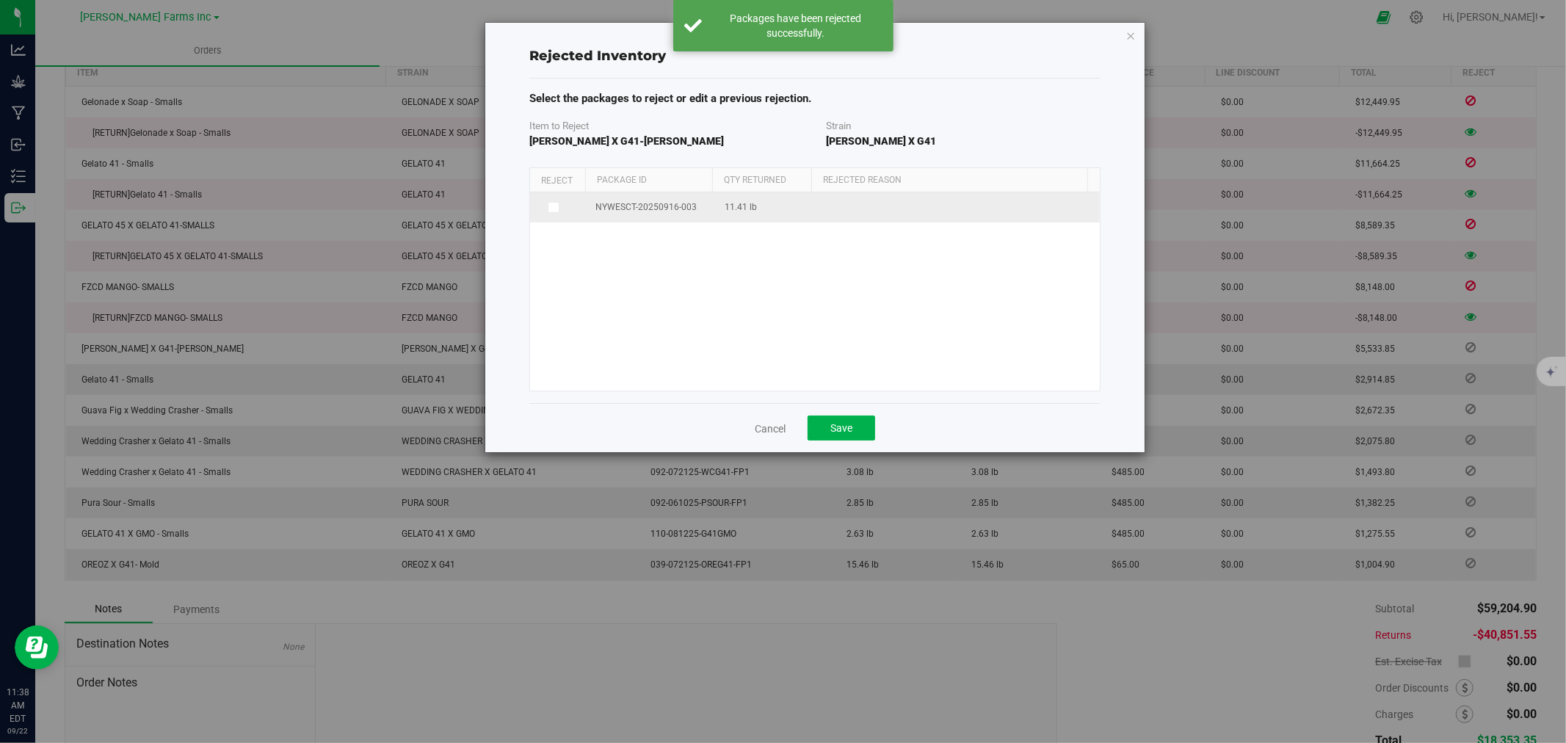
click at [552, 207] on icon at bounding box center [552, 207] width 7 height 0
click at [0, 0] on input "checkbox" at bounding box center [0, 0] width 0 height 0
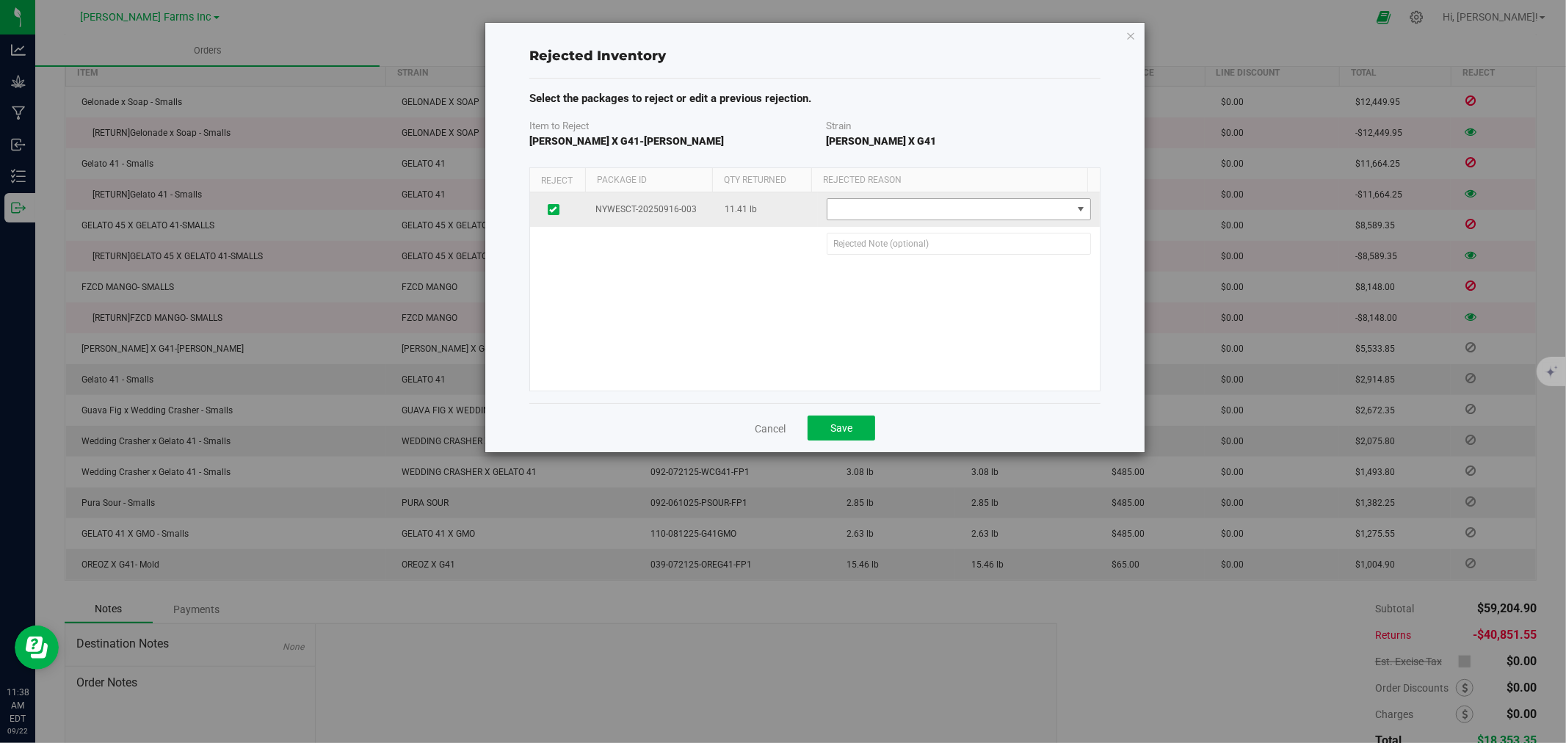
click at [883, 217] on span at bounding box center [950, 209] width 245 height 21
click at [889, 236] on li "Defect" at bounding box center [950, 236] width 257 height 22
click at [845, 422] on span "Save" at bounding box center [842, 428] width 22 height 12
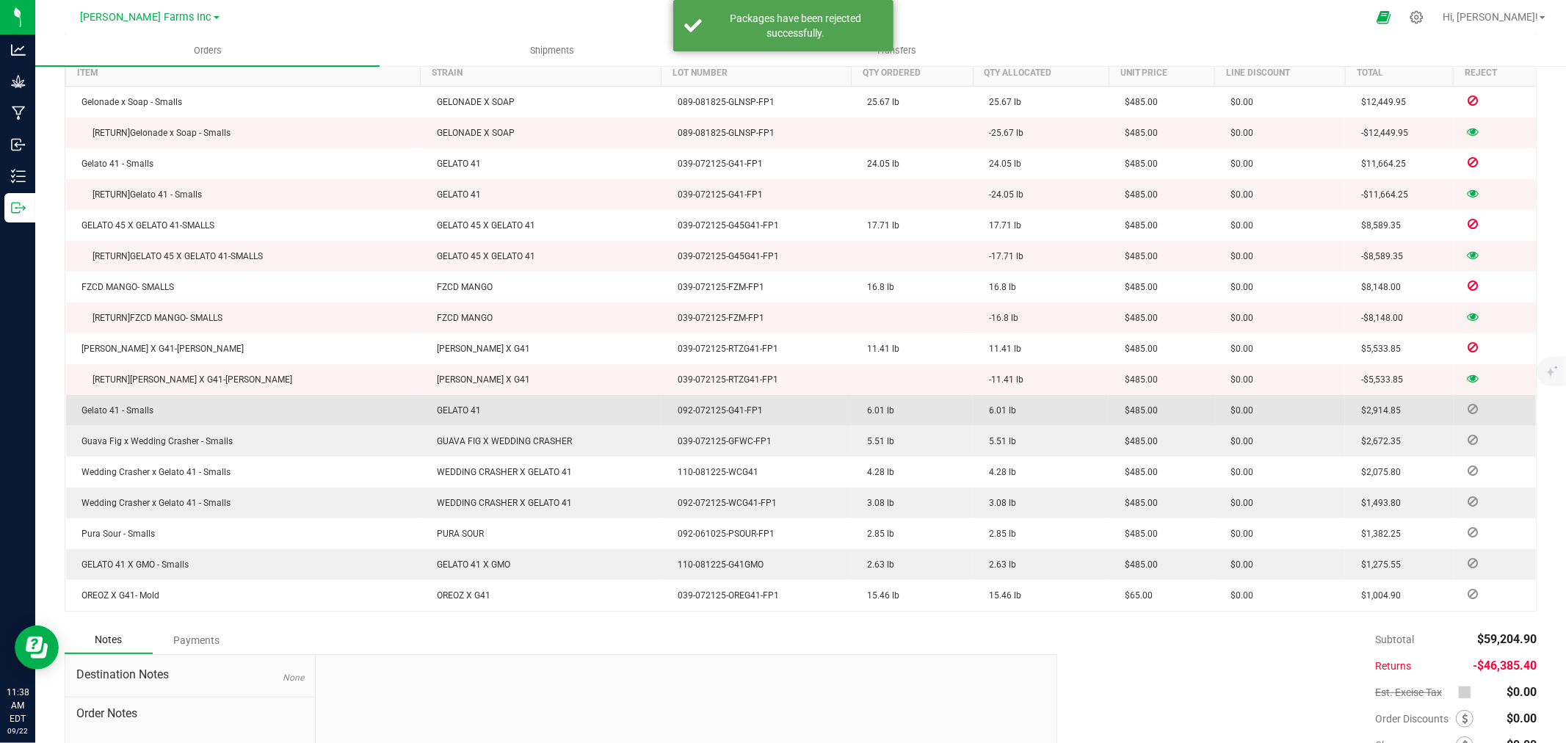
click at [1469, 406] on icon at bounding box center [1474, 409] width 10 height 9
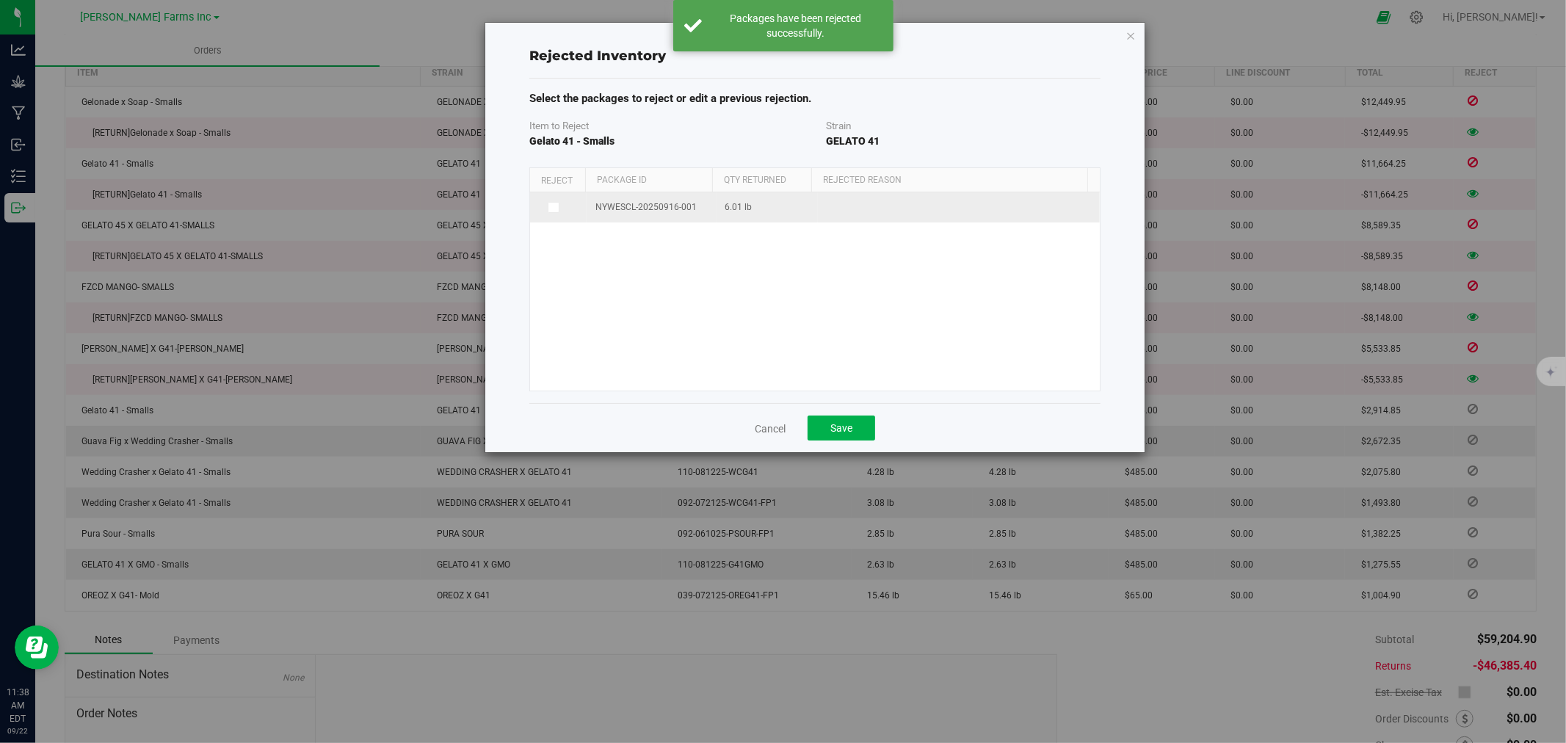
click at [558, 207] on span at bounding box center [554, 208] width 12 height 12
click at [0, 0] on input "checkbox" at bounding box center [0, 0] width 0 height 0
click at [874, 207] on span at bounding box center [950, 209] width 245 height 21
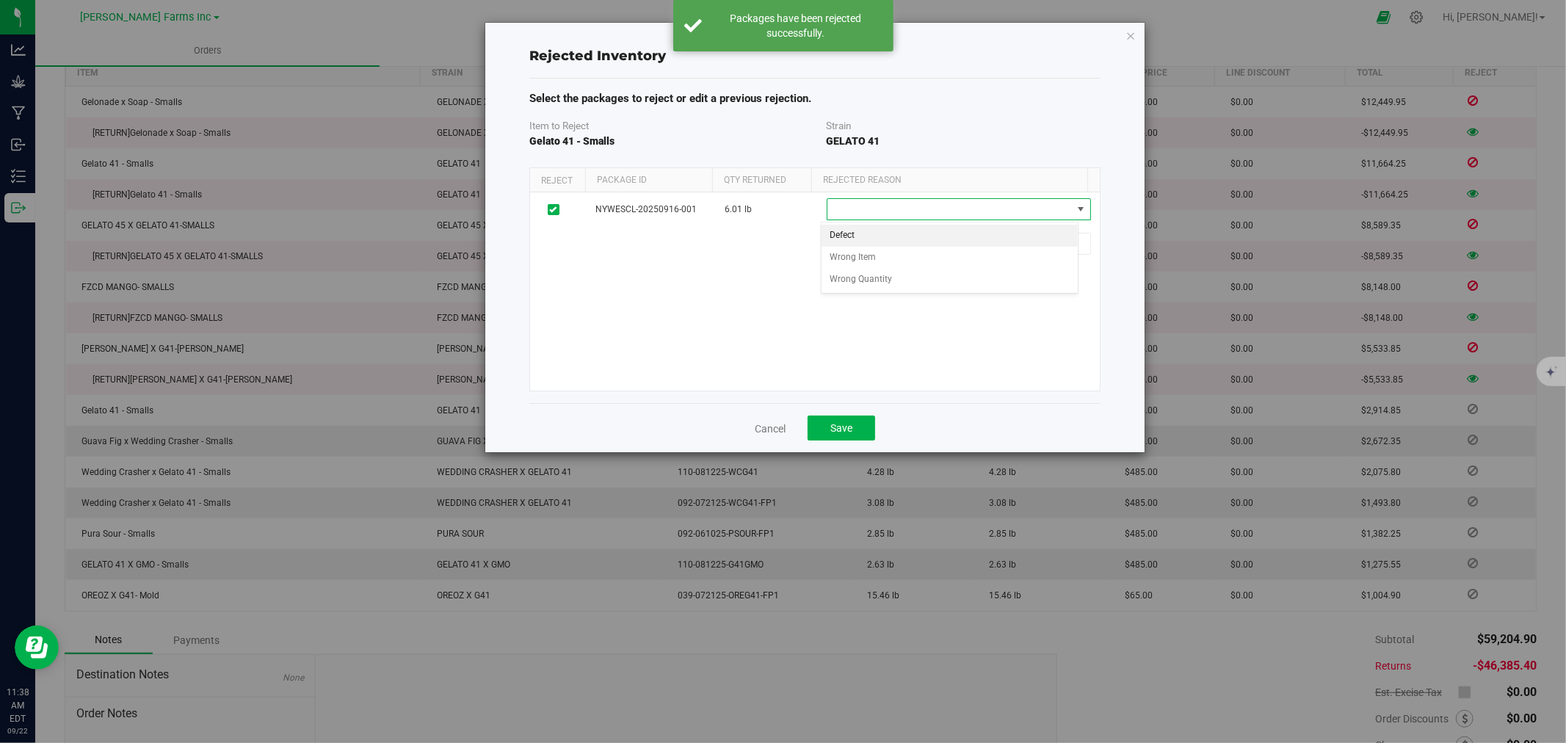
click at [872, 239] on li "Defect" at bounding box center [950, 236] width 257 height 22
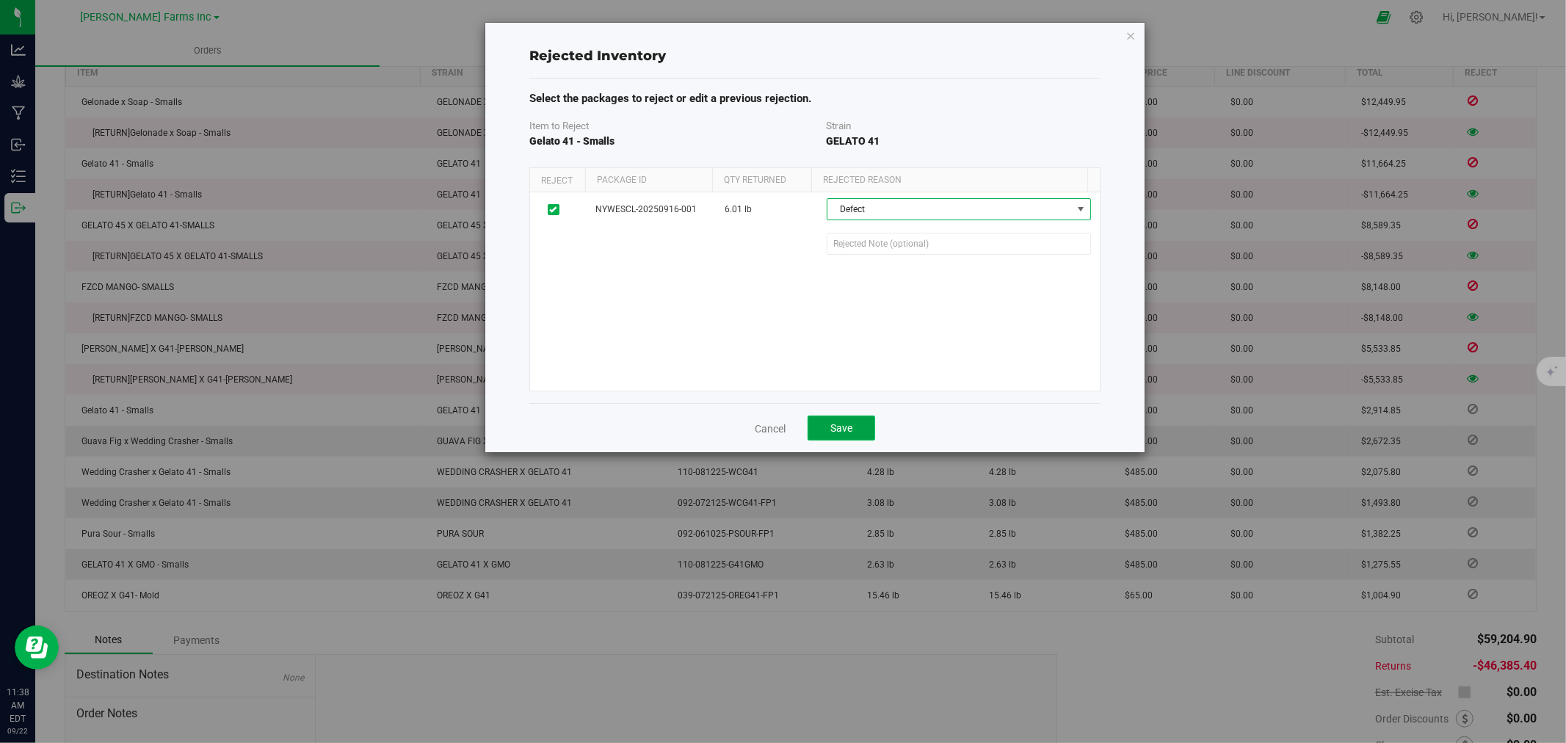
click at [838, 419] on button "Save" at bounding box center [842, 428] width 68 height 25
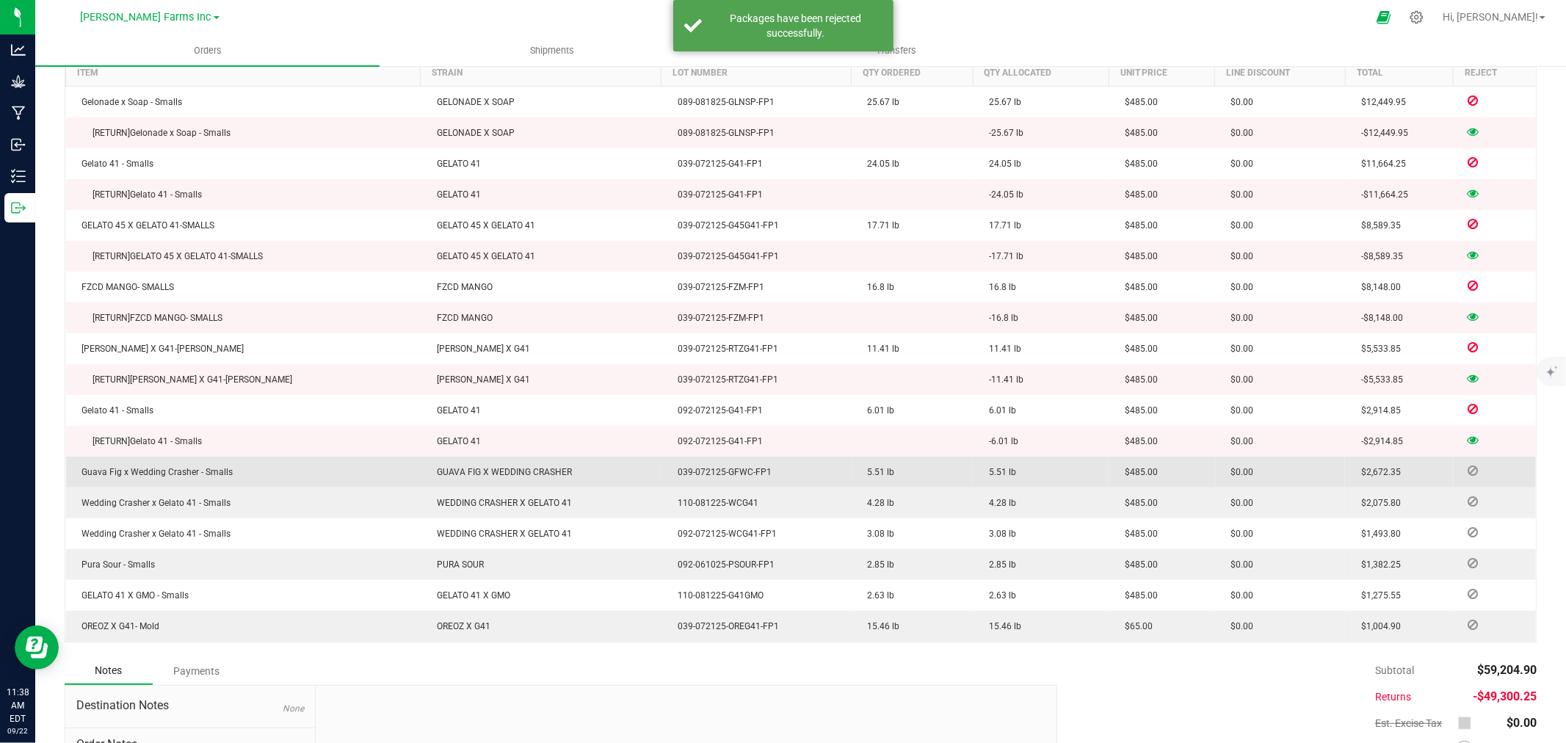
click at [1472, 467] on td at bounding box center [1495, 472] width 82 height 31
click at [1469, 467] on icon at bounding box center [1474, 470] width 10 height 9
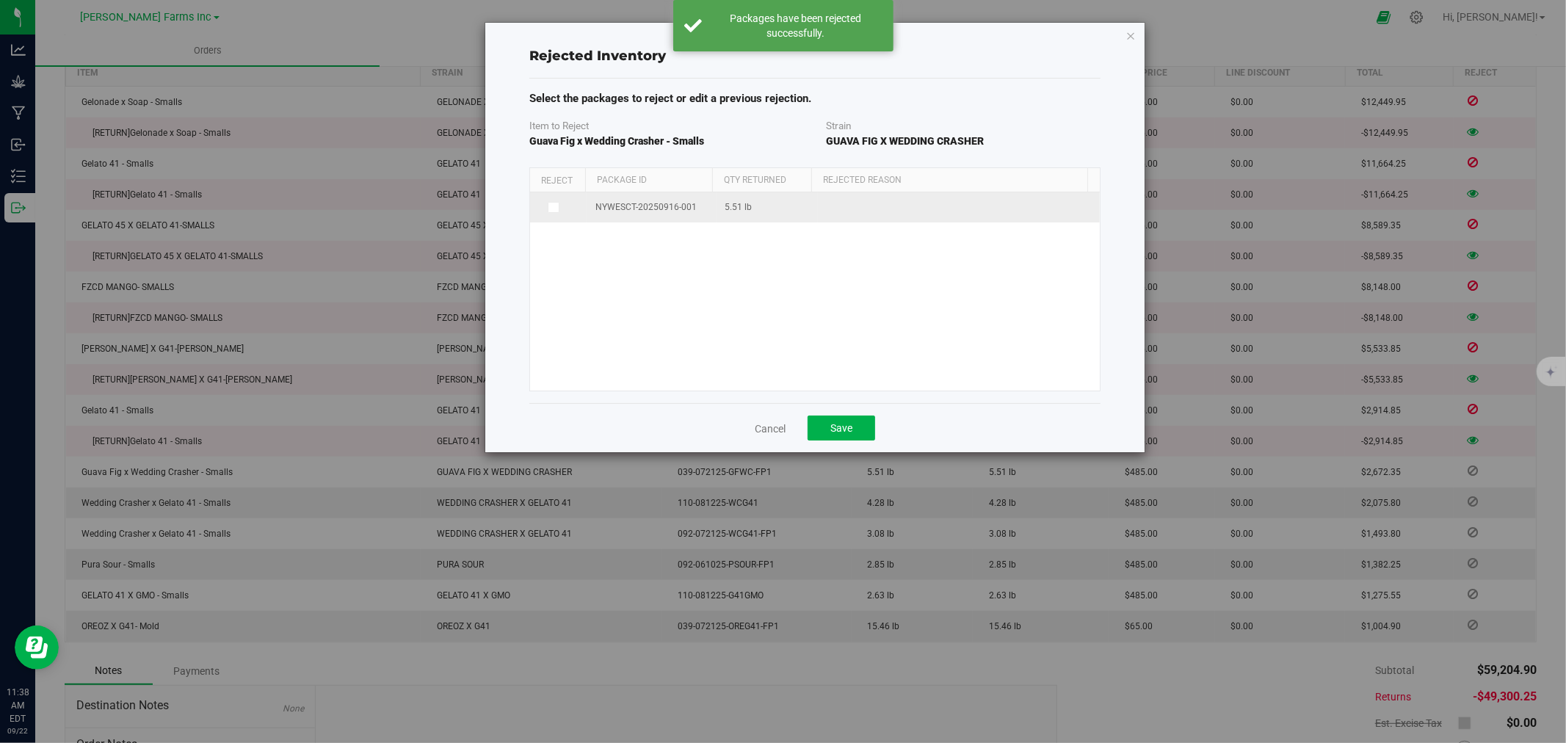
click at [546, 207] on label at bounding box center [558, 208] width 39 height 12
click at [0, 0] on input "checkbox" at bounding box center [0, 0] width 0 height 0
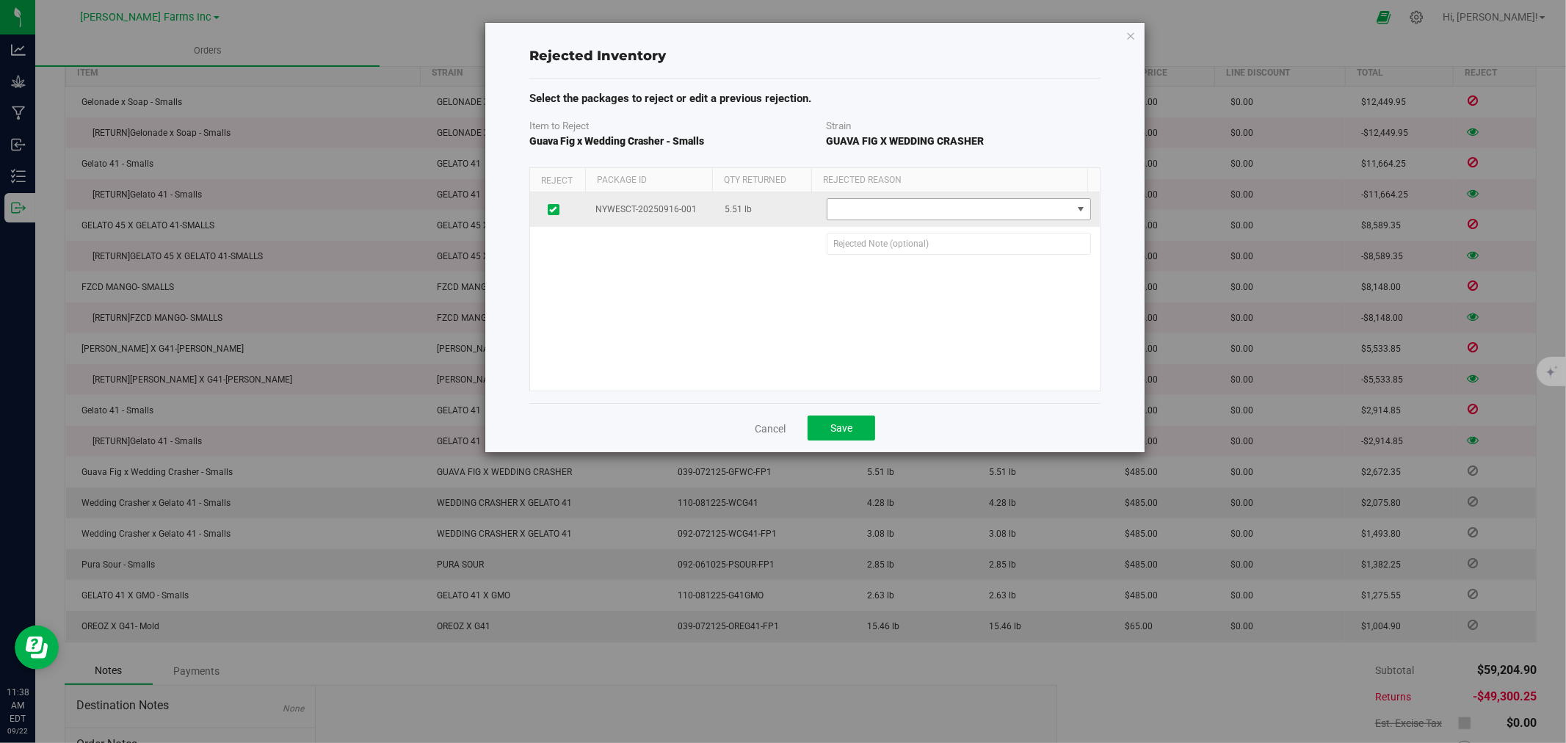
click at [936, 214] on span at bounding box center [950, 209] width 245 height 21
click at [895, 237] on li "Defect" at bounding box center [950, 236] width 257 height 22
click at [845, 427] on span "Save" at bounding box center [842, 428] width 22 height 12
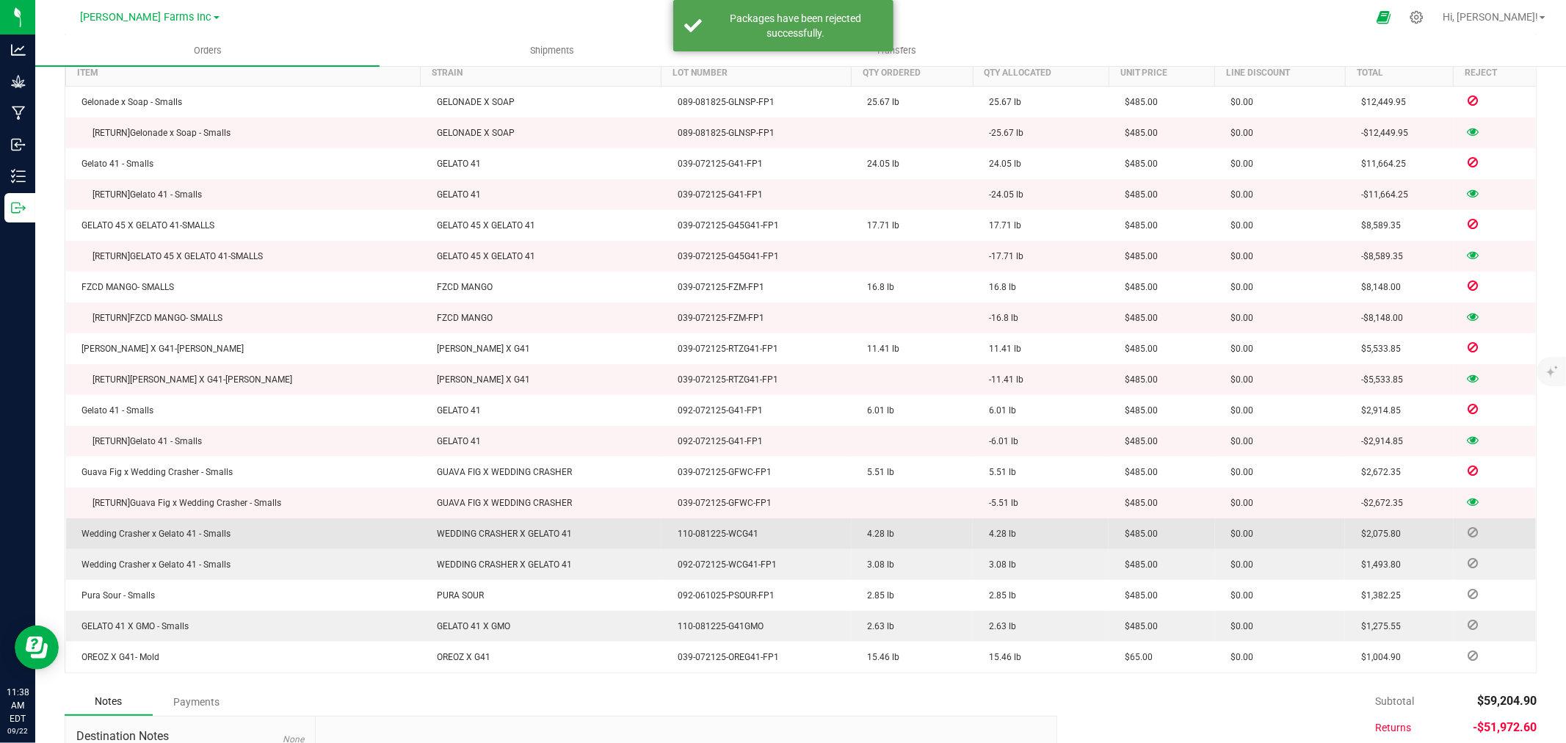
click at [1466, 528] on span at bounding box center [1474, 532] width 22 height 9
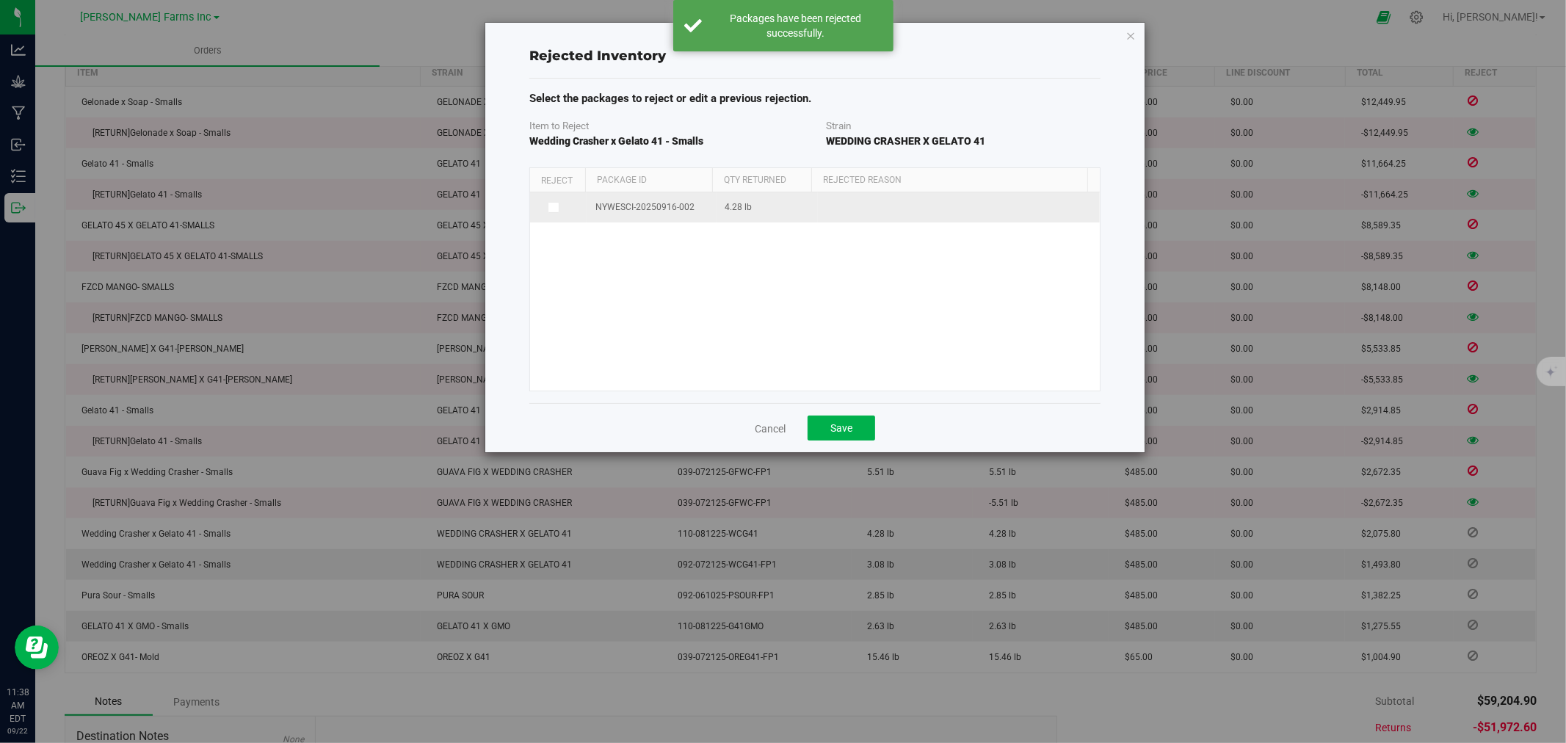
click at [557, 206] on span at bounding box center [554, 208] width 12 height 12
click at [0, 0] on input "checkbox" at bounding box center [0, 0] width 0 height 0
click at [901, 209] on span at bounding box center [950, 209] width 245 height 21
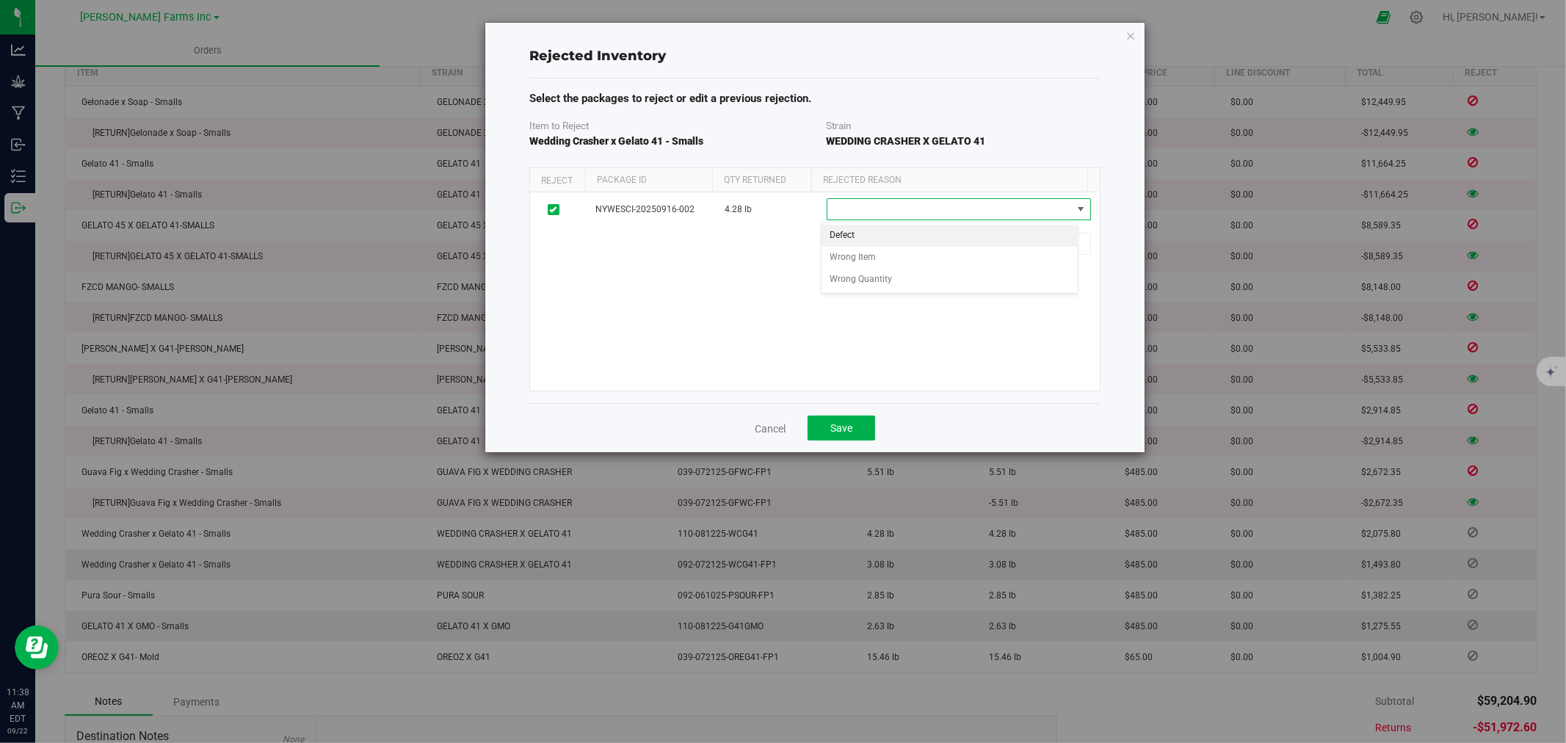
click at [892, 230] on li "Defect" at bounding box center [950, 236] width 257 height 22
click at [856, 427] on button "Save" at bounding box center [842, 428] width 68 height 25
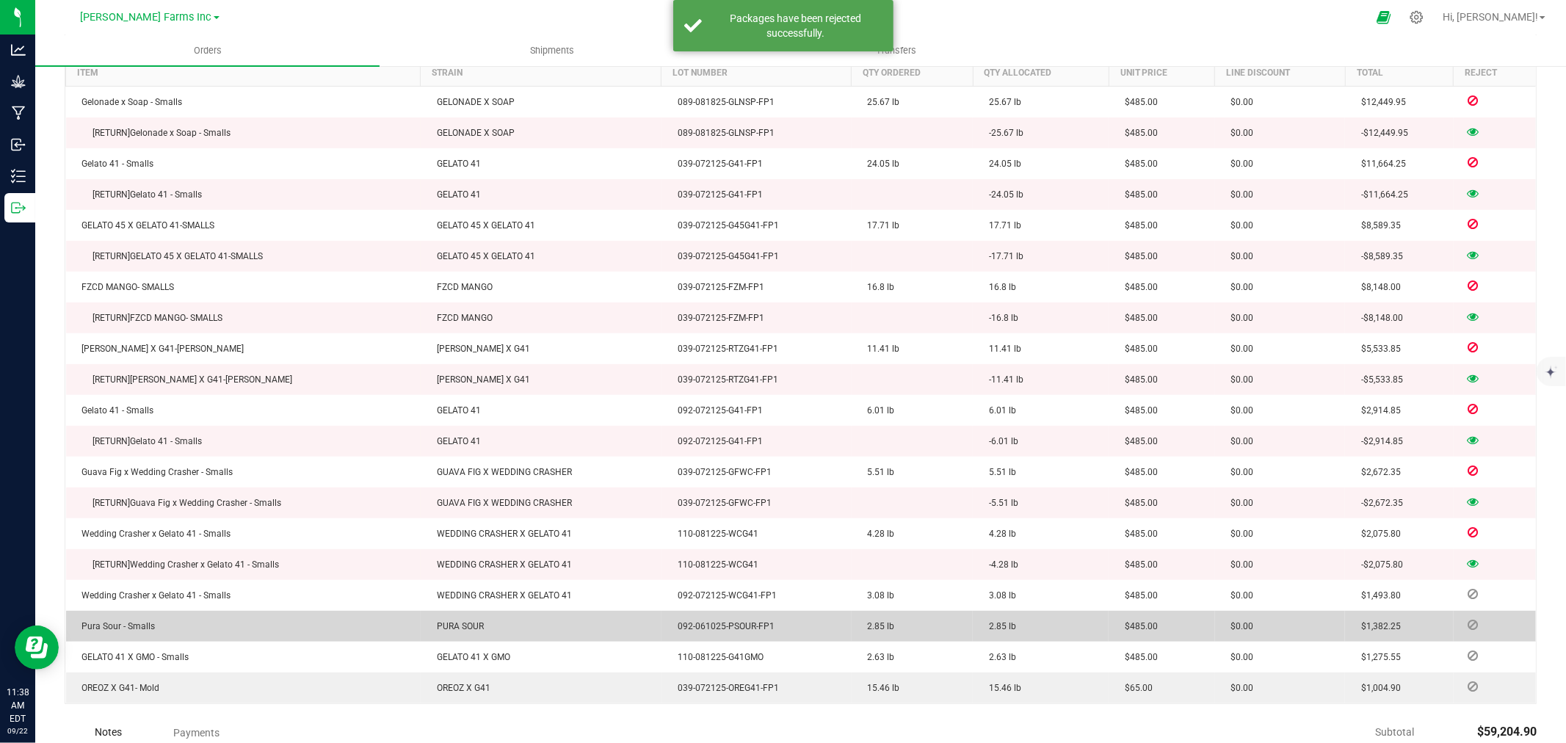
scroll to position [604, 0]
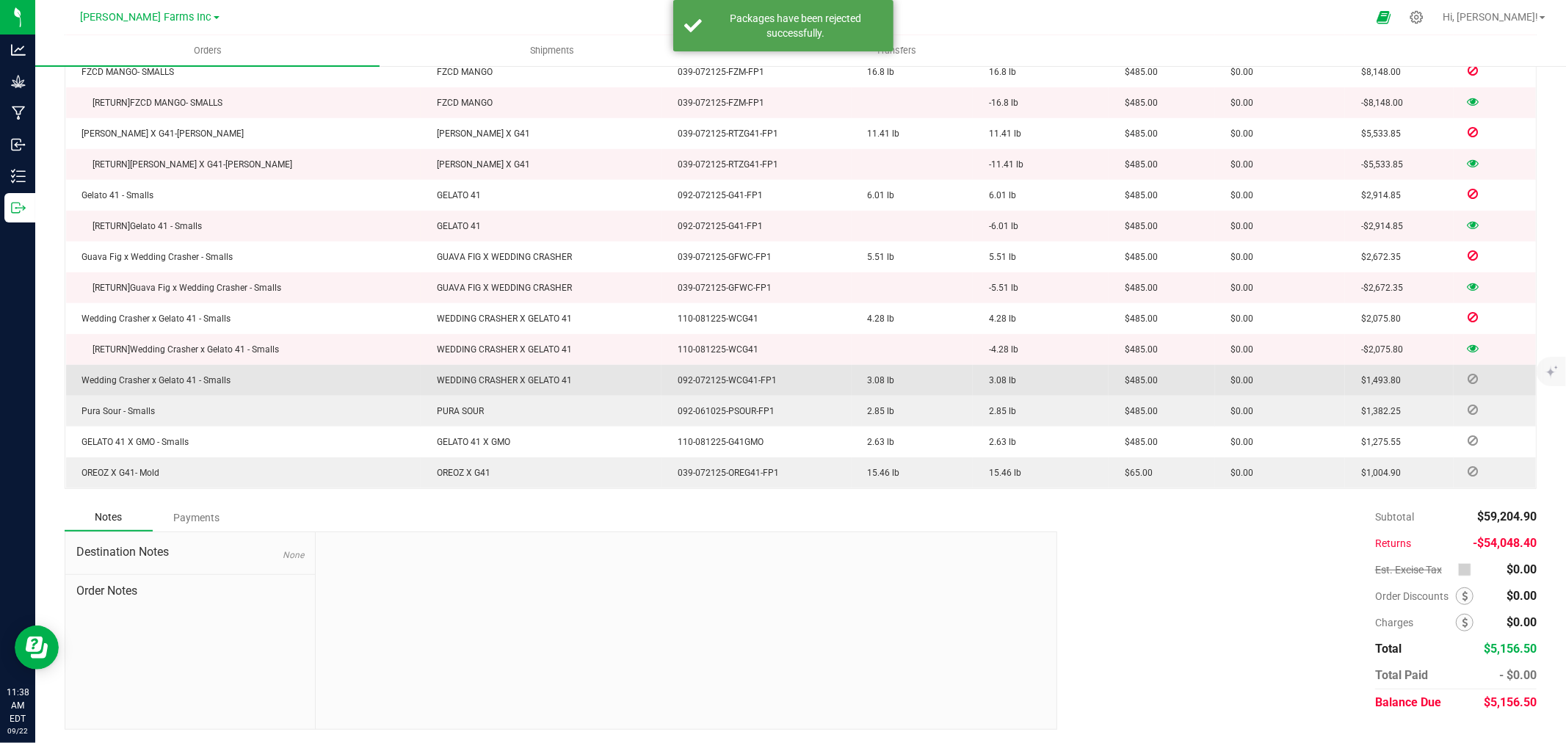
click at [1469, 379] on icon at bounding box center [1474, 379] width 10 height 9
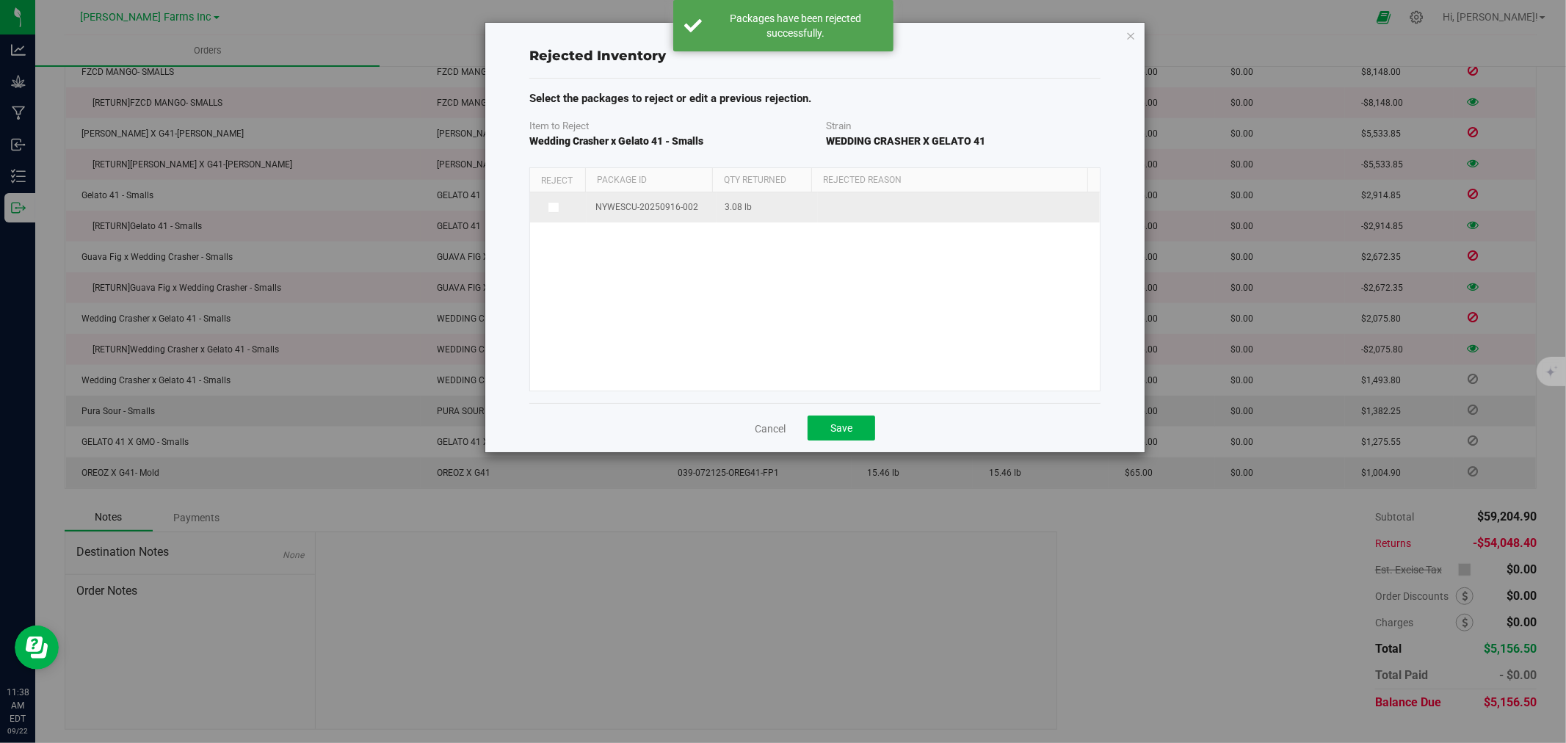
click at [552, 216] on td at bounding box center [558, 207] width 57 height 30
click at [555, 207] on icon at bounding box center [552, 207] width 7 height 0
click at [0, 0] on input "checkbox" at bounding box center [0, 0] width 0 height 0
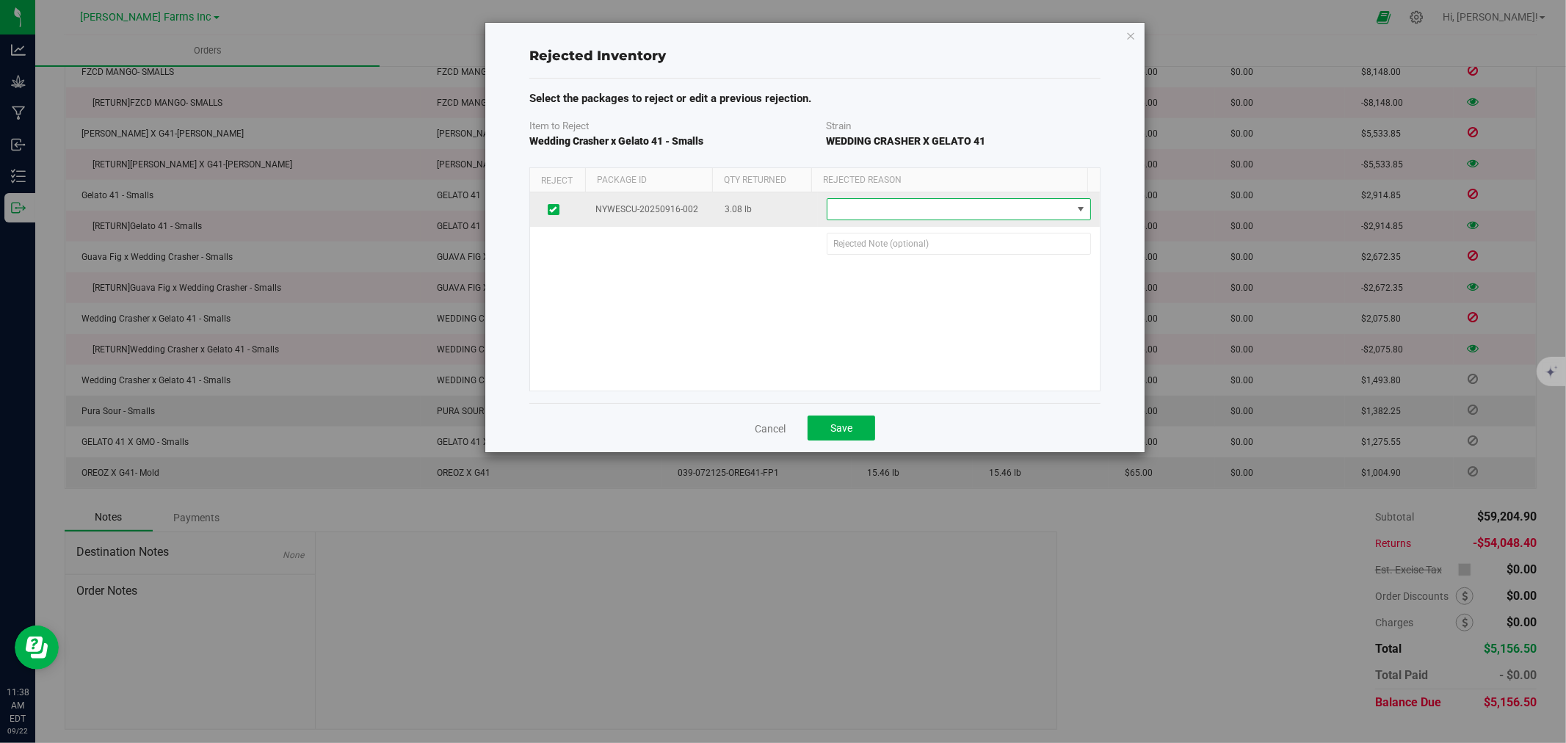
click at [898, 208] on span at bounding box center [950, 209] width 245 height 21
click at [896, 241] on li "Defect" at bounding box center [950, 236] width 257 height 22
click at [849, 432] on span "Save" at bounding box center [842, 428] width 22 height 12
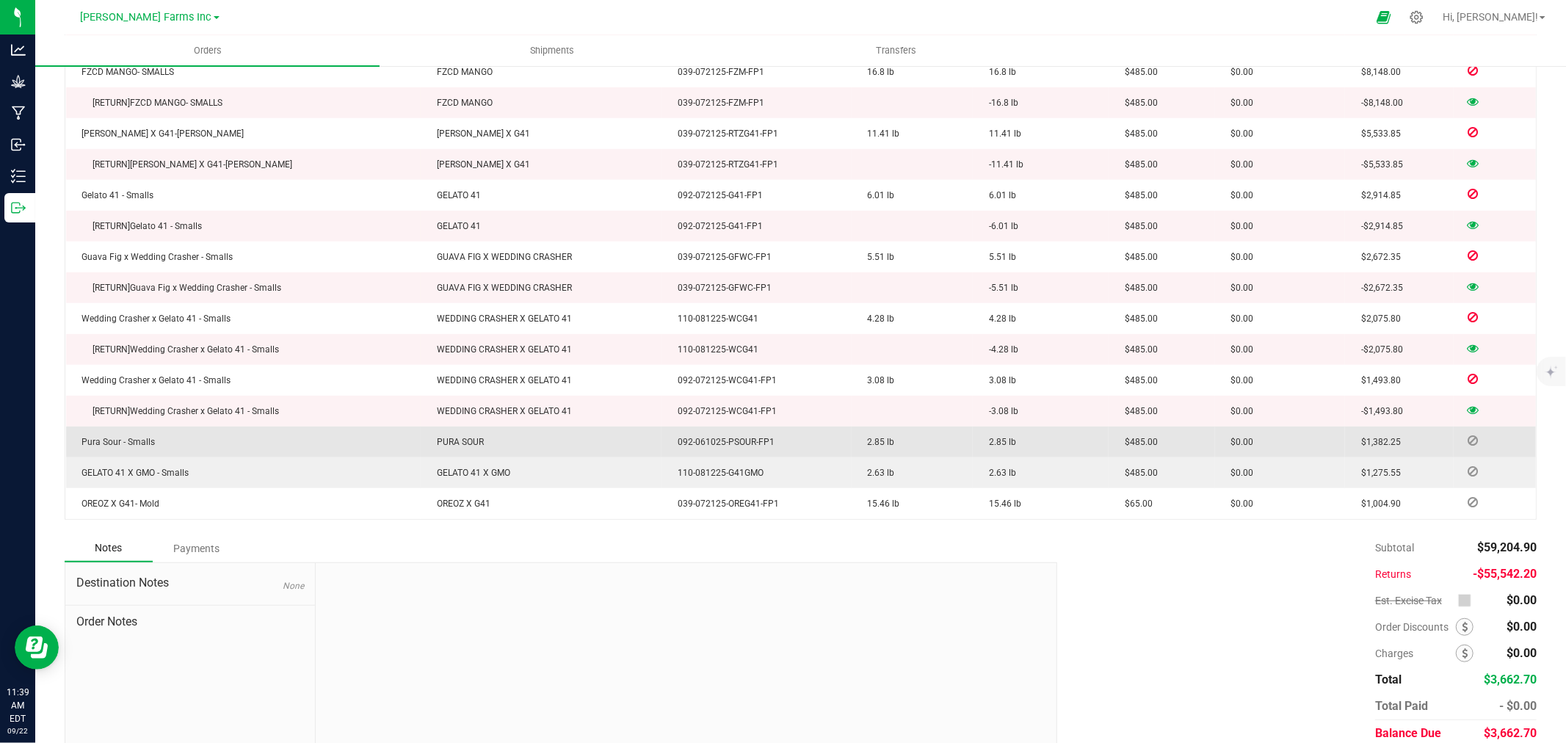
click at [1469, 439] on icon at bounding box center [1474, 440] width 10 height 9
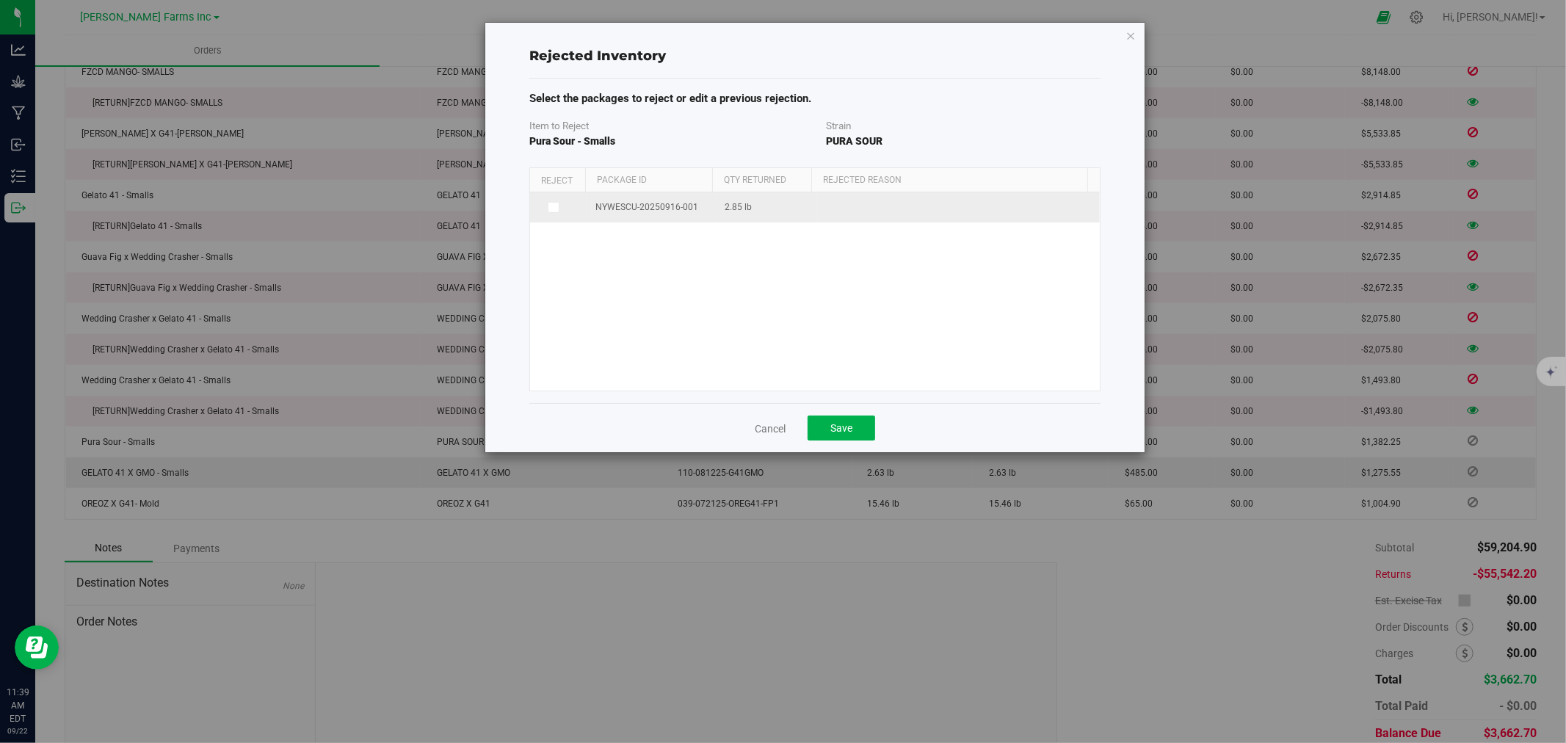
click at [552, 214] on td at bounding box center [558, 207] width 57 height 30
click at [552, 212] on span at bounding box center [554, 208] width 12 height 12
click at [0, 0] on input "checkbox" at bounding box center [0, 0] width 0 height 0
click at [889, 209] on span at bounding box center [950, 209] width 245 height 21
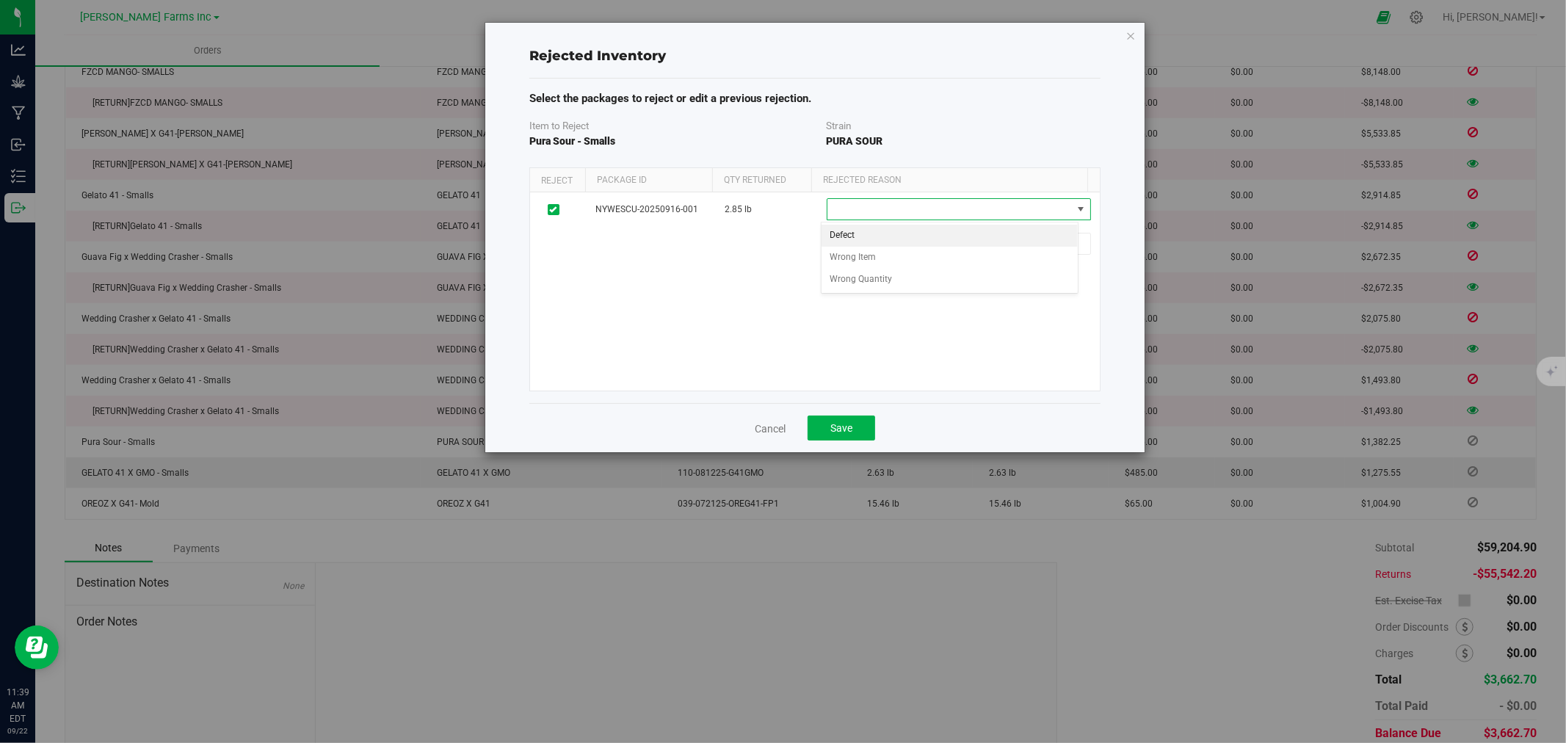
click at [890, 242] on li "Defect" at bounding box center [950, 236] width 257 height 22
click at [855, 427] on button "Save" at bounding box center [842, 428] width 68 height 25
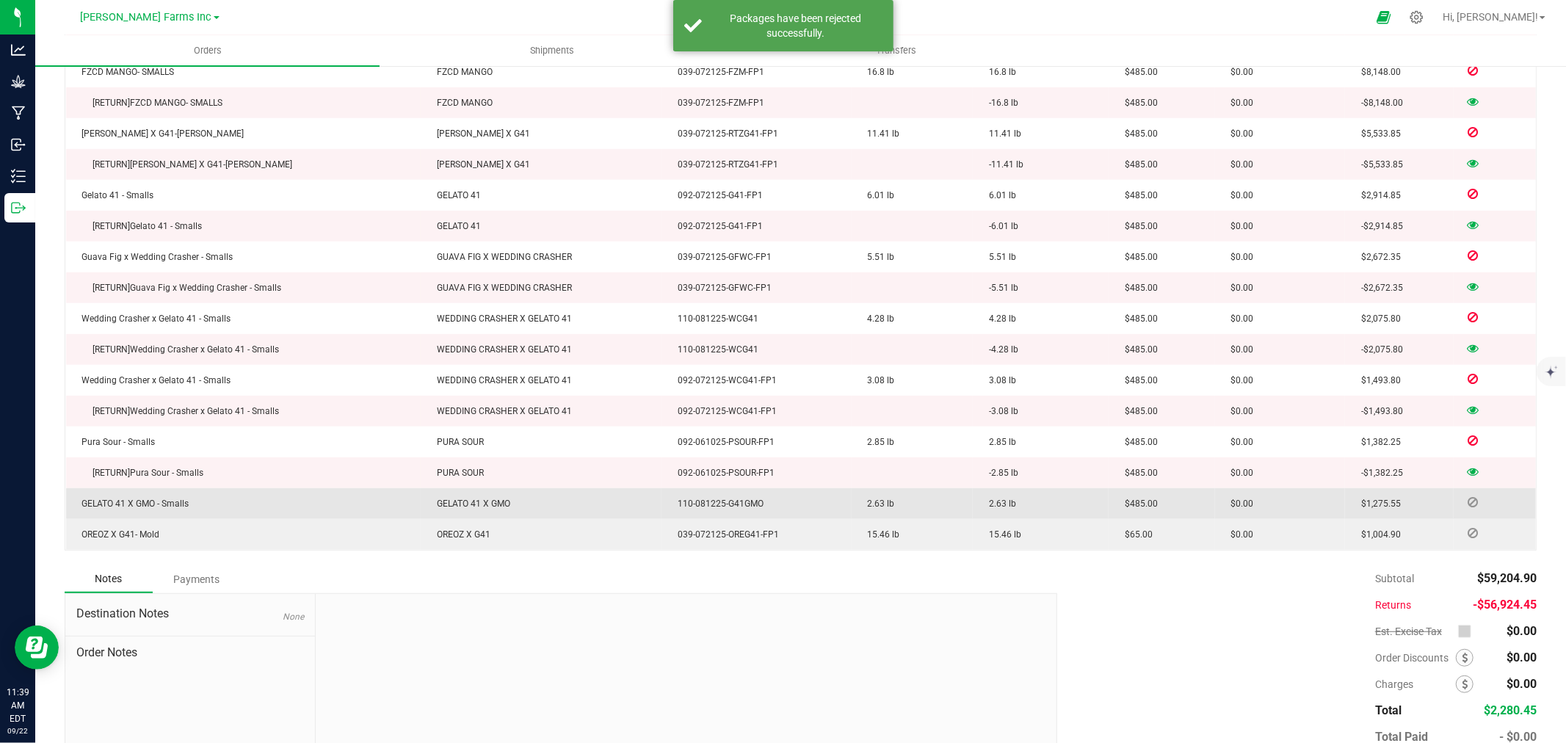
click at [1469, 505] on icon at bounding box center [1474, 502] width 10 height 9
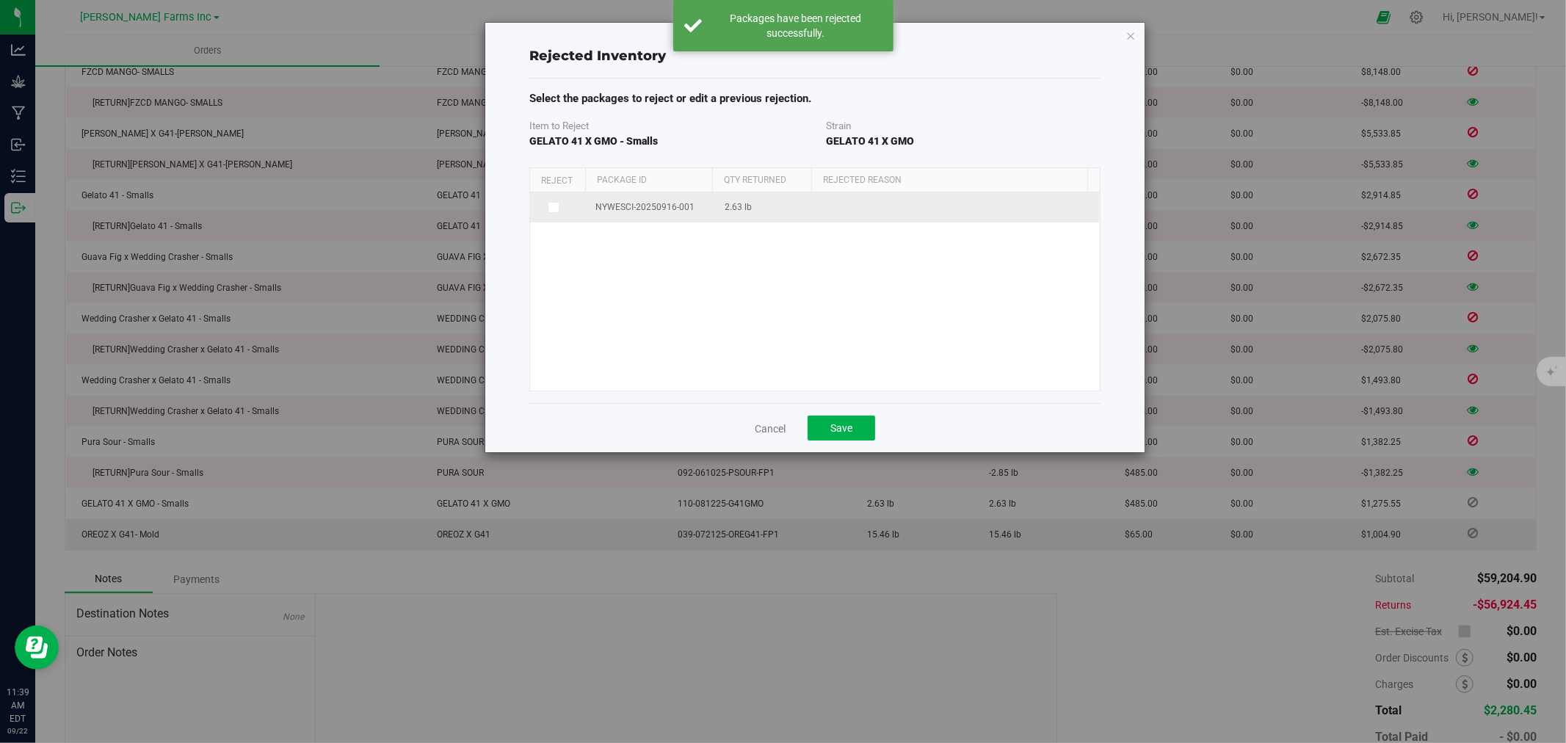
click at [557, 210] on span at bounding box center [554, 208] width 12 height 12
click at [0, 0] on input "checkbox" at bounding box center [0, 0] width 0 height 0
click at [887, 212] on span at bounding box center [950, 209] width 245 height 21
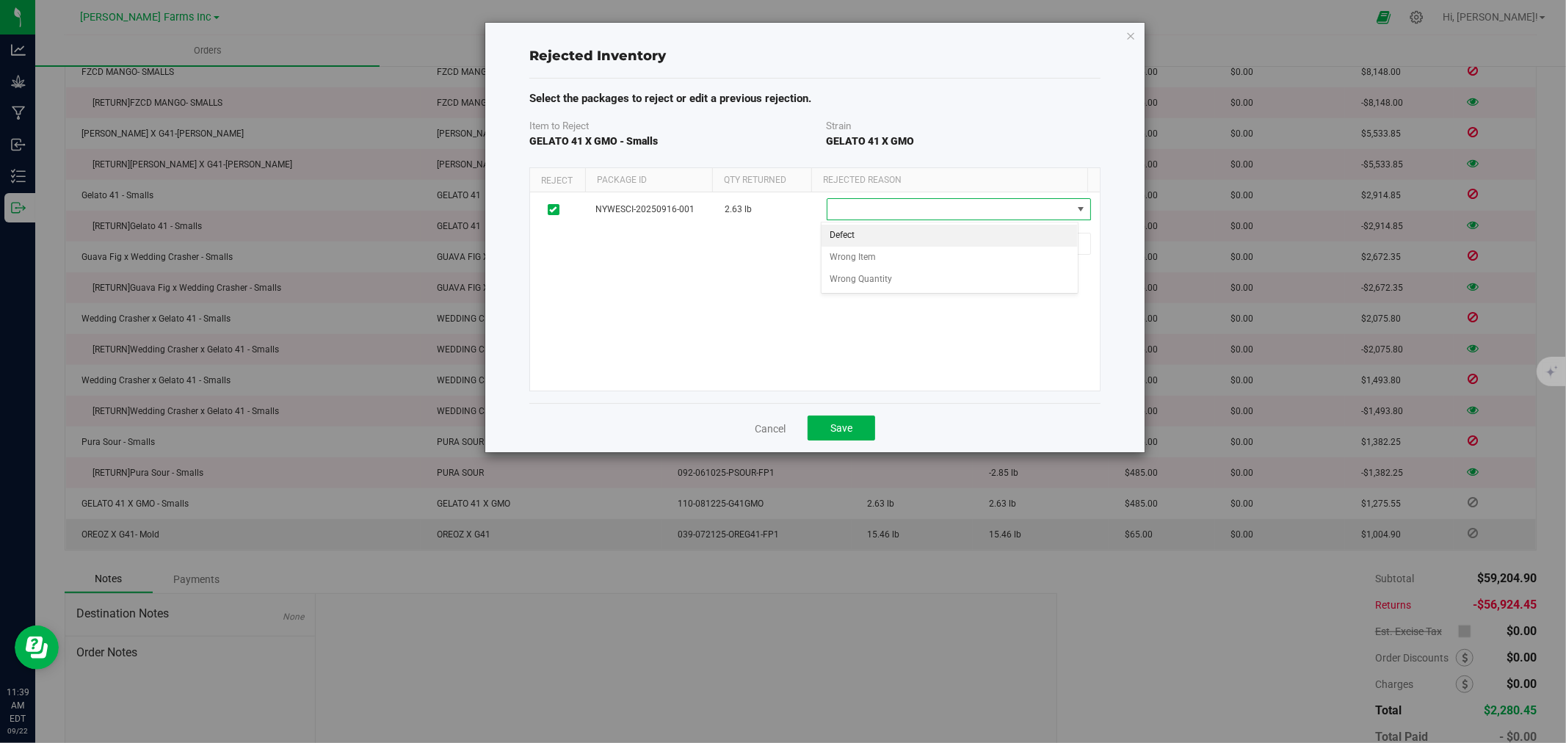
click at [890, 232] on li "Defect" at bounding box center [950, 236] width 257 height 22
click at [853, 424] on button "Save" at bounding box center [842, 428] width 68 height 25
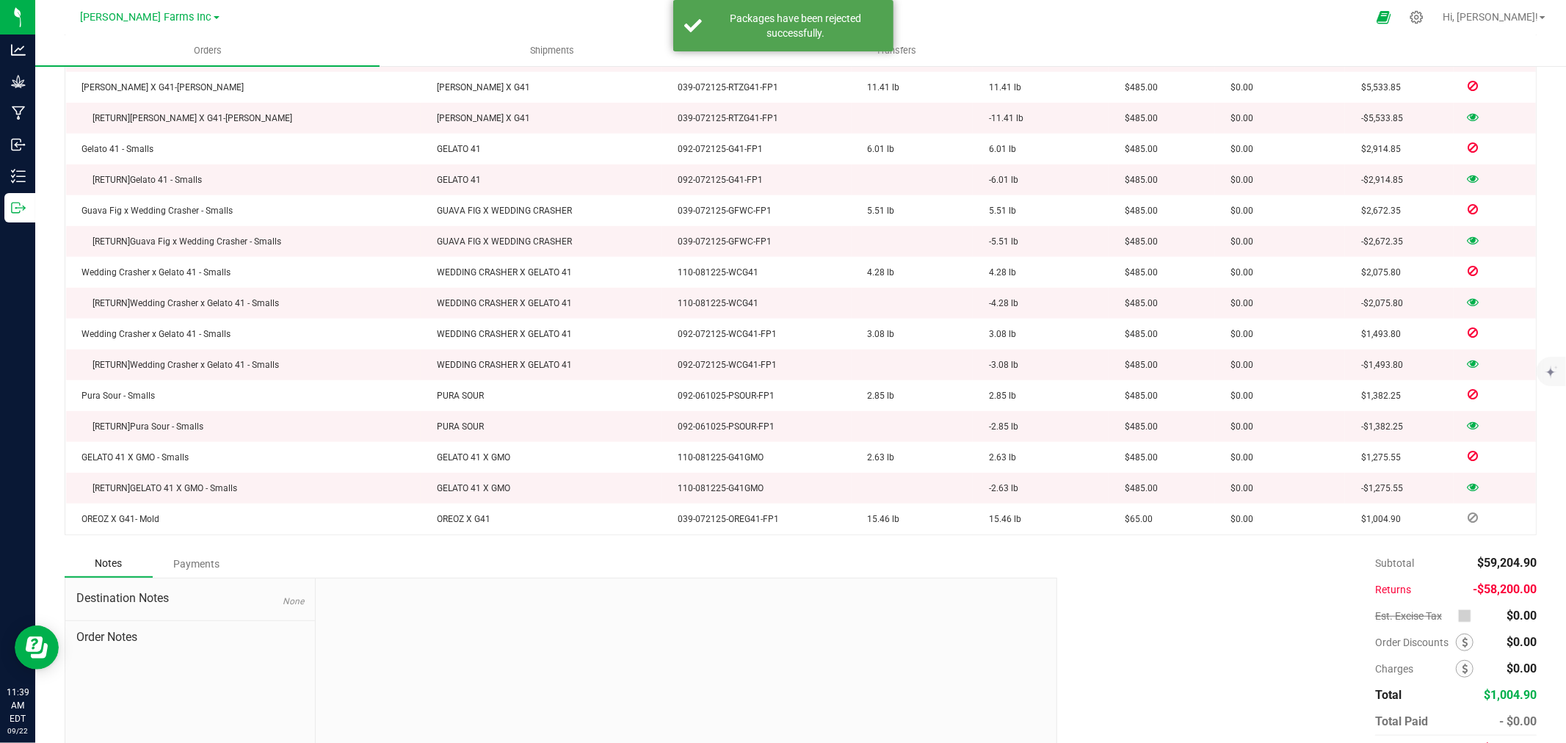
scroll to position [696, 0]
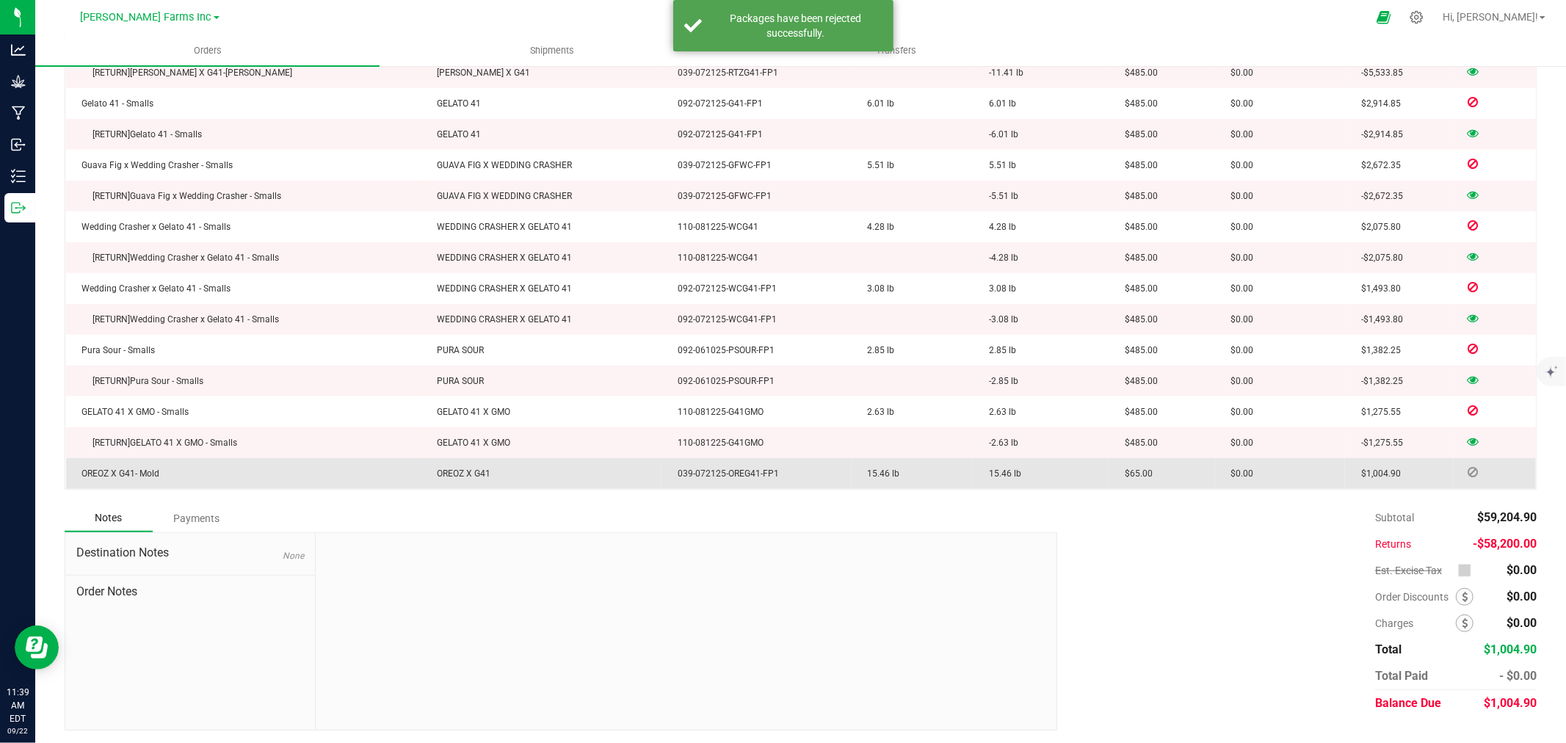
click at [1469, 471] on icon at bounding box center [1474, 472] width 10 height 9
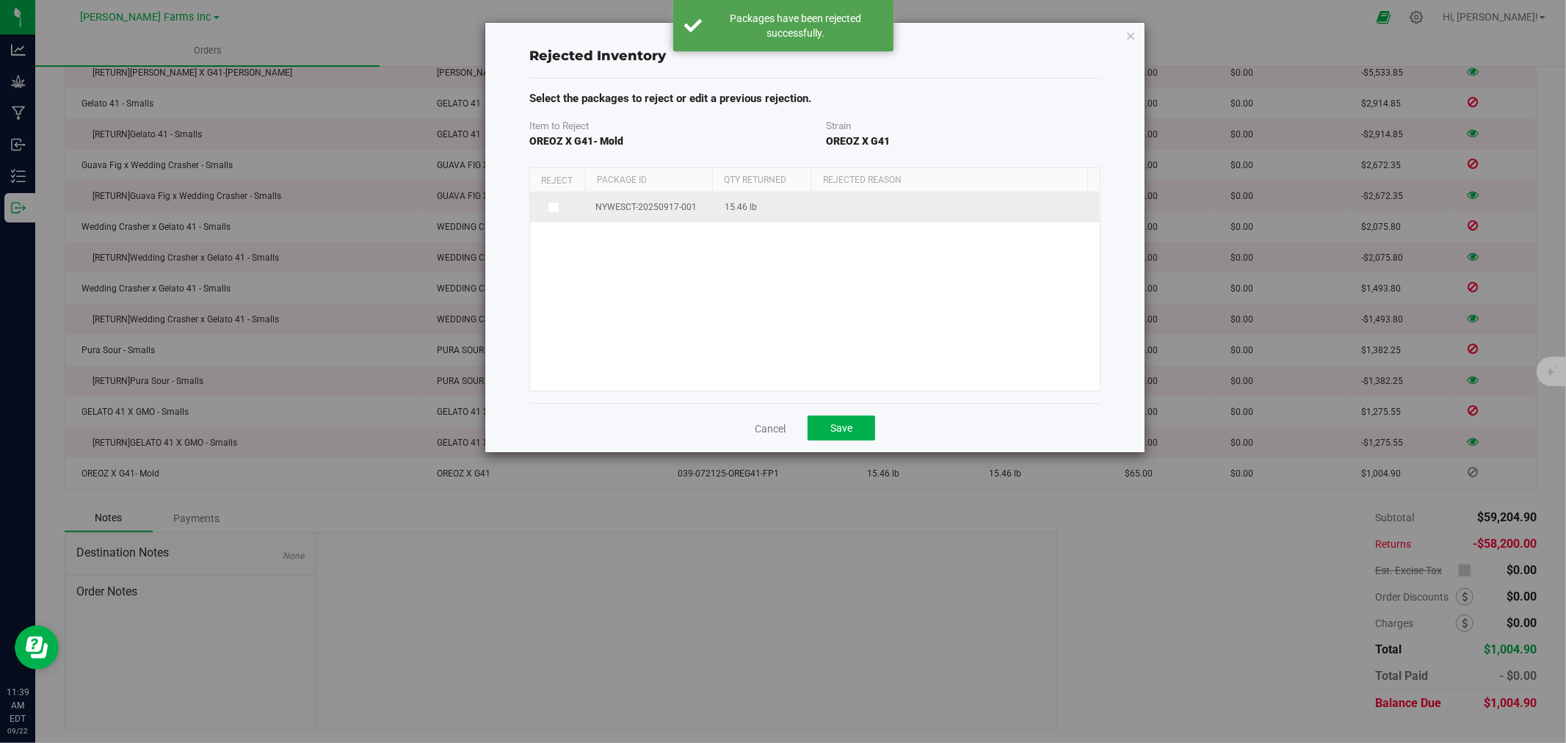
click at [553, 213] on span at bounding box center [554, 208] width 12 height 12
click at [0, 0] on input "checkbox" at bounding box center [0, 0] width 0 height 0
click at [923, 209] on span at bounding box center [950, 209] width 245 height 21
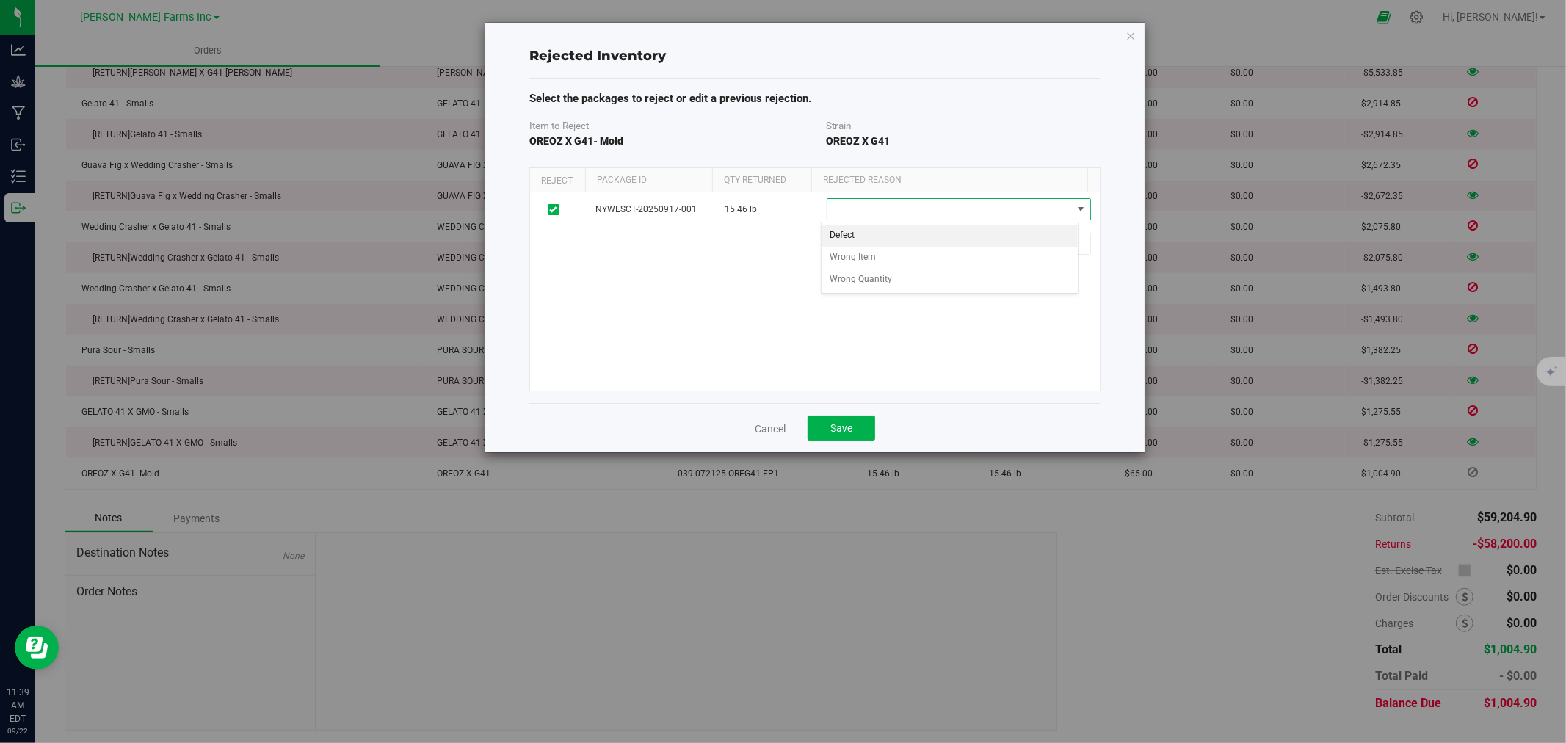
click at [921, 229] on li "Defect" at bounding box center [950, 236] width 257 height 22
click at [852, 420] on button "Save" at bounding box center [842, 428] width 68 height 25
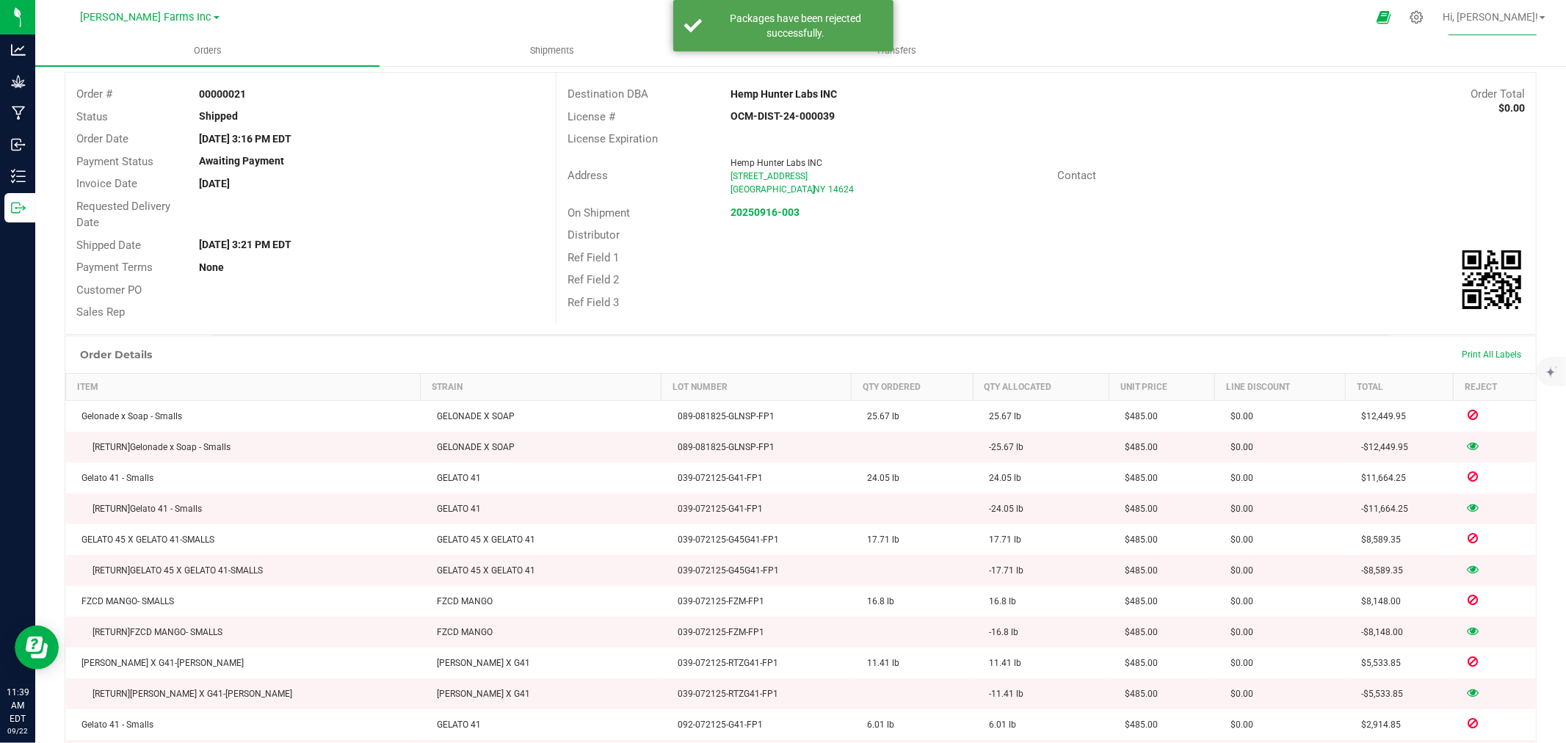
scroll to position [0, 0]
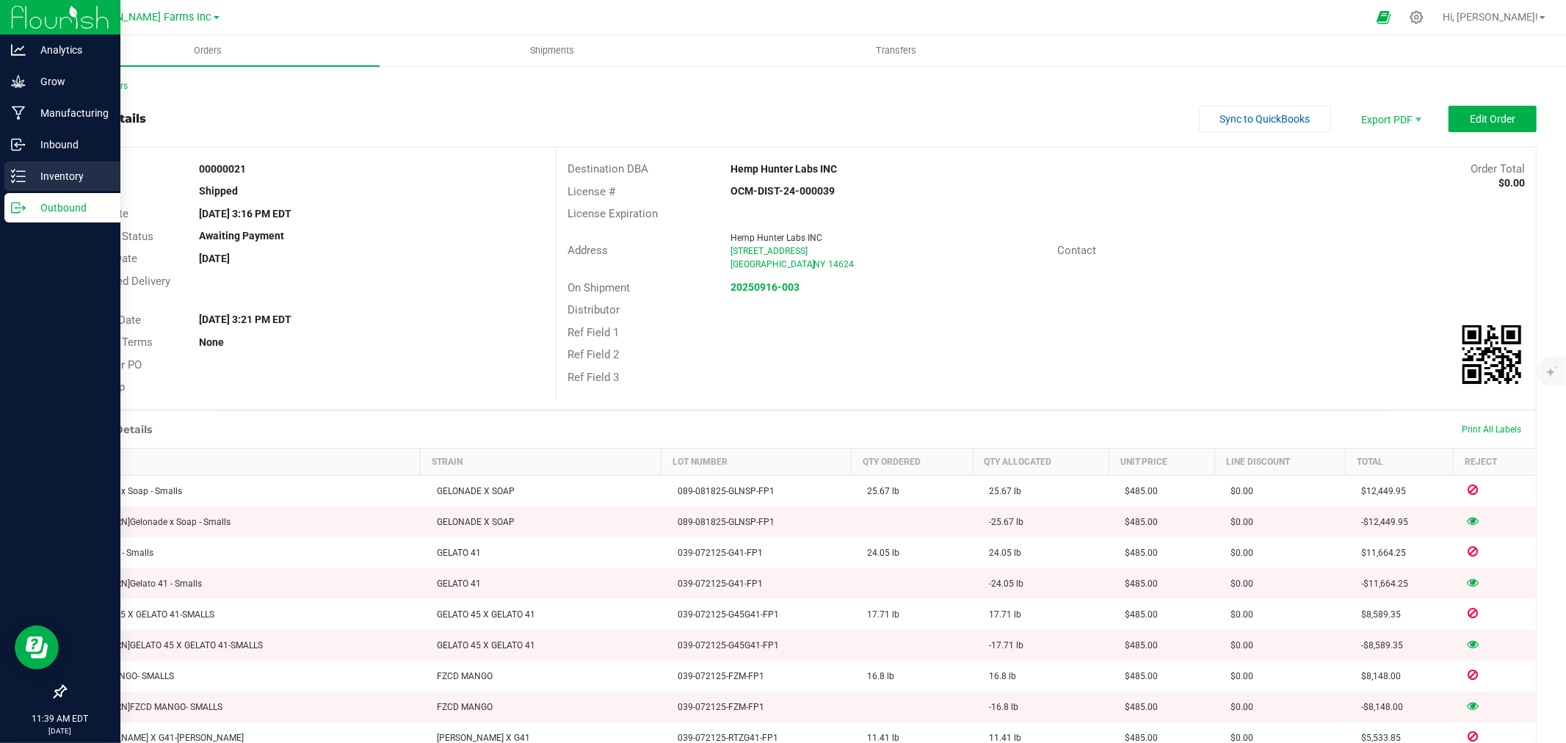
click at [59, 172] on p "Inventory" at bounding box center [70, 176] width 88 height 18
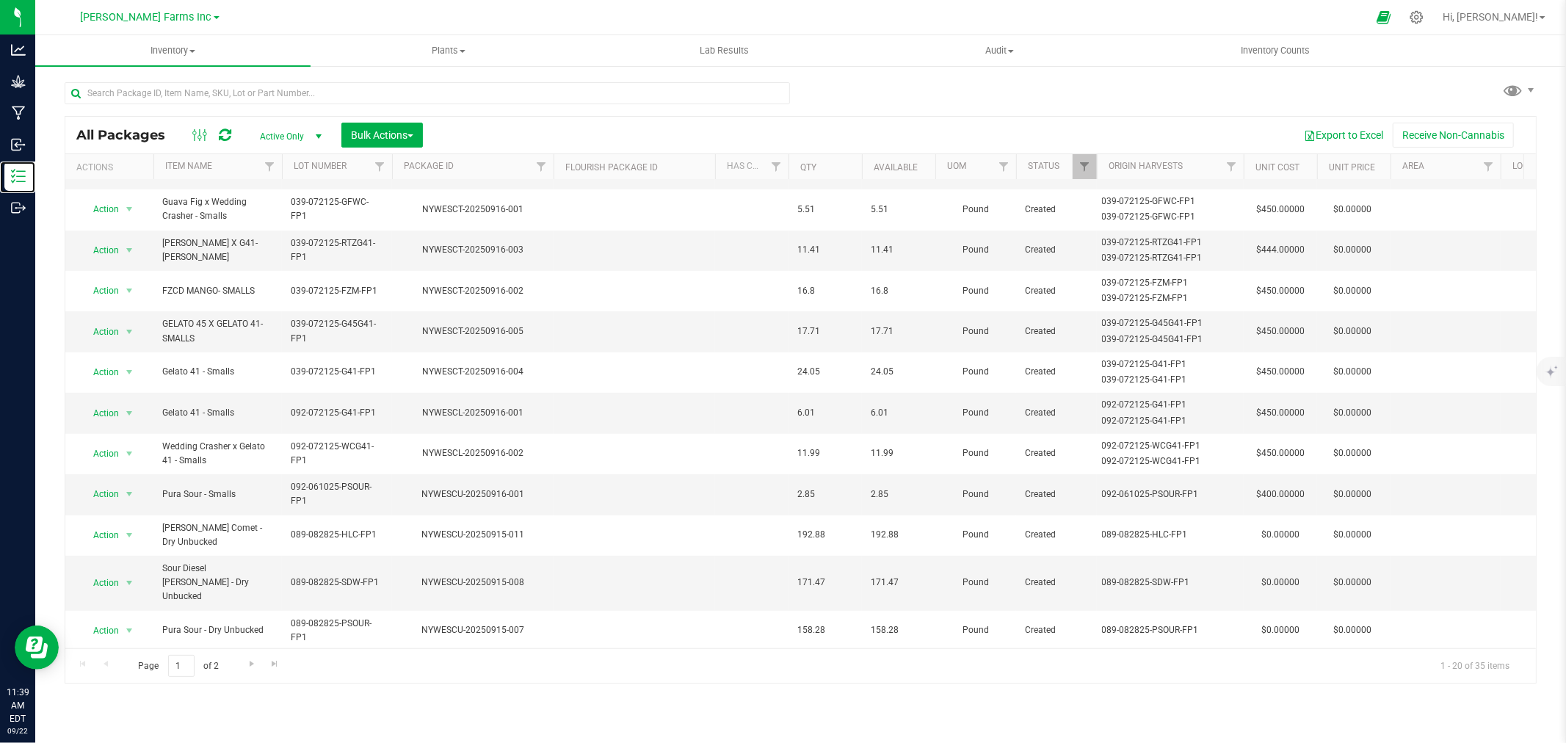
scroll to position [355, 0]
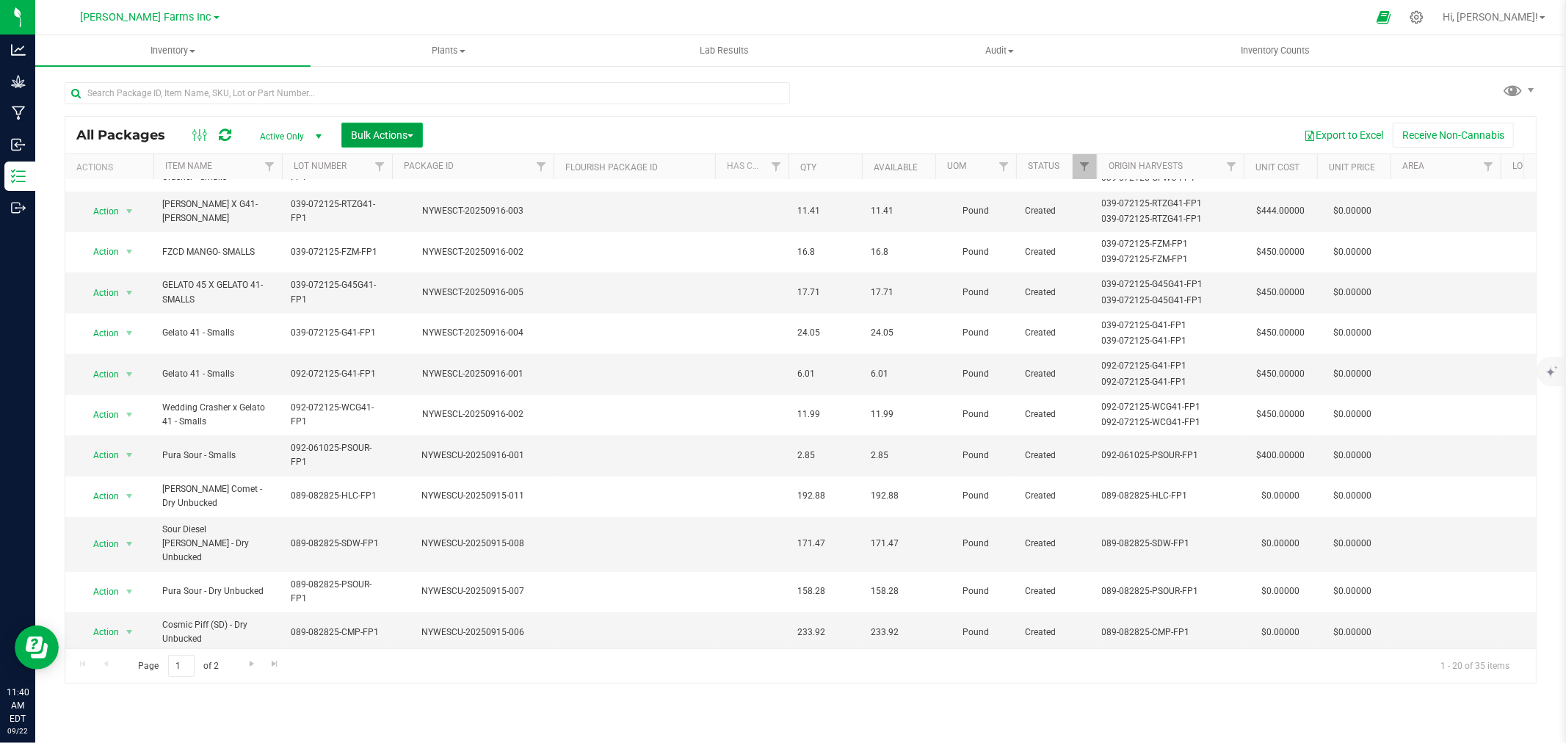
click at [355, 137] on span "Bulk Actions" at bounding box center [382, 135] width 62 height 12
click at [417, 194] on span "Add to outbound order" at bounding box center [400, 195] width 100 height 12
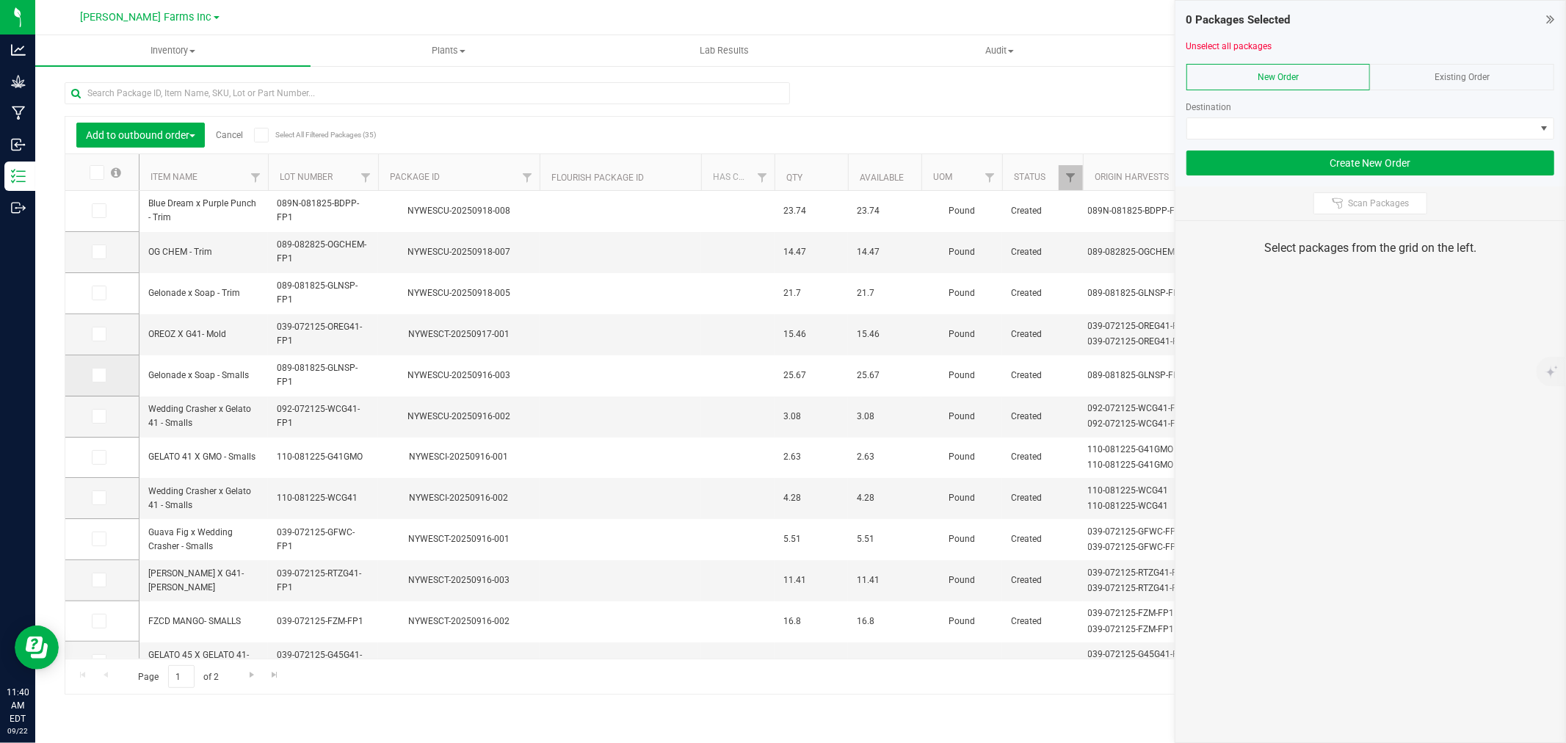
click at [93, 379] on span at bounding box center [99, 375] width 15 height 15
click at [0, 0] on input "checkbox" at bounding box center [0, 0] width 0 height 0
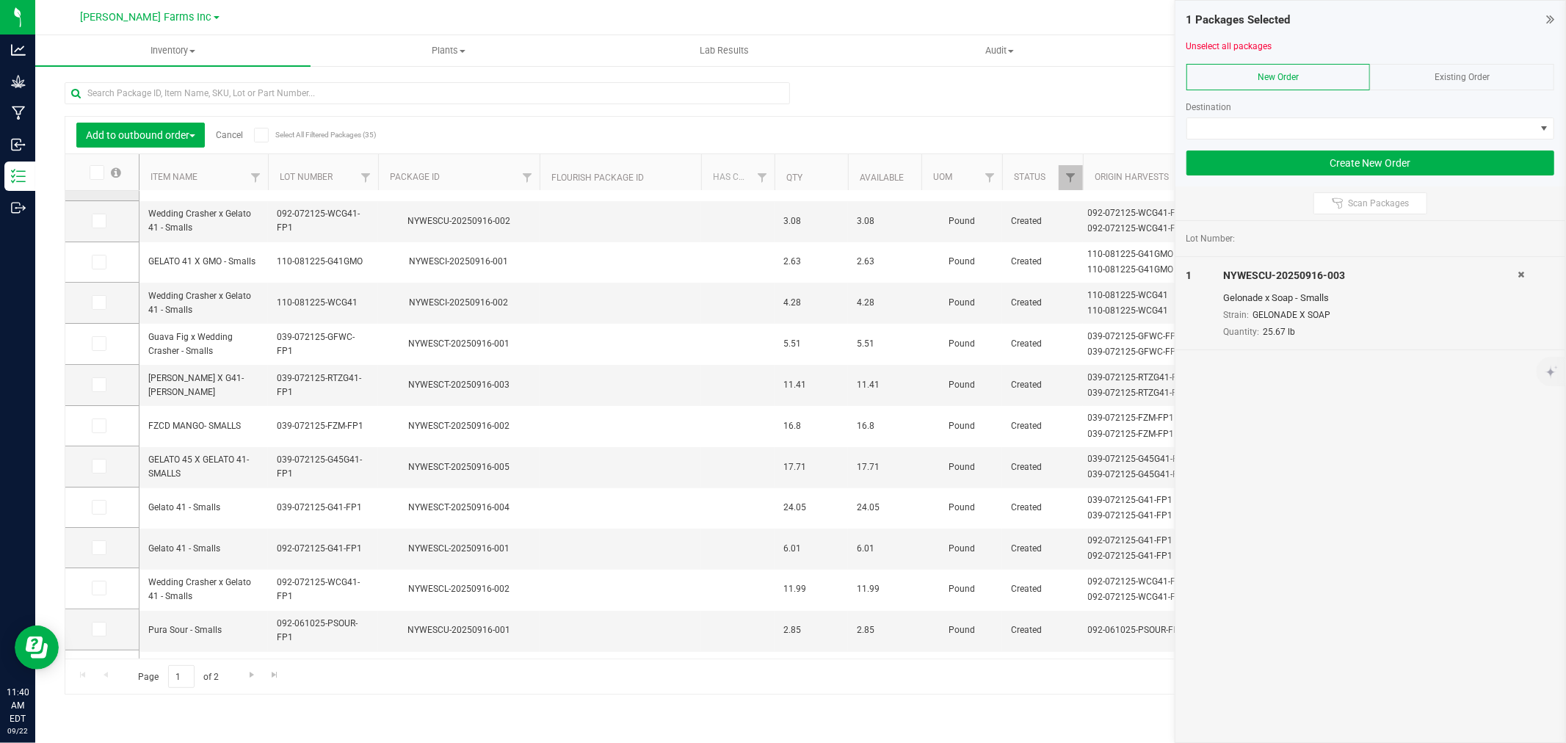
scroll to position [350, 0]
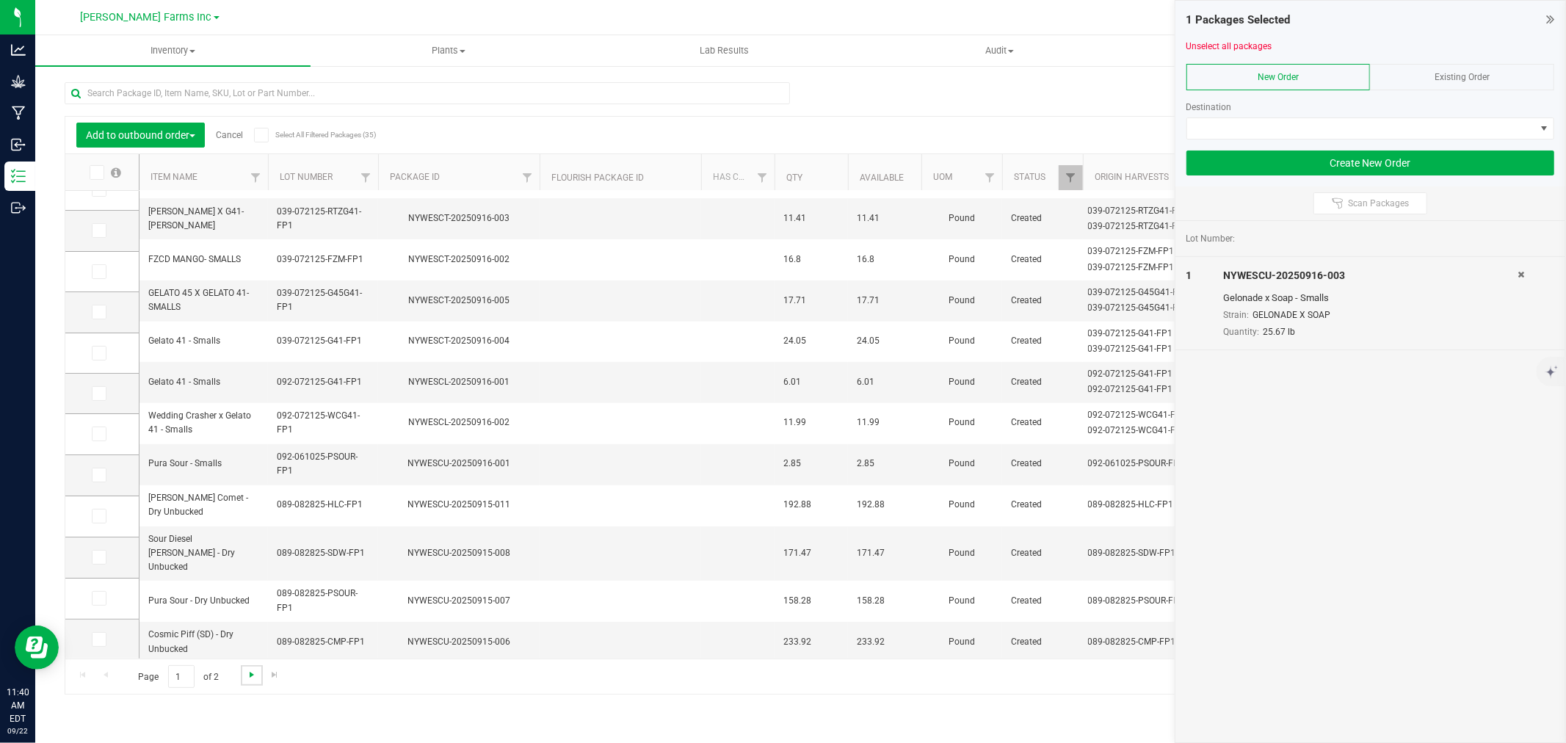
click at [250, 676] on span "Go to the next page" at bounding box center [252, 675] width 12 height 12
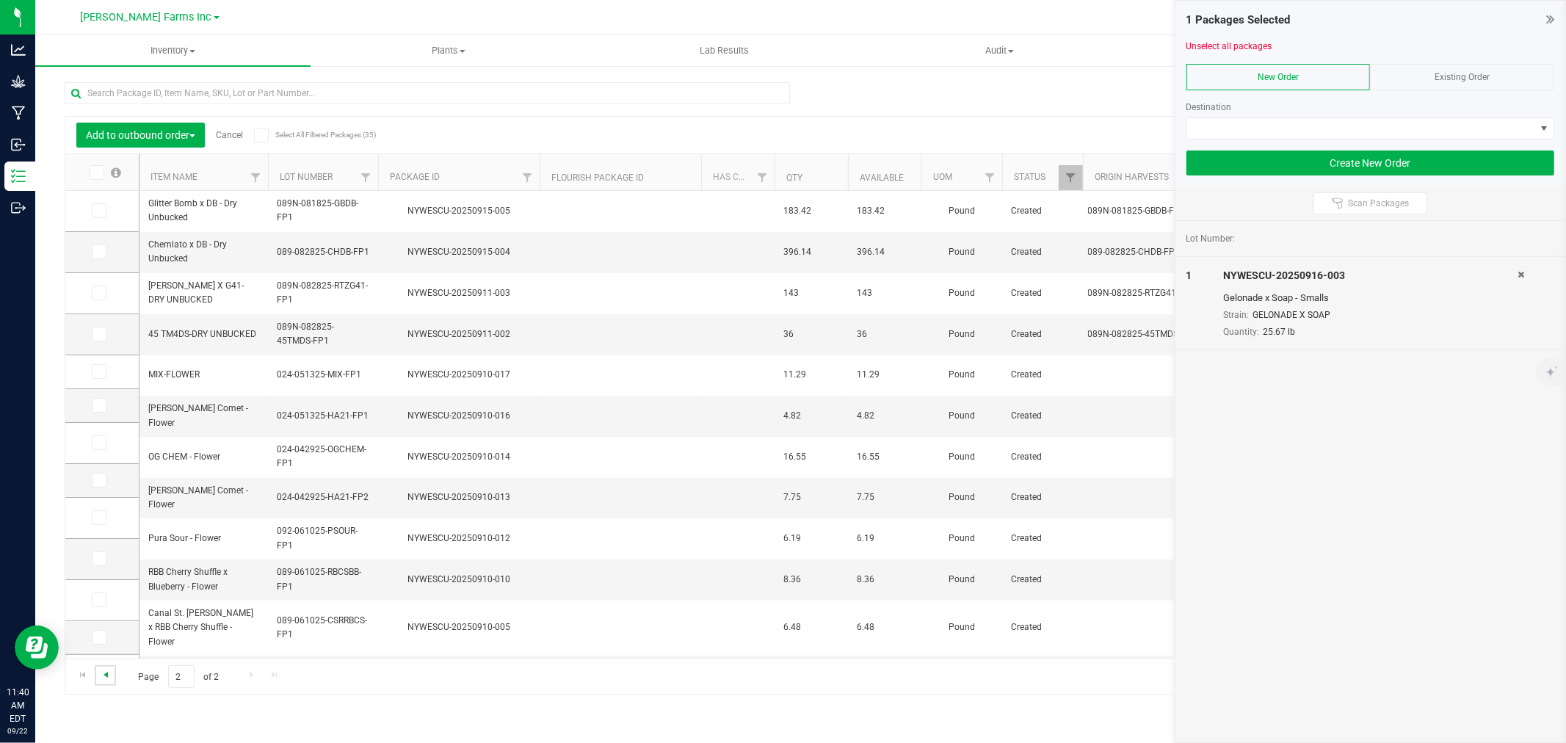
click at [109, 677] on span "Go to the previous page" at bounding box center [106, 675] width 12 height 12
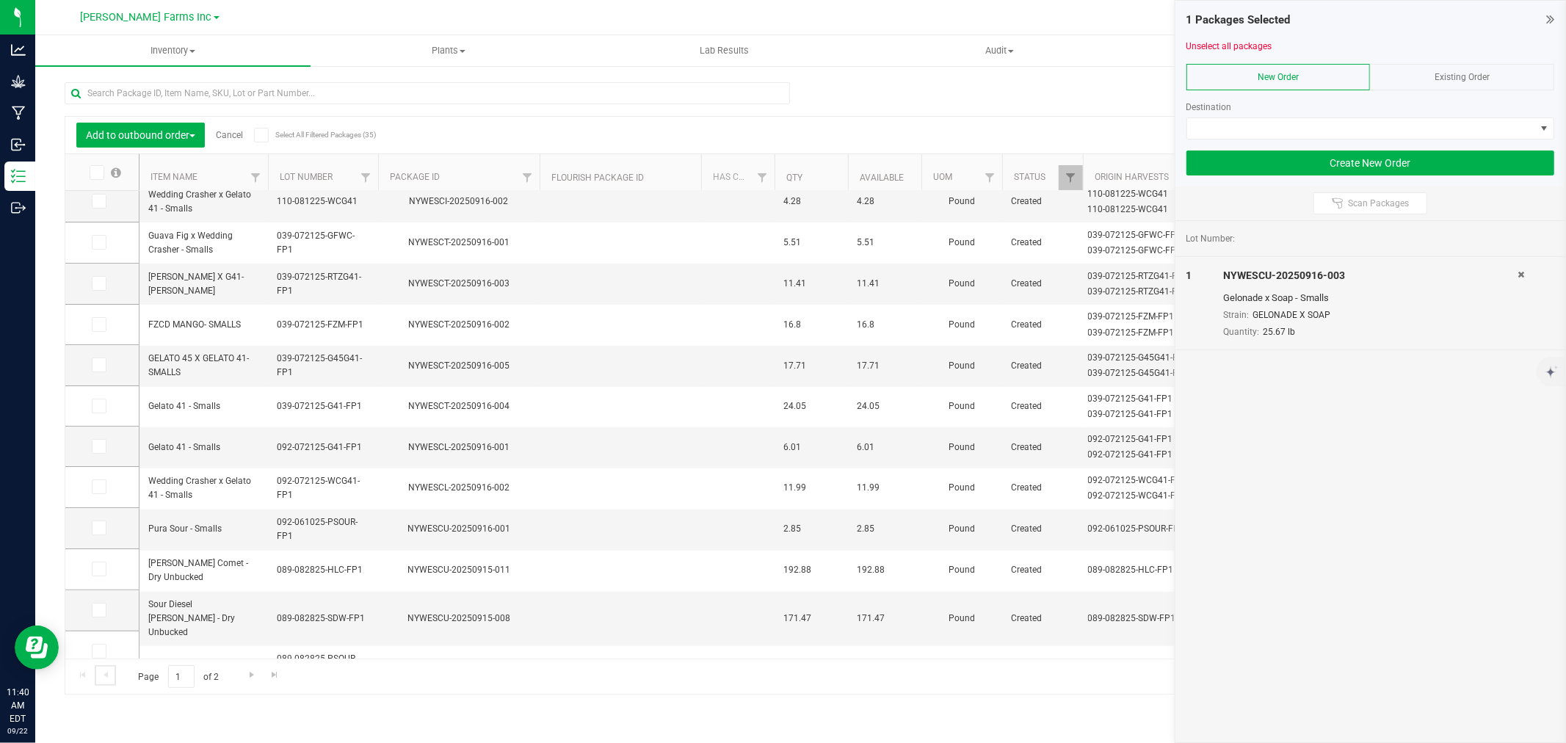
scroll to position [326, 0]
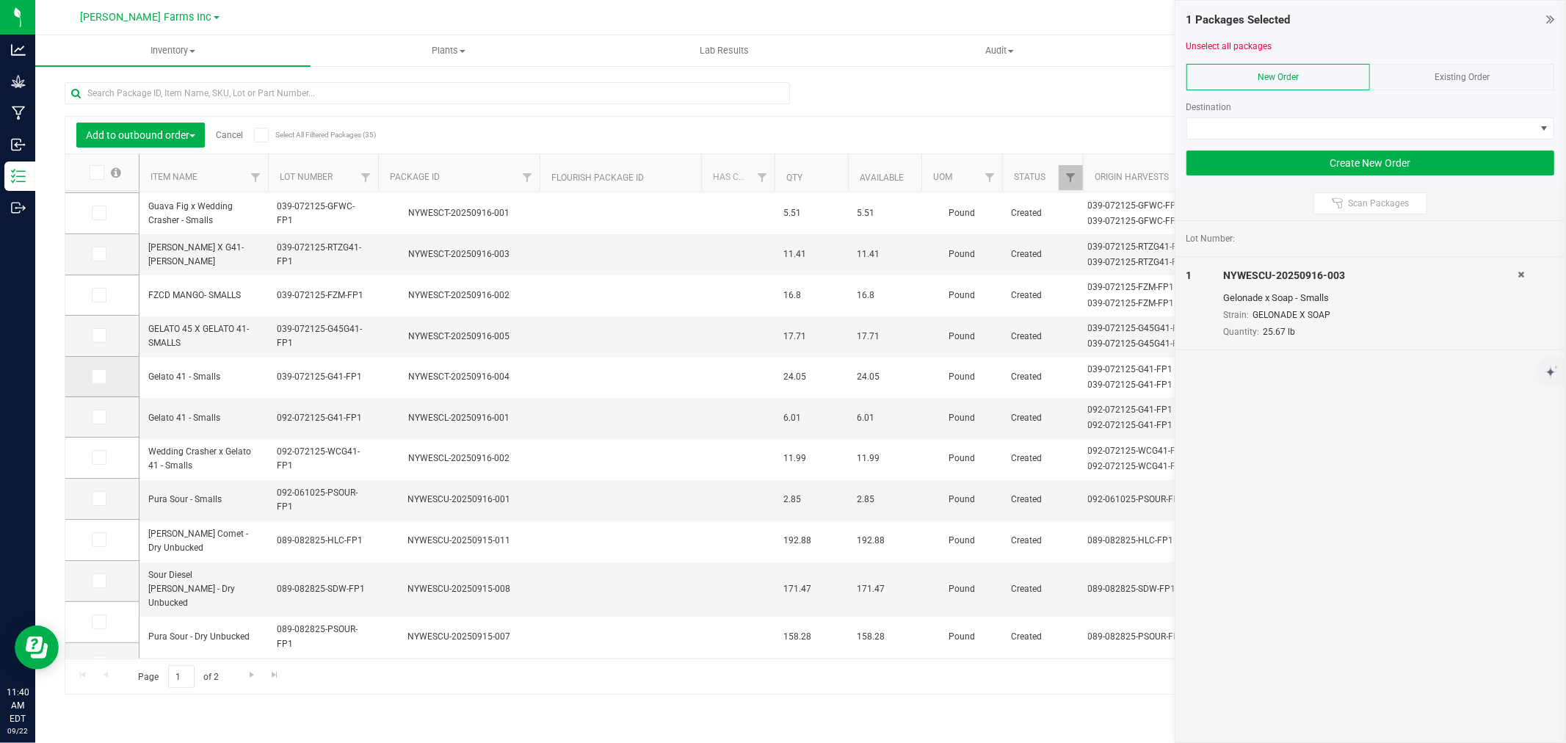
click at [103, 380] on span at bounding box center [99, 376] width 15 height 15
click at [0, 0] on input "checkbox" at bounding box center [0, 0] width 0 height 0
click at [93, 342] on span at bounding box center [99, 335] width 15 height 15
click at [0, 0] on input "checkbox" at bounding box center [0, 0] width 0 height 0
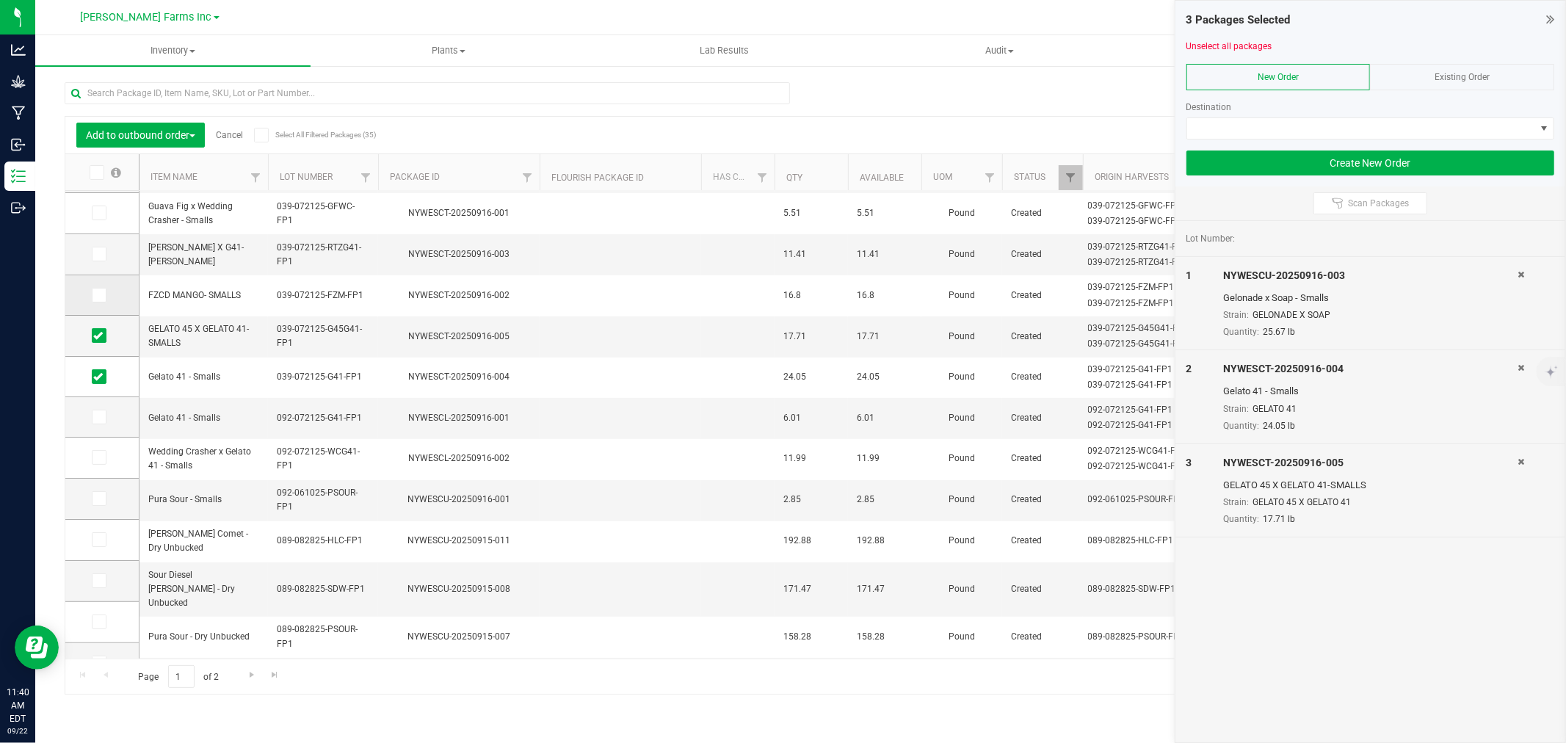
click at [98, 295] on icon at bounding box center [98, 295] width 10 height 0
click at [0, 0] on input "checkbox" at bounding box center [0, 0] width 0 height 0
click at [95, 261] on span at bounding box center [99, 254] width 15 height 15
click at [0, 0] on input "checkbox" at bounding box center [0, 0] width 0 height 0
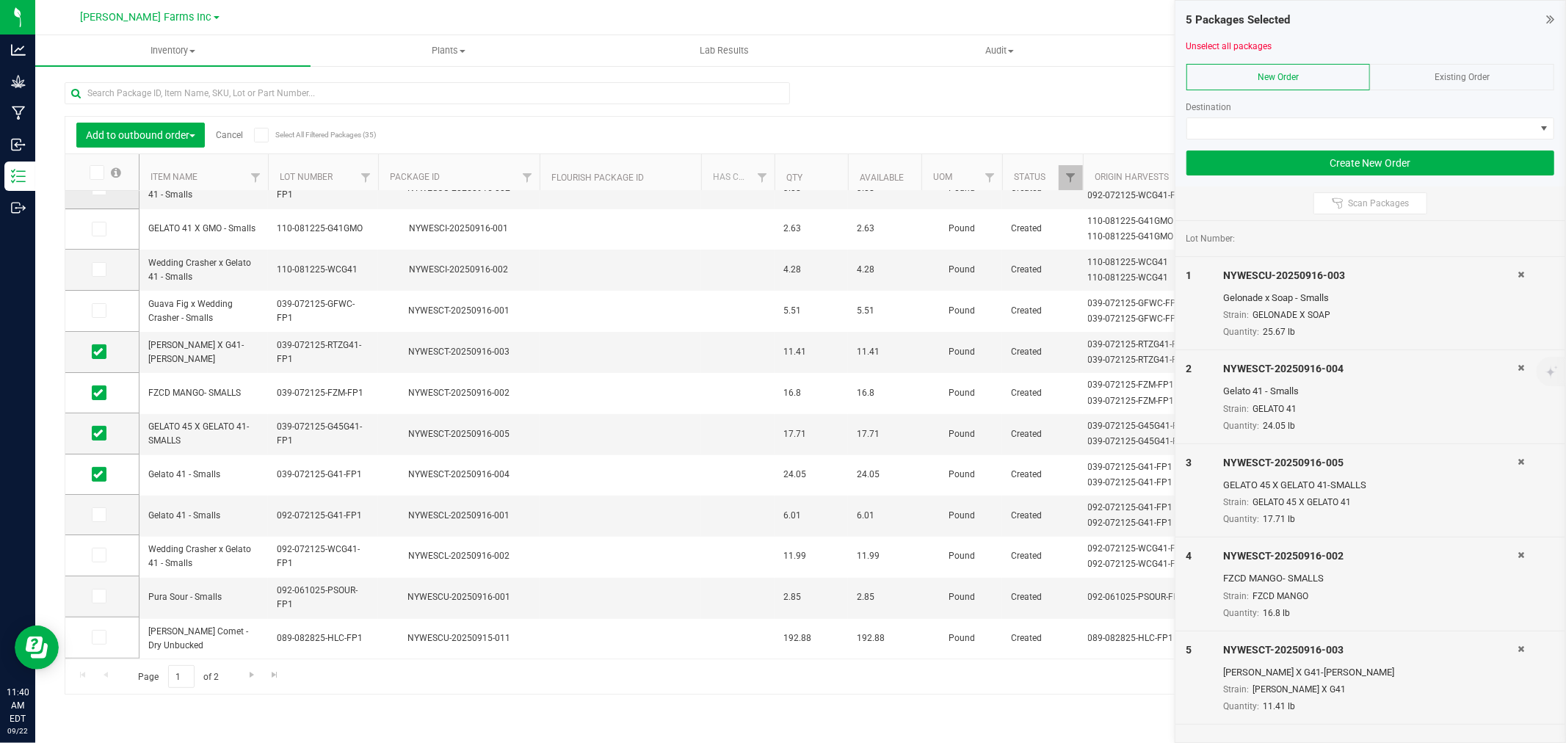
scroll to position [0, 0]
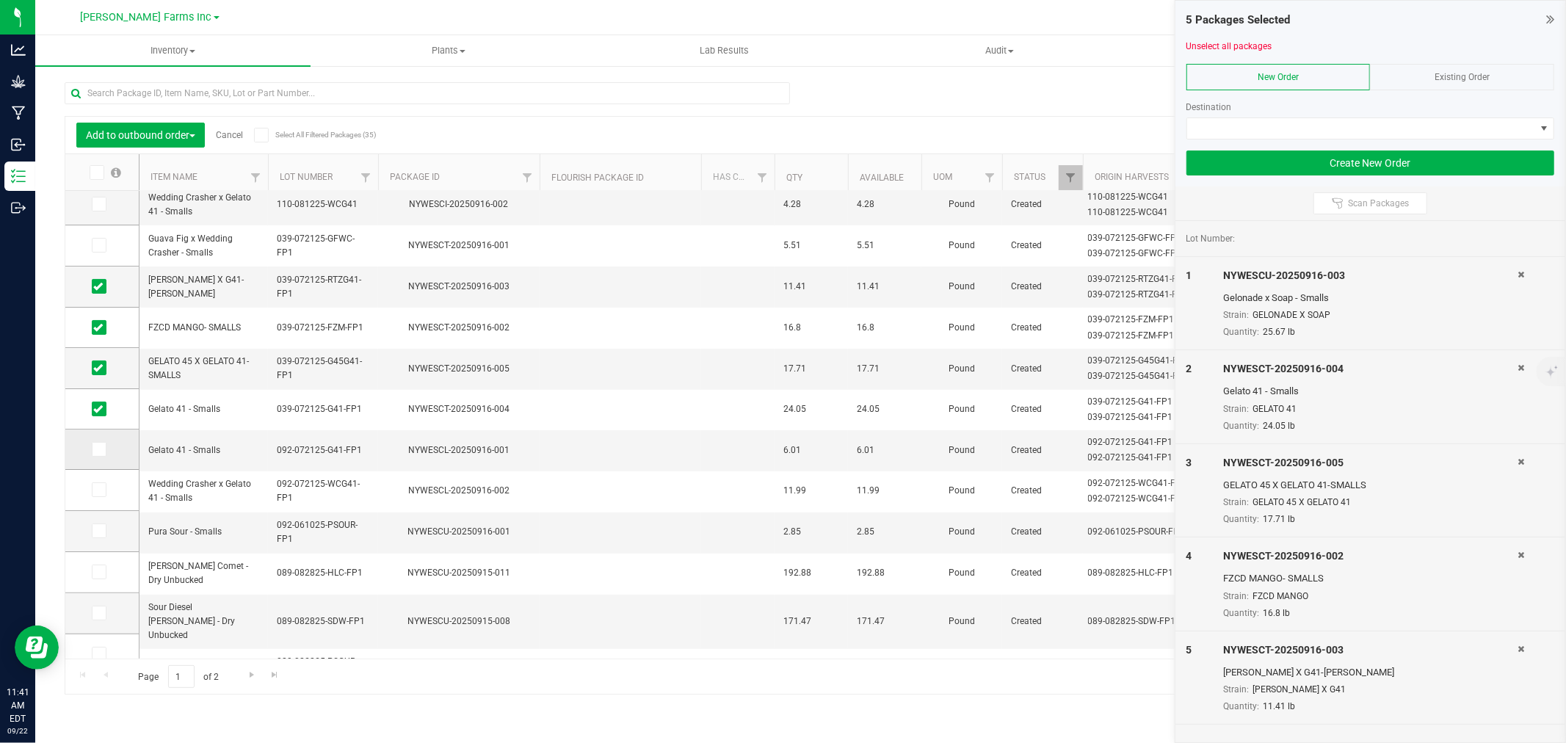
click at [98, 449] on icon at bounding box center [98, 449] width 10 height 0
click at [0, 0] on input "checkbox" at bounding box center [0, 0] width 0 height 0
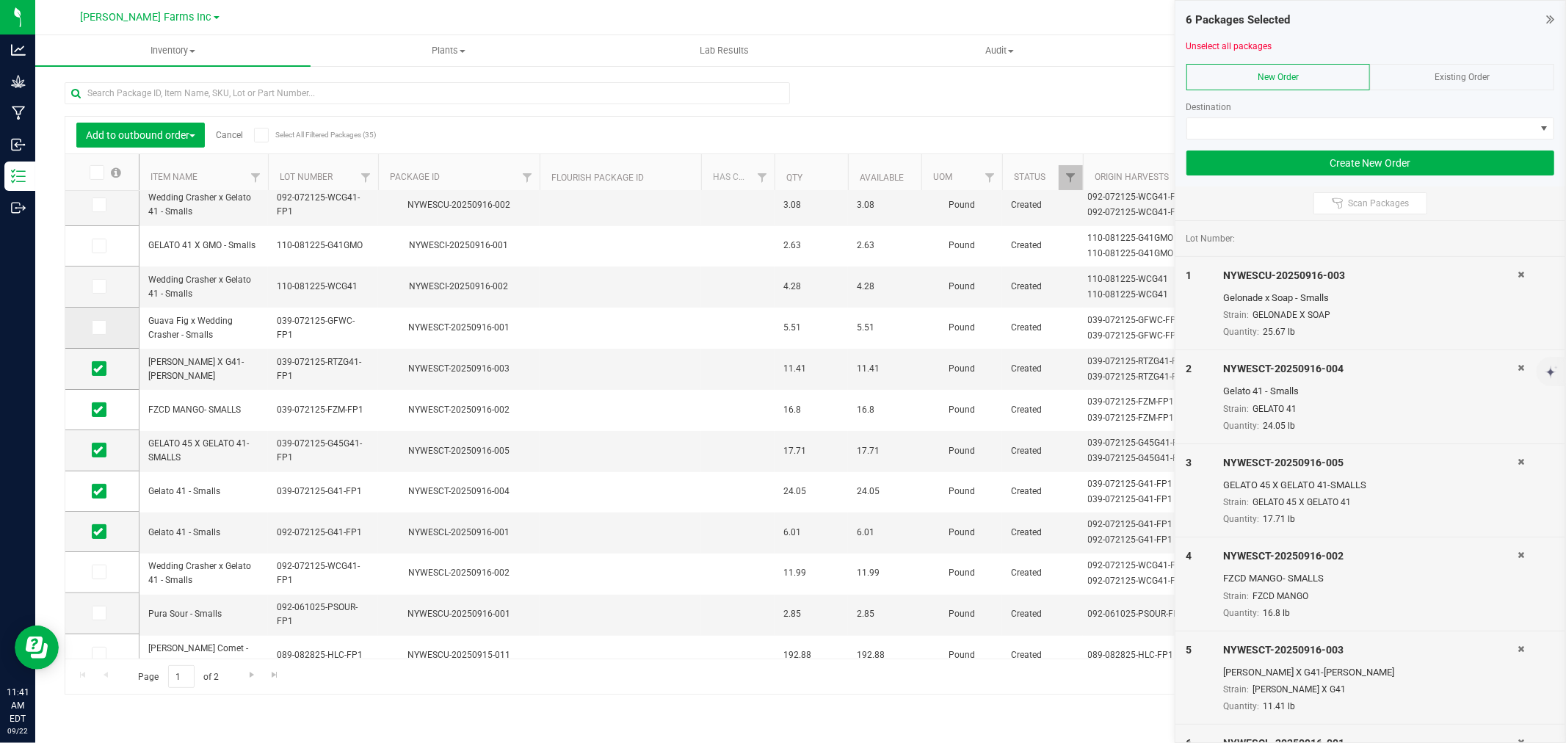
click at [100, 328] on icon at bounding box center [98, 328] width 10 height 0
click at [0, 0] on input "checkbox" at bounding box center [0, 0] width 0 height 0
click at [95, 296] on td at bounding box center [101, 287] width 73 height 41
click at [96, 286] on icon at bounding box center [98, 286] width 10 height 0
click at [0, 0] on input "checkbox" at bounding box center [0, 0] width 0 height 0
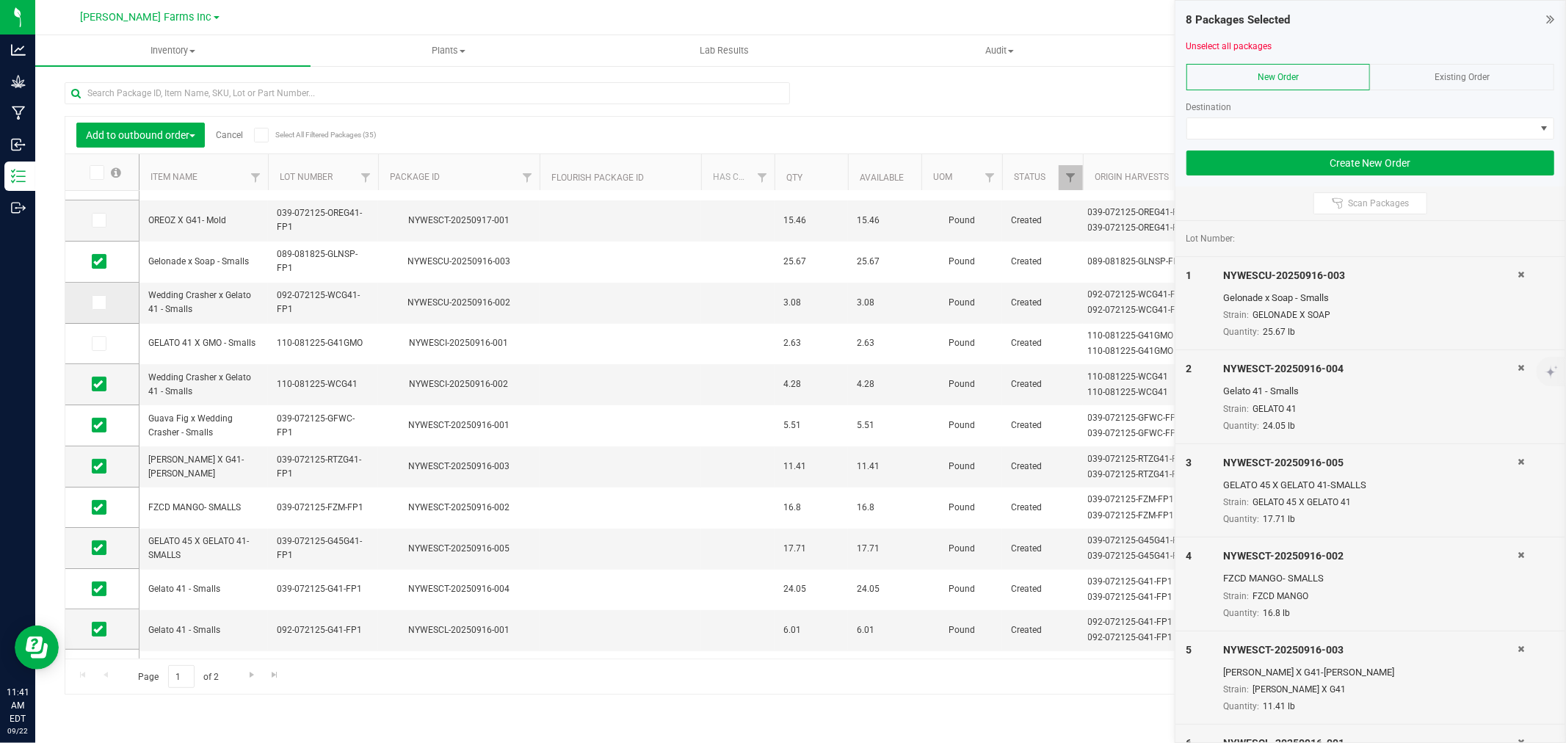
click at [99, 303] on icon at bounding box center [98, 303] width 10 height 0
click at [0, 0] on input "checkbox" at bounding box center [0, 0] width 0 height 0
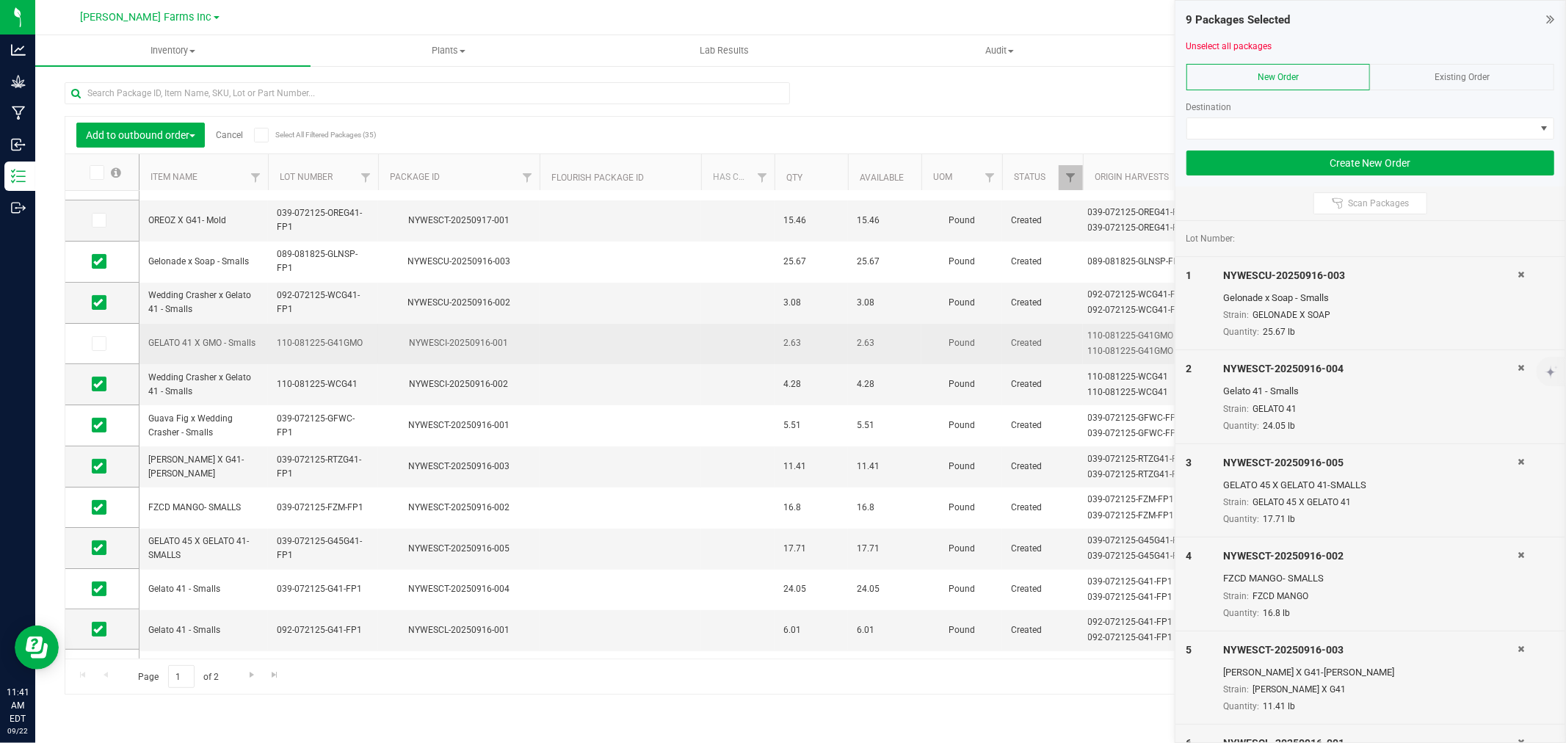
scroll to position [62, 0]
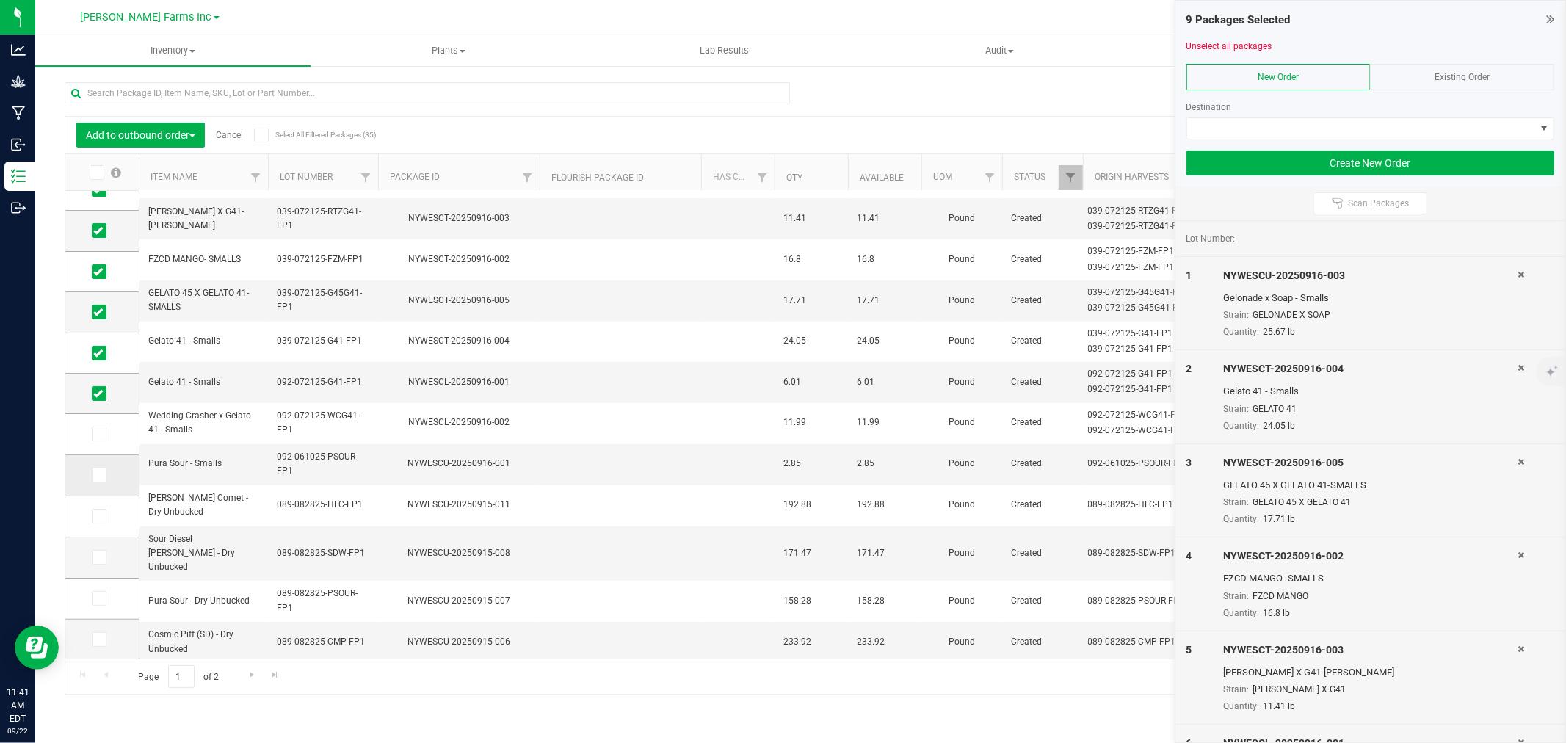
click at [100, 475] on icon at bounding box center [98, 475] width 10 height 0
click at [0, 0] on input "checkbox" at bounding box center [0, 0] width 0 height 0
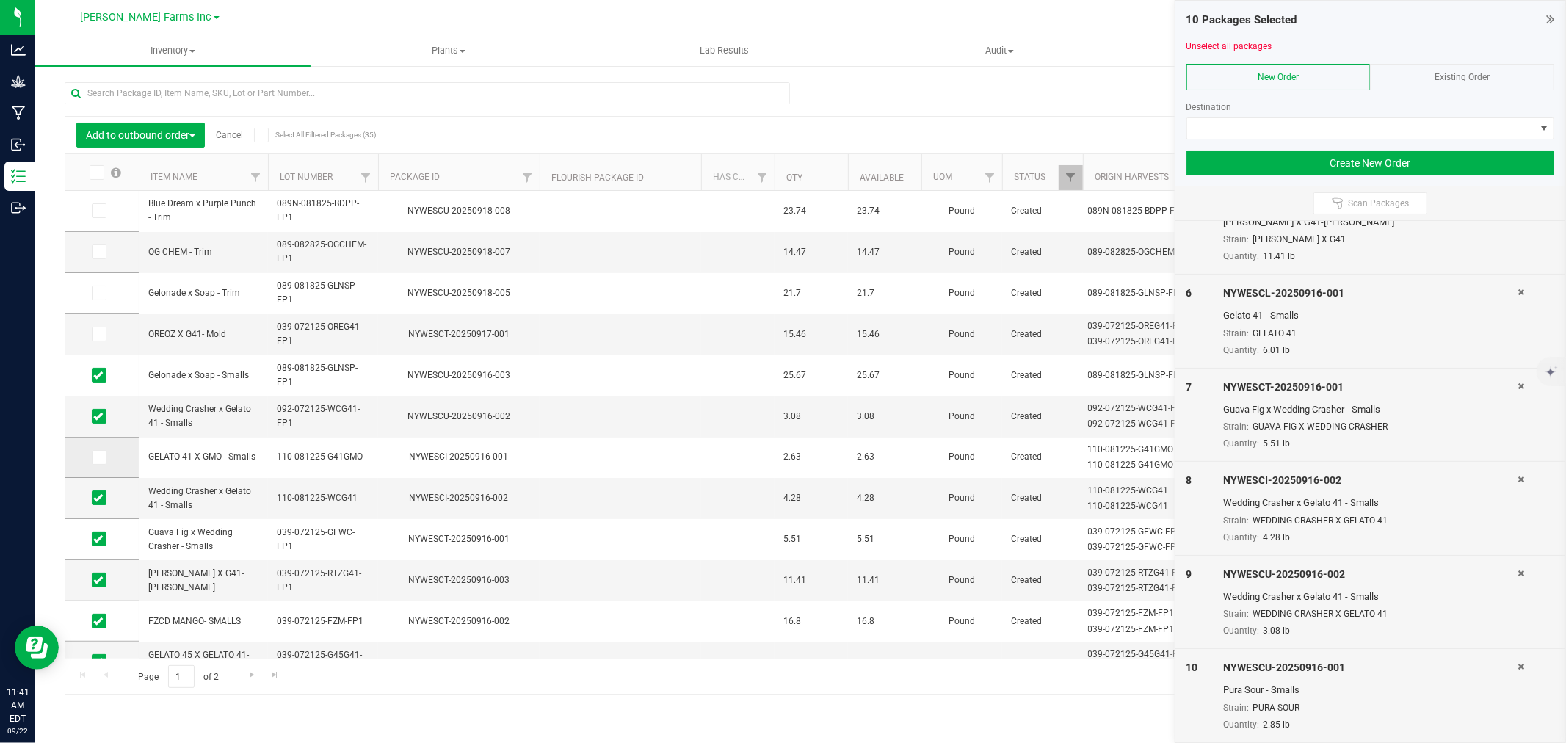
click at [103, 458] on span at bounding box center [99, 457] width 15 height 15
click at [0, 0] on input "checkbox" at bounding box center [0, 0] width 0 height 0
click at [99, 334] on icon at bounding box center [98, 334] width 10 height 0
click at [0, 0] on input "checkbox" at bounding box center [0, 0] width 0 height 0
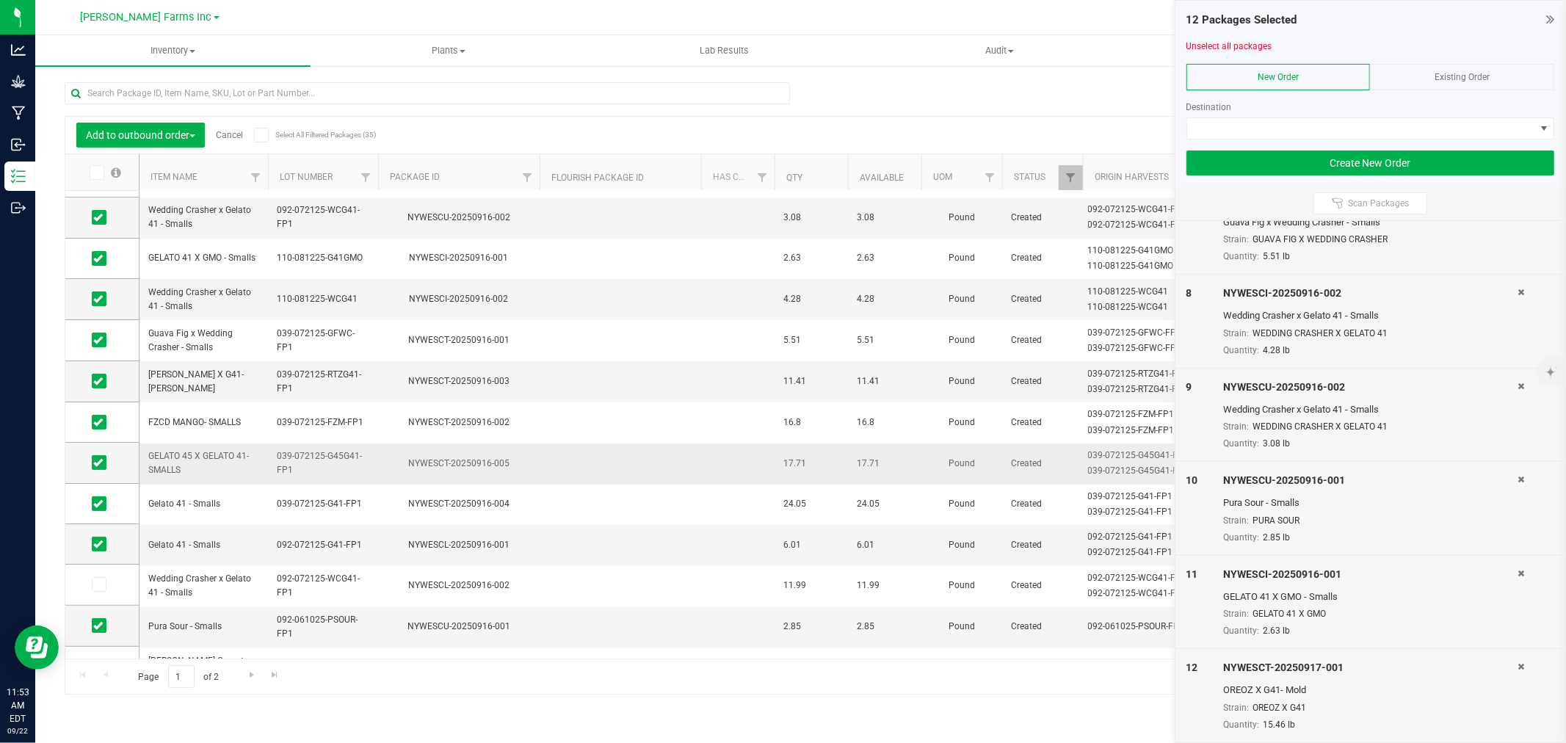
scroll to position [0, 0]
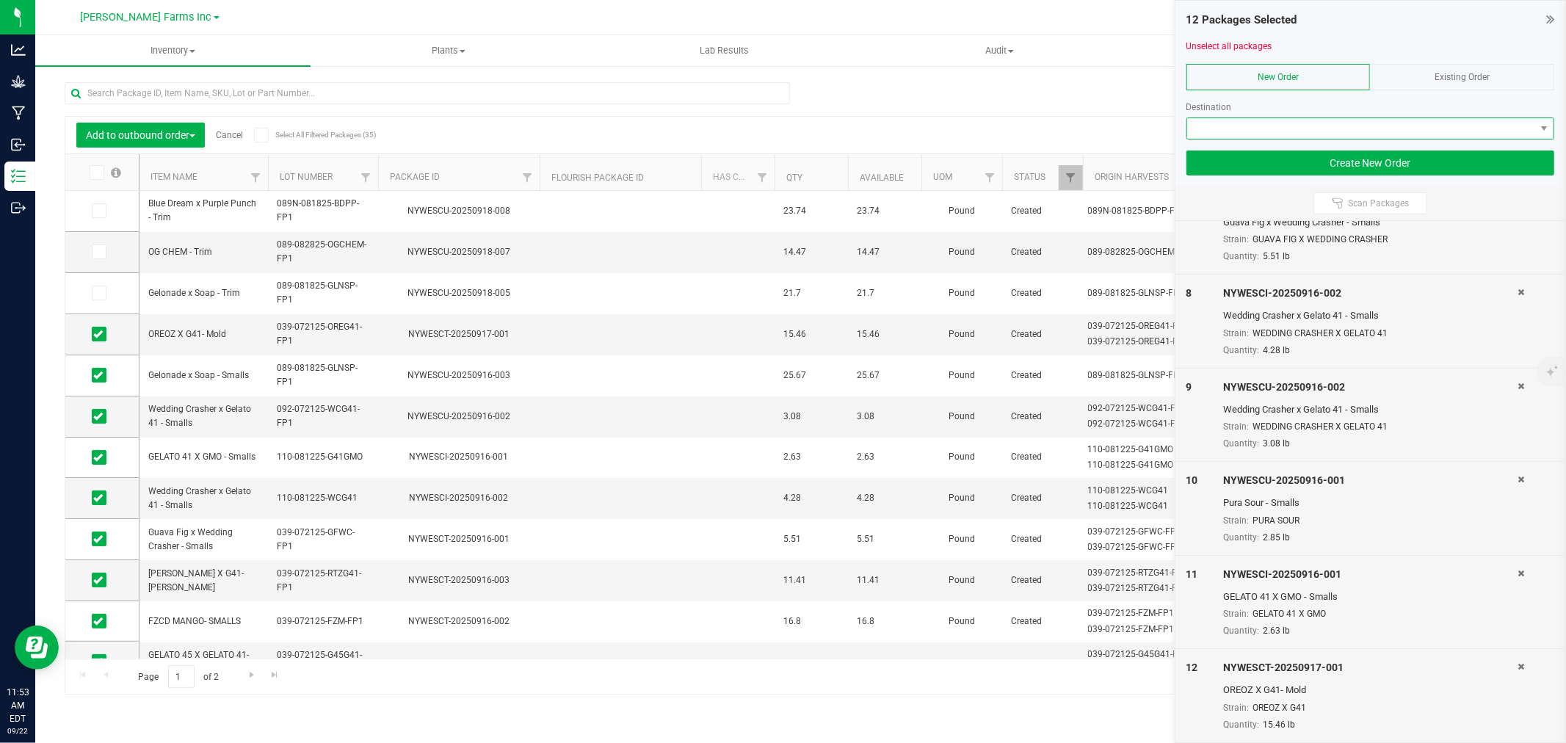
click at [1370, 129] on span at bounding box center [1362, 128] width 348 height 21
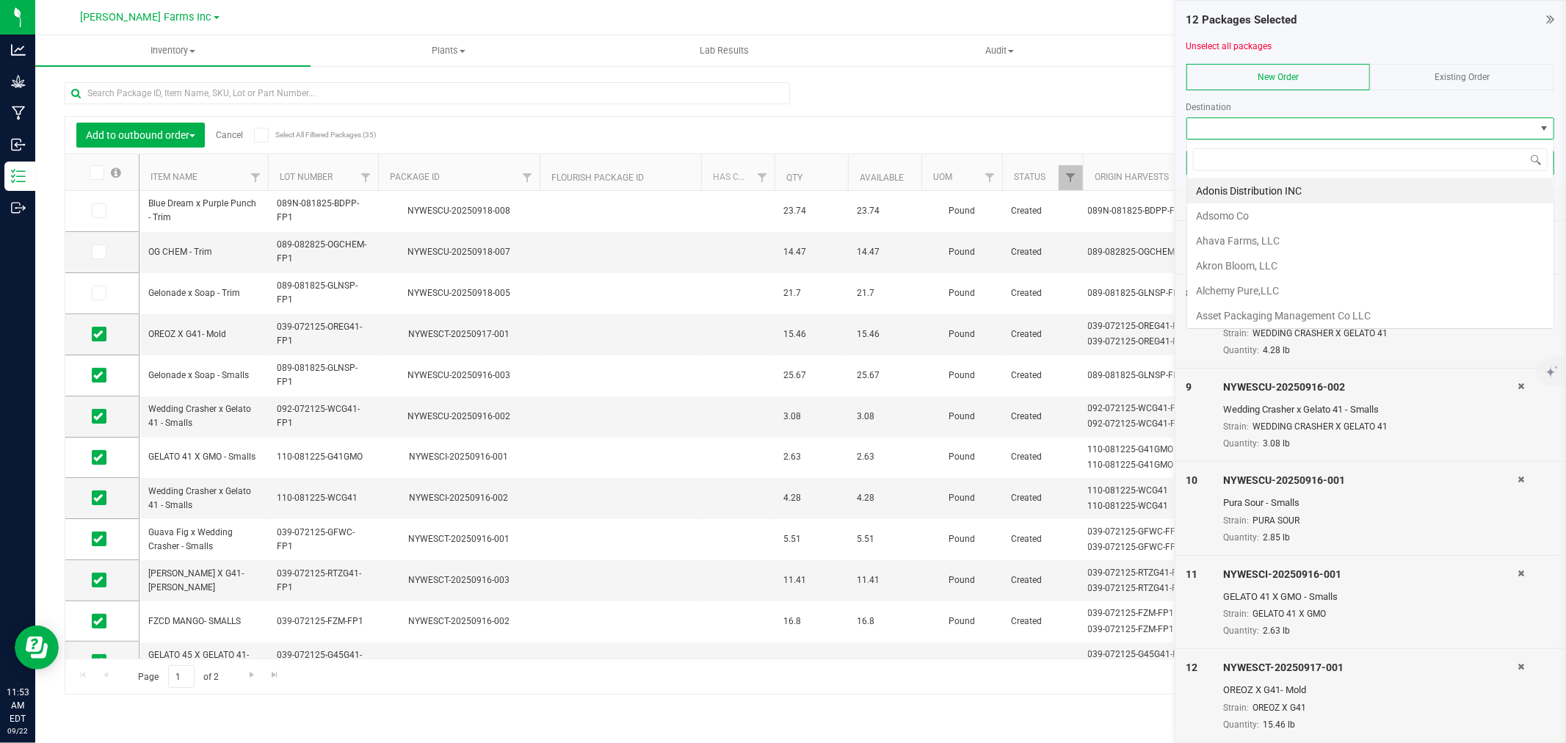
scroll to position [22, 368]
type input "hemp"
click at [1328, 220] on li "Hemp Hunter Labs INC" at bounding box center [1371, 215] width 366 height 25
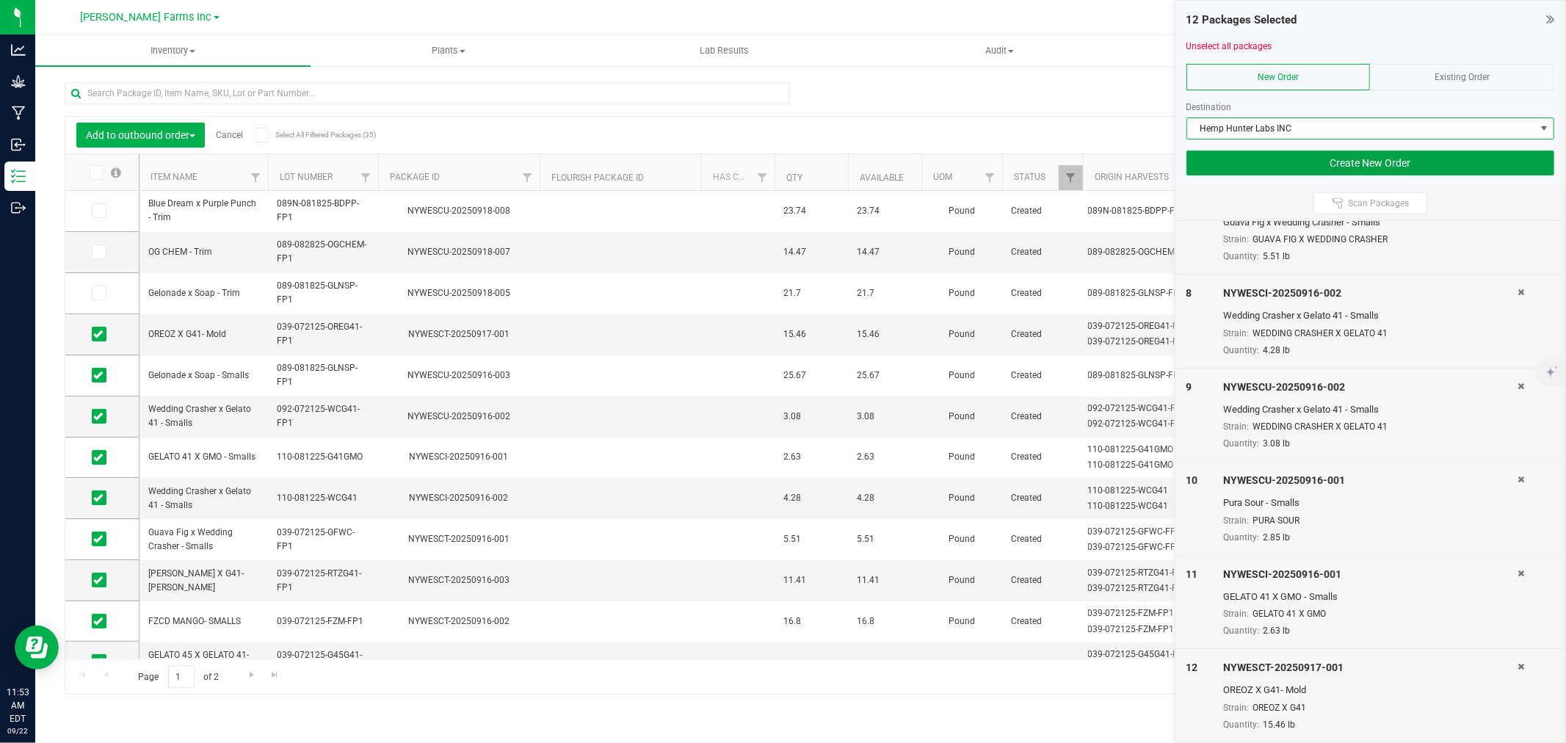
click at [1401, 167] on button "Create New Order" at bounding box center [1371, 163] width 368 height 25
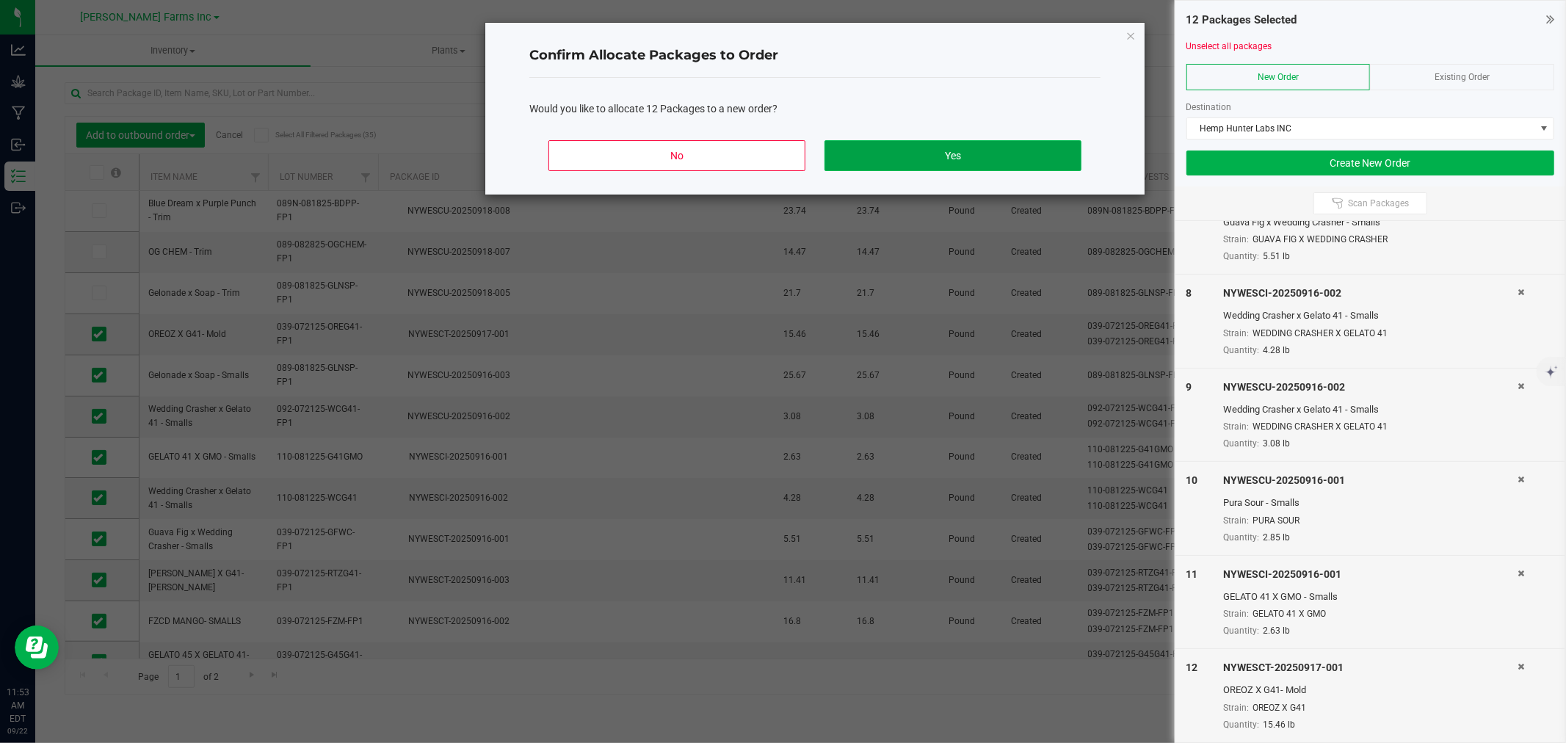
click at [942, 167] on button "Yes" at bounding box center [953, 155] width 257 height 31
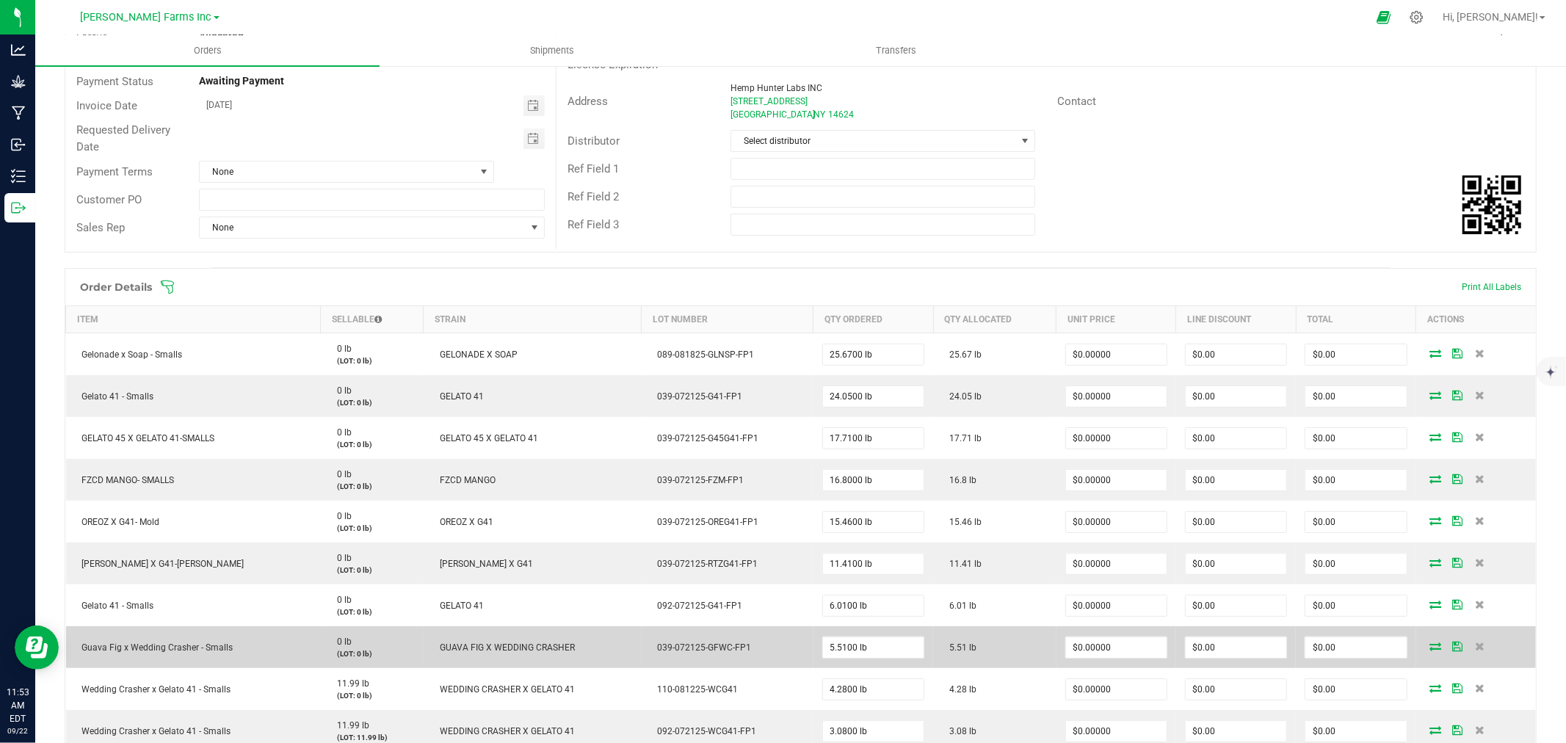
scroll to position [137, 0]
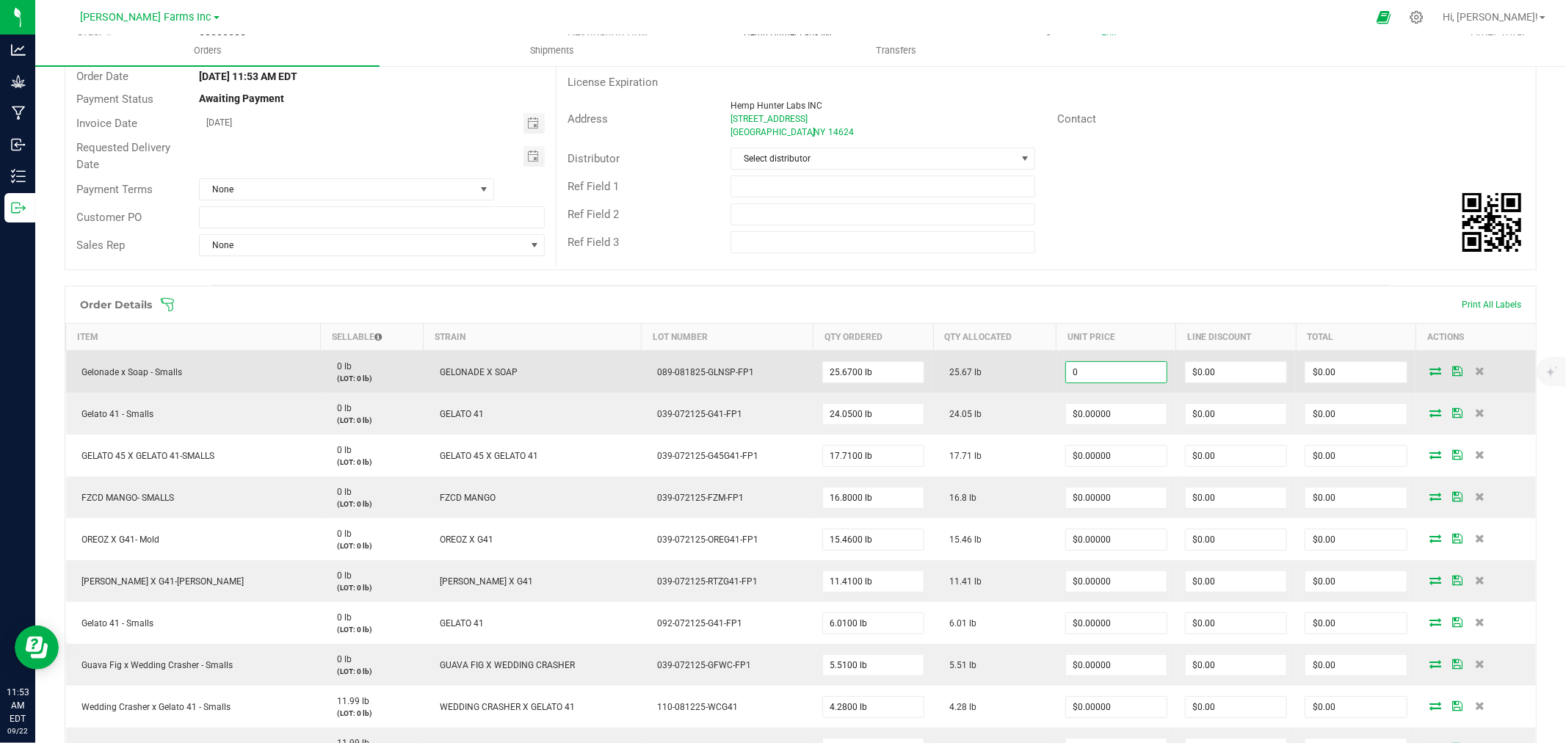
click at [1066, 369] on input "0" at bounding box center [1116, 372] width 101 height 21
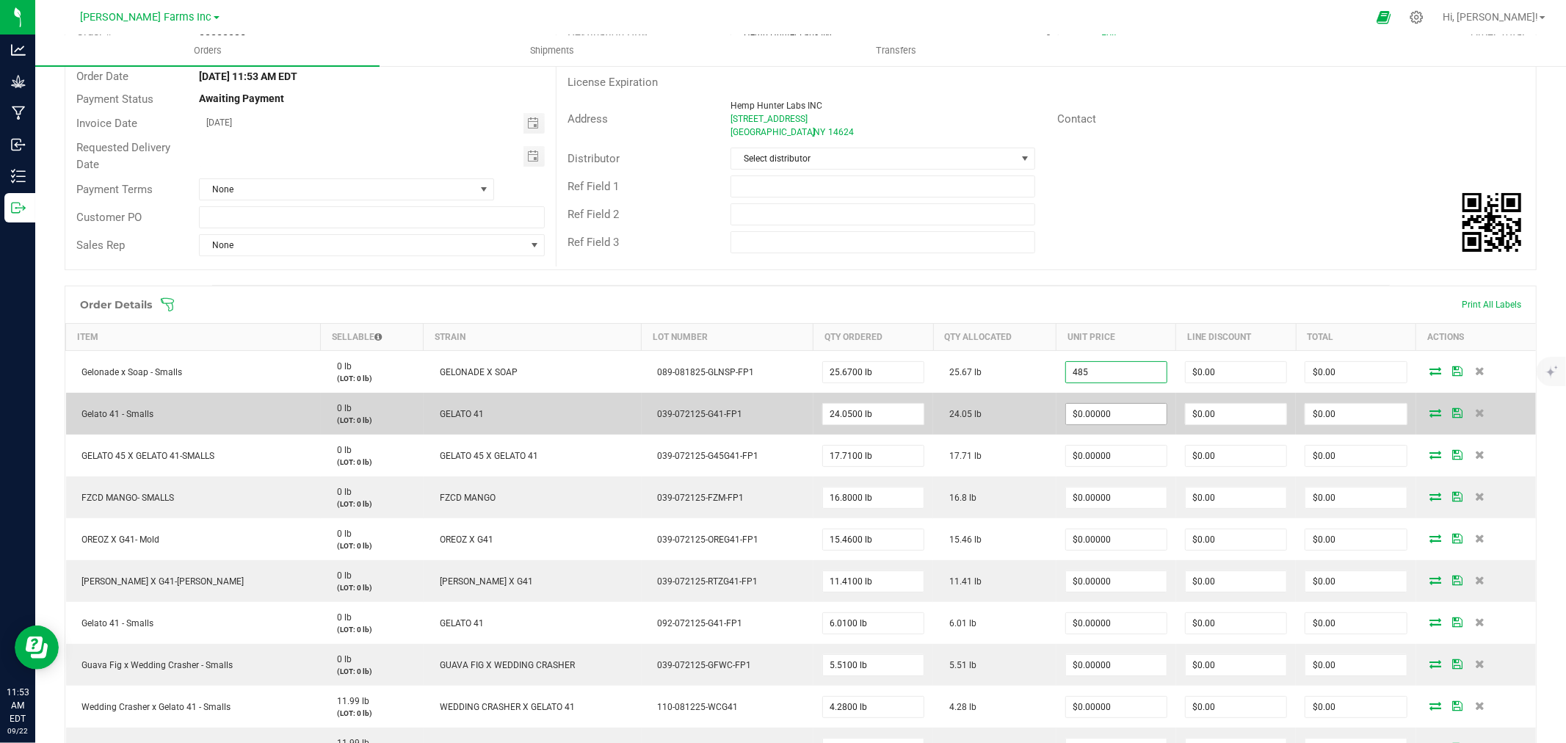
type input "$485.00000"
type input "$12,449.95"
click at [1070, 413] on input "0" at bounding box center [1116, 414] width 101 height 21
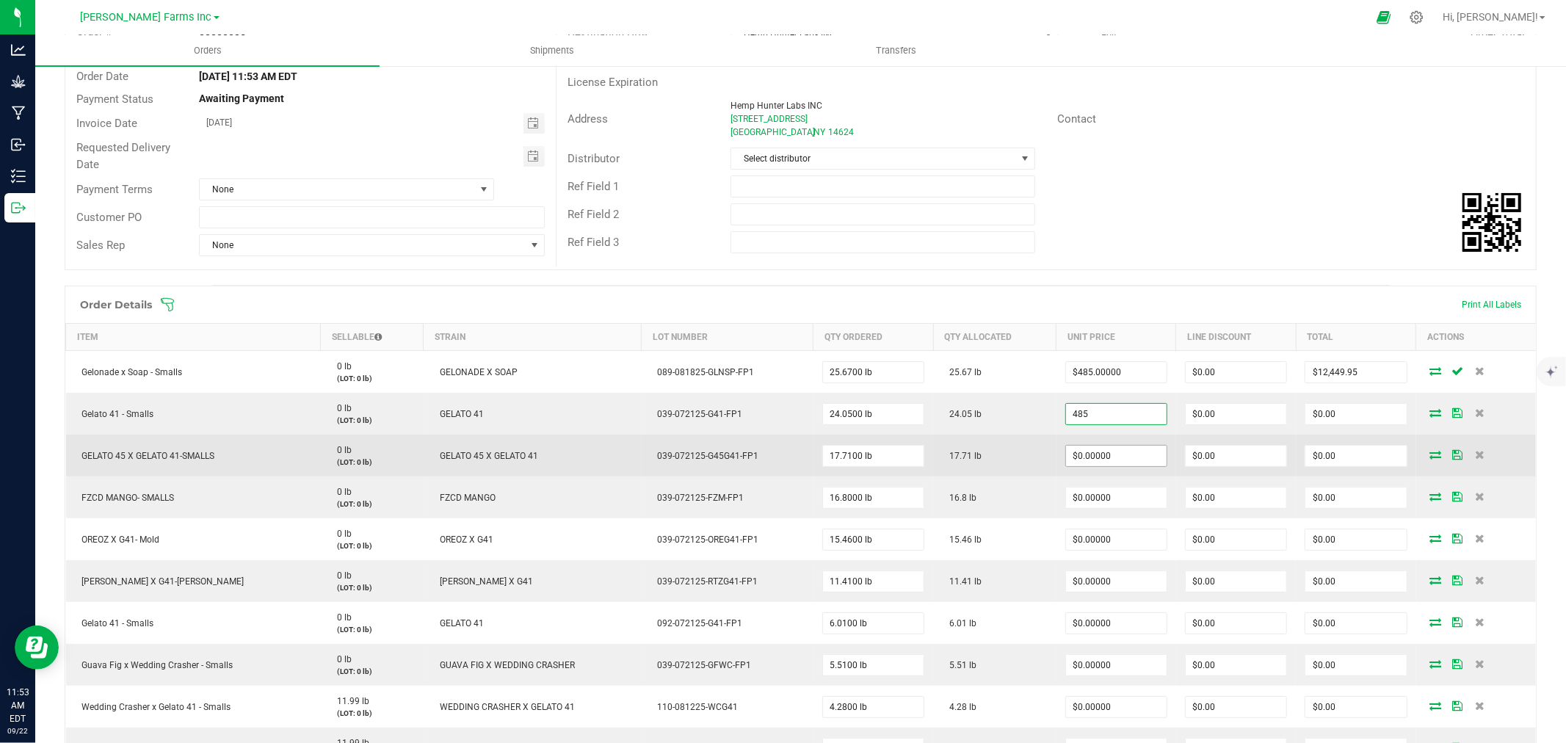
type input "$485.00000"
type input "$11,664.25"
click at [1067, 447] on input "0" at bounding box center [1116, 456] width 101 height 21
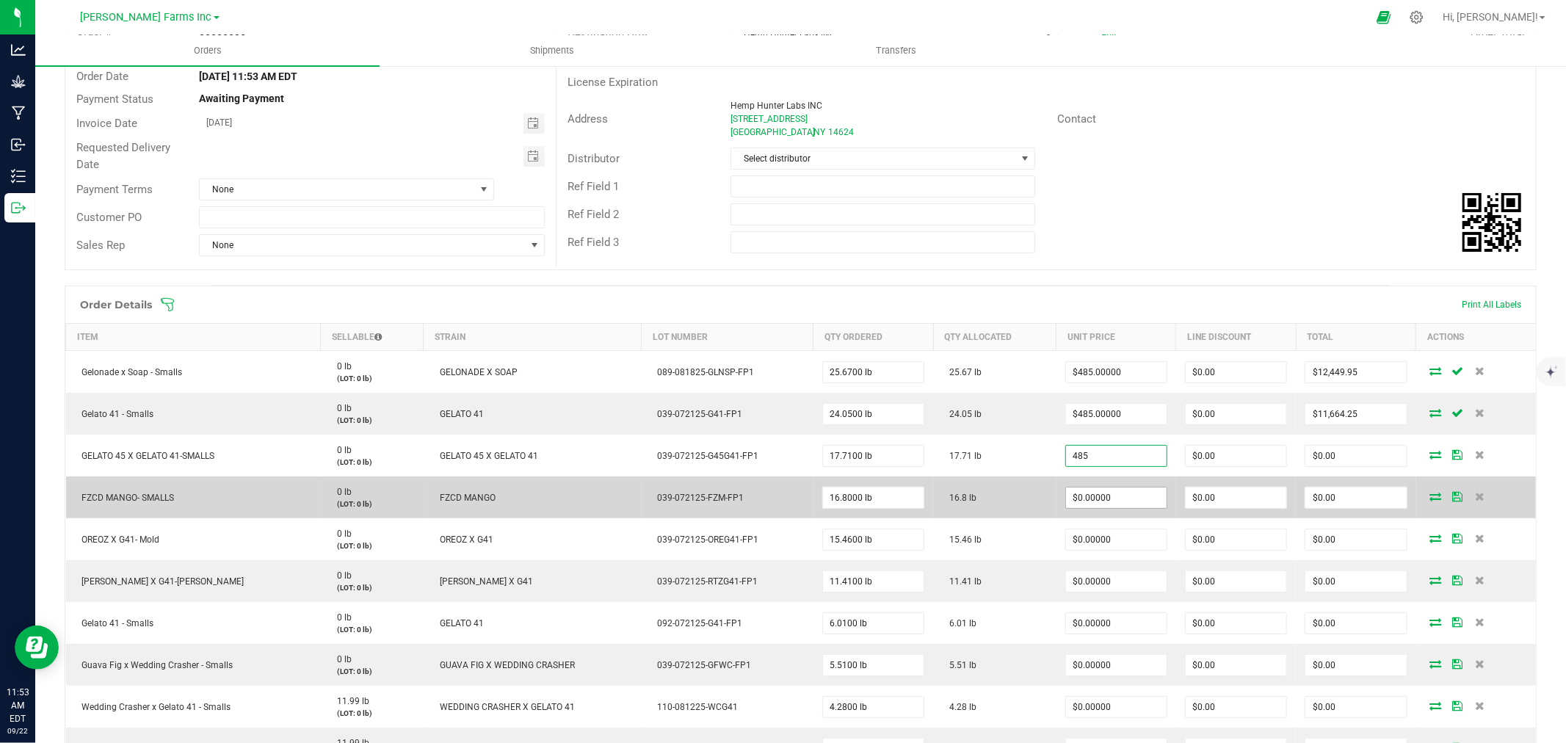
type input "$485.00000"
type input "$8,589.35"
click at [1066, 496] on input "0" at bounding box center [1116, 498] width 101 height 21
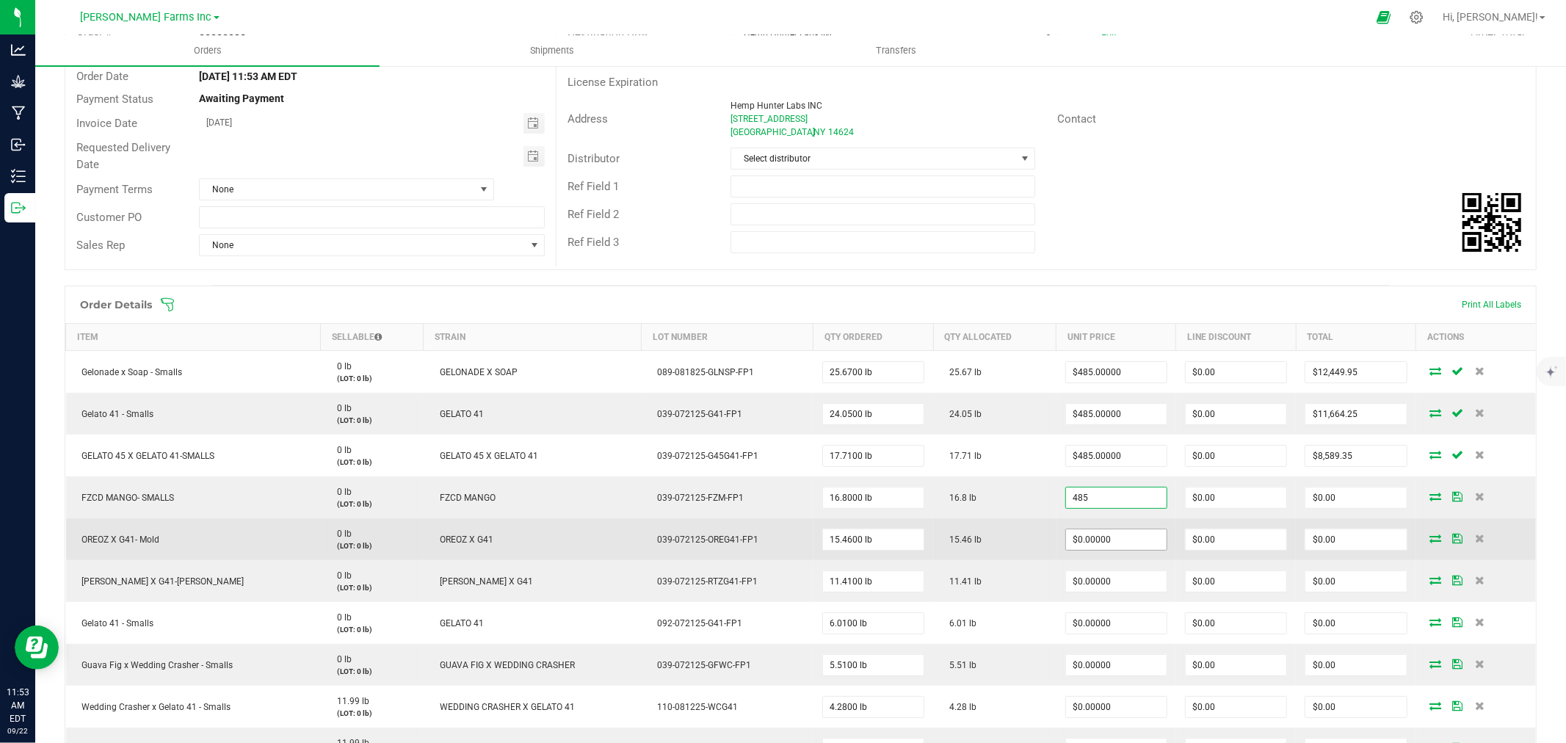
type input "$485.00000"
type input "$8,148.00"
click at [1066, 544] on input "0" at bounding box center [1116, 540] width 101 height 21
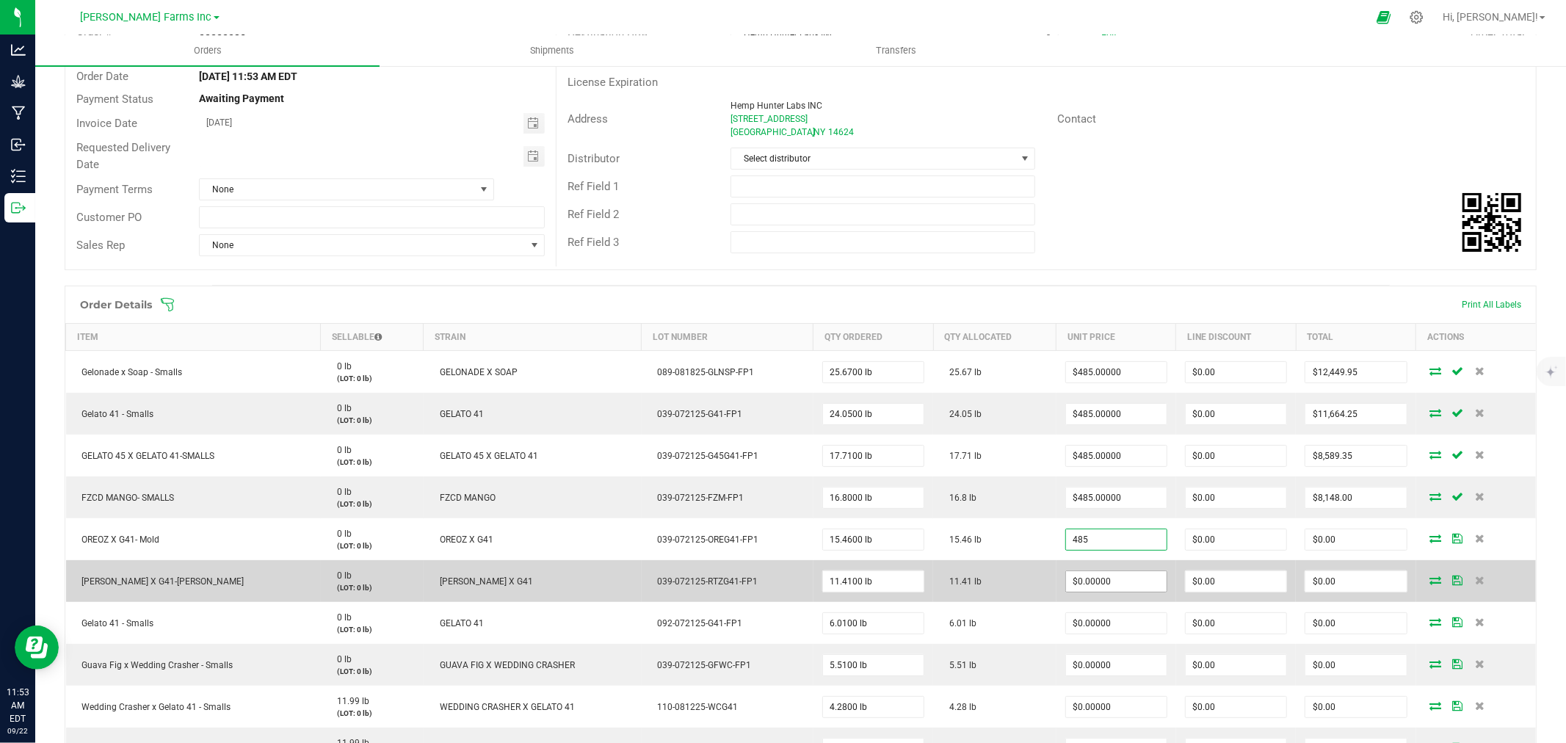
type input "$485.00000"
type input "$7,498.10"
click at [1066, 577] on input "0" at bounding box center [1116, 581] width 101 height 21
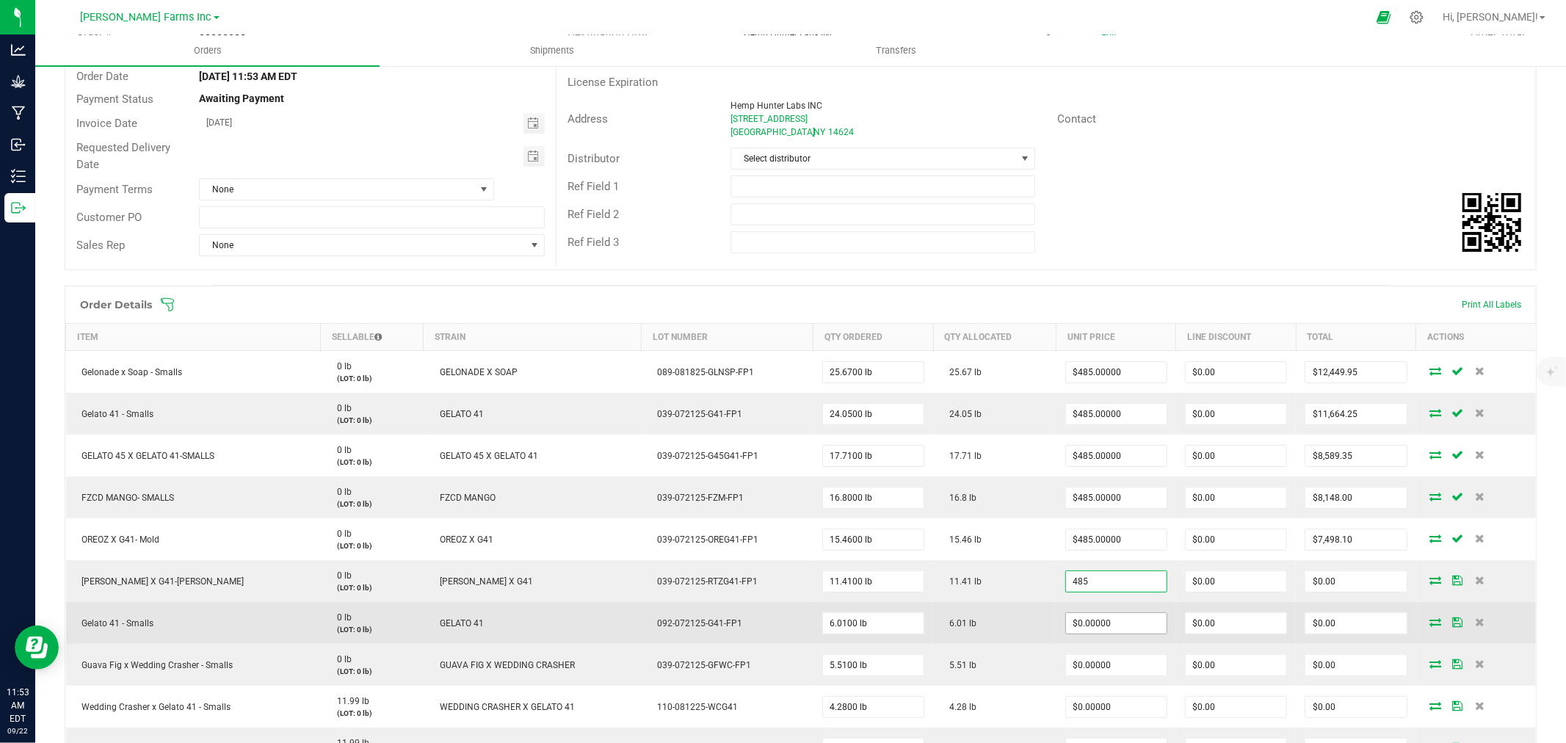
type input "$485.00000"
type input "$5,533.85"
click at [1071, 619] on input "0" at bounding box center [1116, 623] width 101 height 21
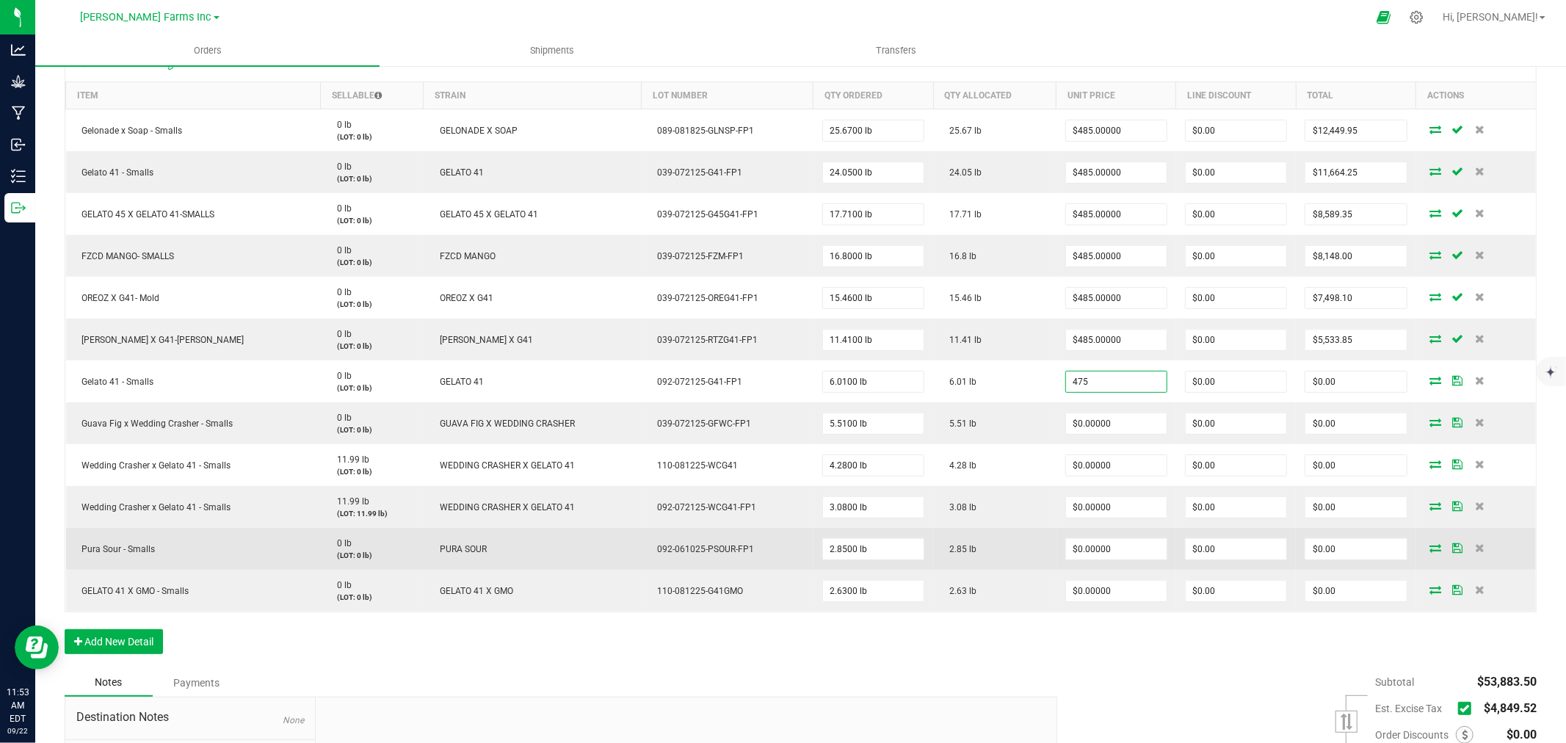
scroll to position [383, 0]
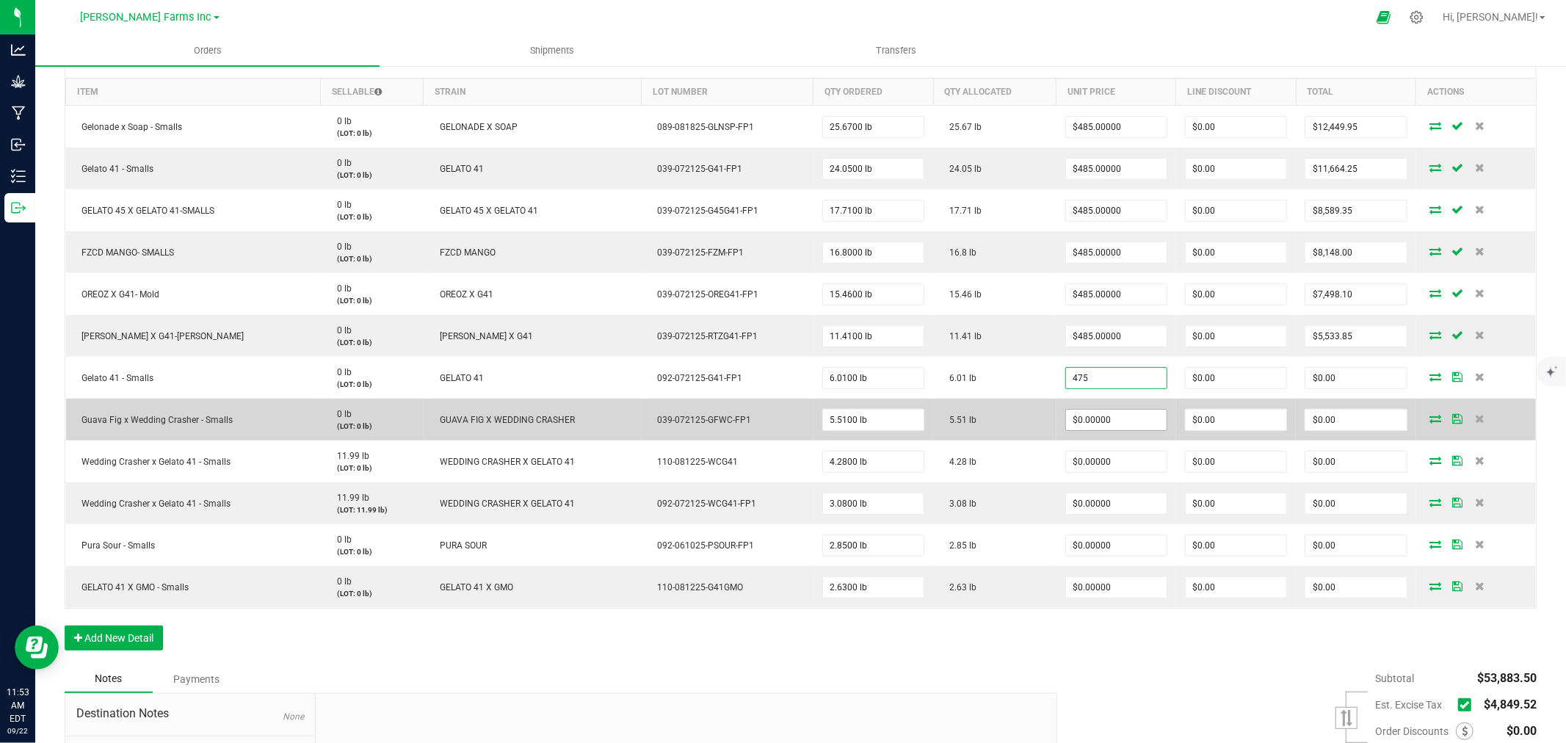
type input "$475.00000"
type input "$2,854.75"
click at [1091, 419] on input "0" at bounding box center [1116, 420] width 101 height 21
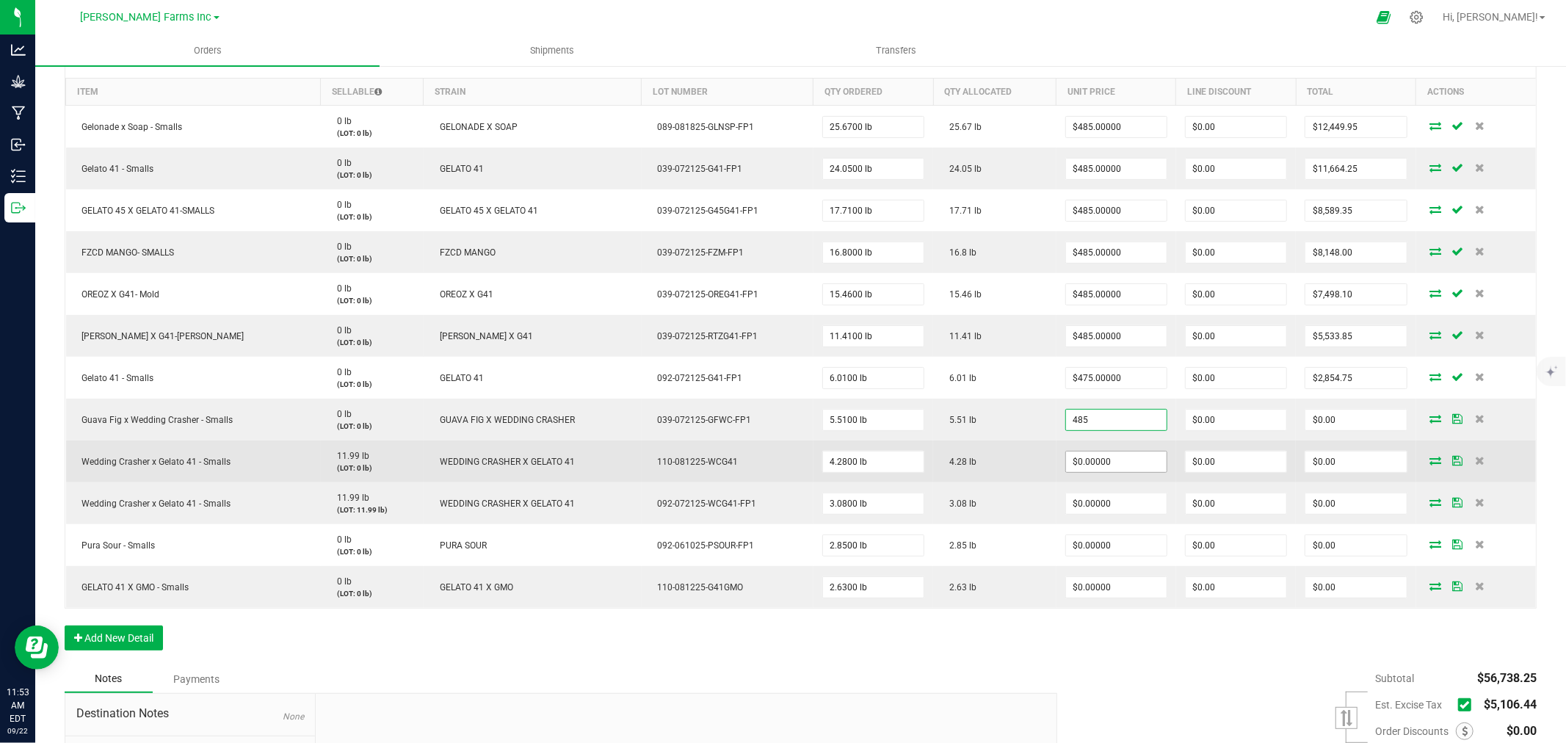
type input "$485.00000"
type input "$2,672.35"
click at [1080, 464] on input "0" at bounding box center [1116, 462] width 101 height 21
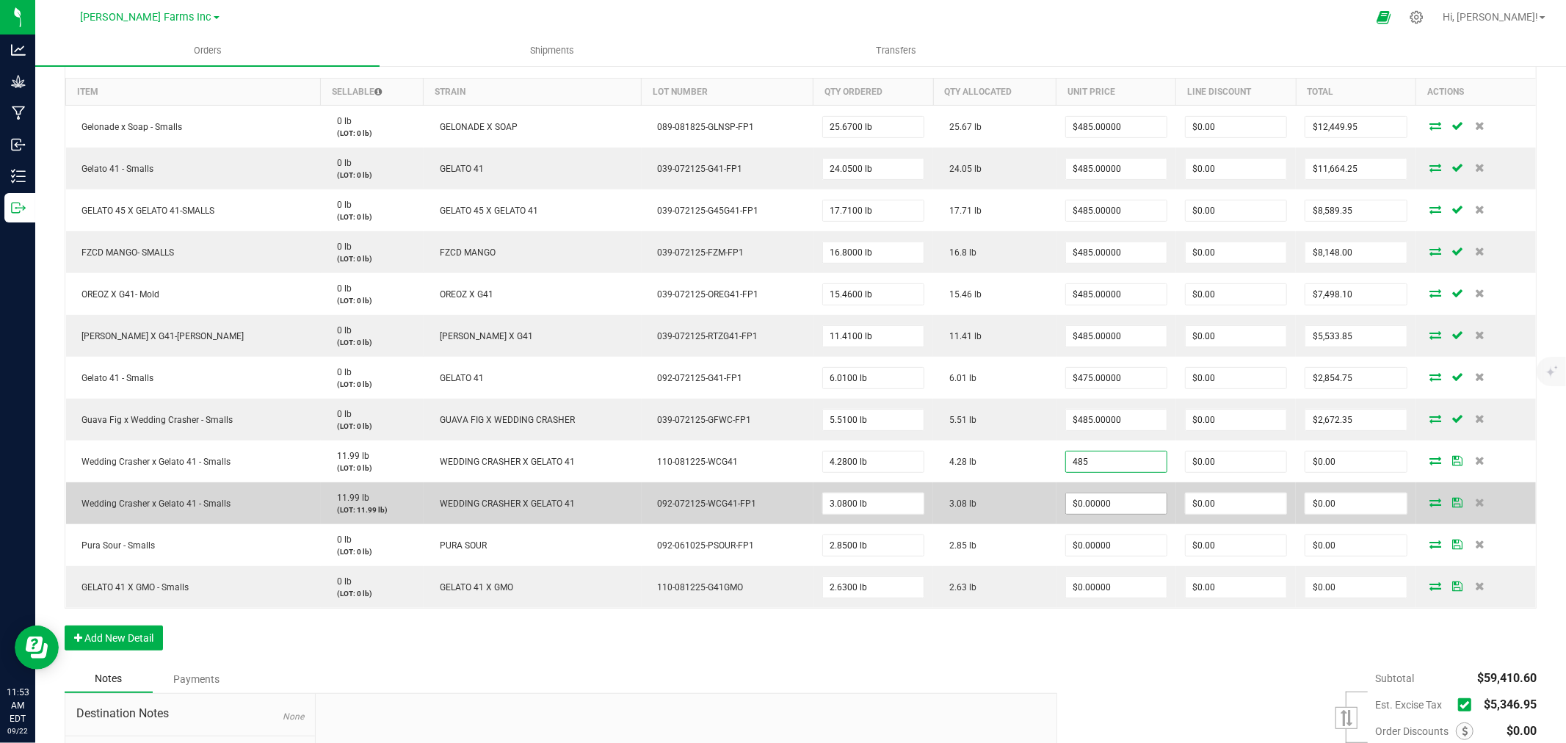
type input "$485.00000"
type input "$2,075.80"
click at [1073, 497] on input "0" at bounding box center [1116, 504] width 101 height 21
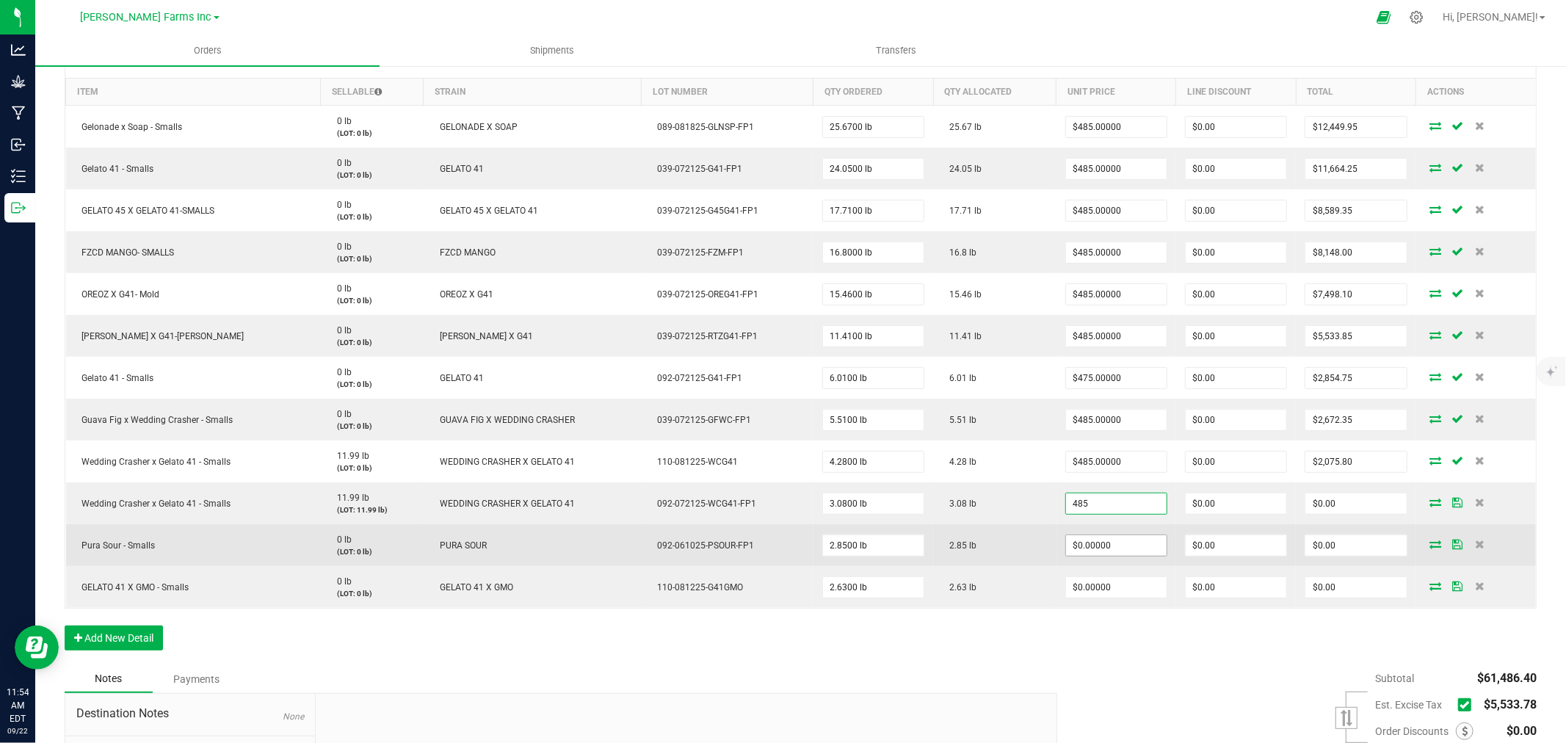
type input "$485.00000"
type input "$1,493.80"
click at [1068, 542] on input "0" at bounding box center [1116, 545] width 101 height 21
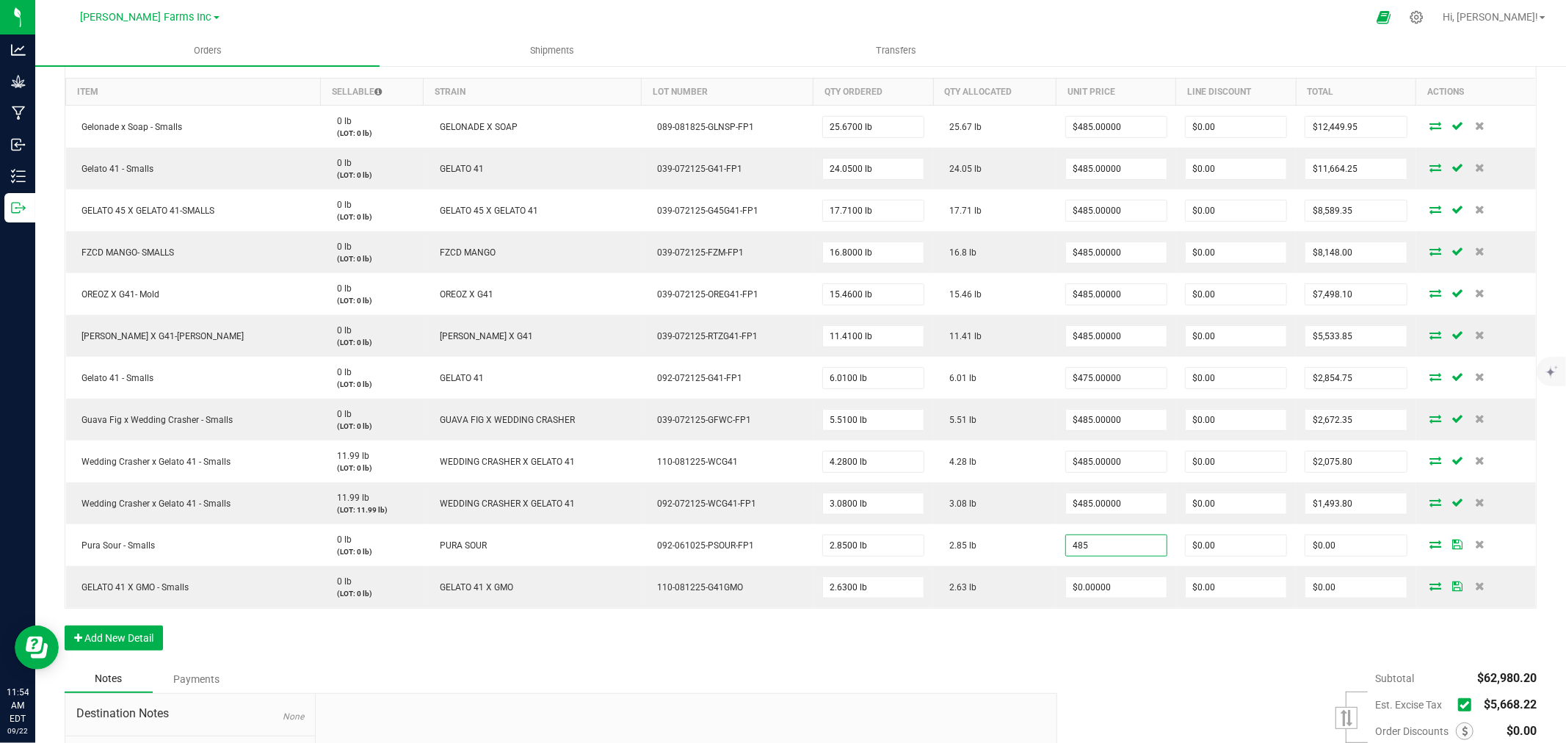
type input "$485.00000"
type input "$1,382.25"
click at [1074, 649] on div "Order Details Print All Labels Item Sellable Strain Lot Number Qty Ordered Qty …" at bounding box center [801, 352] width 1472 height 625
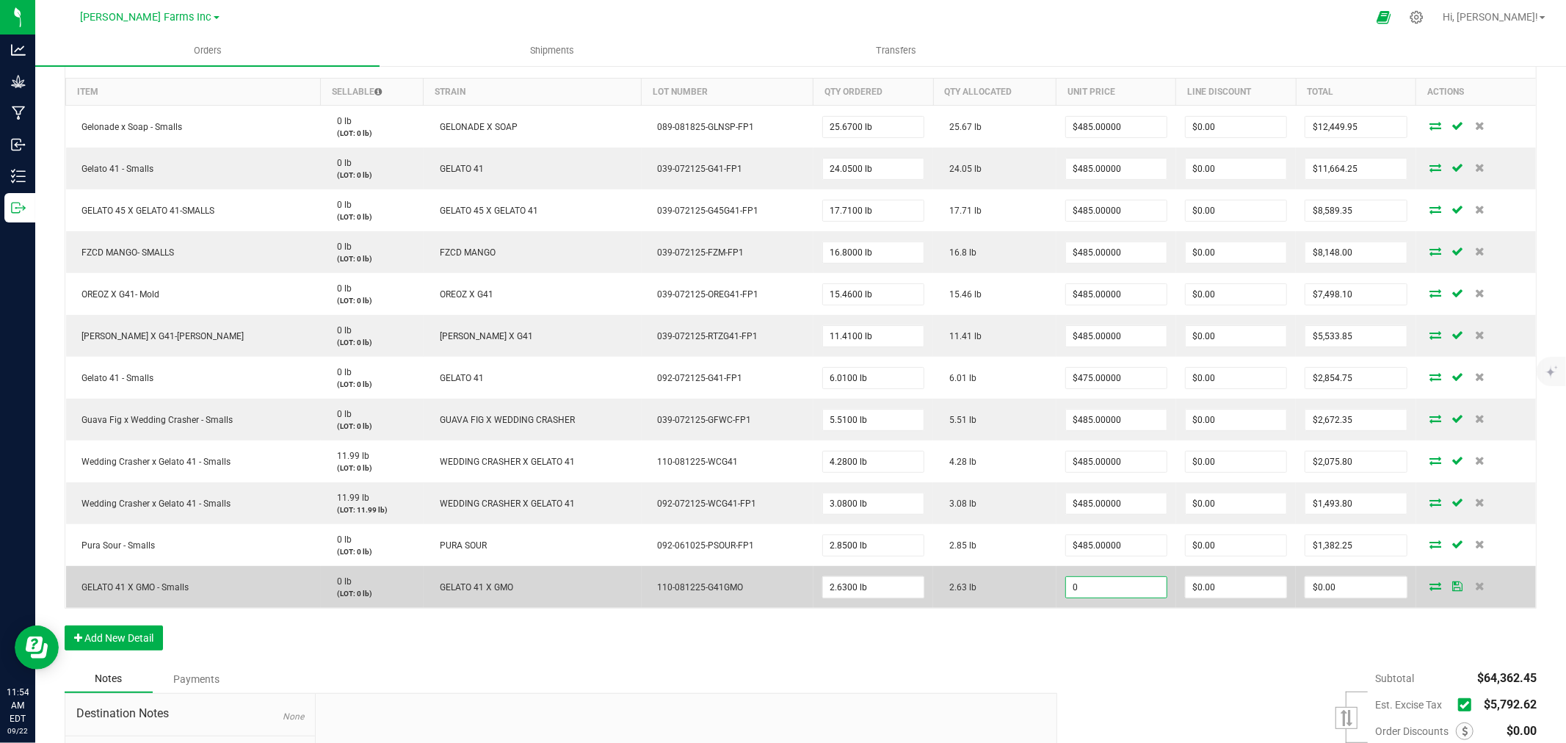
click at [1075, 581] on input "0" at bounding box center [1116, 587] width 101 height 21
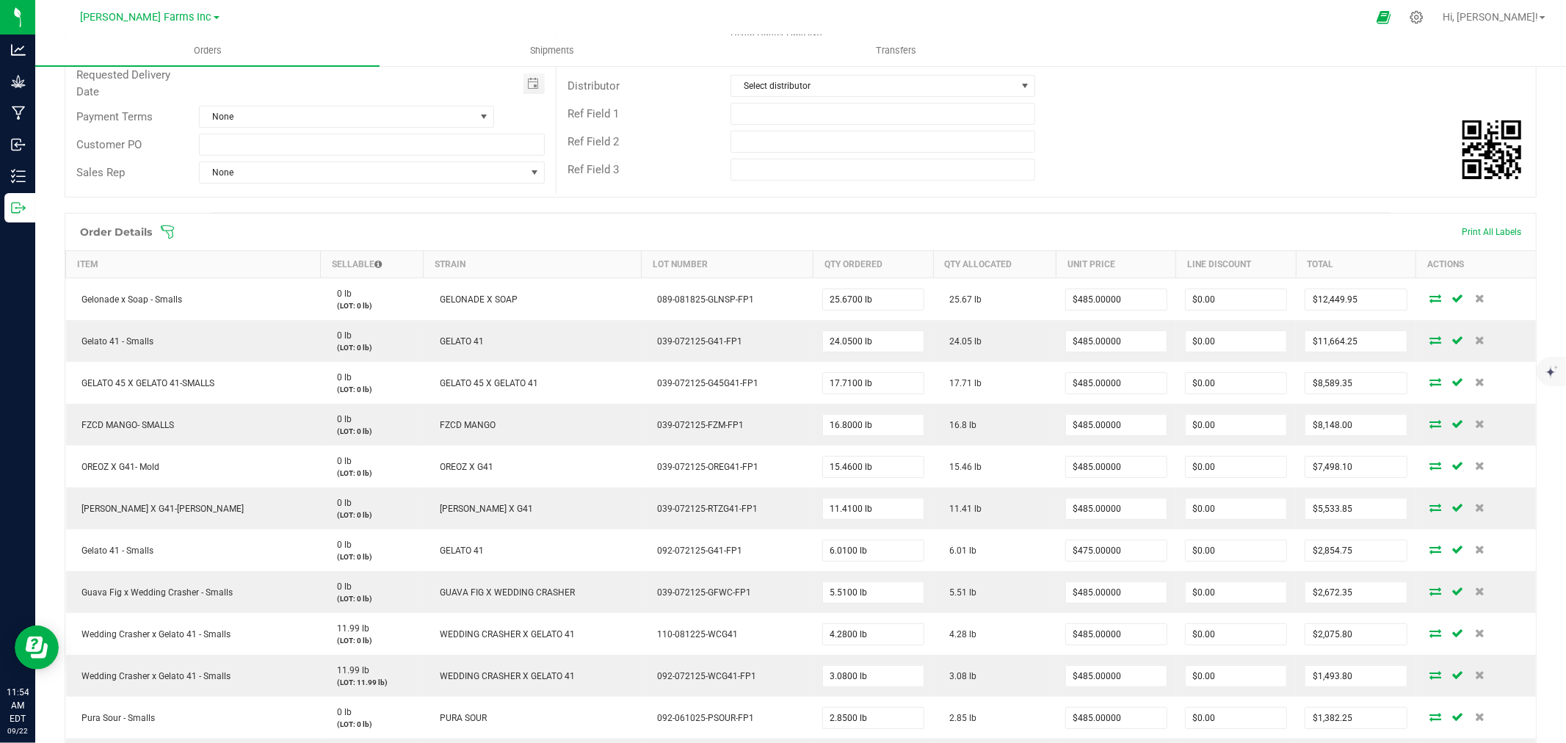
scroll to position [301, 0]
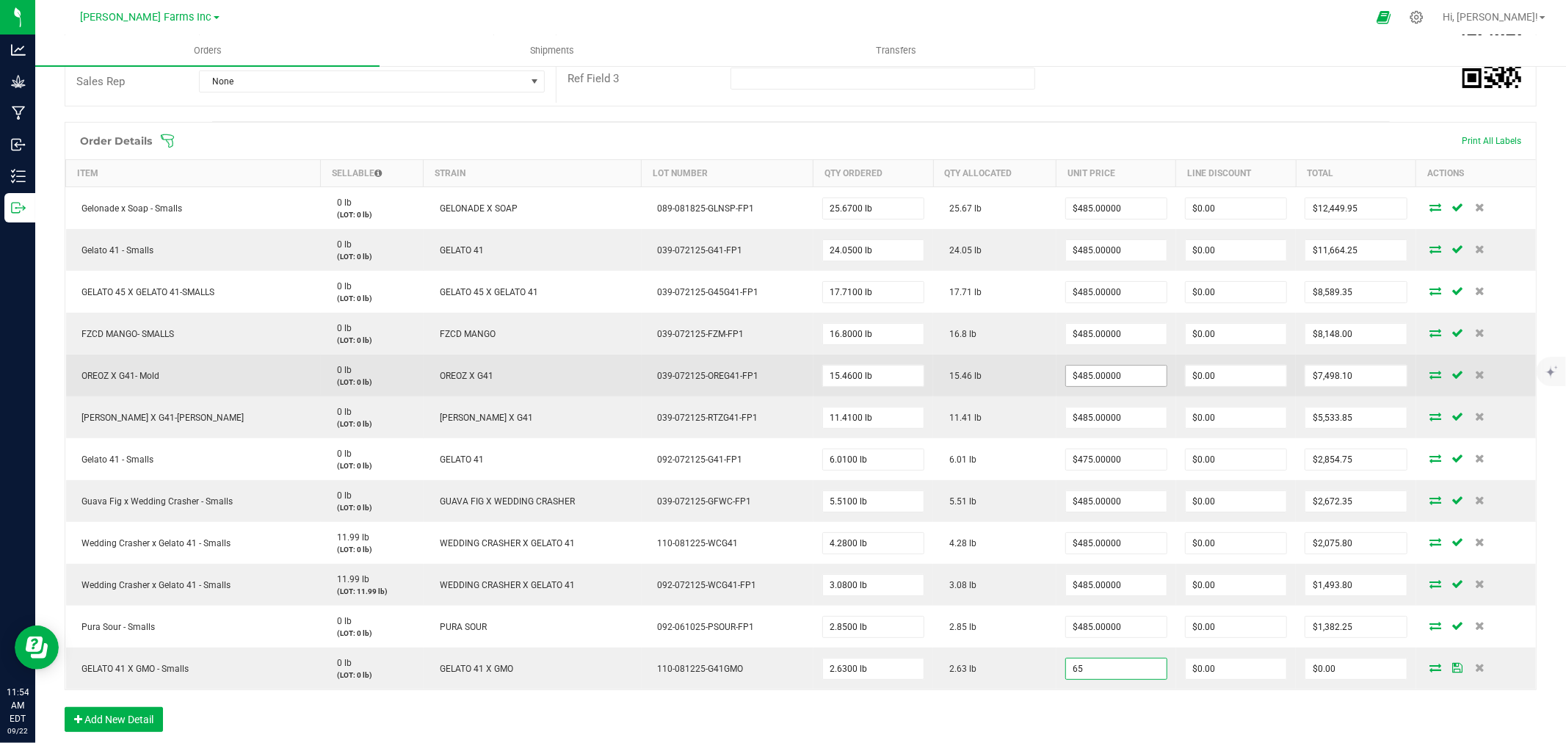
type input "$65.00000"
type input "$170.95"
click at [1091, 377] on input "485" at bounding box center [1116, 376] width 101 height 21
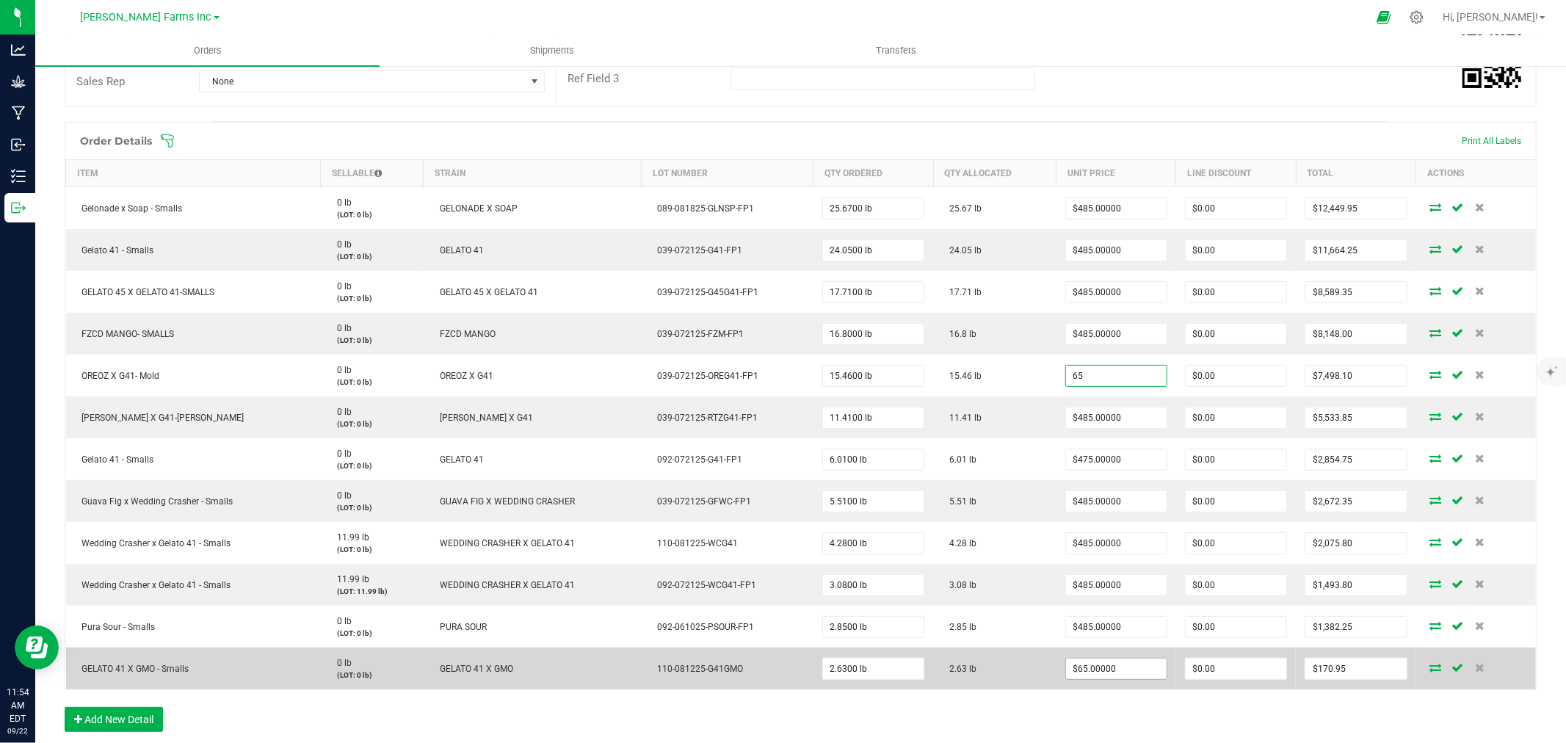
type input "$65.00000"
type input "$1,004.90"
click at [1080, 668] on input "65" at bounding box center [1116, 669] width 101 height 21
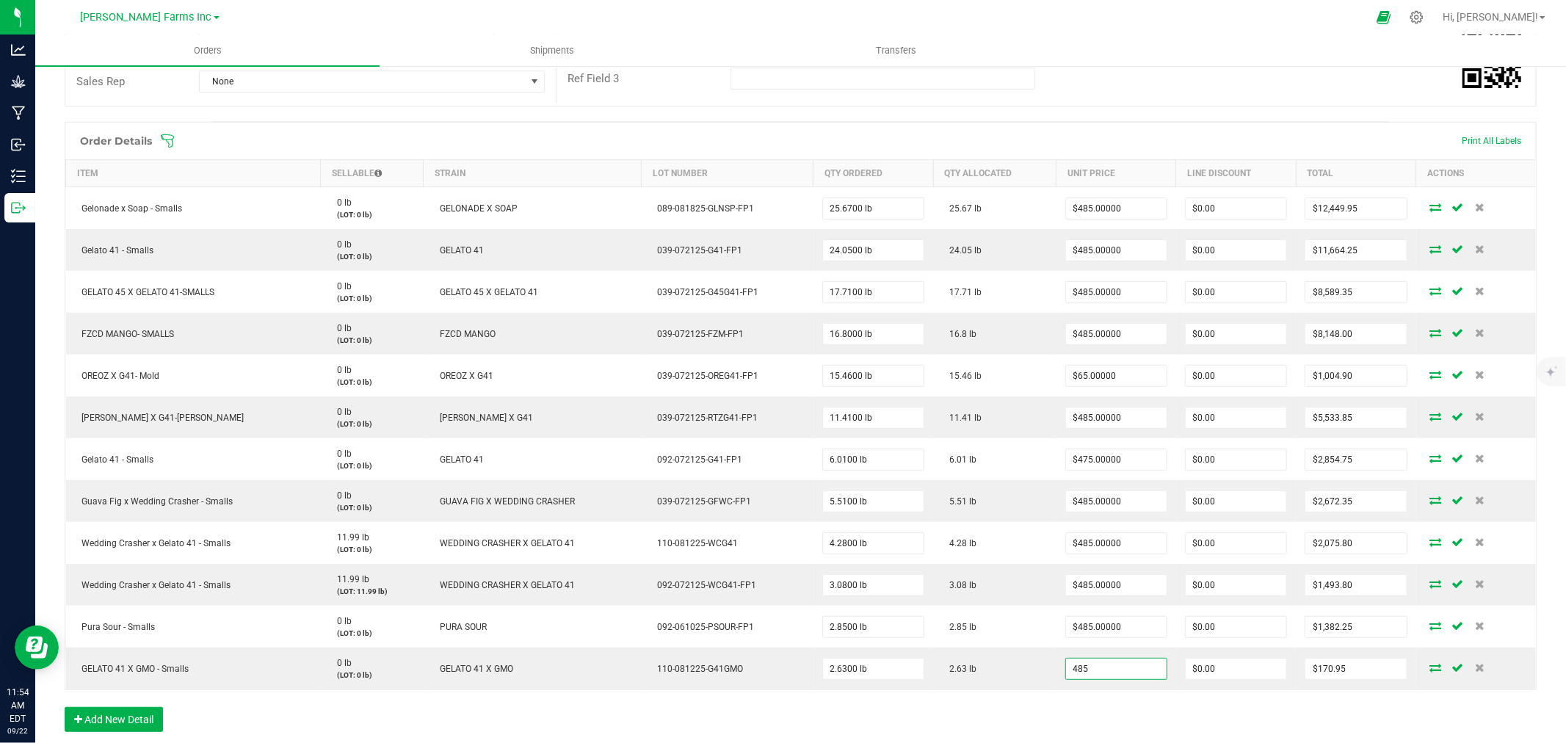
type input "$485.00000"
type input "$1,275.55"
click at [1023, 715] on div "Order Details Print All Labels Item Sellable Strain Lot Number Qty Ordered Qty …" at bounding box center [801, 434] width 1472 height 625
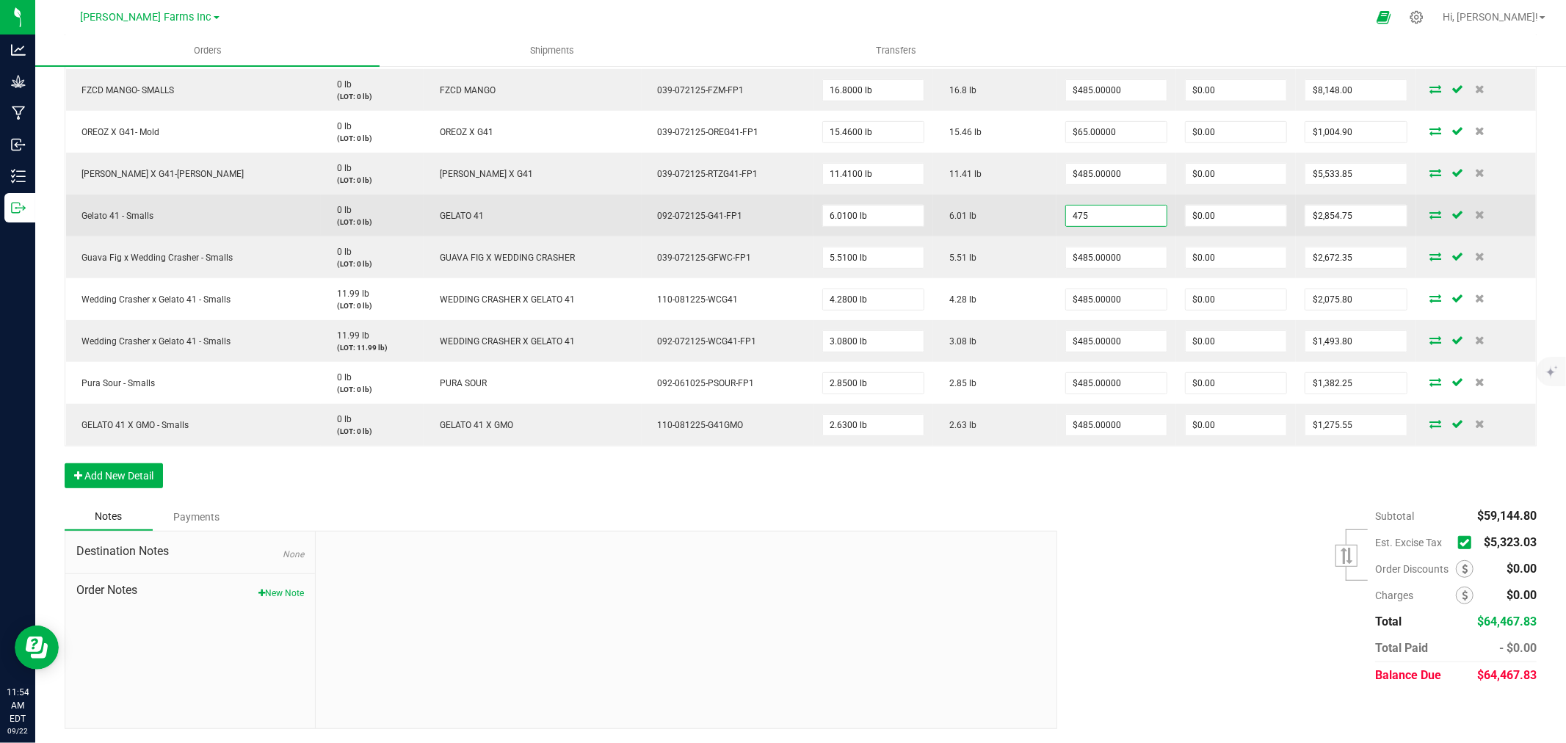
click at [1066, 209] on input "475" at bounding box center [1116, 216] width 101 height 21
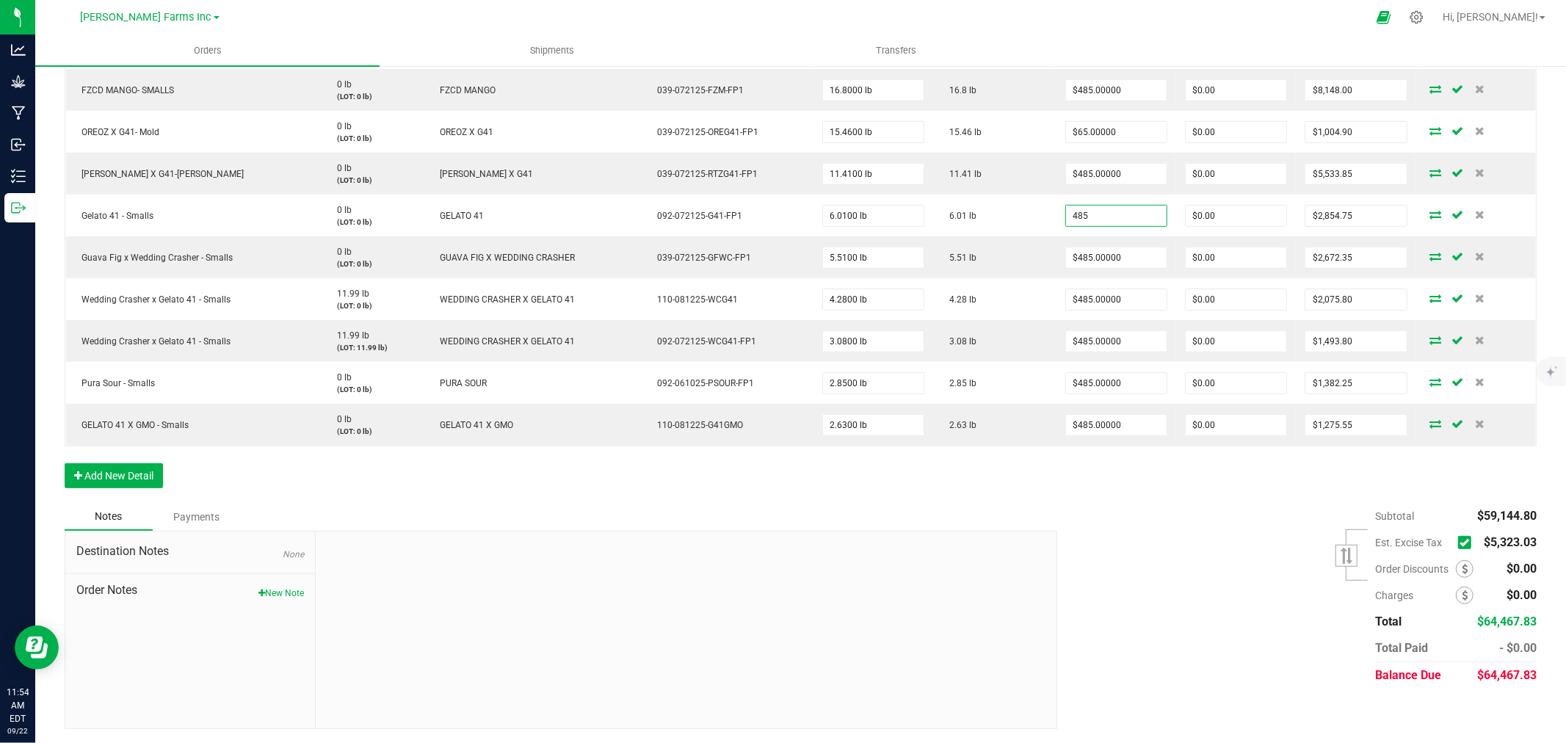
type input "$485.00000"
type input "$2,914.85"
click at [1139, 632] on div "Subtotal $59,144.80 Est. Excise Tax" at bounding box center [1292, 596] width 491 height 186
click at [1460, 543] on icon at bounding box center [1465, 543] width 10 height 0
click at [0, 0] on input "checkbox" at bounding box center [0, 0] width 0 height 0
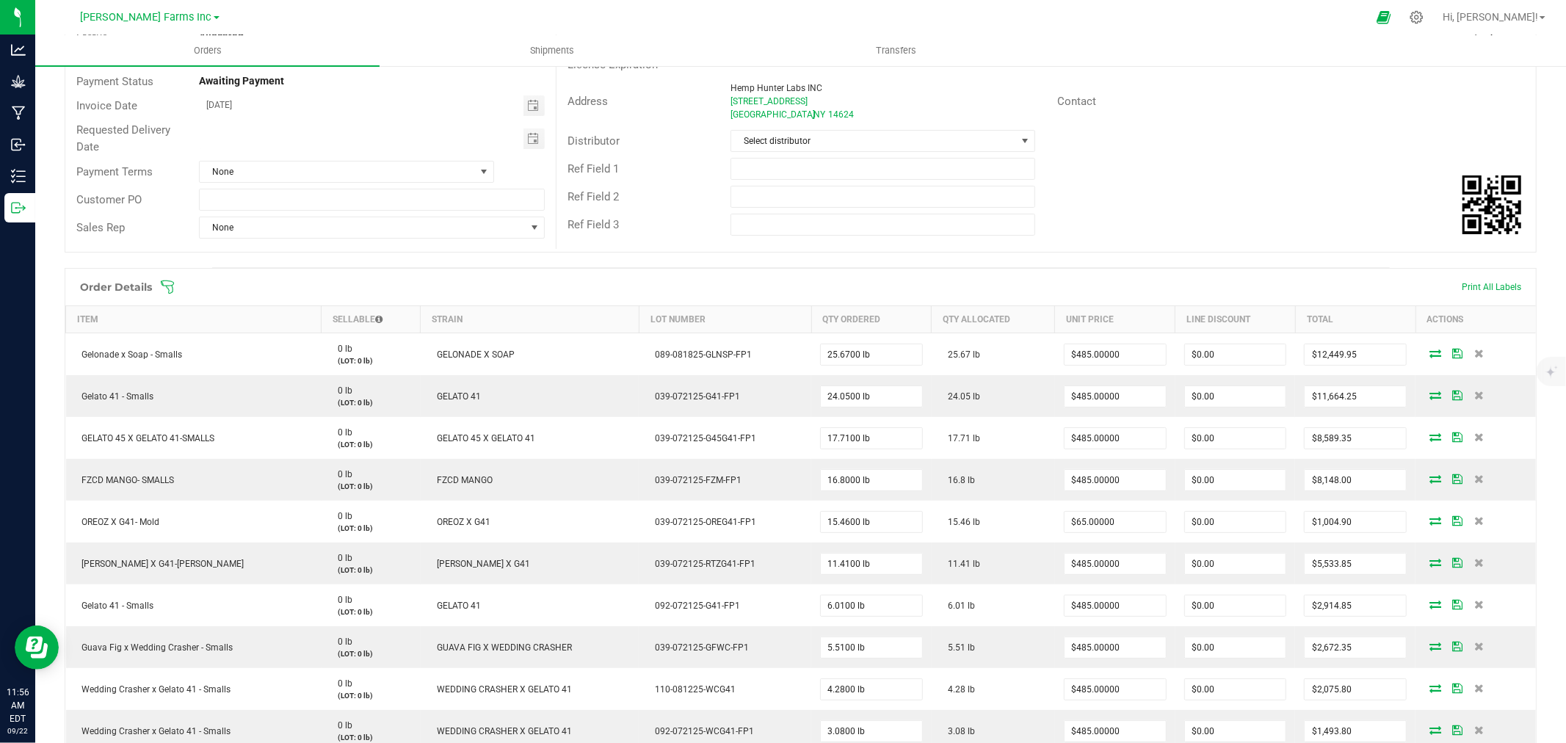
scroll to position [0, 0]
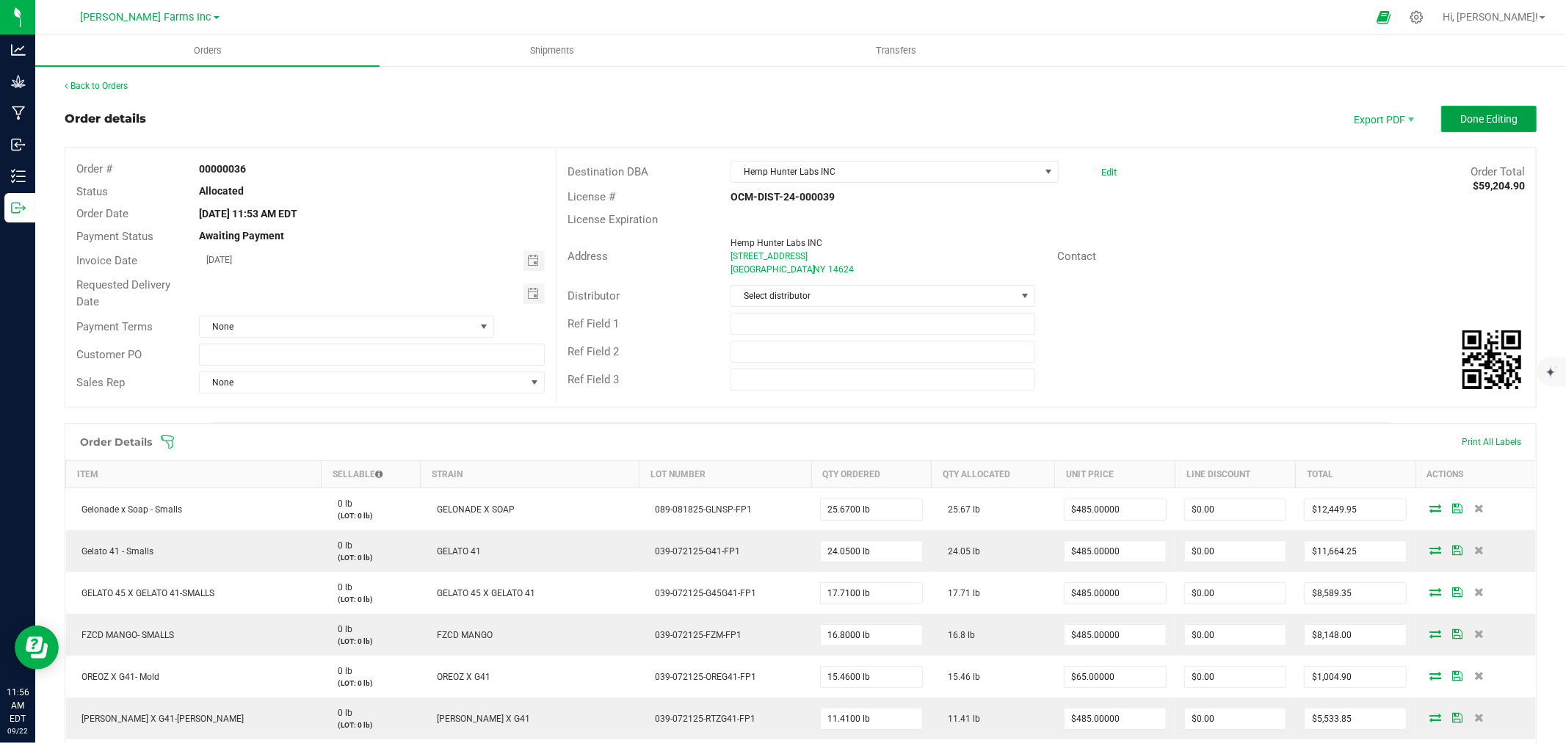
click at [1486, 115] on span "Done Editing" at bounding box center [1489, 119] width 57 height 12
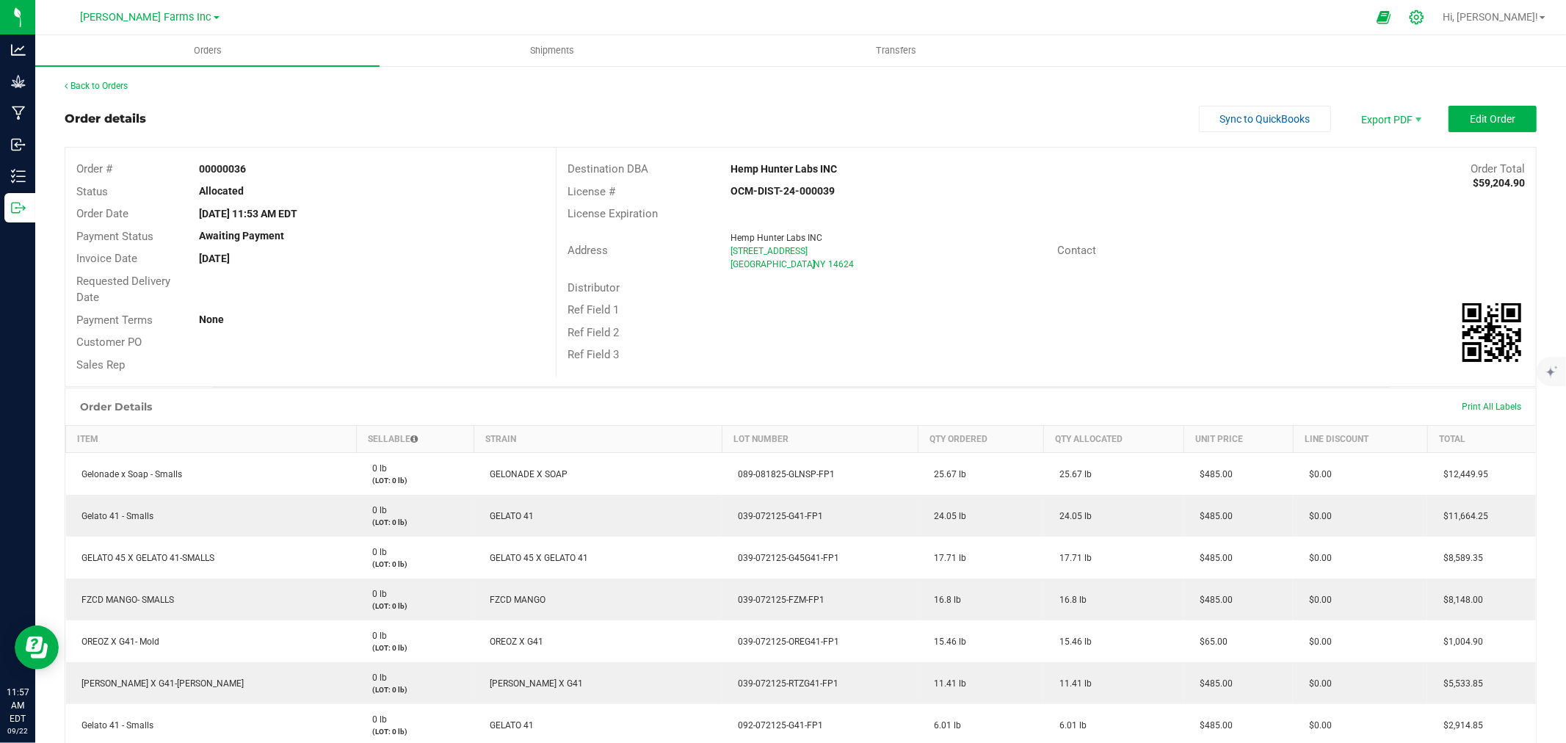
click at [1425, 18] on icon at bounding box center [1416, 17] width 15 height 15
click at [1436, 25] on div at bounding box center [1417, 17] width 37 height 32
click at [1425, 18] on icon at bounding box center [1416, 17] width 15 height 15
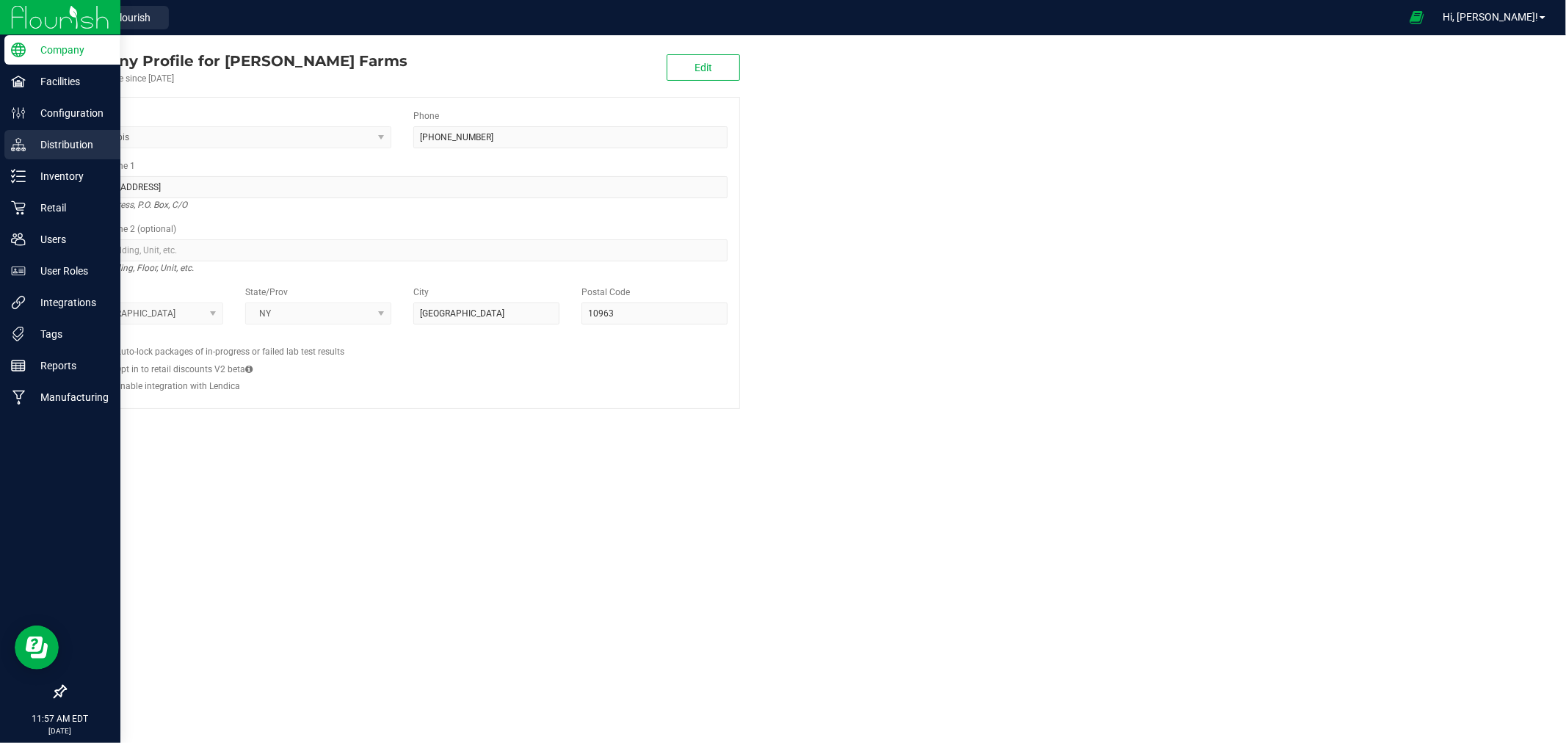
click at [71, 148] on p "Distribution" at bounding box center [70, 145] width 88 height 18
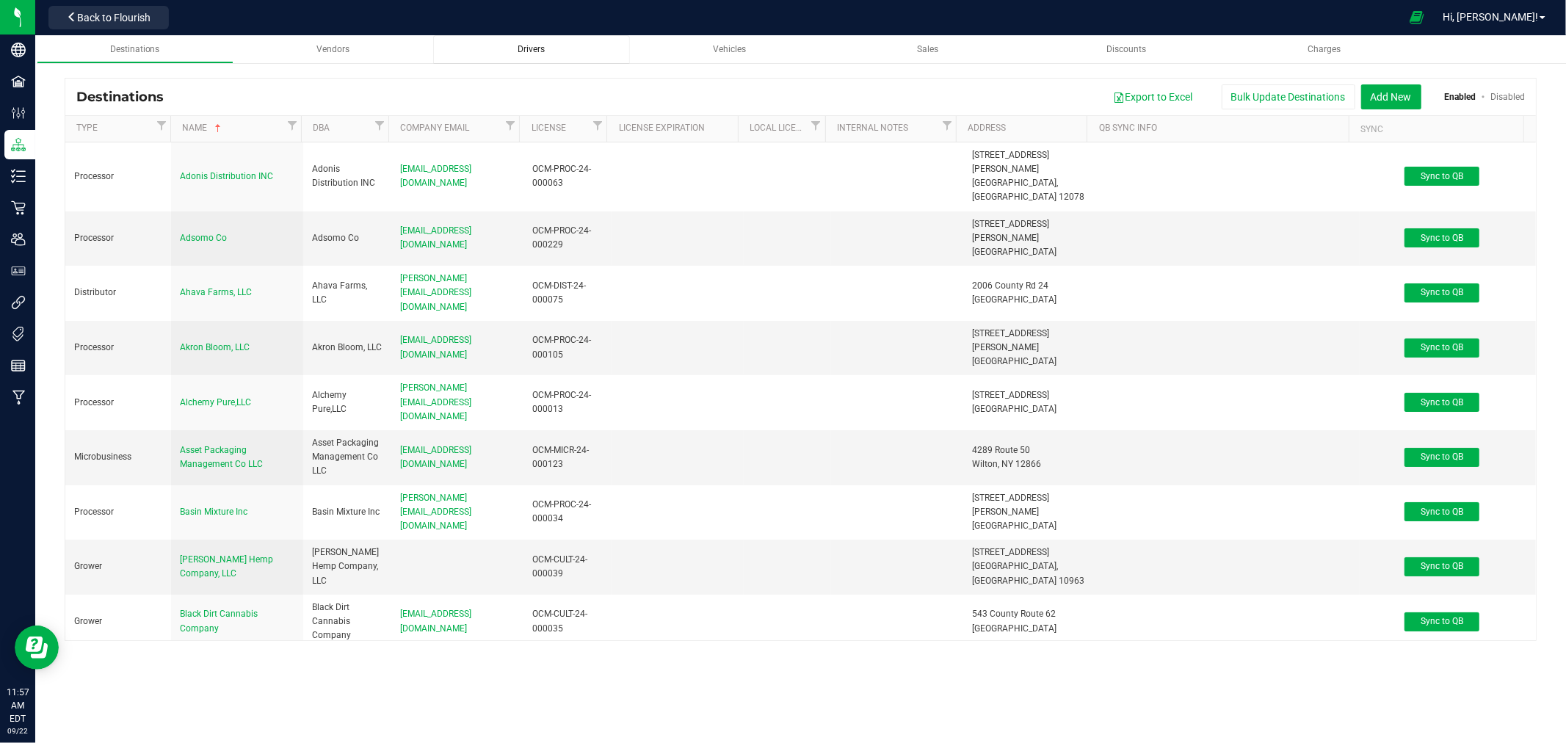
click at [541, 52] on span "Drivers" at bounding box center [531, 49] width 27 height 10
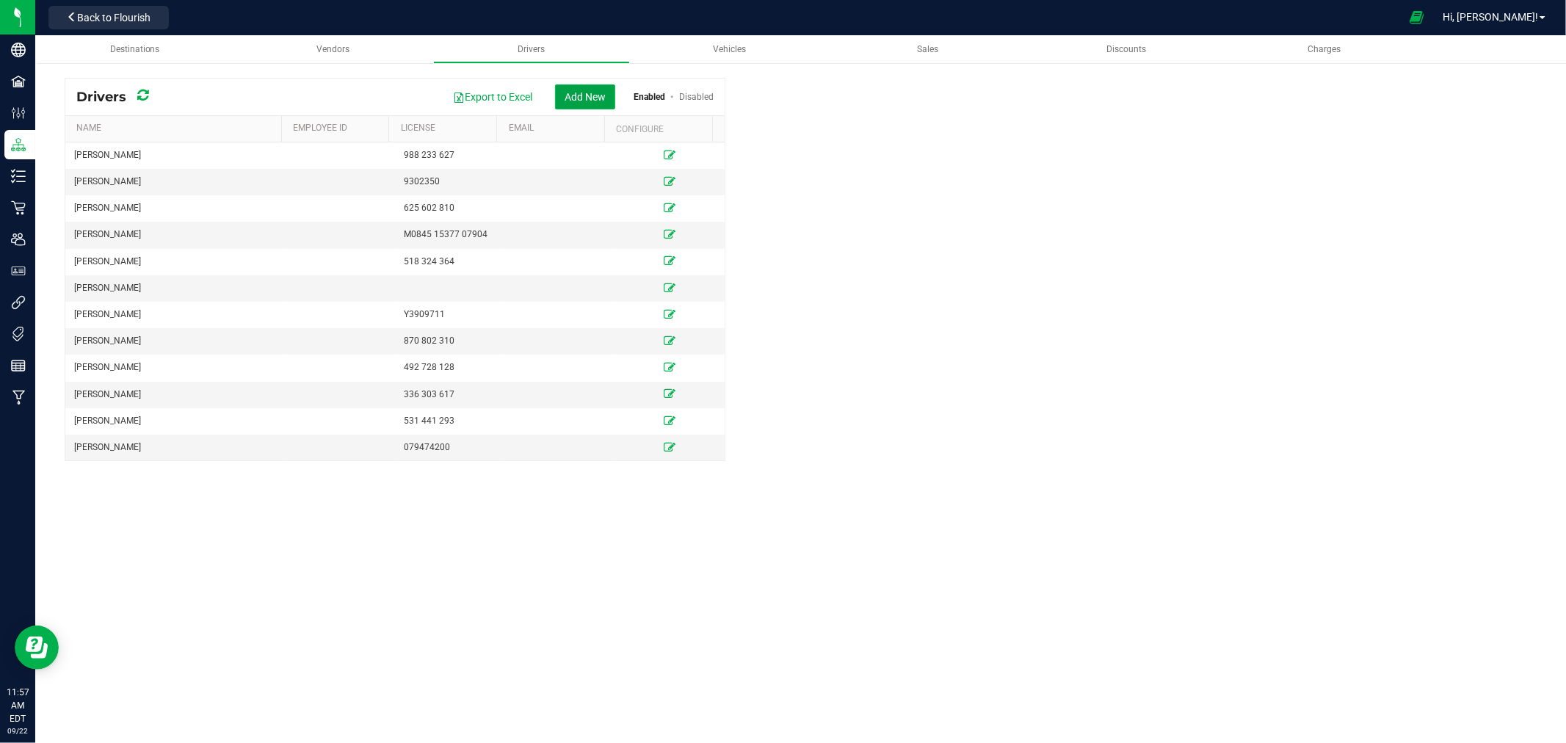
click at [590, 88] on button "Add New" at bounding box center [585, 96] width 60 height 25
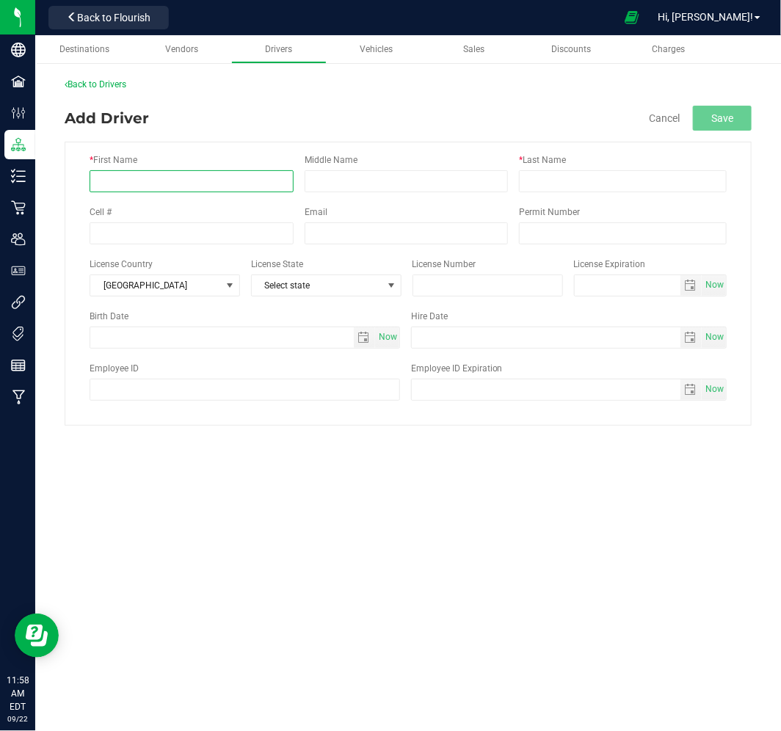
click at [187, 172] on input "* First Name" at bounding box center [192, 181] width 204 height 22
type input "Elieser"
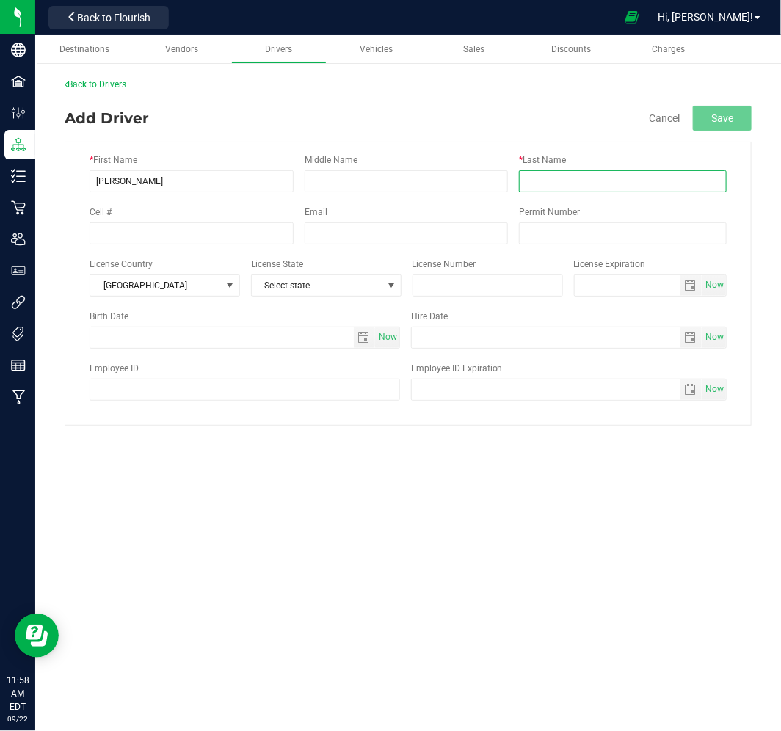
click at [574, 179] on input "* Last Name" at bounding box center [623, 181] width 208 height 22
type input "Matos"
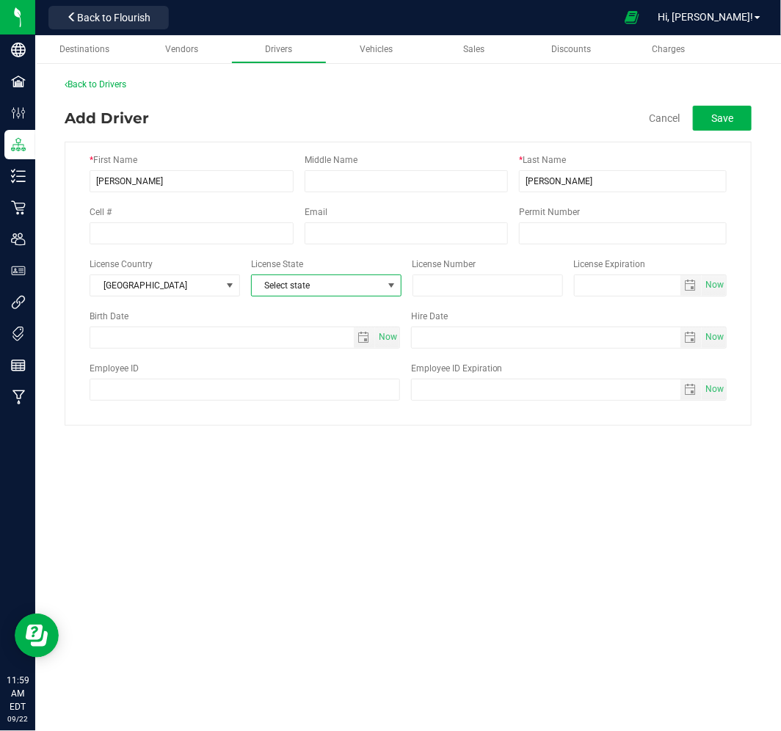
click at [301, 281] on span "Select state" at bounding box center [317, 285] width 131 height 21
click at [311, 342] on li "NY" at bounding box center [326, 345] width 149 height 25
click at [460, 292] on input "text" at bounding box center [488, 286] width 151 height 22
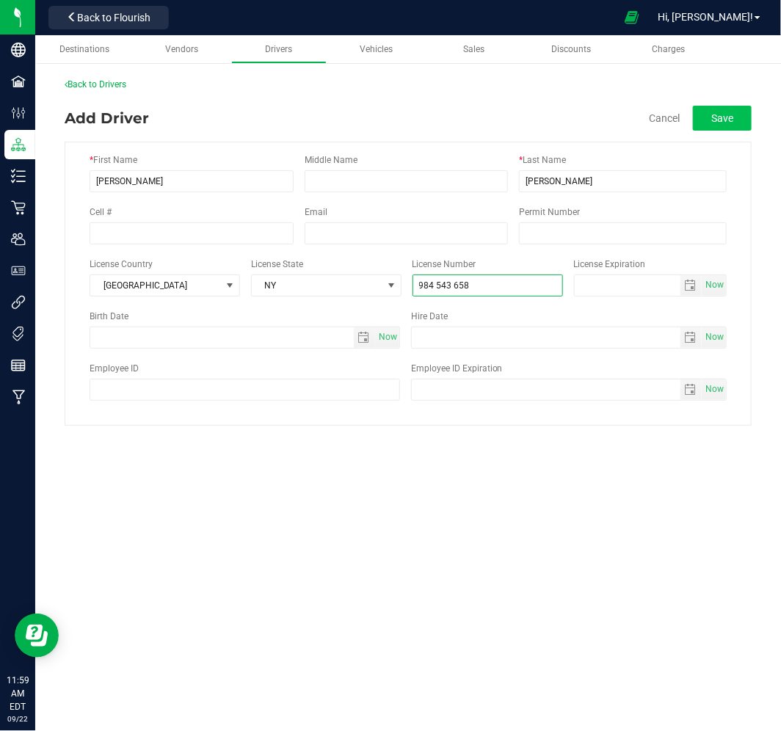
type input "984 543 658"
click at [732, 113] on button "Save" at bounding box center [722, 118] width 59 height 25
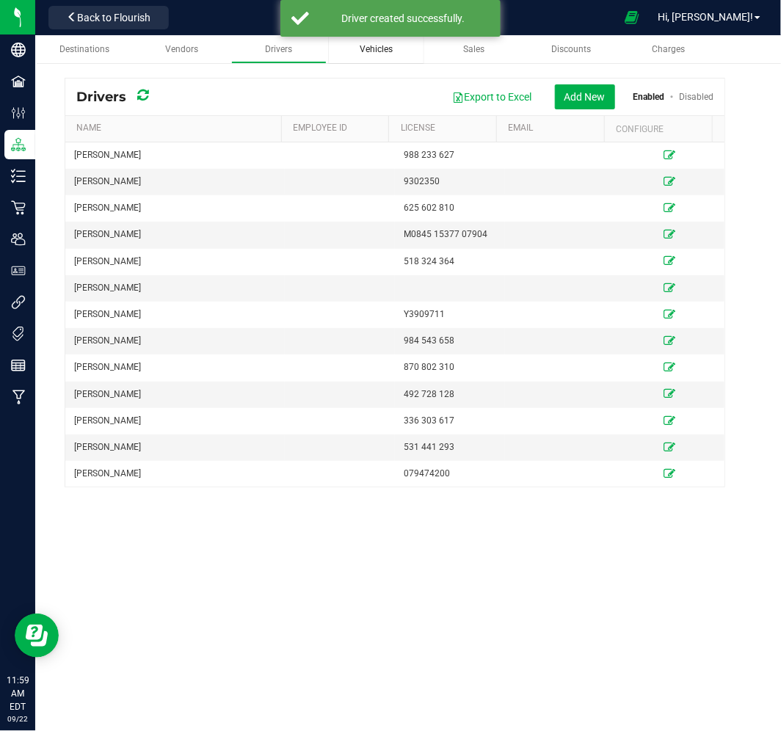
click at [355, 56] on link "Vehicles" at bounding box center [376, 49] width 96 height 29
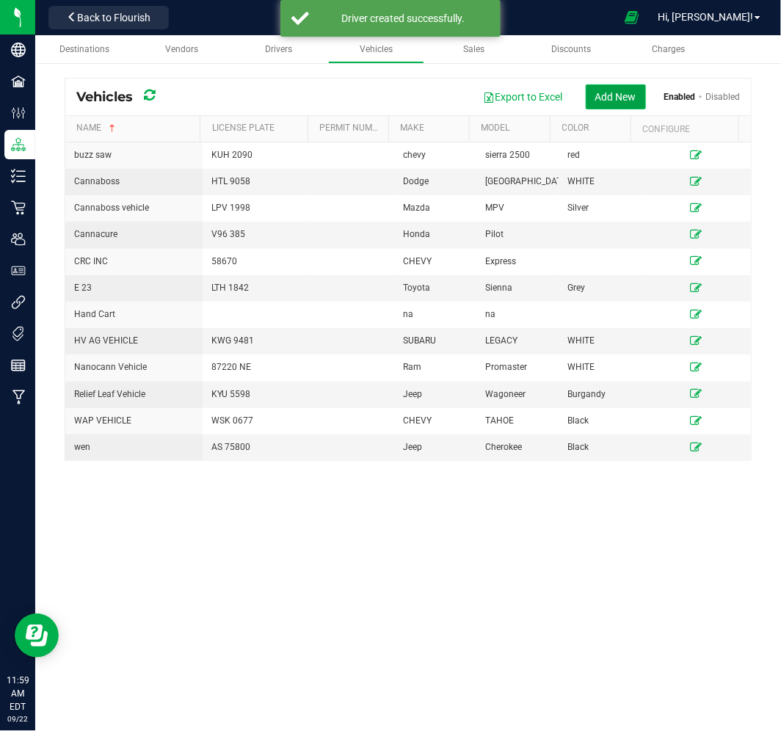
click at [590, 90] on button "Add New" at bounding box center [616, 96] width 60 height 25
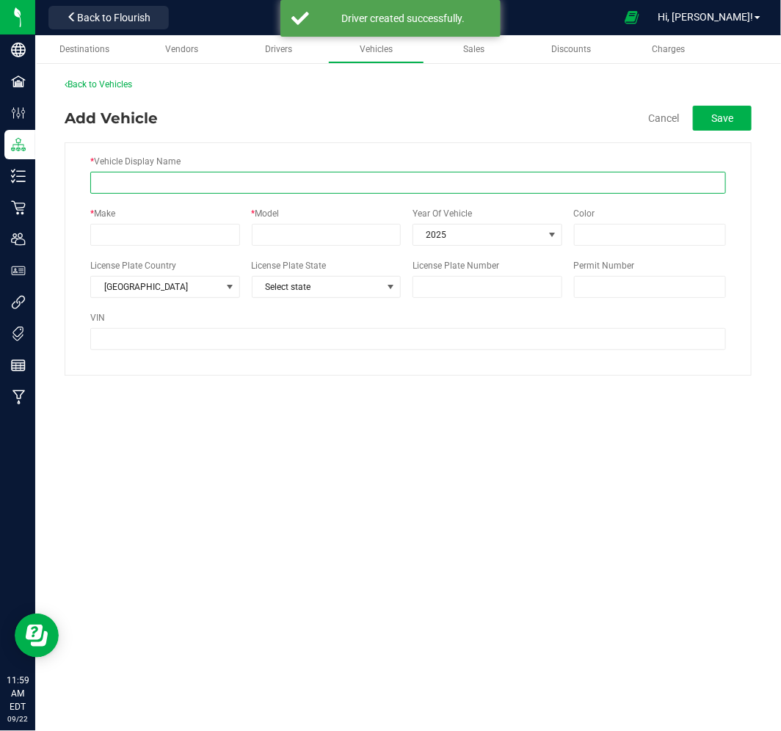
click at [179, 184] on input "* Vehicle Display Name" at bounding box center [408, 183] width 636 height 22
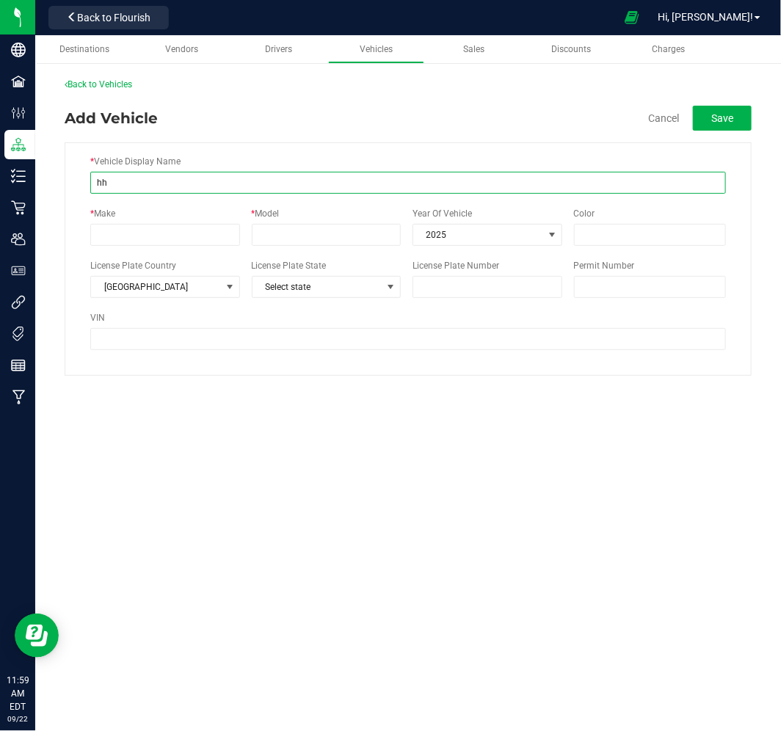
type input "h"
type input "HHL"
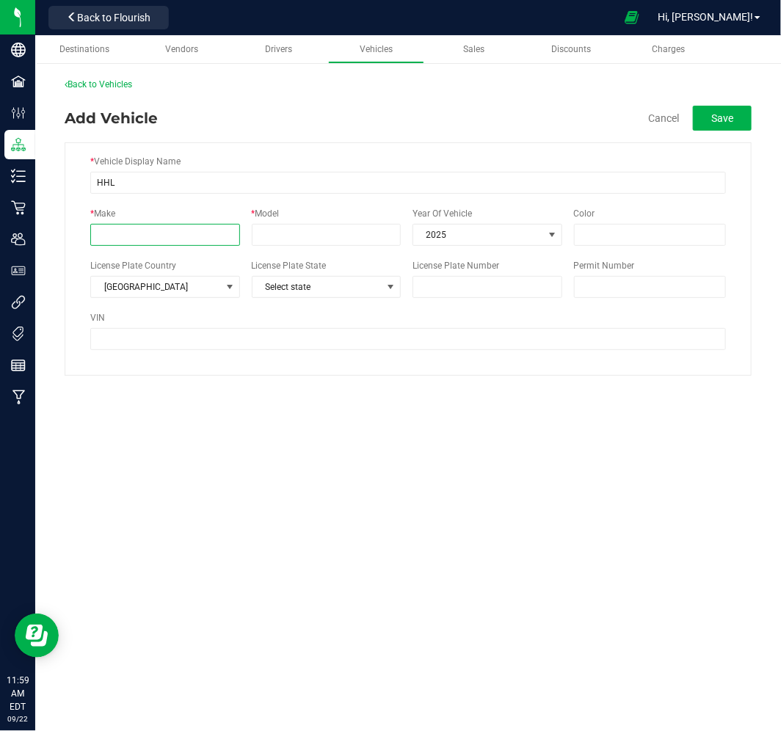
click at [163, 239] on input "* Make" at bounding box center [165, 235] width 150 height 22
type input "ISUZU"
click at [257, 232] on input "* Model" at bounding box center [327, 235] width 150 height 22
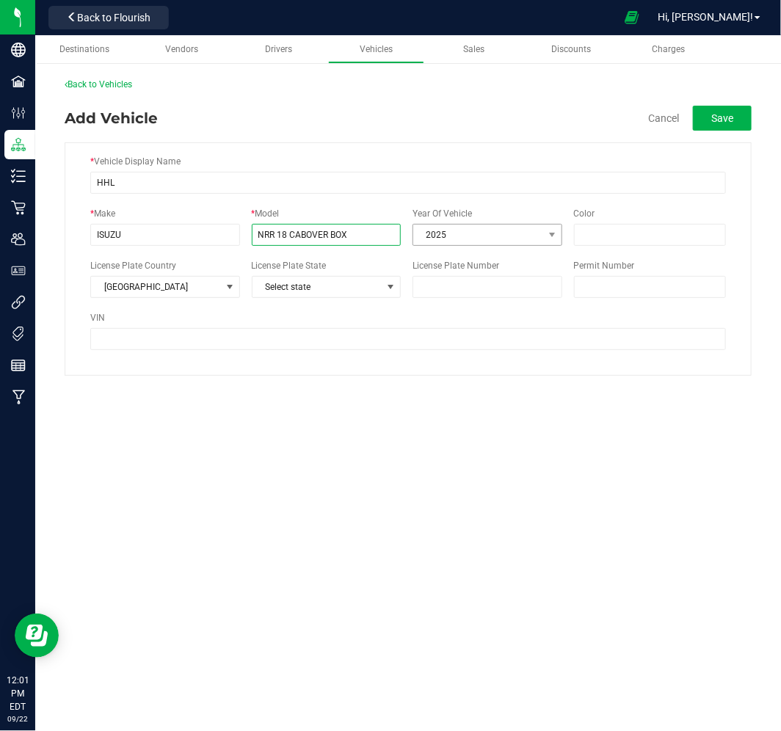
type input "NRR 18 CABOVER BOX"
click at [434, 236] on span "2025" at bounding box center [478, 235] width 130 height 21
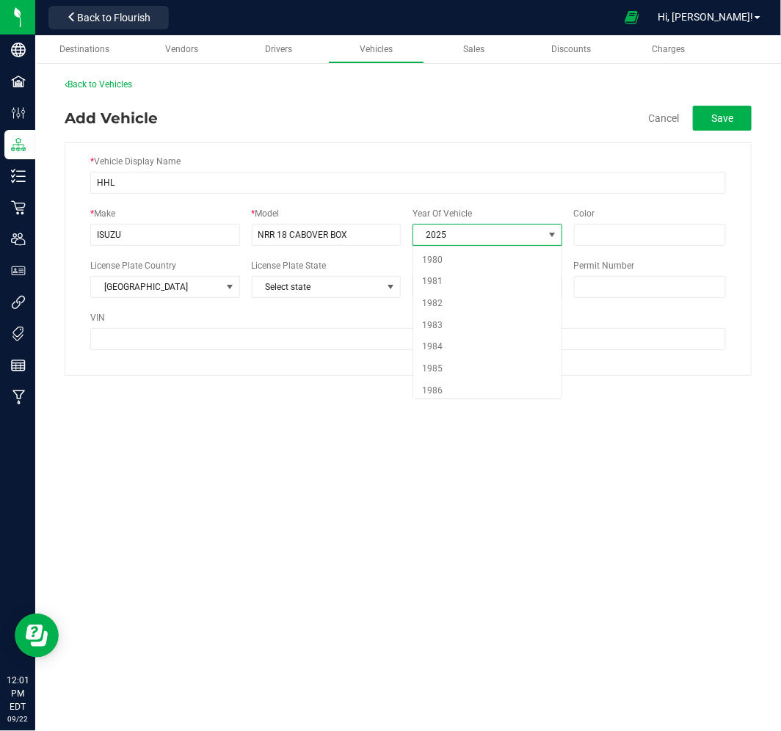
scroll to position [863, 0]
click at [465, 356] on li "2024" at bounding box center [487, 358] width 148 height 22
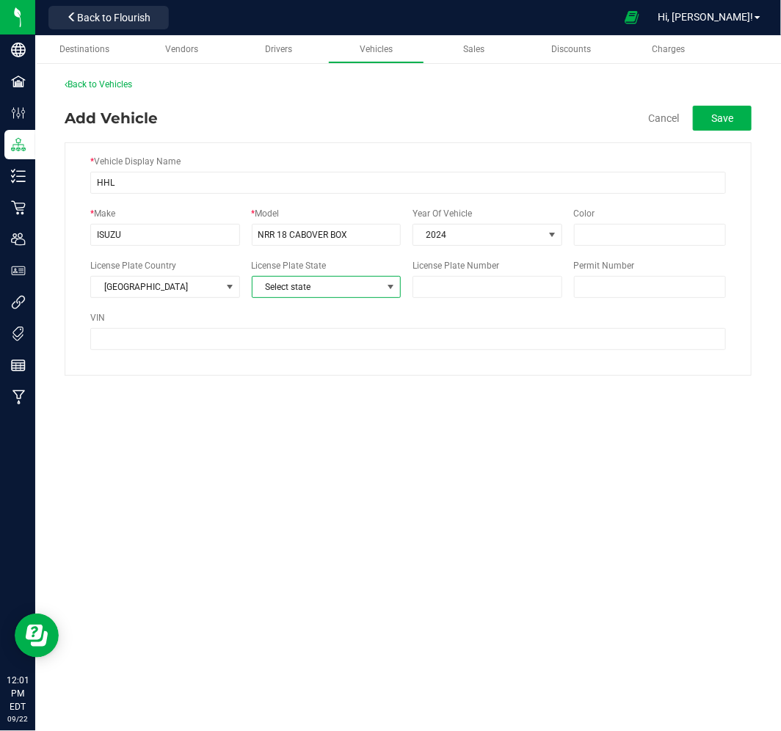
click at [344, 291] on span "Select state" at bounding box center [318, 287] width 130 height 21
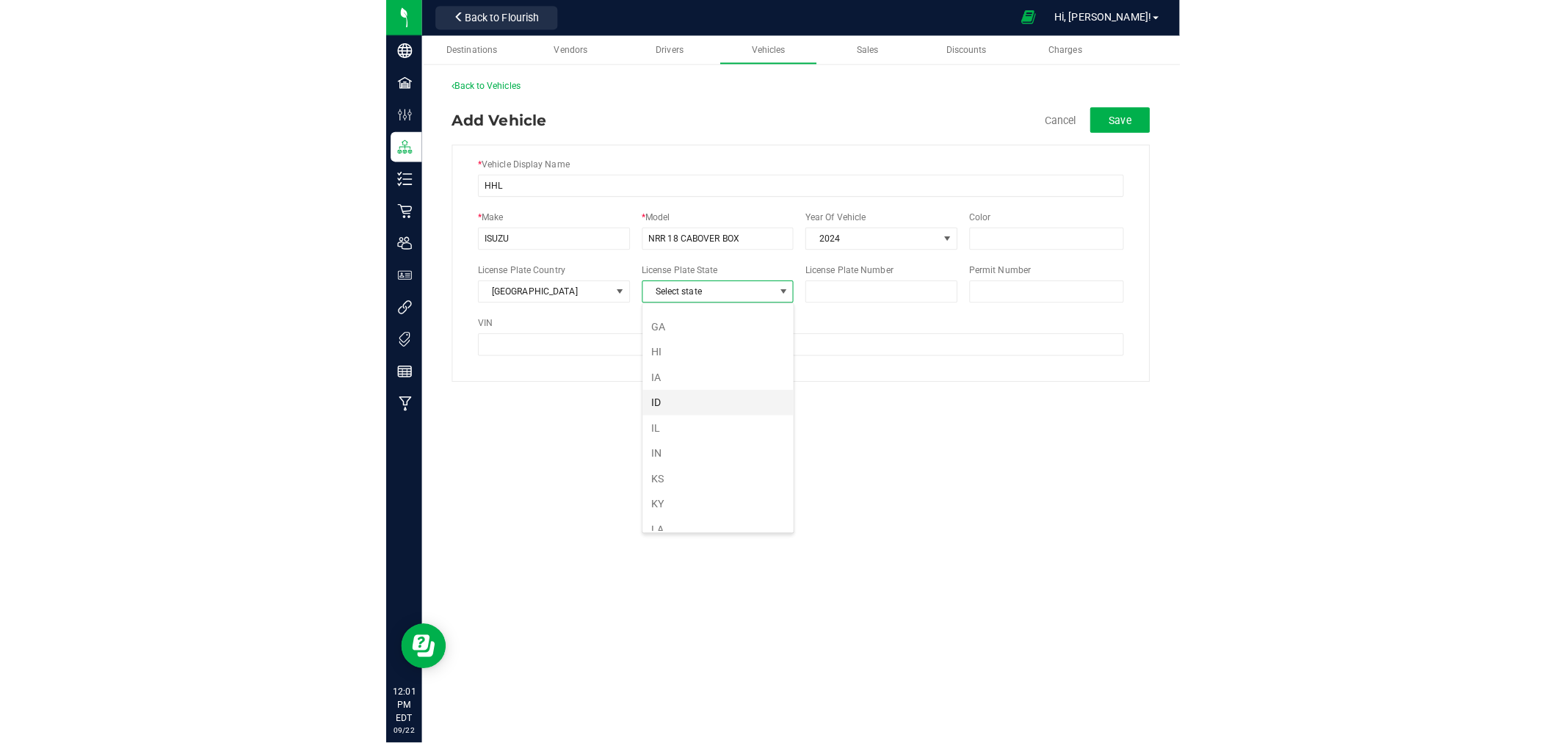
scroll to position [245, 0]
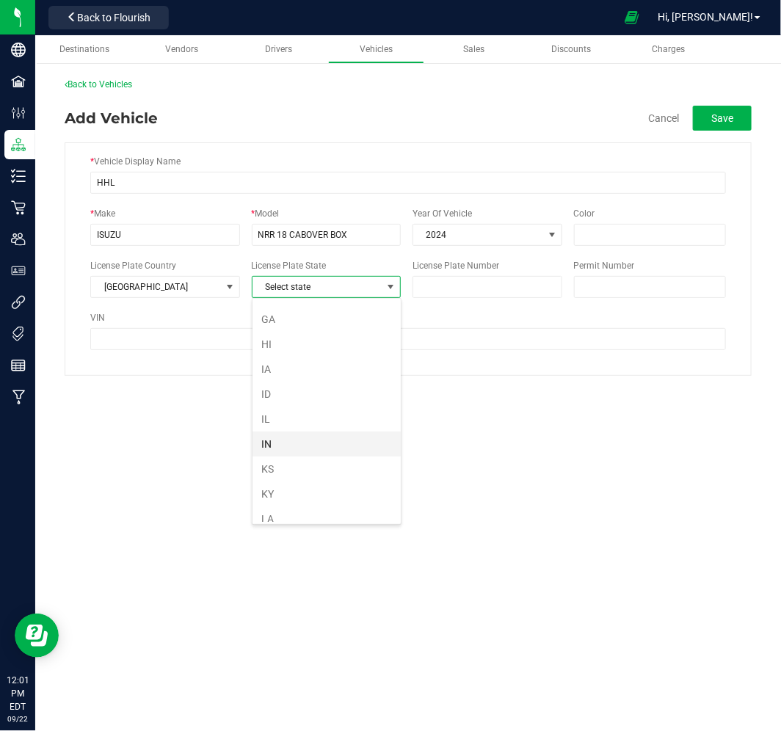
click at [328, 444] on li "IN" at bounding box center [327, 444] width 148 height 25
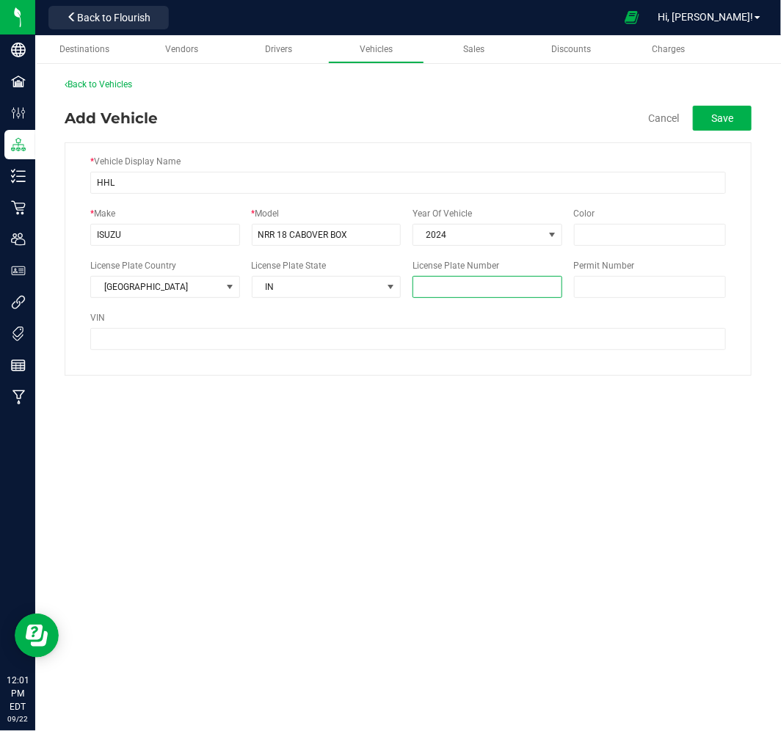
click at [447, 291] on input "License Plate Number" at bounding box center [488, 287] width 150 height 22
type input "3765112"
click at [730, 120] on button "Save" at bounding box center [722, 118] width 59 height 25
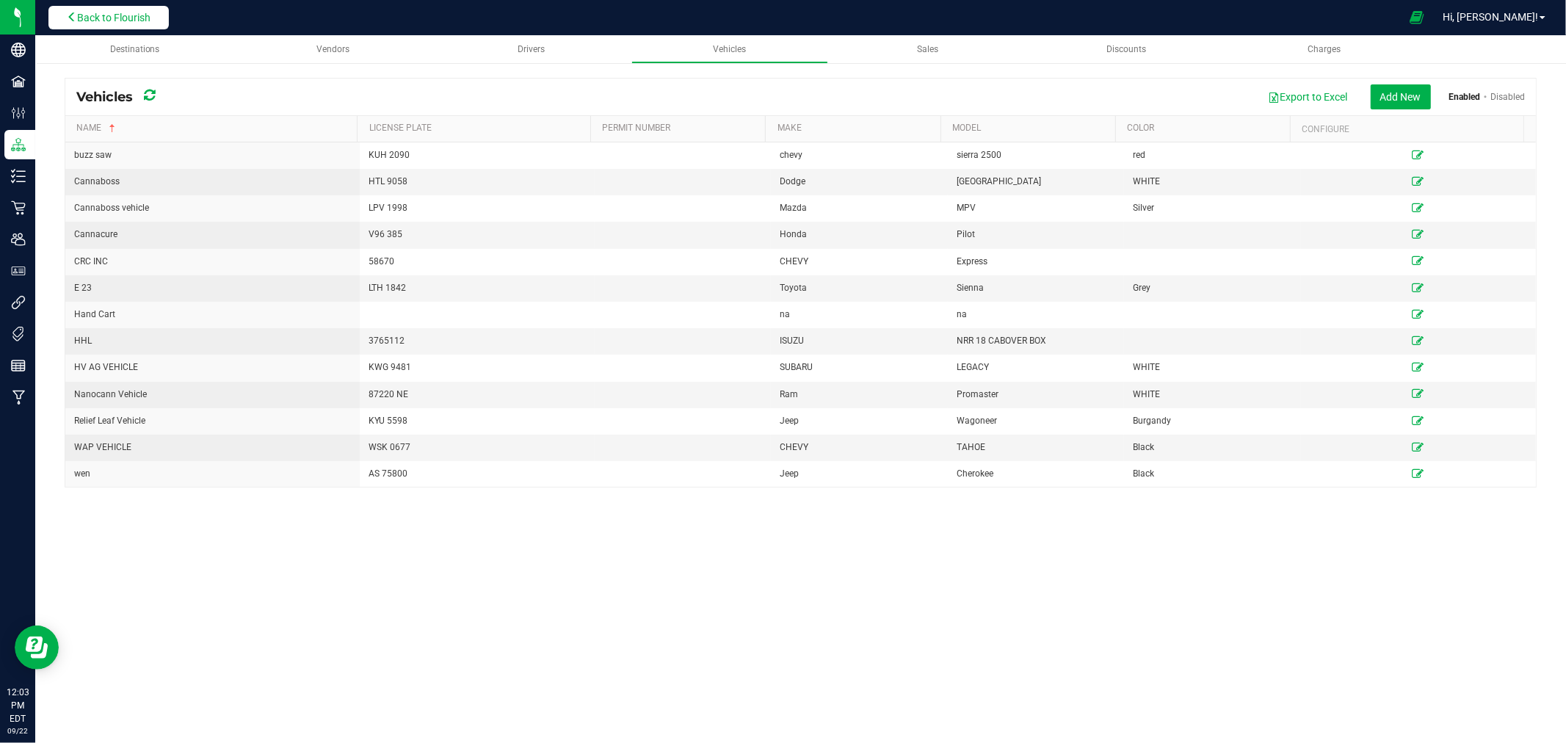
click at [112, 18] on span "Back to Flourish" at bounding box center [113, 18] width 73 height 12
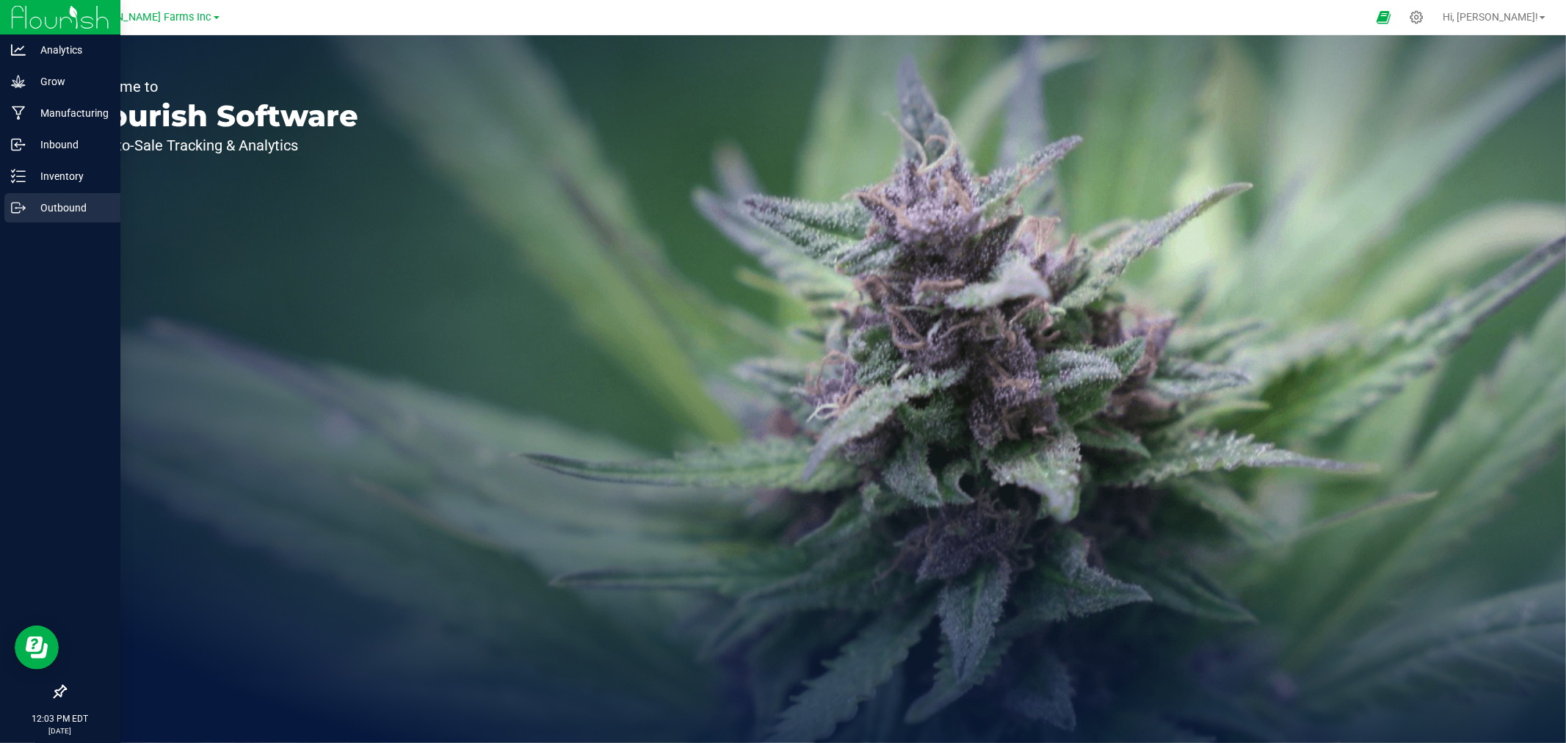
click at [59, 206] on p "Outbound" at bounding box center [70, 208] width 88 height 18
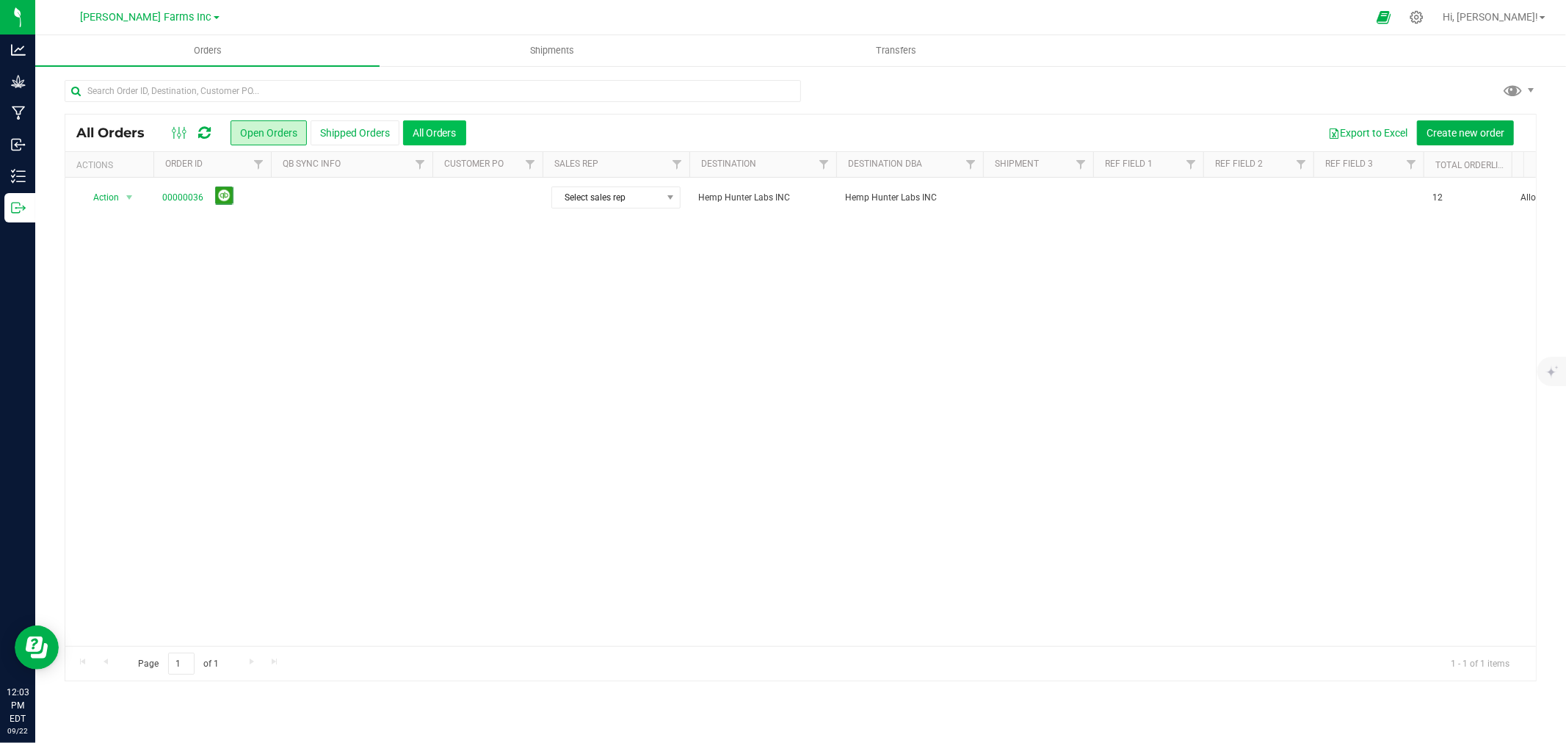
click at [441, 129] on button "All Orders" at bounding box center [434, 132] width 63 height 25
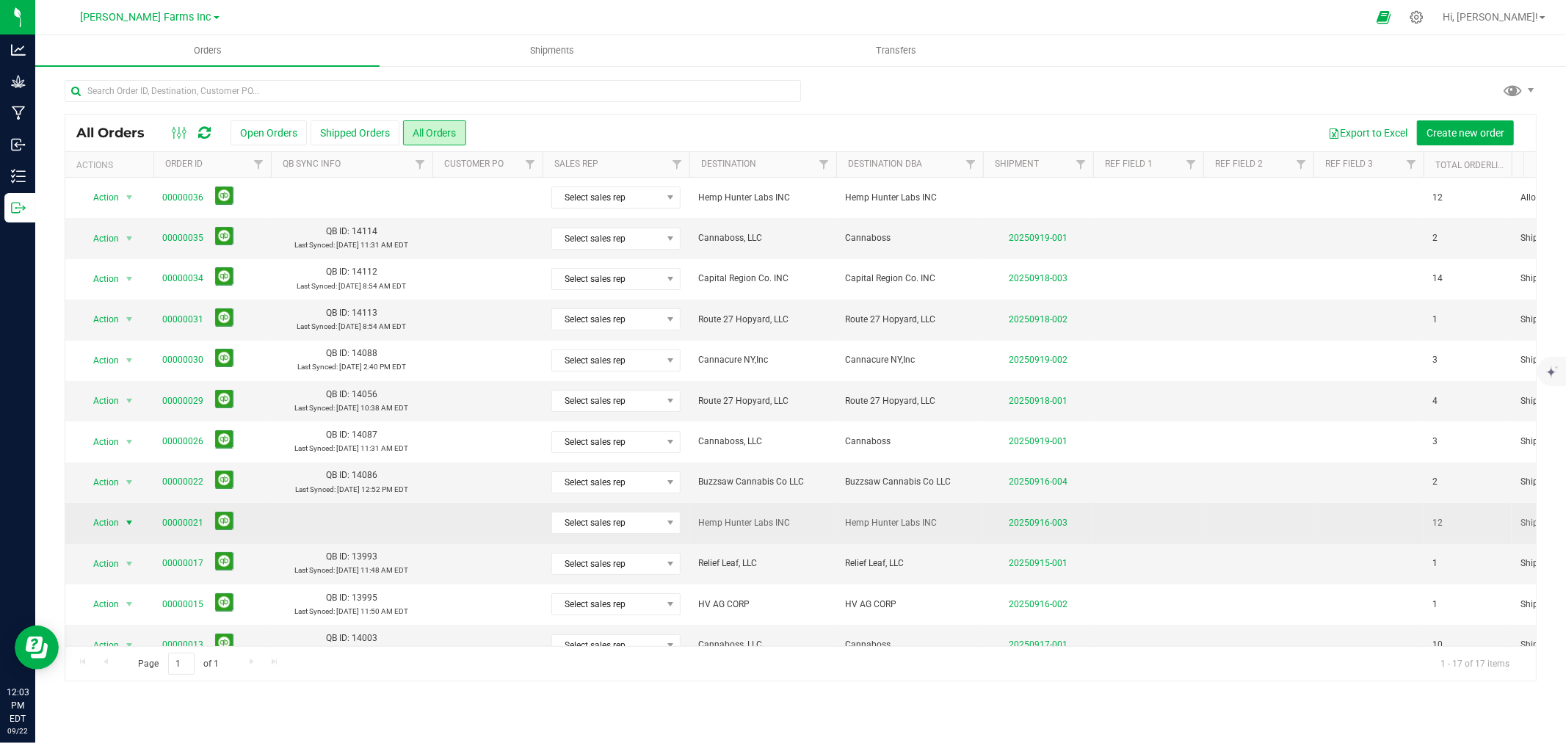
click at [132, 523] on span "select" at bounding box center [129, 523] width 12 height 12
click at [192, 526] on link "00000021" at bounding box center [182, 523] width 41 height 14
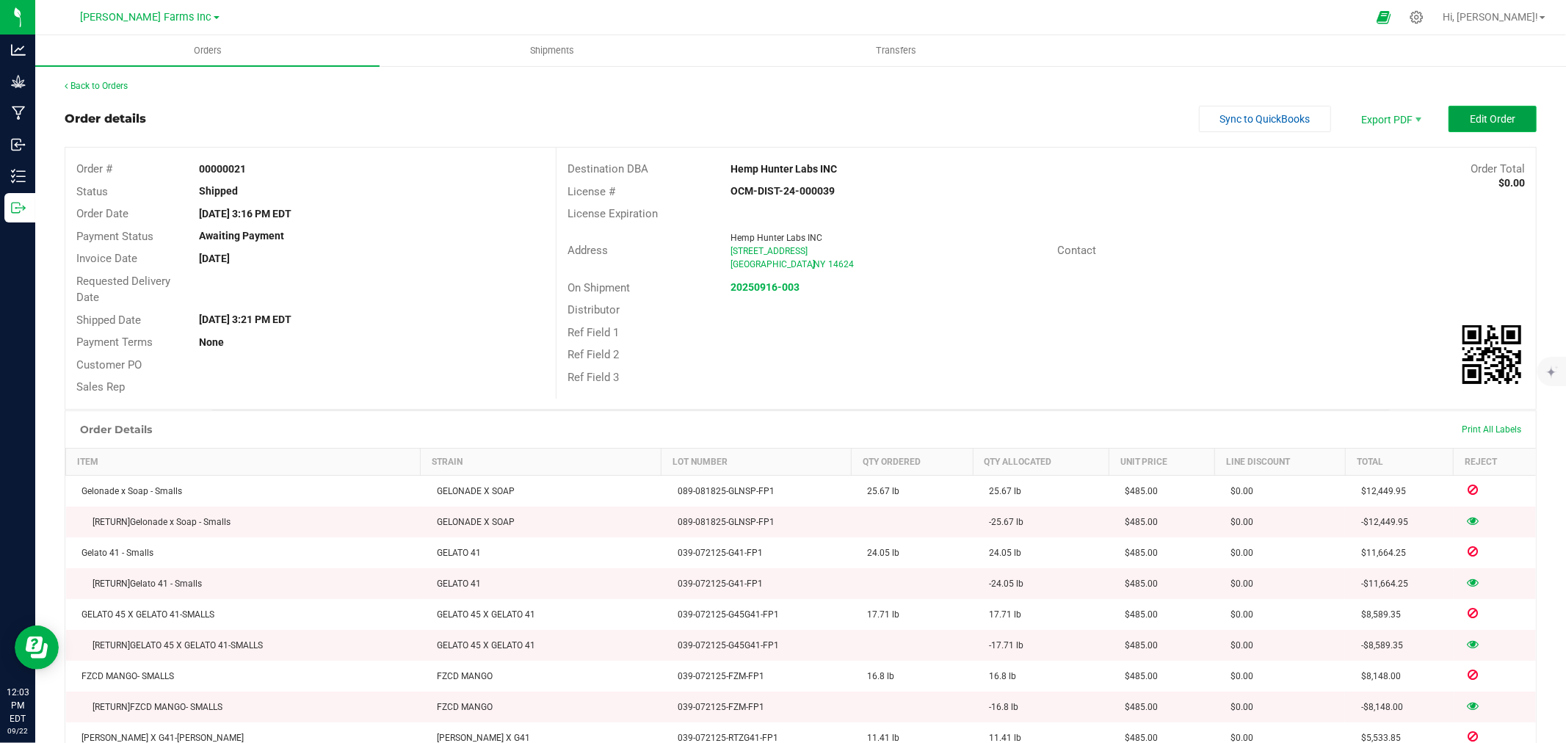
click at [1504, 123] on button "Edit Order" at bounding box center [1493, 119] width 88 height 26
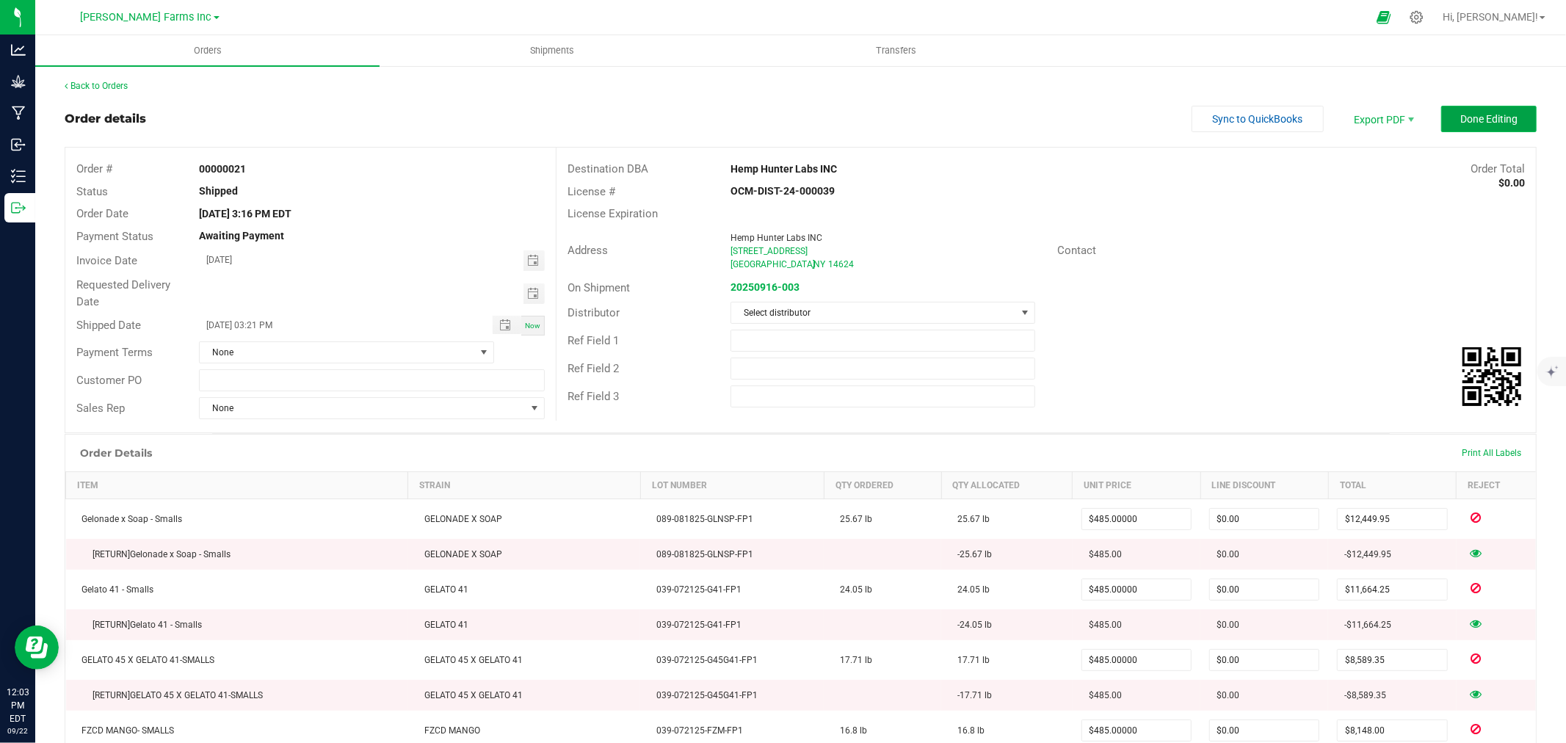
click at [1492, 120] on span "Done Editing" at bounding box center [1489, 119] width 57 height 12
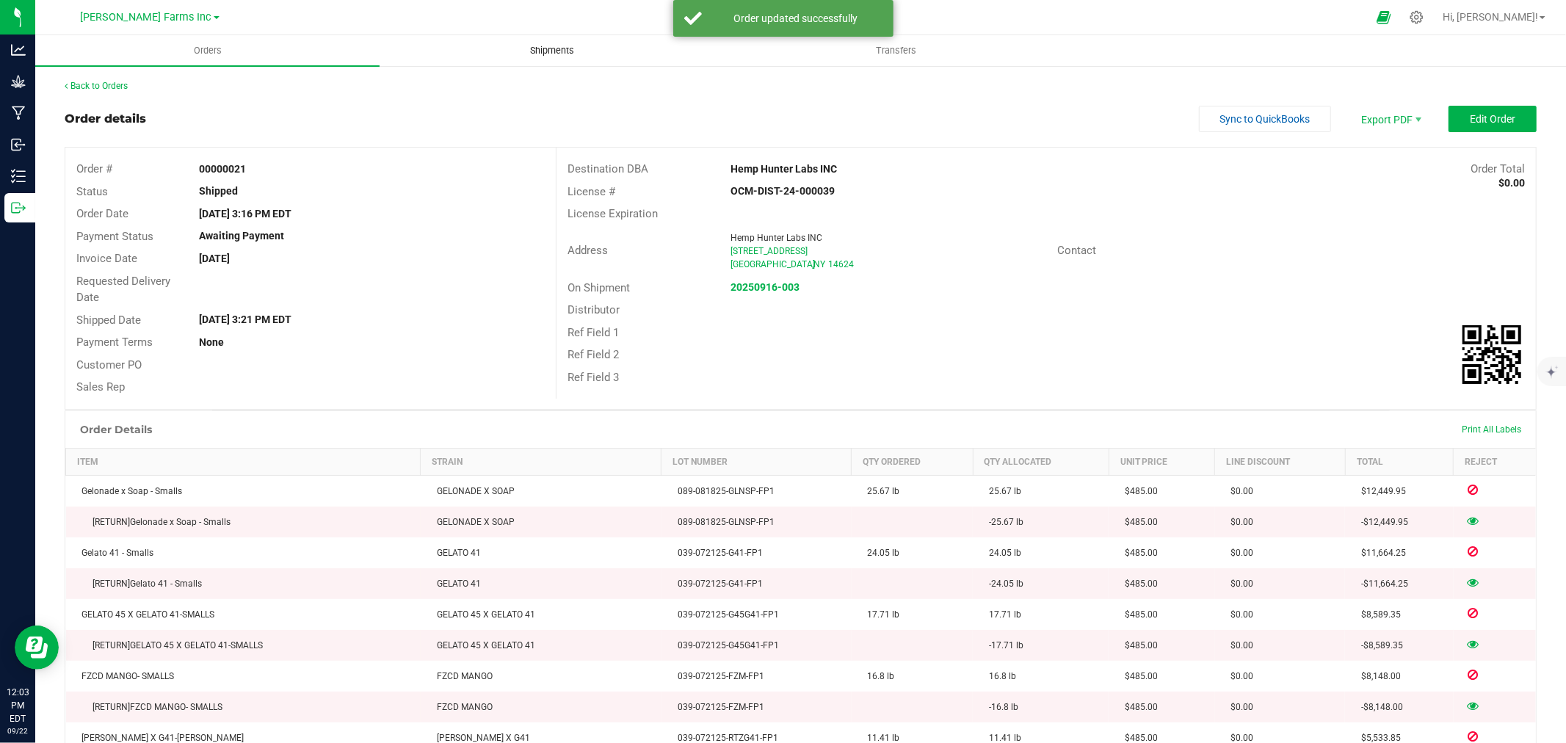
click at [535, 48] on span "Shipments" at bounding box center [552, 50] width 84 height 13
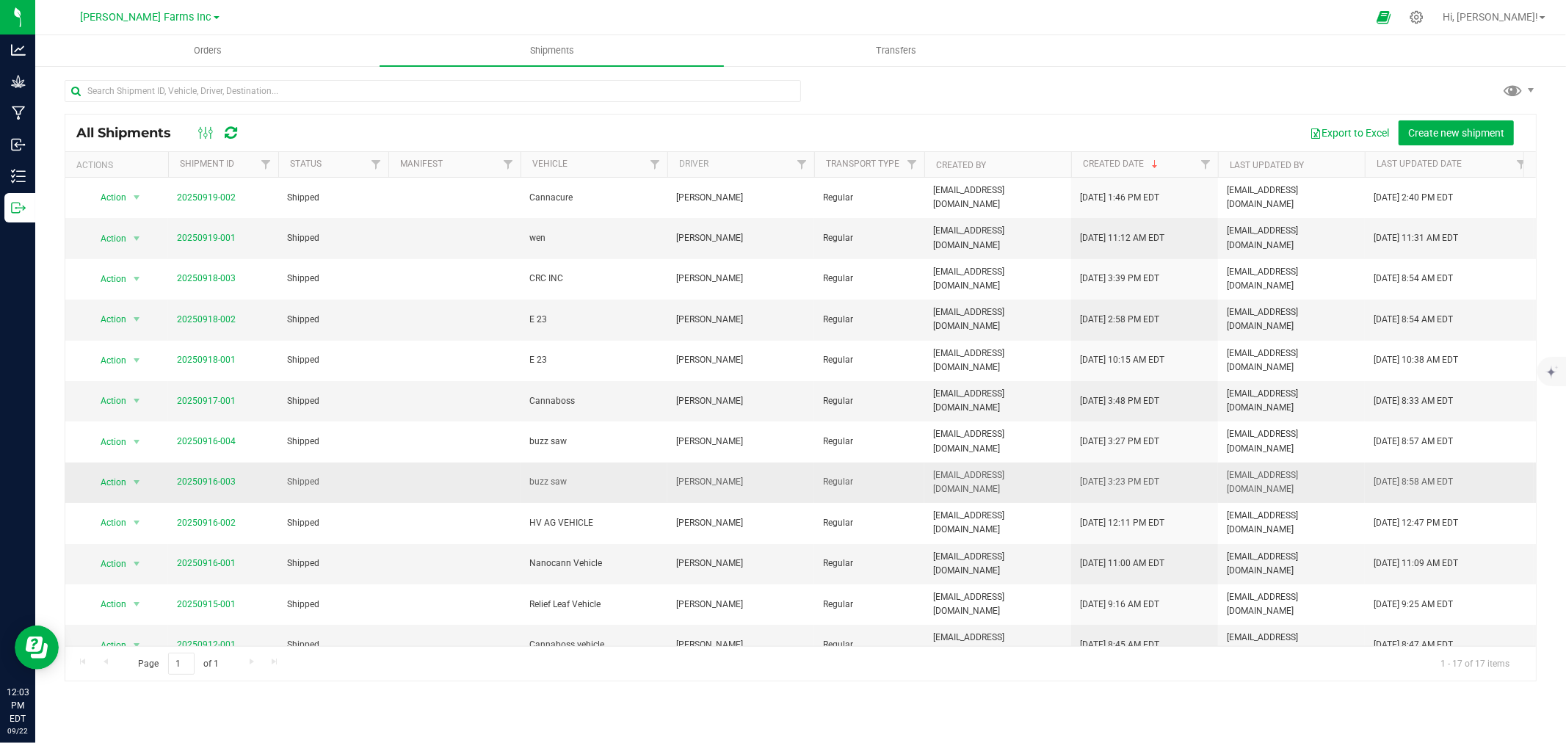
click at [212, 463] on td "20250916-003" at bounding box center [223, 483] width 110 height 40
click at [134, 477] on span "select" at bounding box center [137, 483] width 12 height 12
click at [219, 477] on link "20250916-003" at bounding box center [206, 482] width 59 height 10
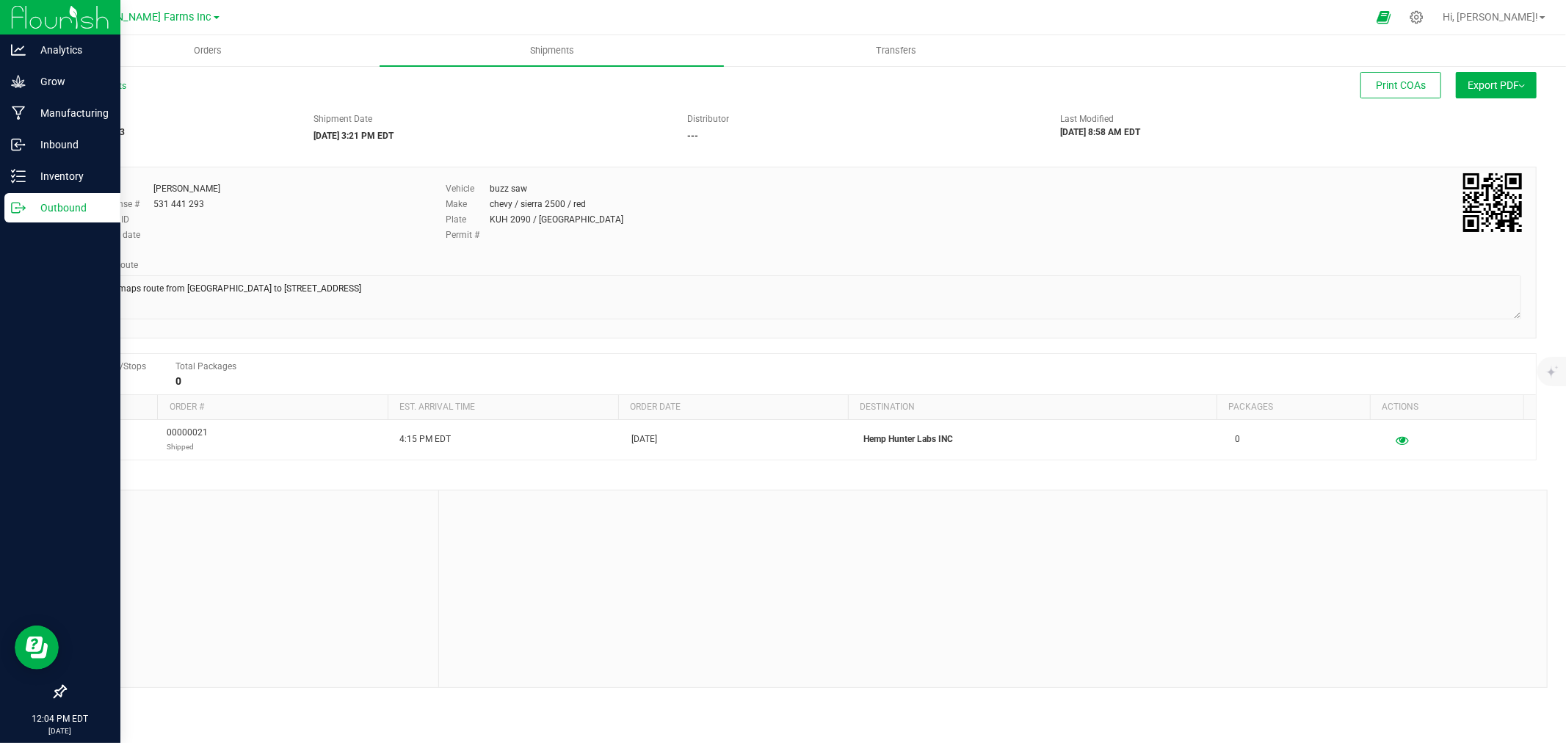
click at [62, 217] on div "Outbound" at bounding box center [62, 207] width 116 height 29
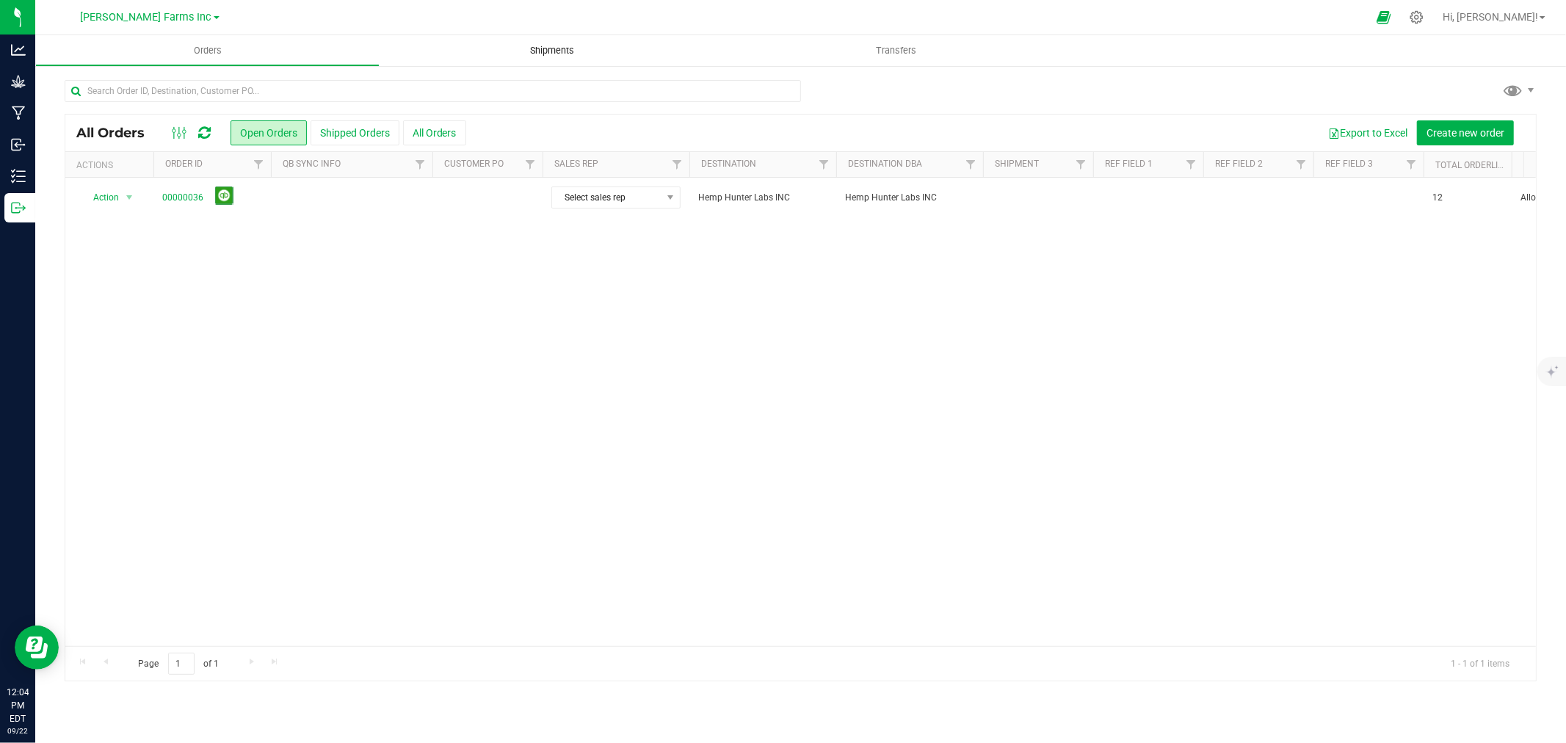
click at [558, 55] on span "Shipments" at bounding box center [552, 50] width 84 height 13
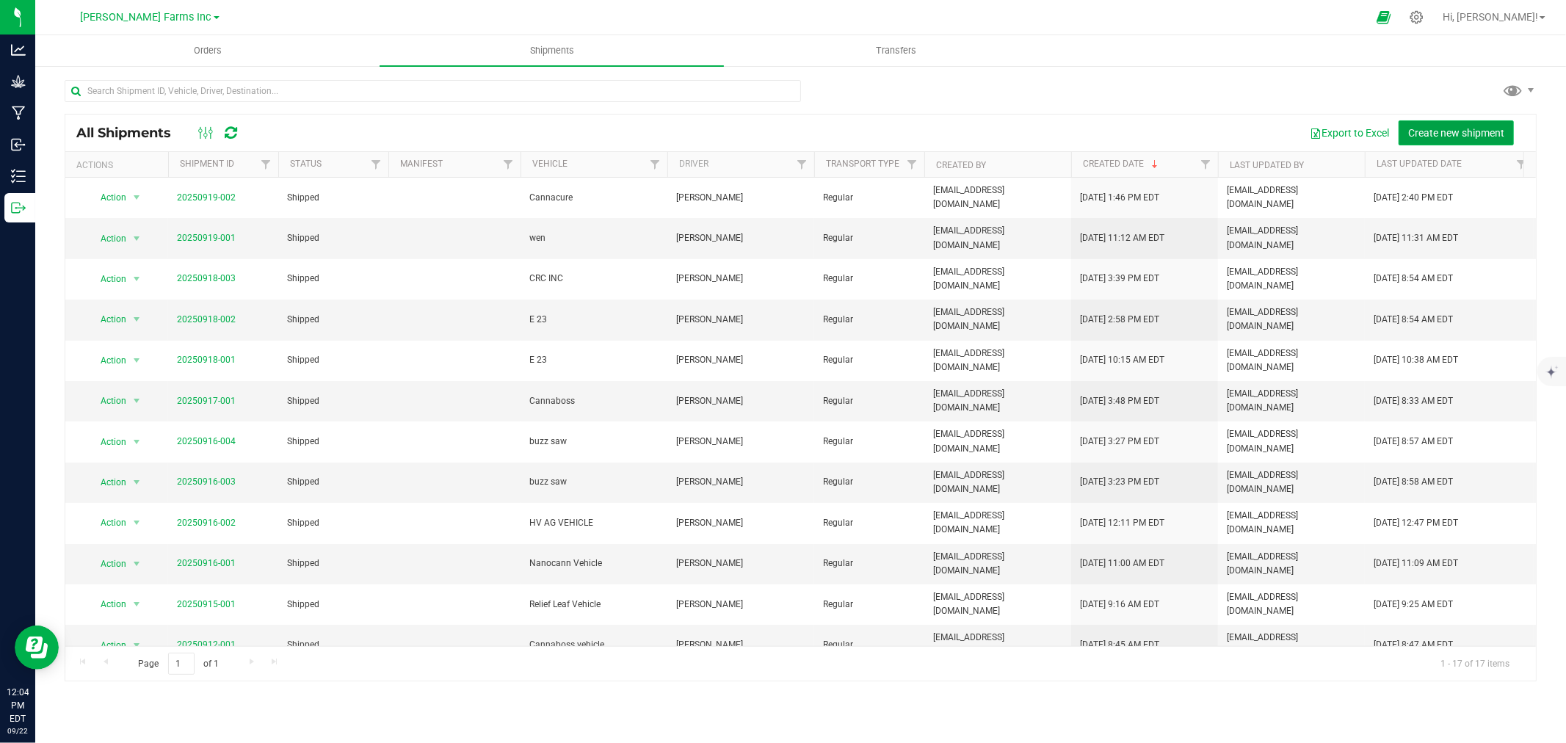
click at [1467, 132] on span "Create new shipment" at bounding box center [1457, 133] width 96 height 12
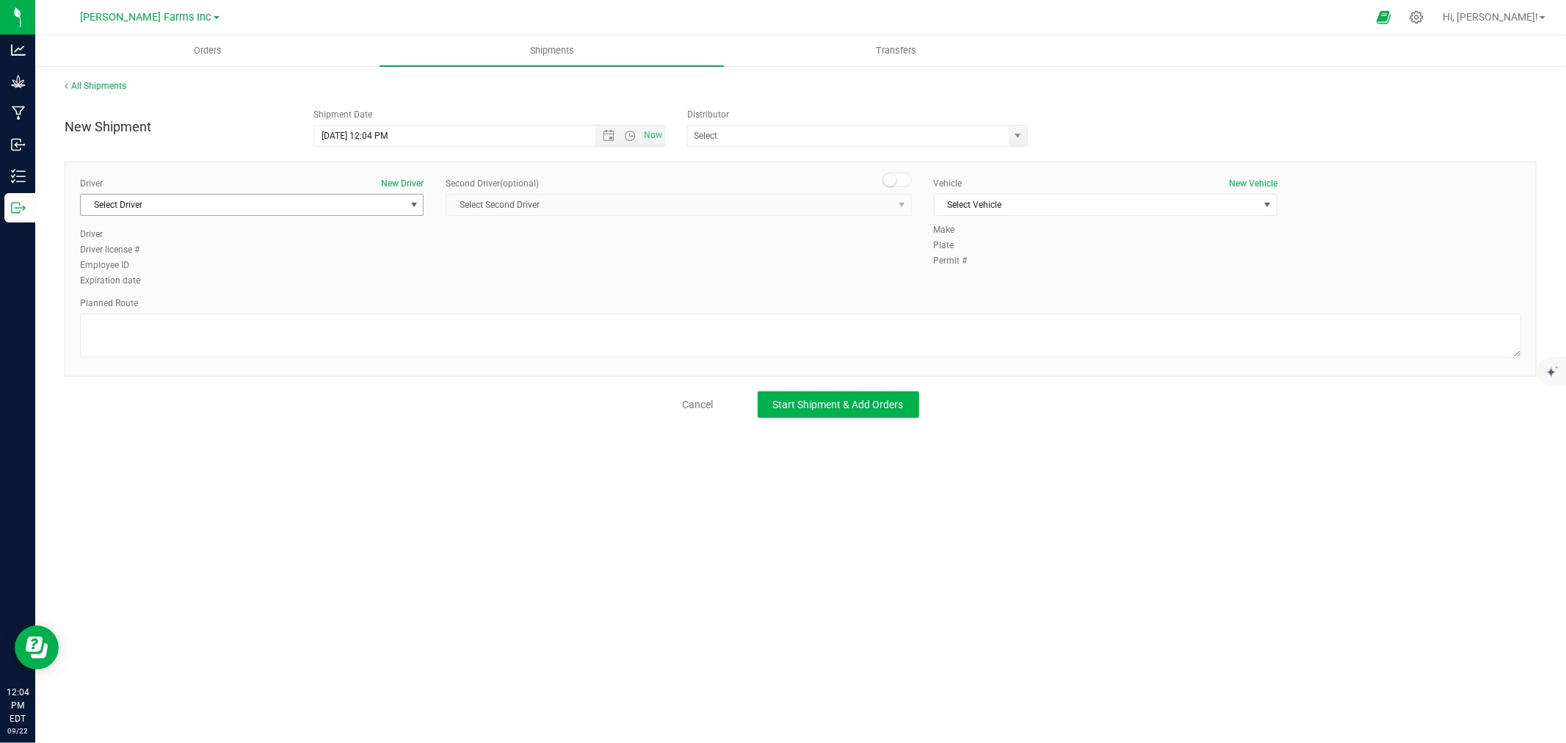
click at [342, 202] on span "Select Driver" at bounding box center [243, 205] width 324 height 21
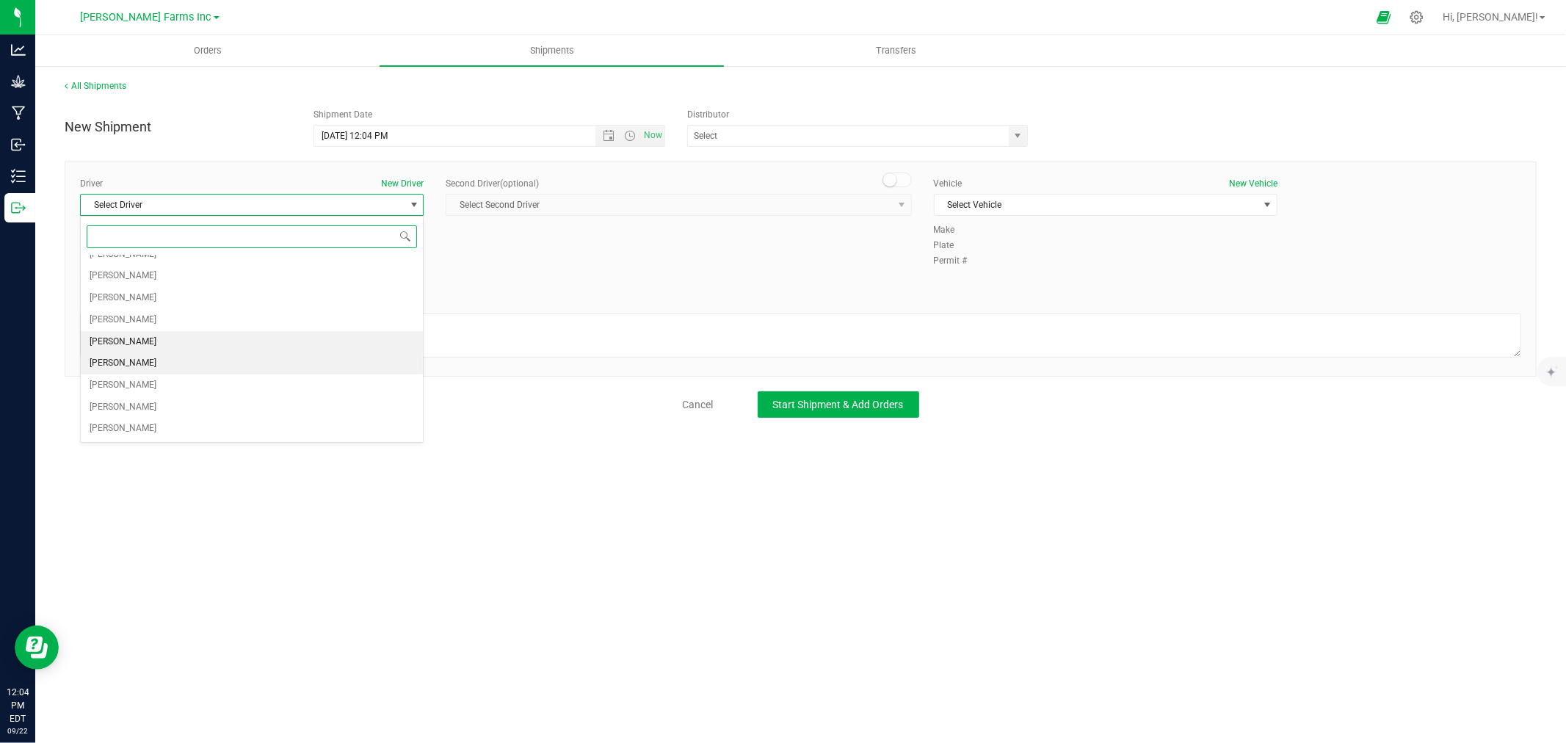
scroll to position [19, 0]
click at [686, 400] on link "Cancel" at bounding box center [698, 404] width 31 height 15
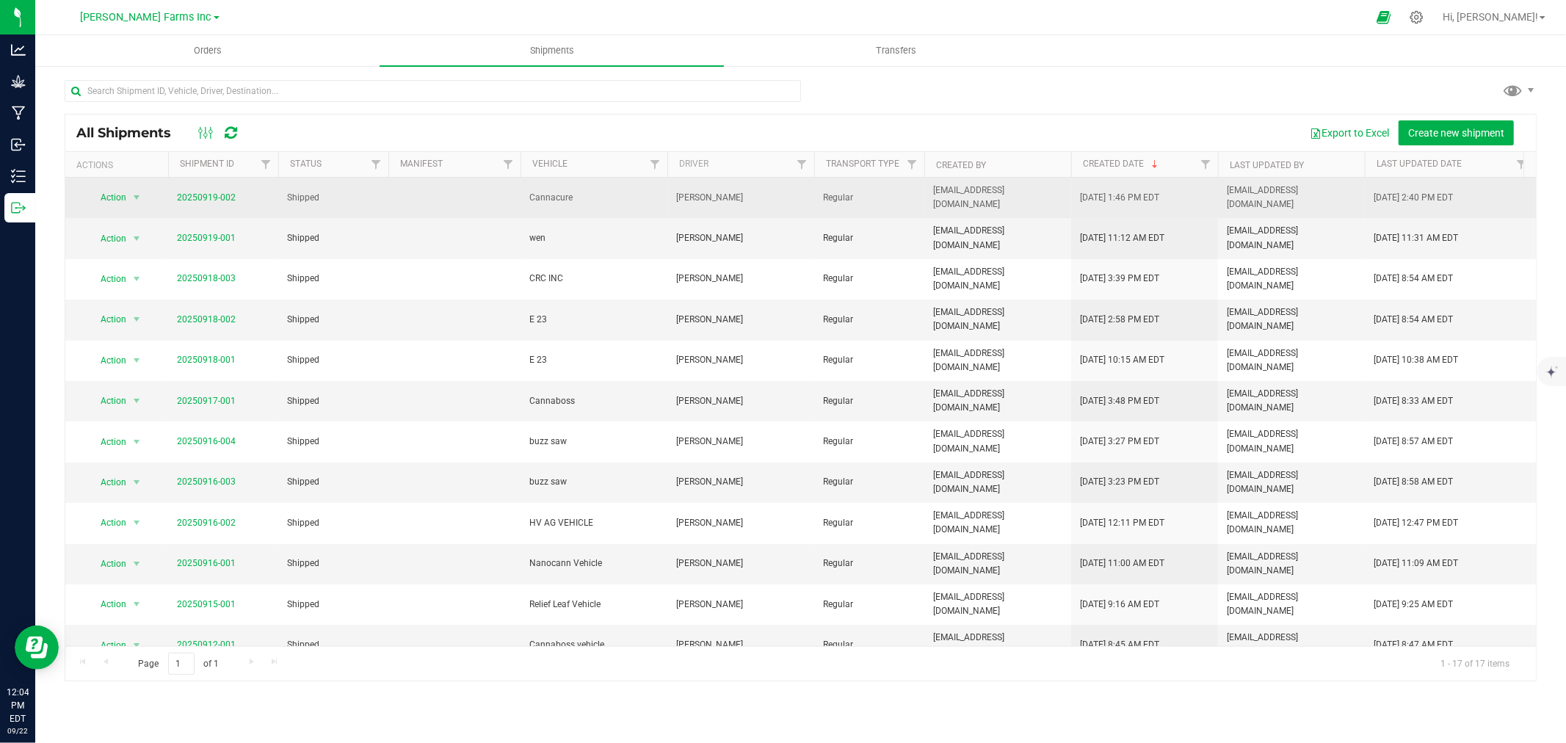
click at [234, 202] on td "20250919-002" at bounding box center [223, 198] width 110 height 40
click at [224, 198] on link "20250919-002" at bounding box center [206, 197] width 59 height 10
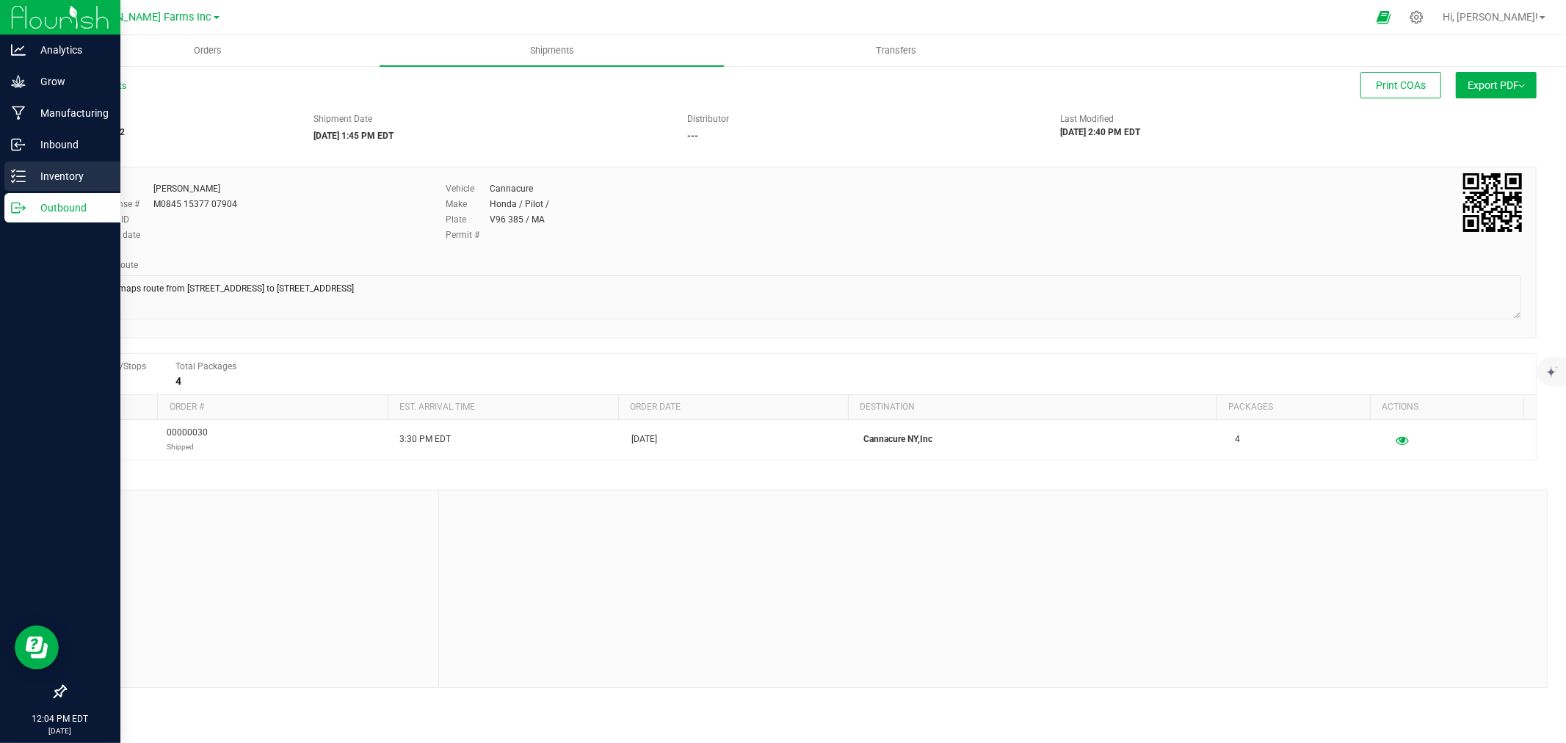
click at [77, 166] on div "Inventory" at bounding box center [62, 176] width 116 height 29
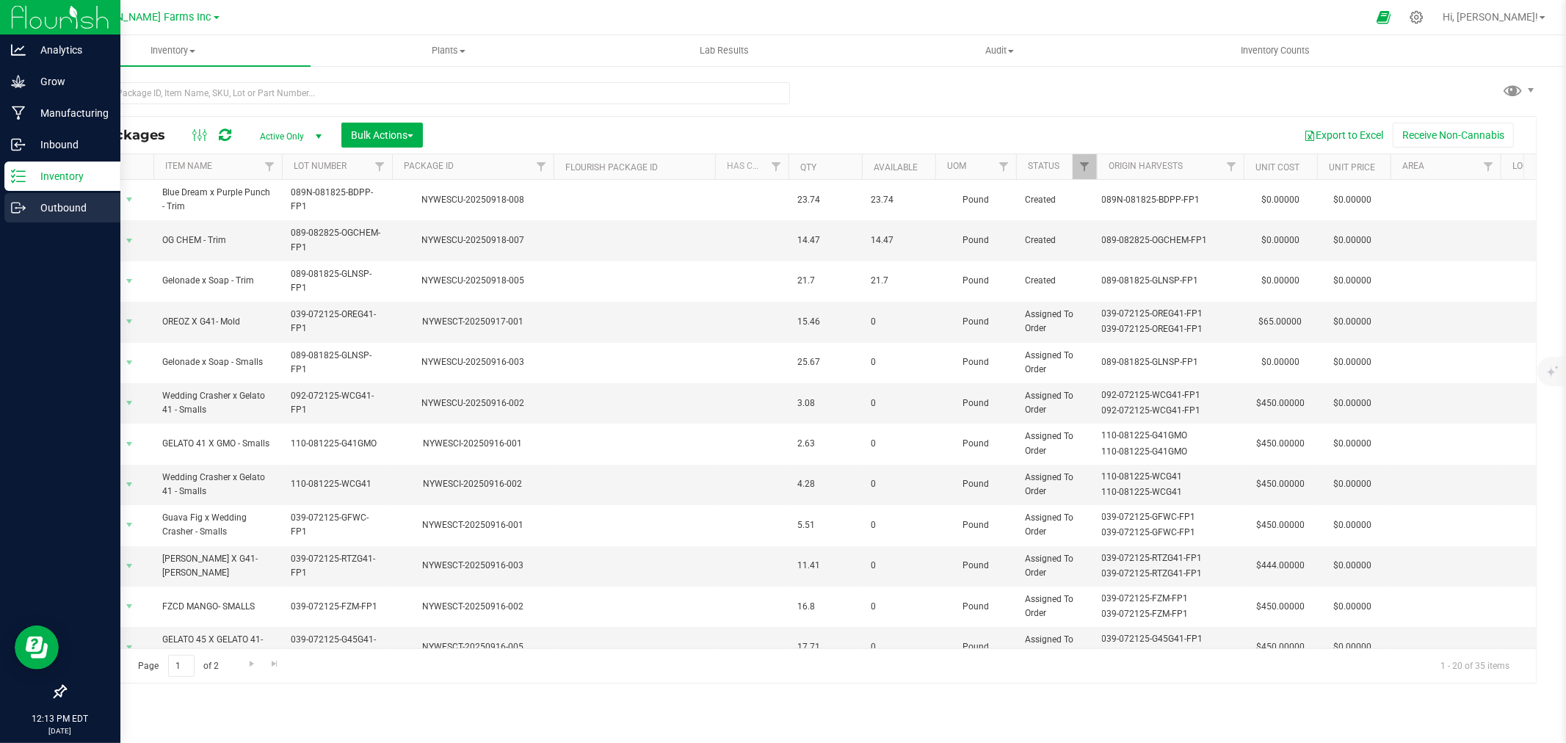
click at [76, 214] on p "Outbound" at bounding box center [70, 208] width 88 height 18
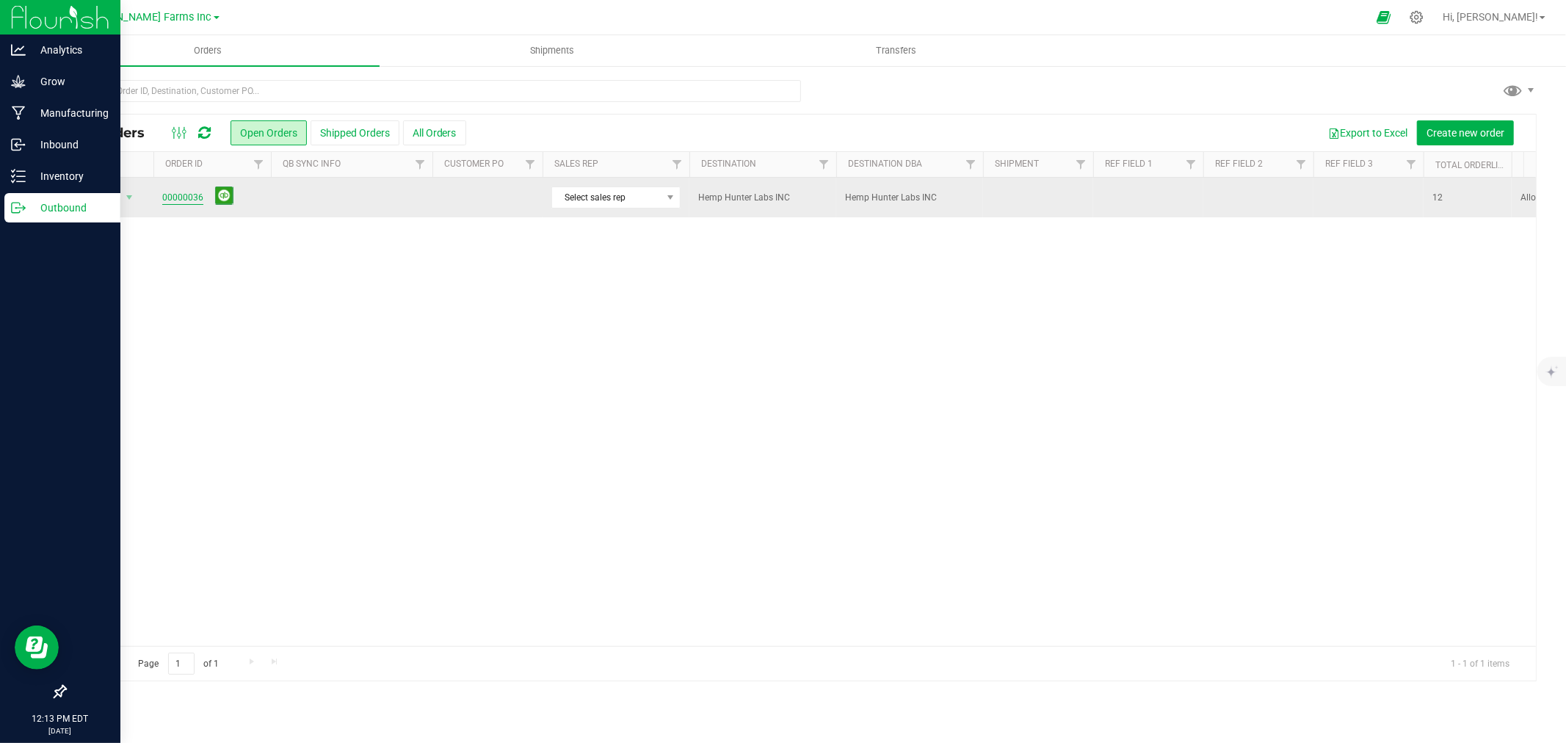
click at [186, 194] on link "00000036" at bounding box center [182, 198] width 41 height 14
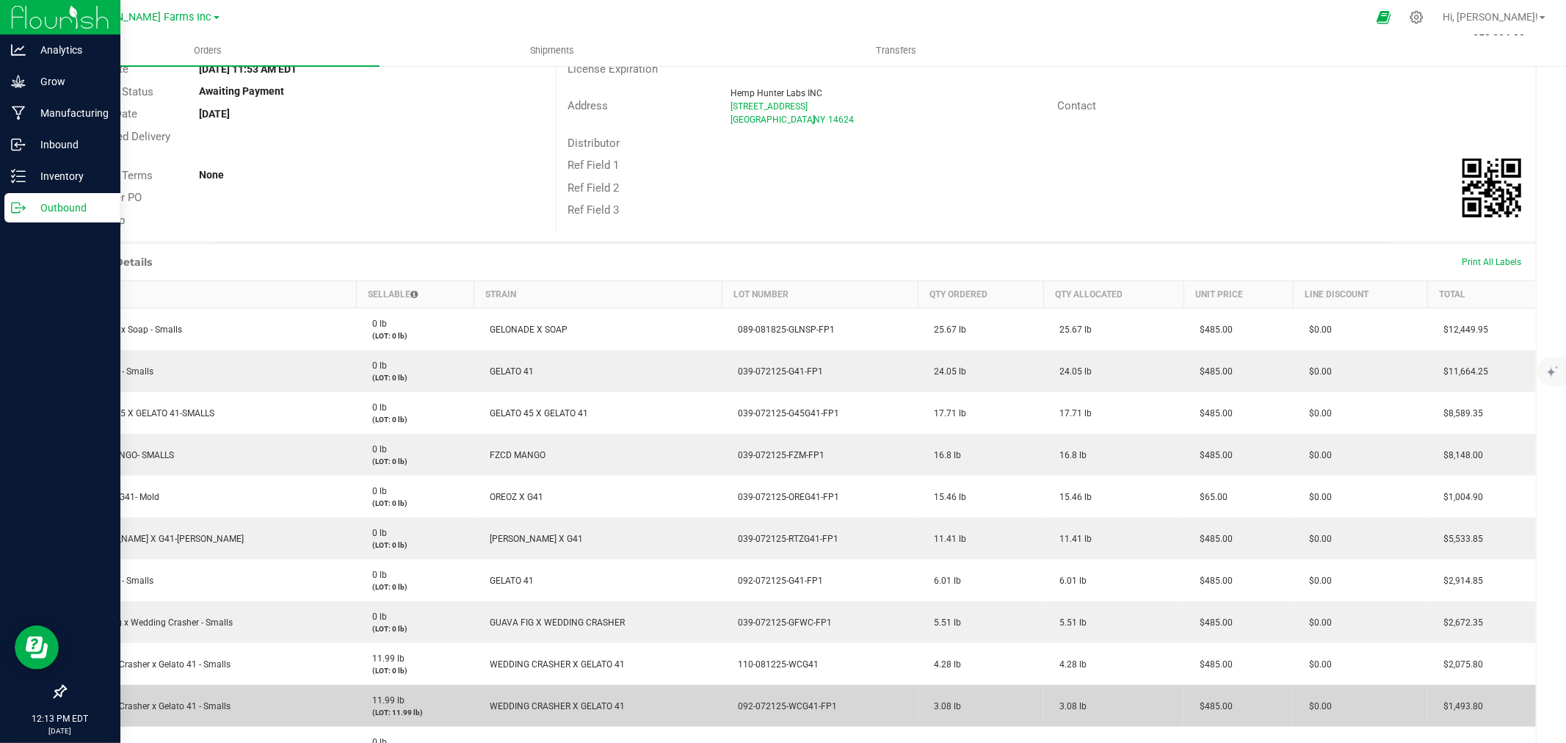
scroll to position [141, 0]
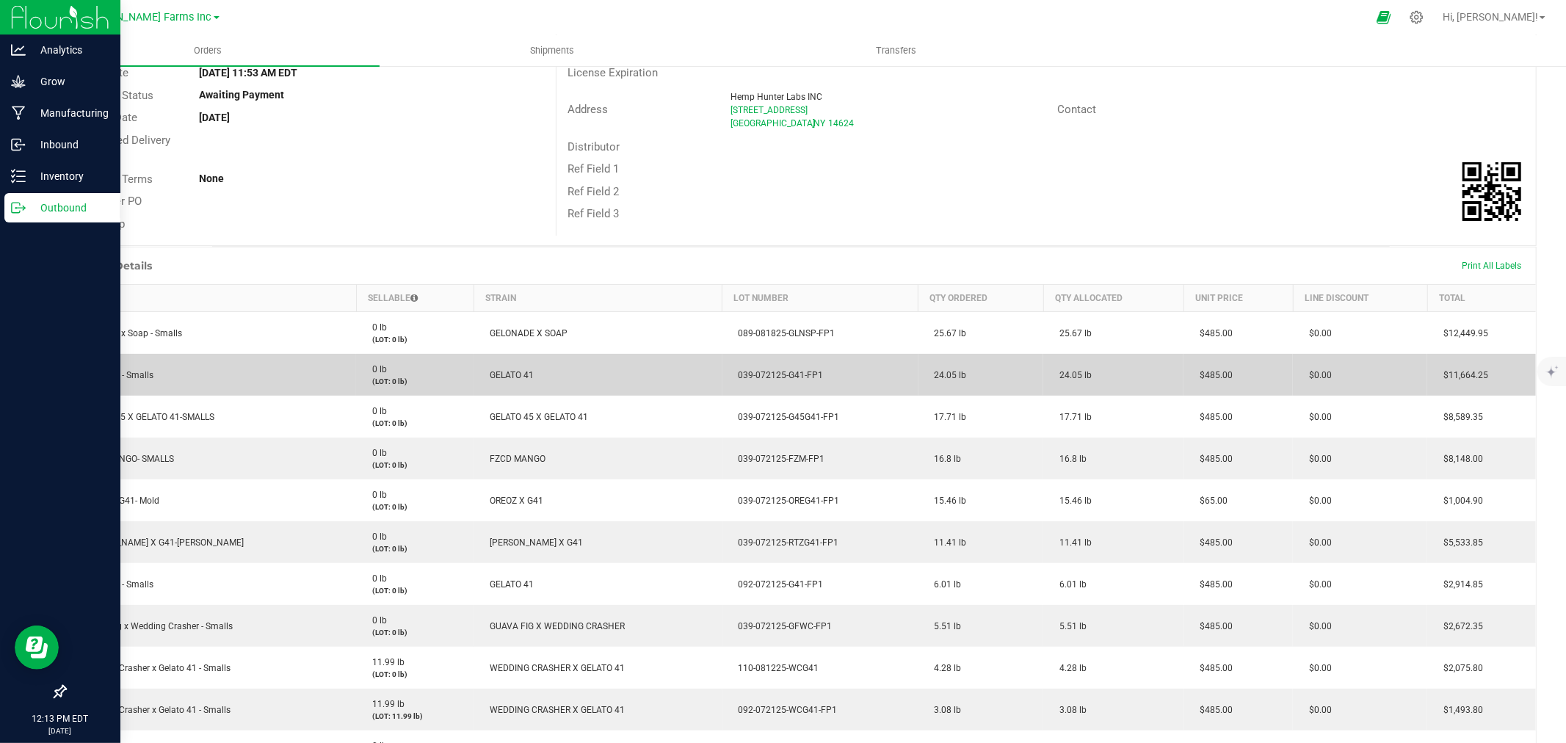
drag, startPoint x: 119, startPoint y: 340, endPoint x: 346, endPoint y: 358, distance: 227.7
click at [346, 358] on tbody "Gelonade x Soap - Smalls 0 lb (LOT: 0 lb) GELONADE X SOAP 089-081825-GLNSP-FP1 …" at bounding box center [801, 563] width 1471 height 503
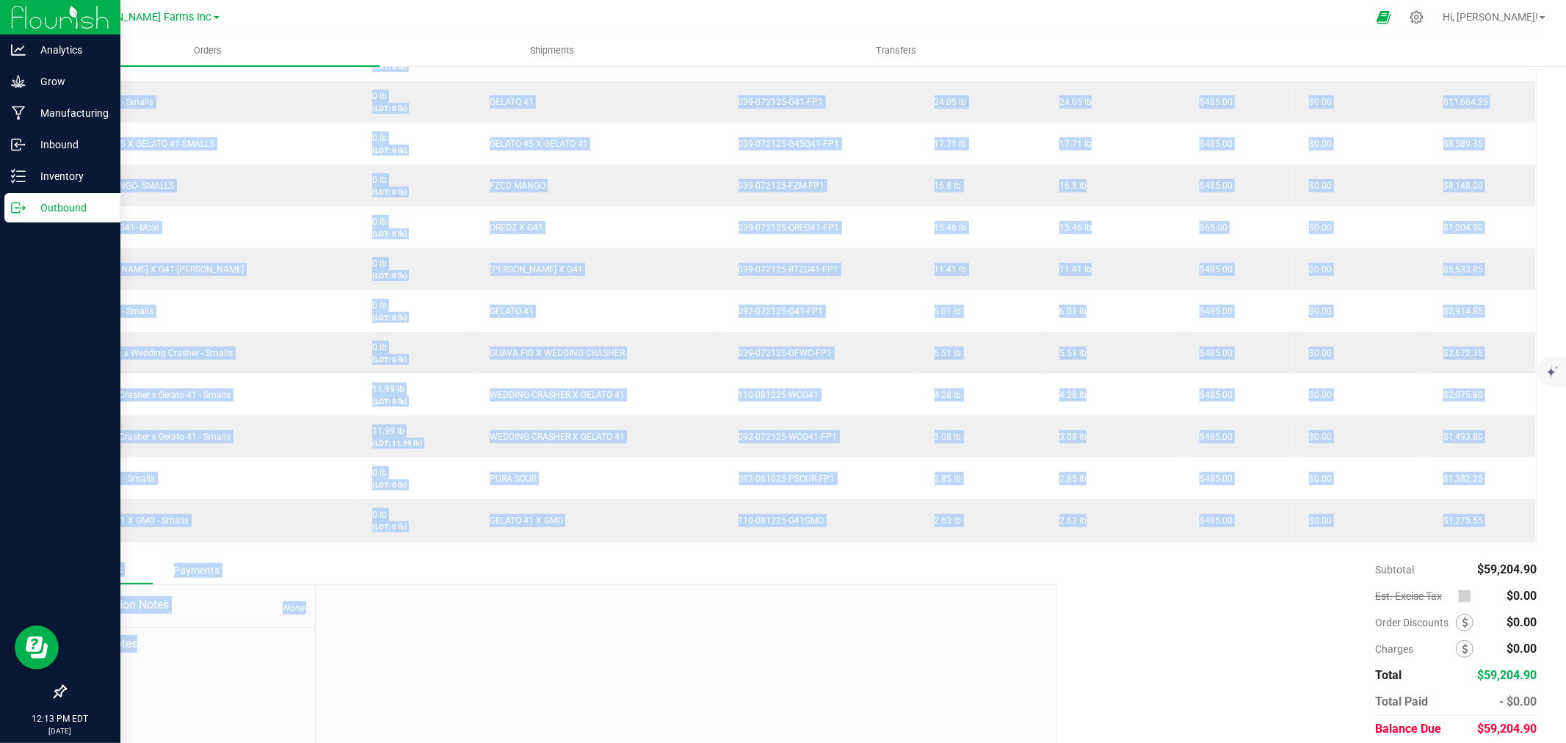
scroll to position [467, 0]
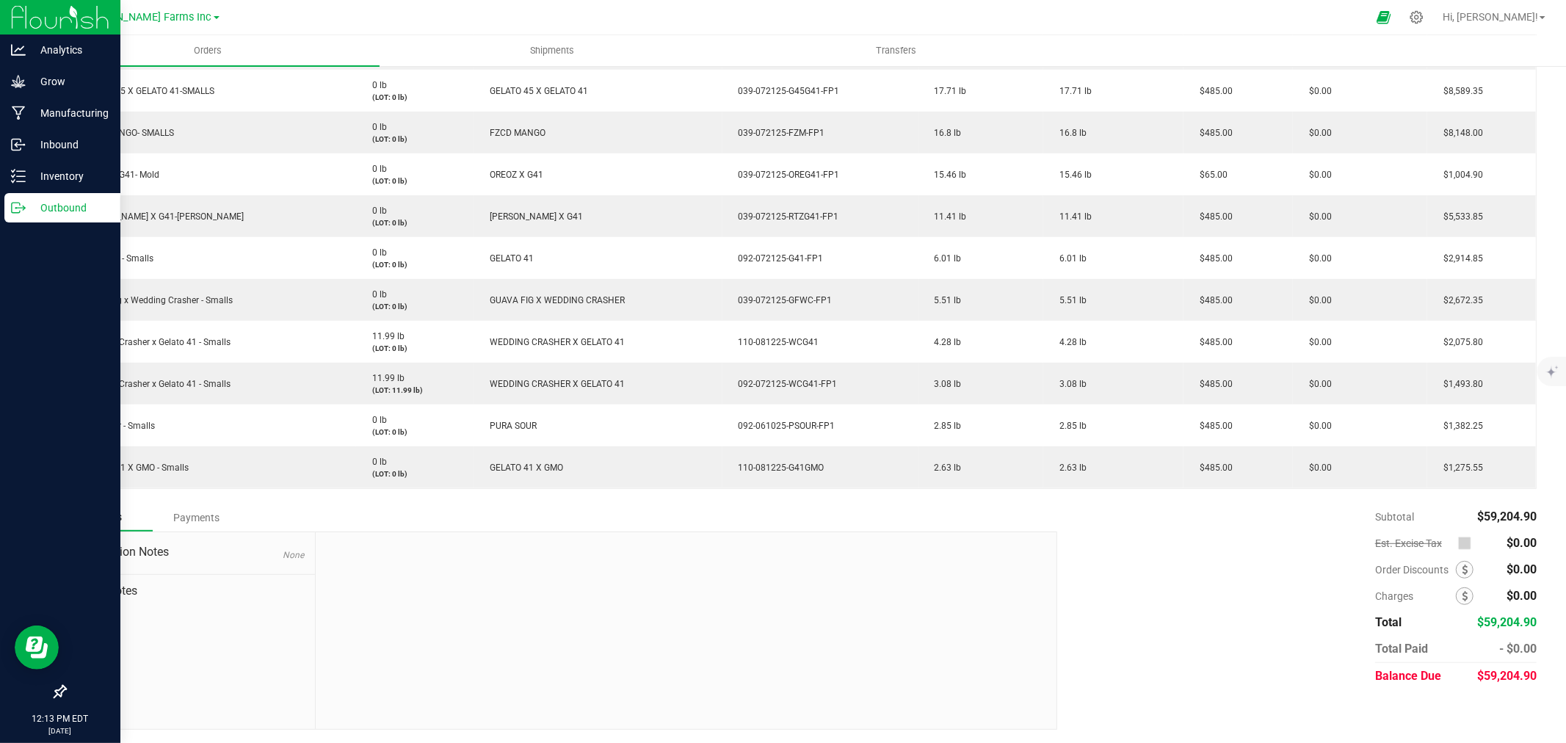
drag, startPoint x: 68, startPoint y: 327, endPoint x: 1062, endPoint y: 493, distance: 1007.4
click at [1062, 493] on div "Order Details Print All Labels Item Sellable Strain Lot Number Qty Ordered Qty …" at bounding box center [801, 212] width 1472 height 583
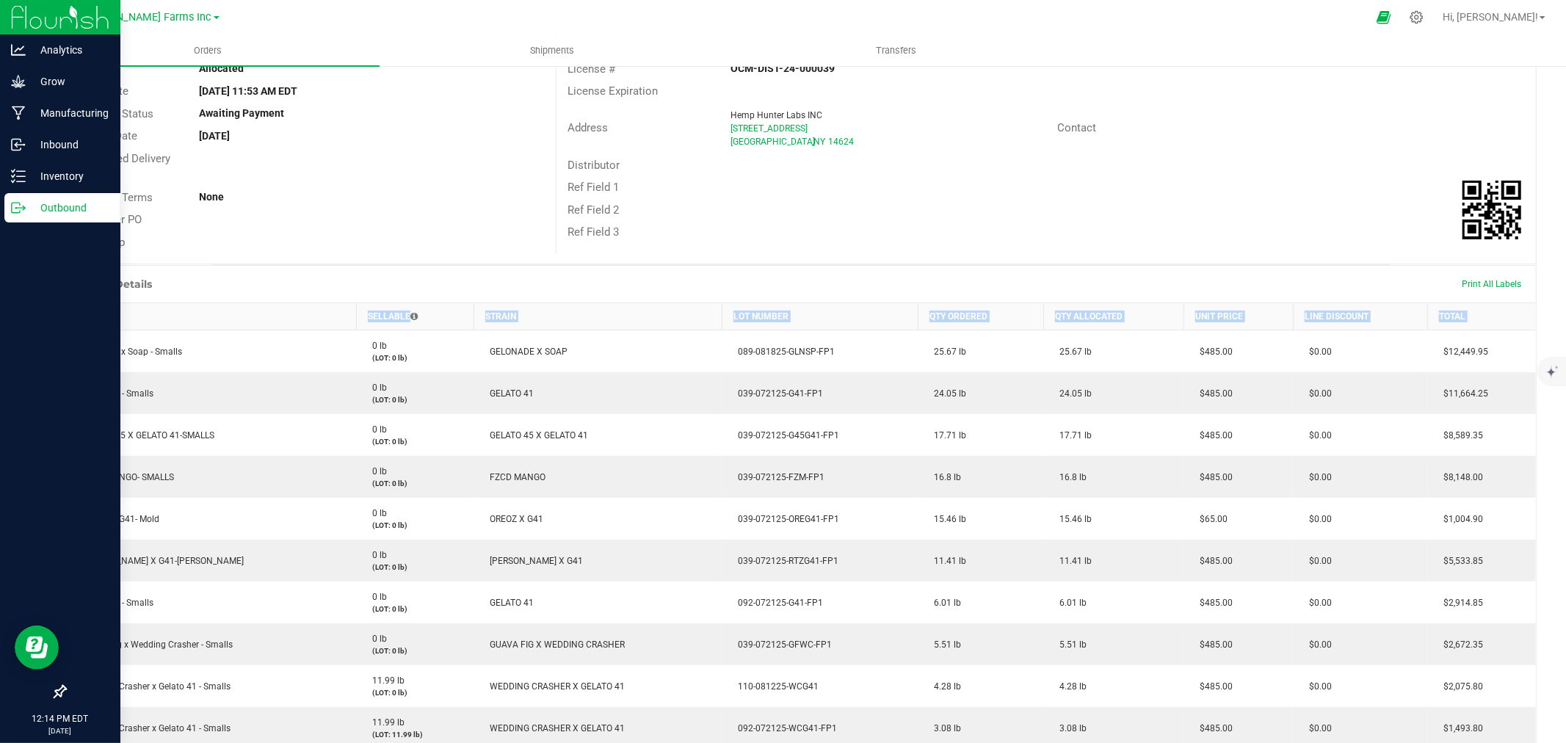
scroll to position [408, 0]
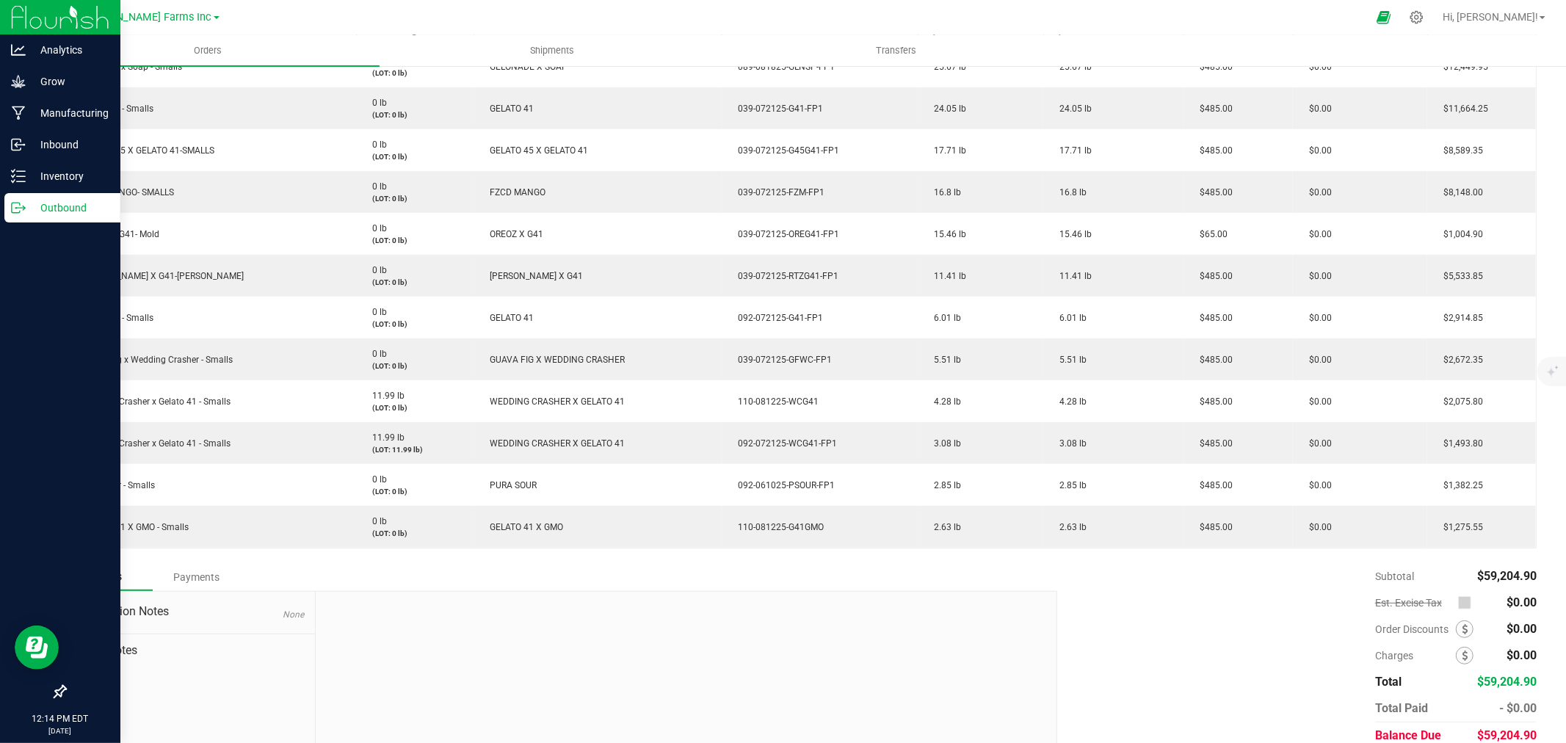
click at [1087, 624] on div "Subtotal $59,204.90 Est. Excise Tax $0.00" at bounding box center [1292, 656] width 491 height 186
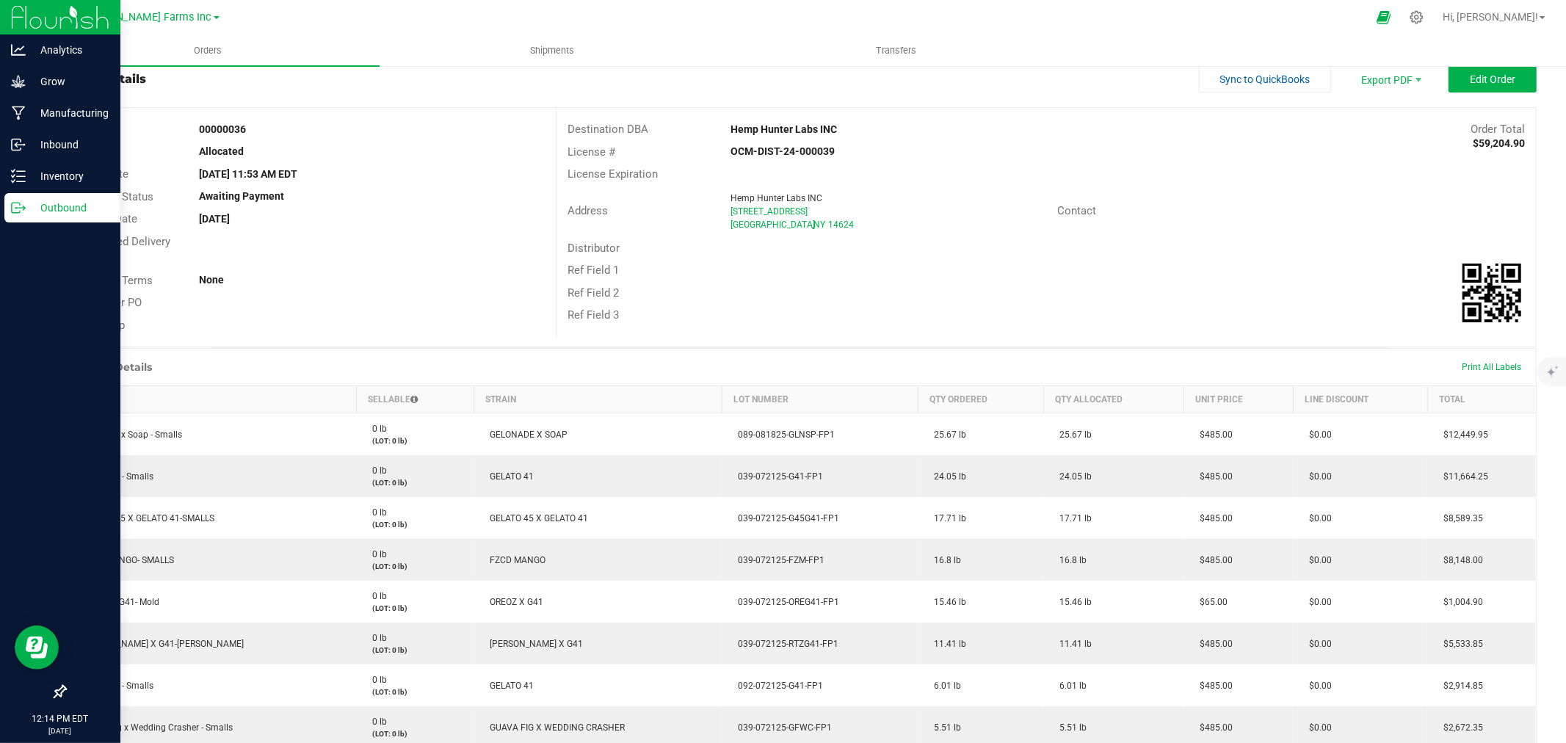
scroll to position [0, 0]
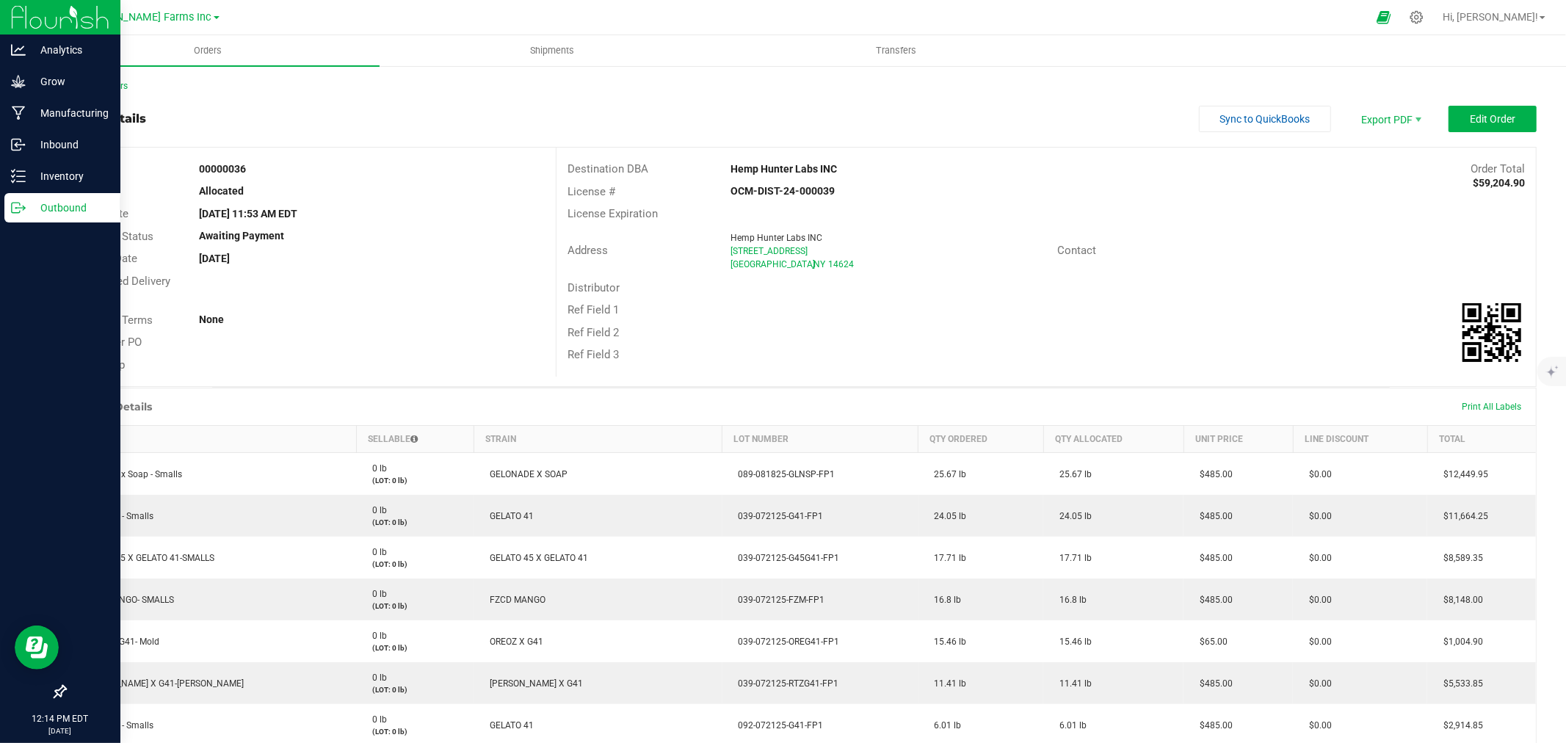
click at [1041, 167] on div "Hemp Hunter Labs INC" at bounding box center [924, 169] width 408 height 15
click at [1367, 159] on span "Invoice PDF" at bounding box center [1380, 164] width 91 height 21
